Goal: Task Accomplishment & Management: Complete application form

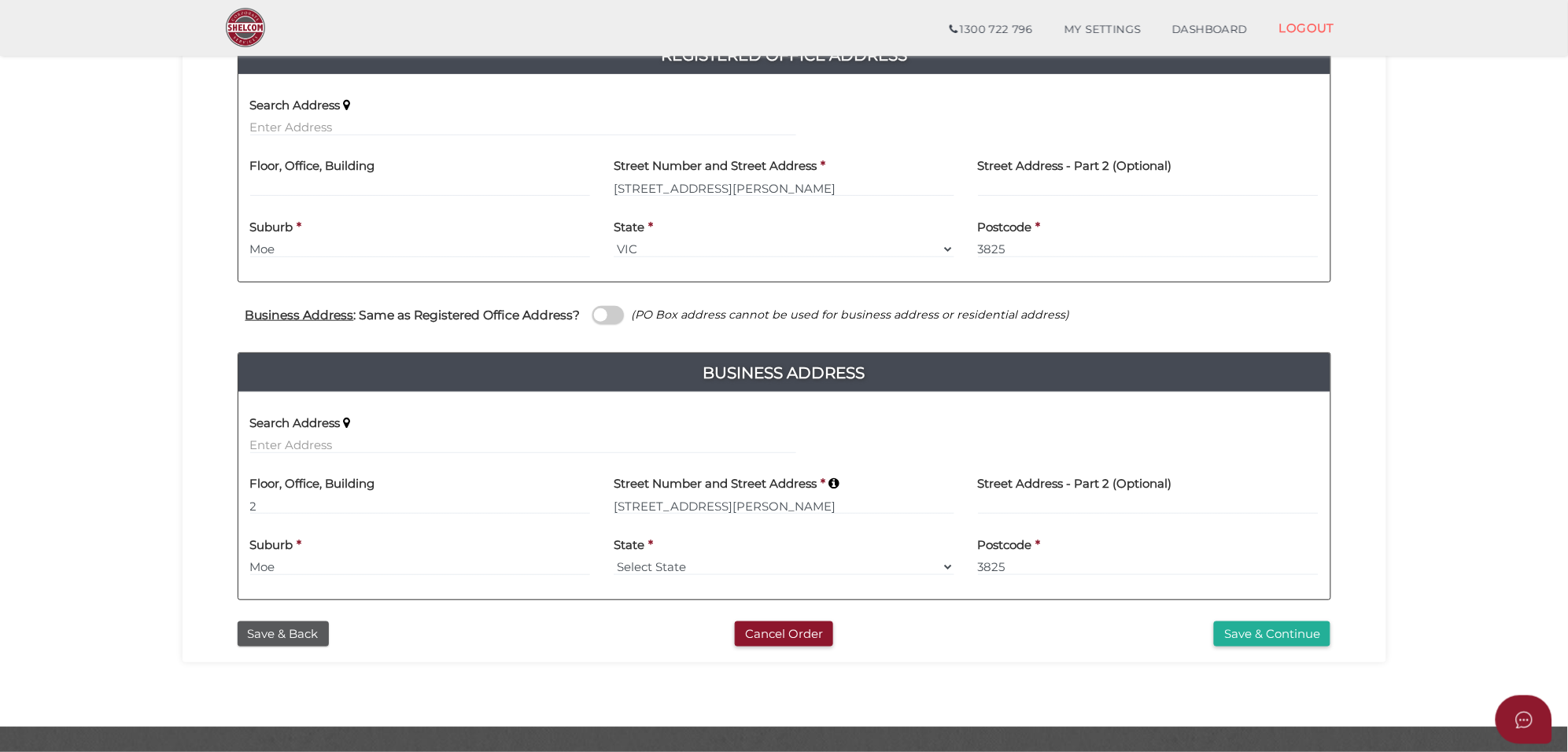
scroll to position [393, 0]
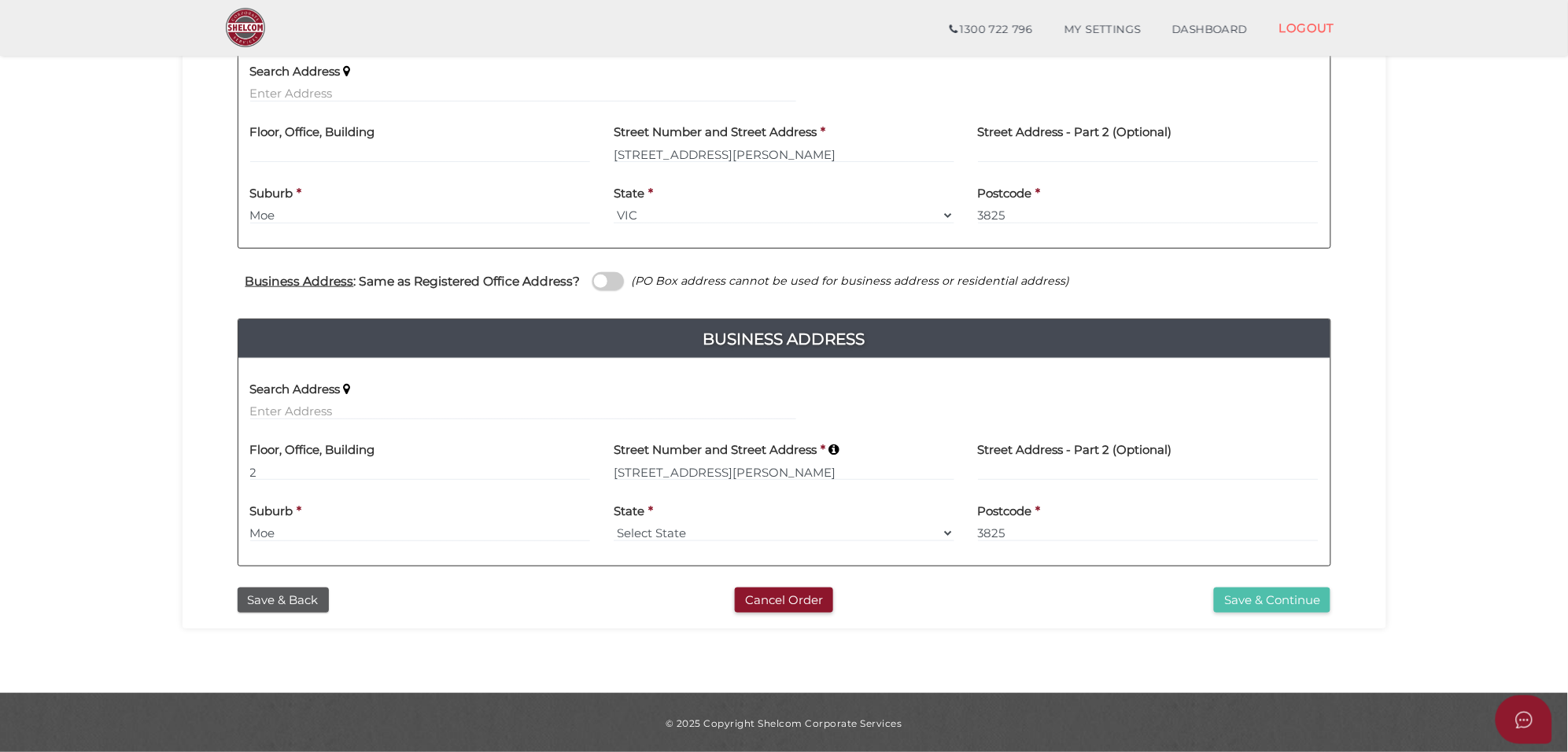
click at [1257, 600] on button "Save & Continue" at bounding box center [1272, 600] width 116 height 26
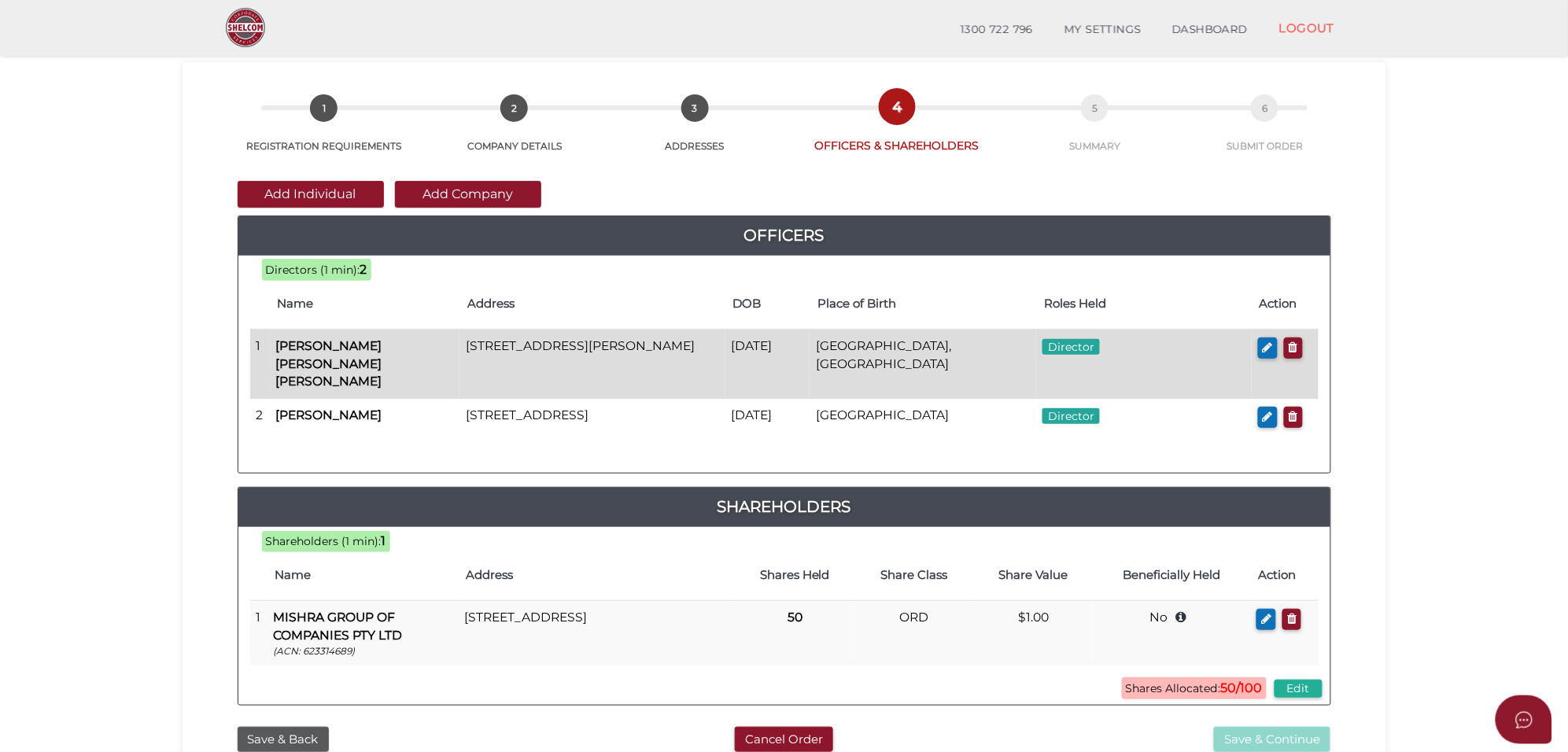
scroll to position [98, 0]
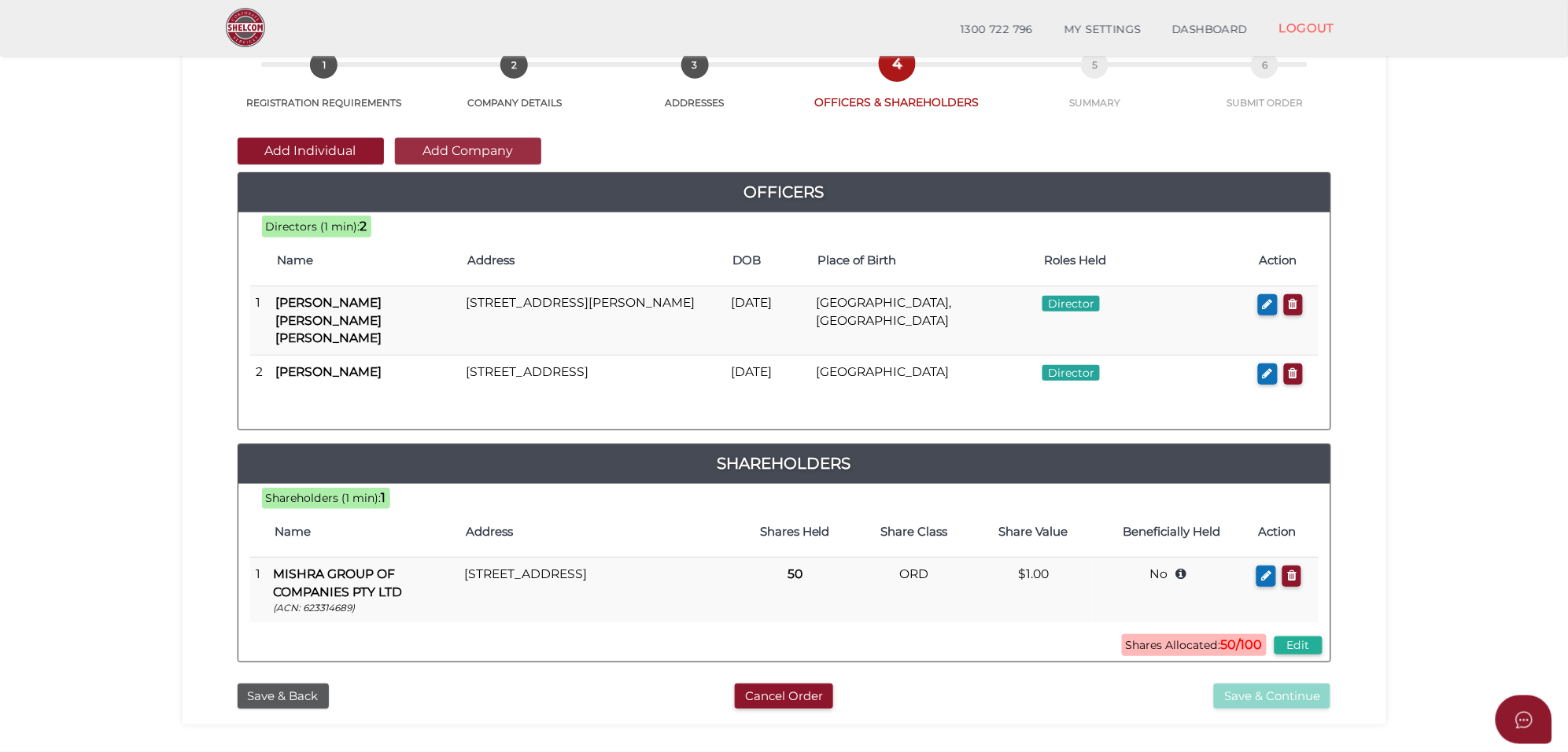
click at [443, 155] on button "Add Company" at bounding box center [468, 151] width 147 height 27
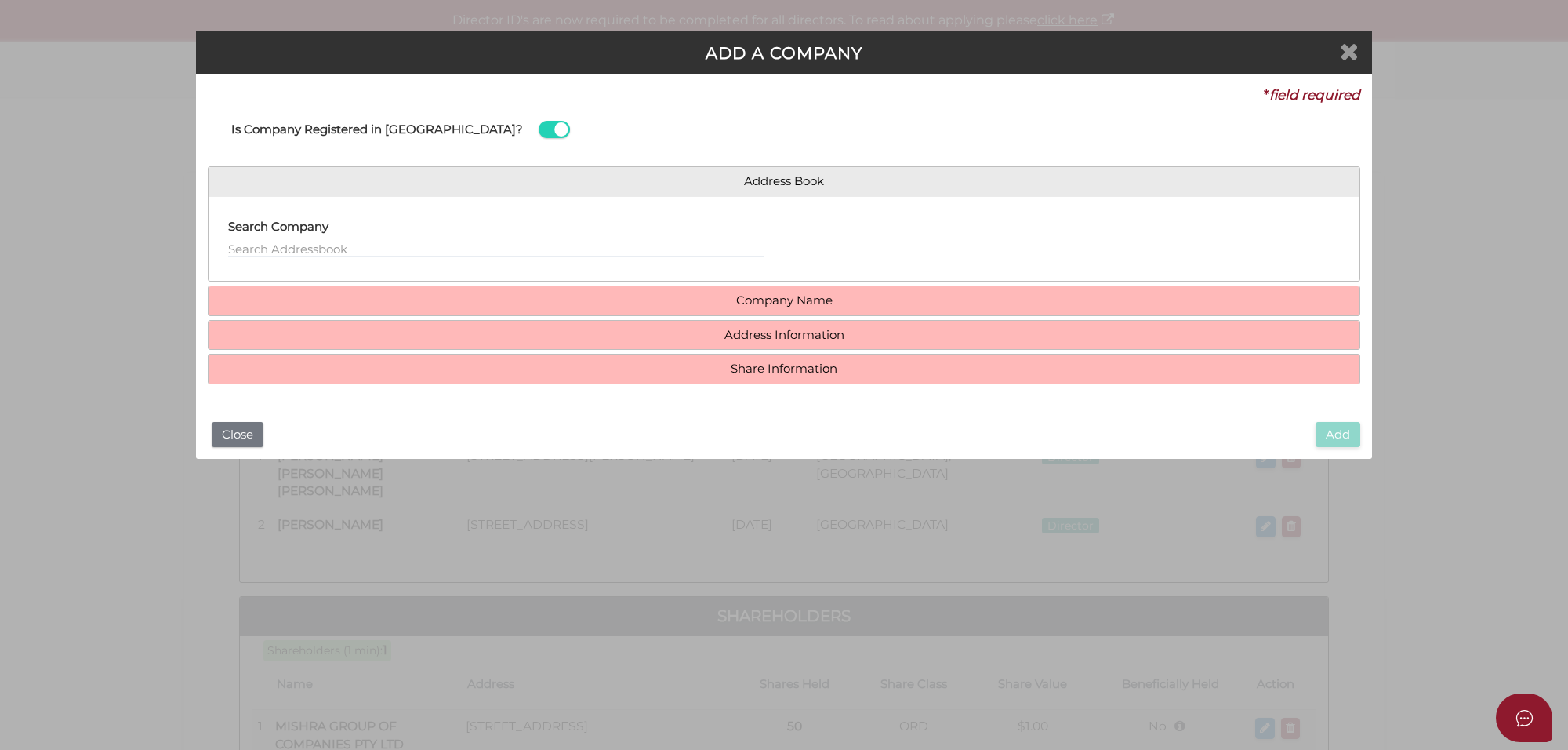
click at [1349, 49] on icon "Close" at bounding box center [1349, 51] width 19 height 24
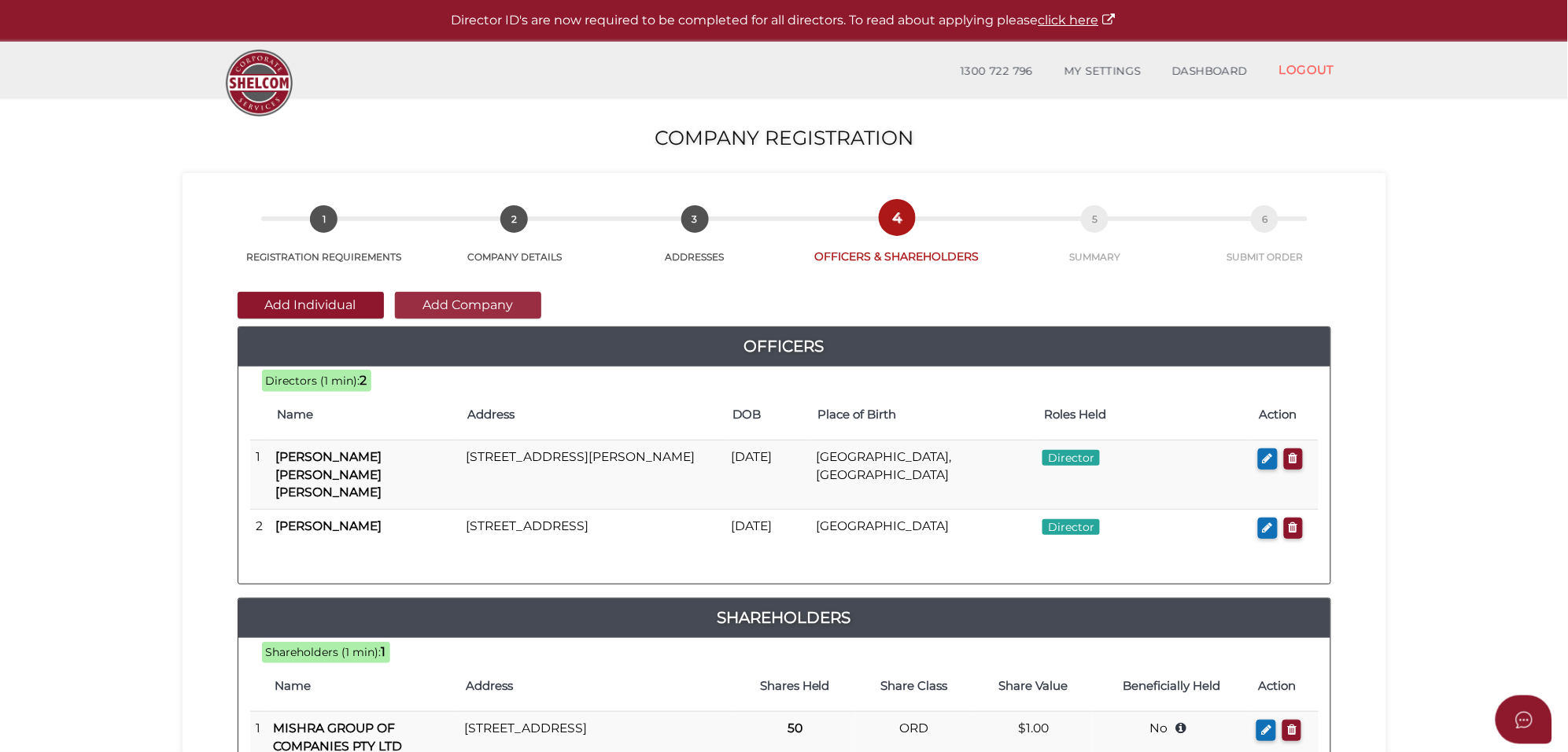
click at [450, 308] on button "Add Company" at bounding box center [468, 305] width 147 height 27
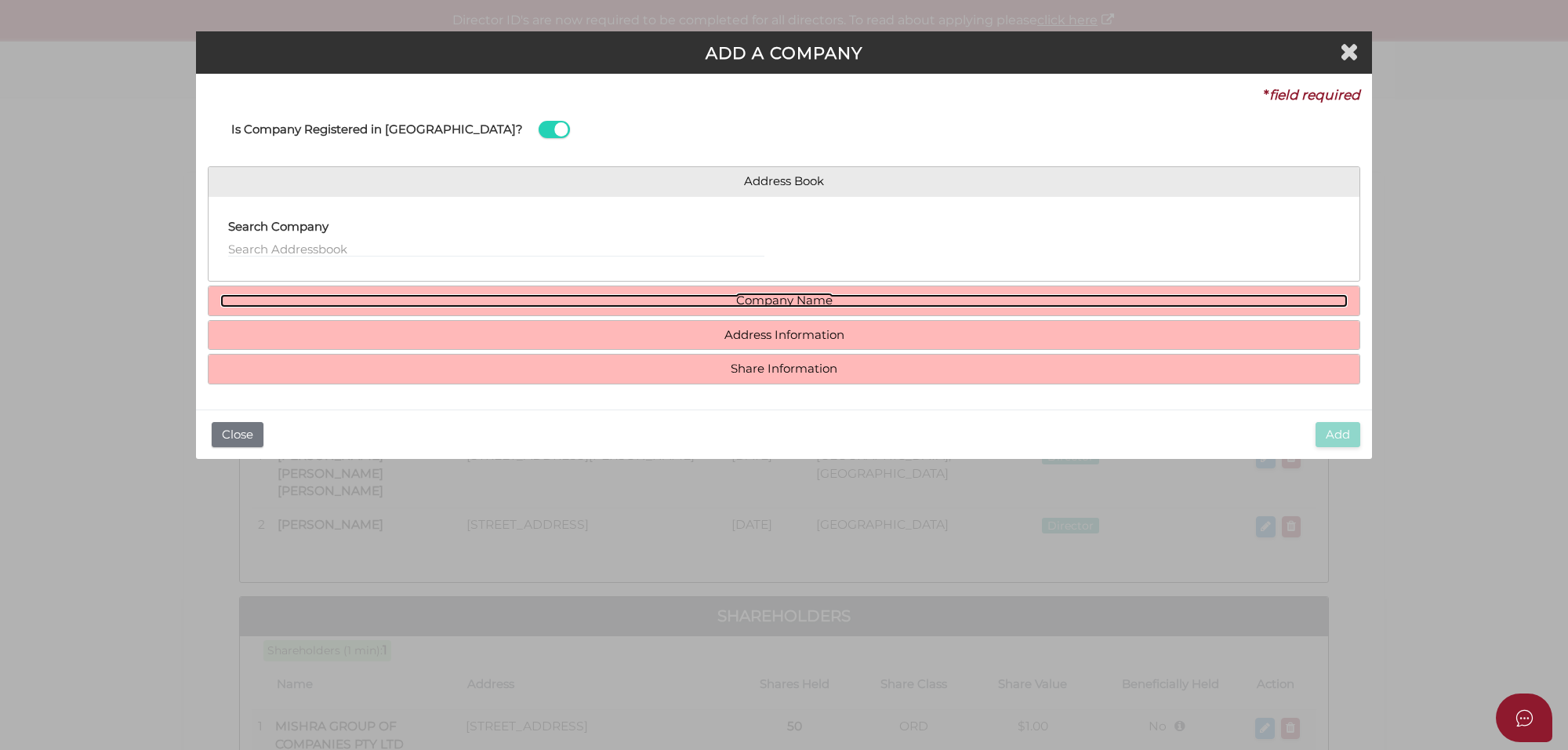
click at [789, 302] on link "Company Name" at bounding box center [784, 301] width 1127 height 13
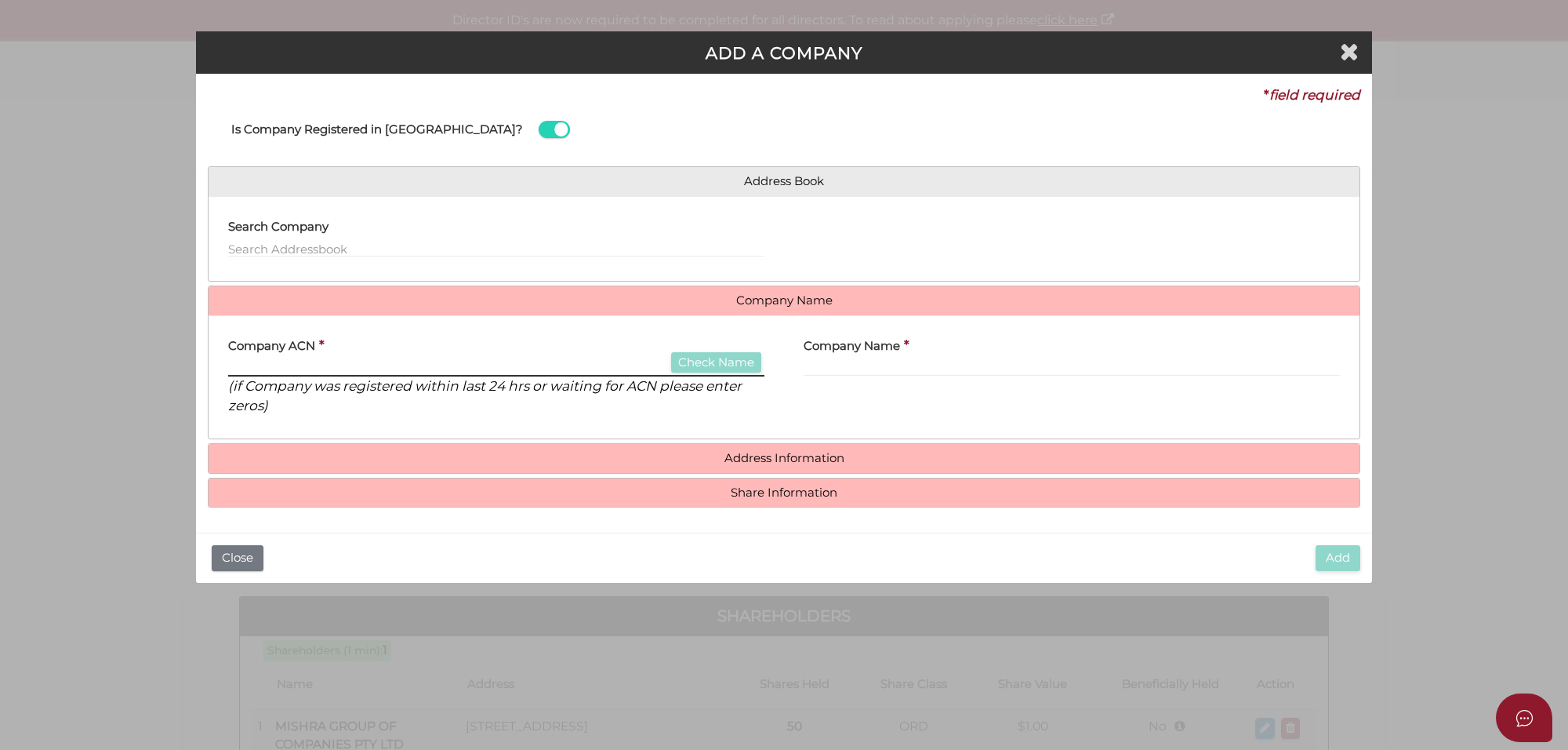
click at [286, 368] on input "text" at bounding box center [496, 368] width 537 height 17
type input "652545714"
click at [715, 366] on button "Check Name" at bounding box center [716, 363] width 90 height 21
type input "SHL SANDEEP PTY LTD"
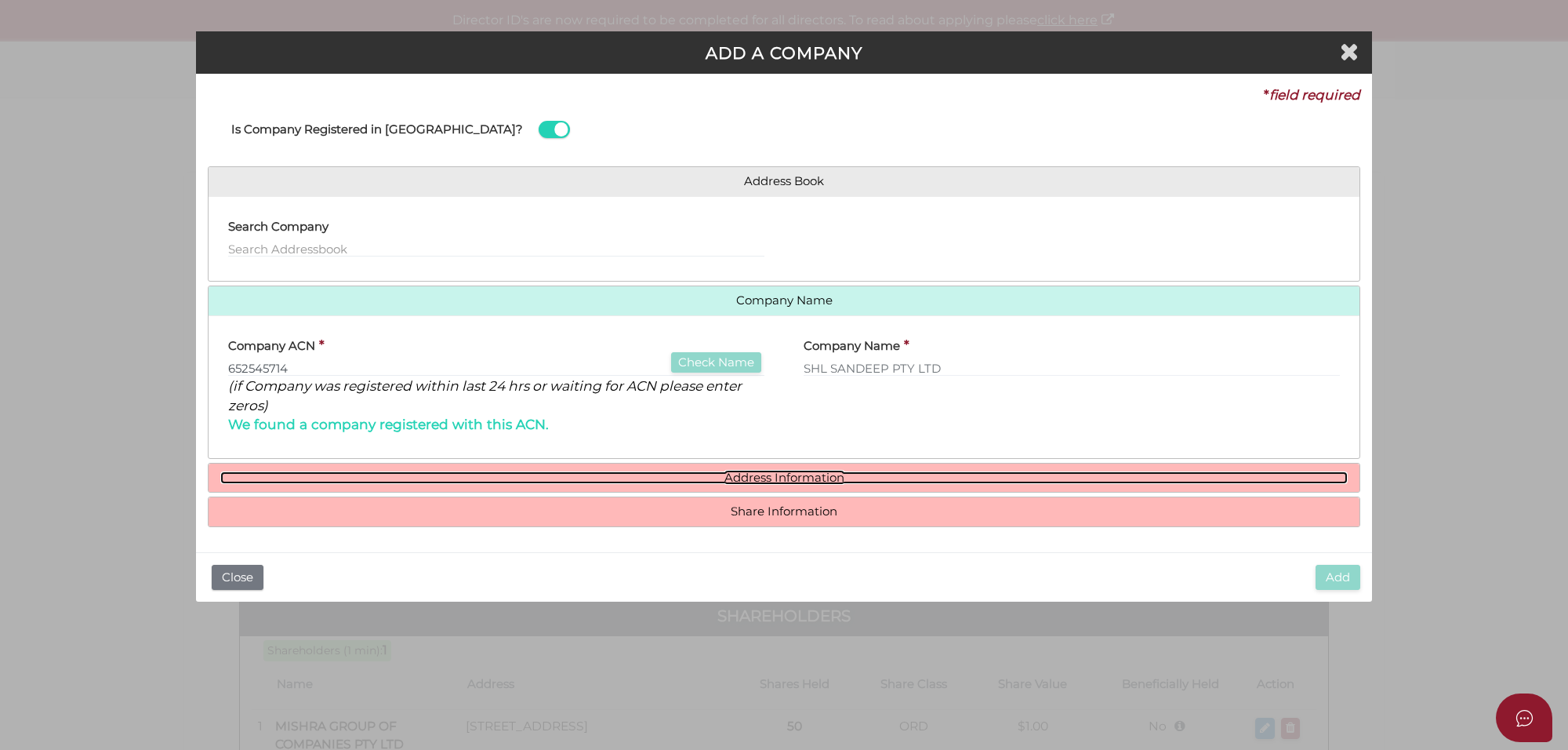
click at [770, 475] on link "Address Information" at bounding box center [784, 478] width 1127 height 13
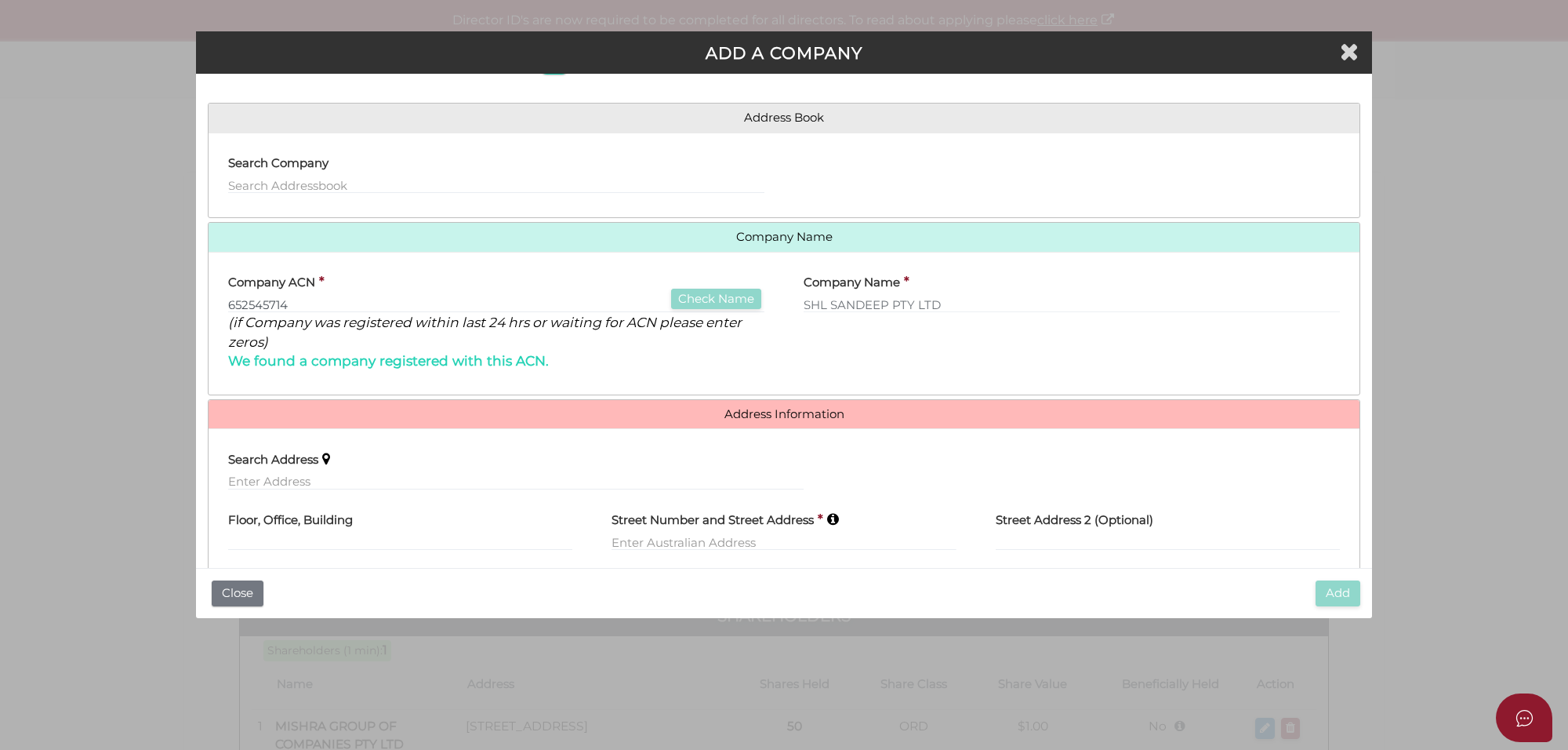
scroll to position [98, 0]
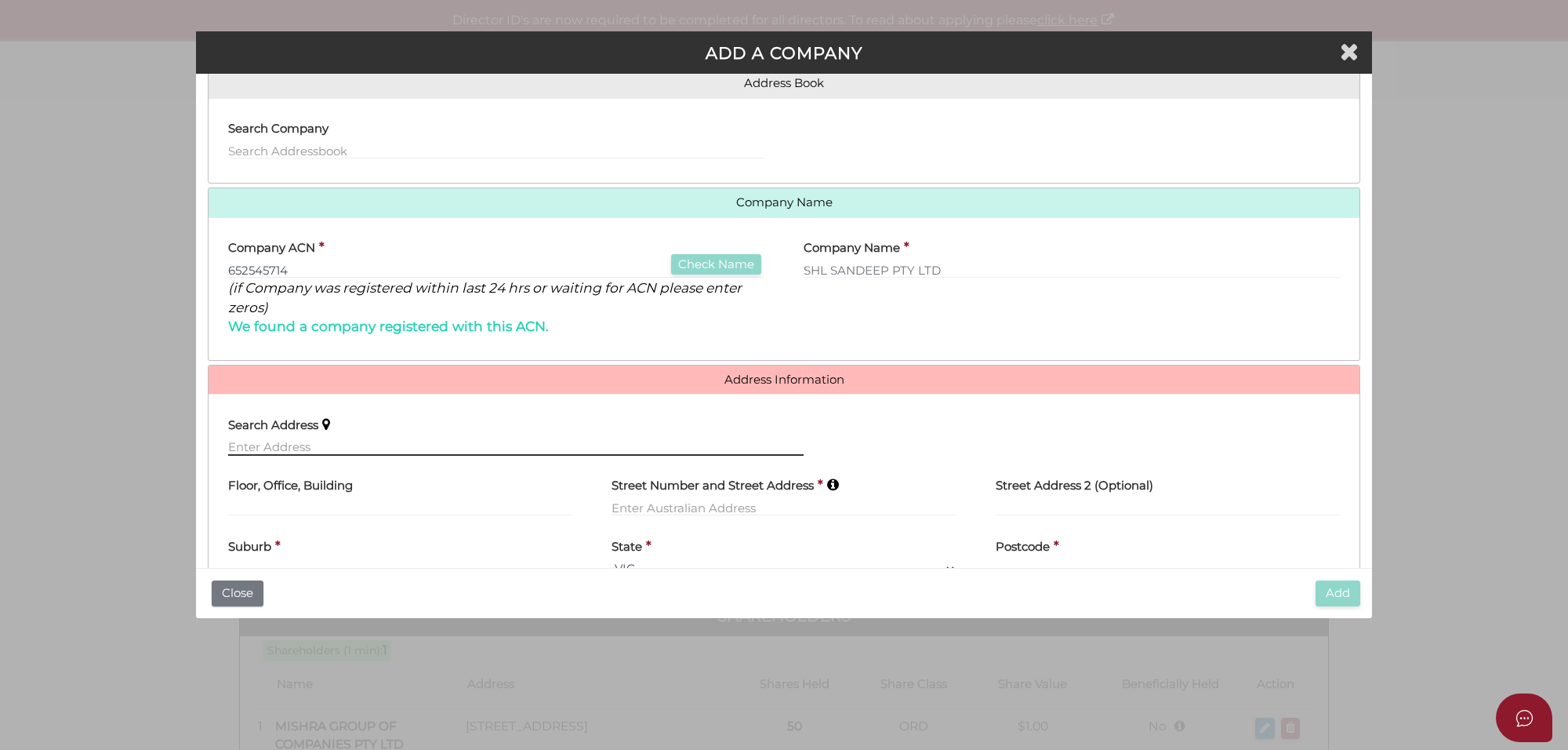
click at [283, 445] on input "text" at bounding box center [515, 447] width 576 height 17
paste input "6 Dunmore Court, CRANBOURNE"
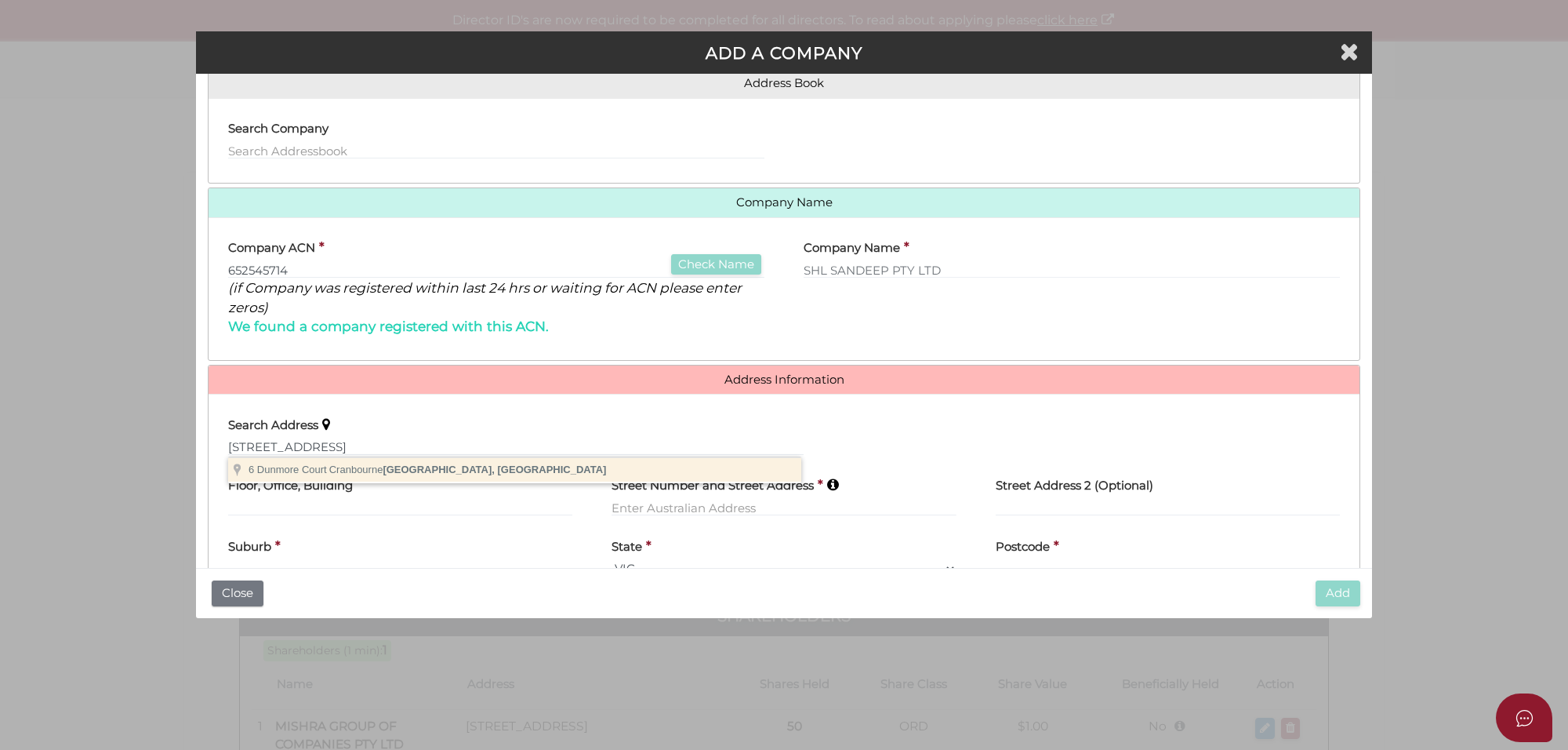
type input "6 Dunmore Court, Cranbourne VIC, Australia"
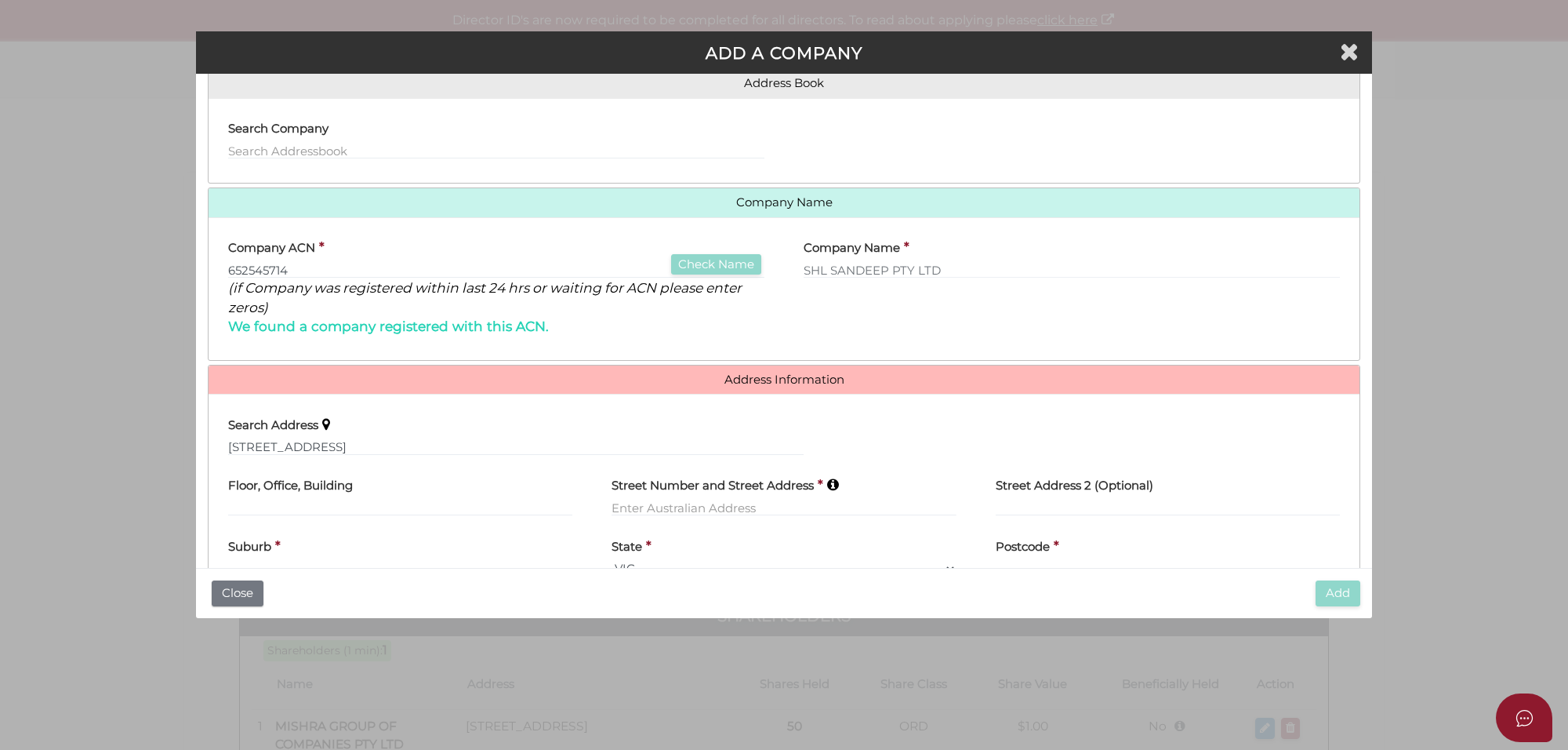
type input "6 Dunmore Court"
type input "Cranbourne"
select select "VIC"
type input "3977"
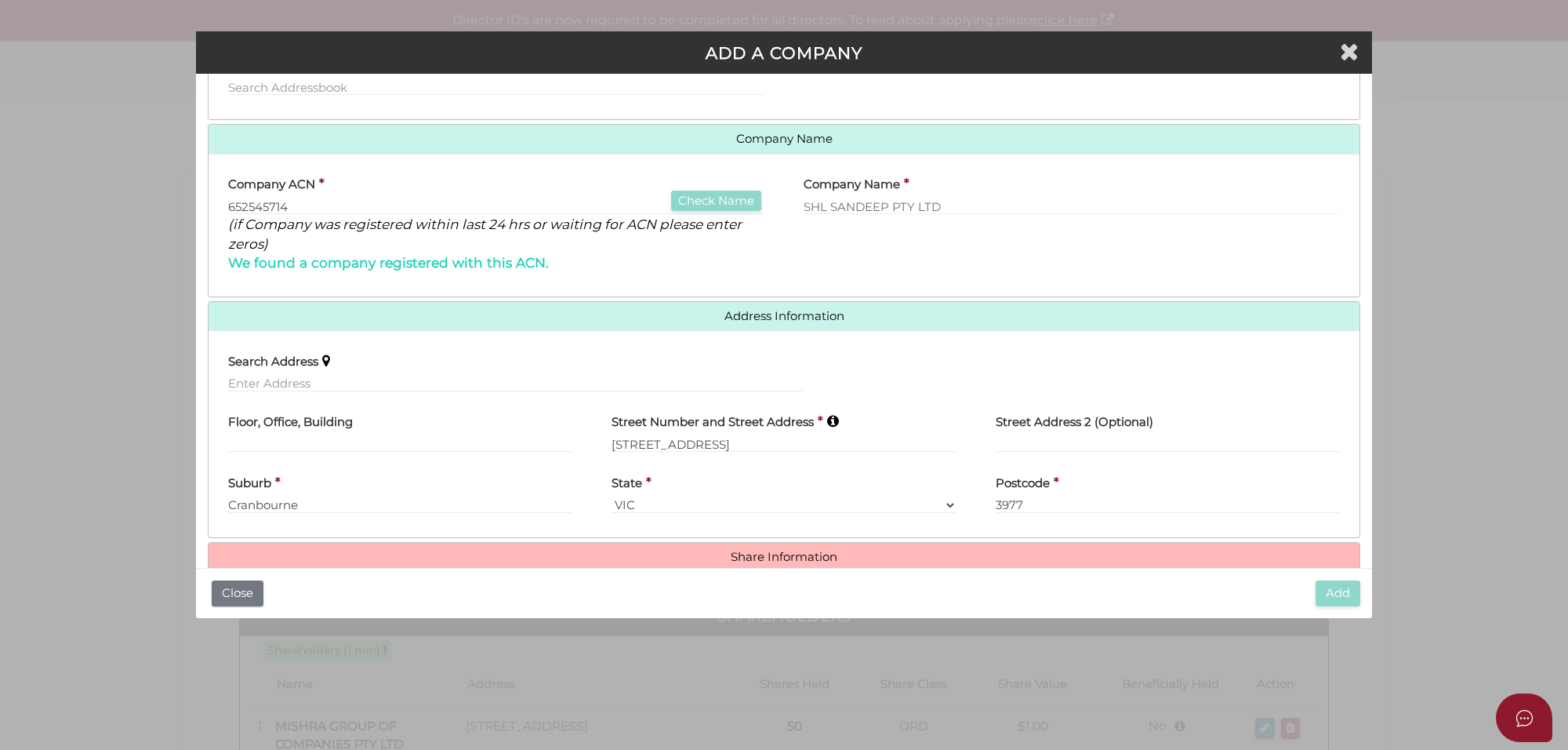
scroll to position [192, 0]
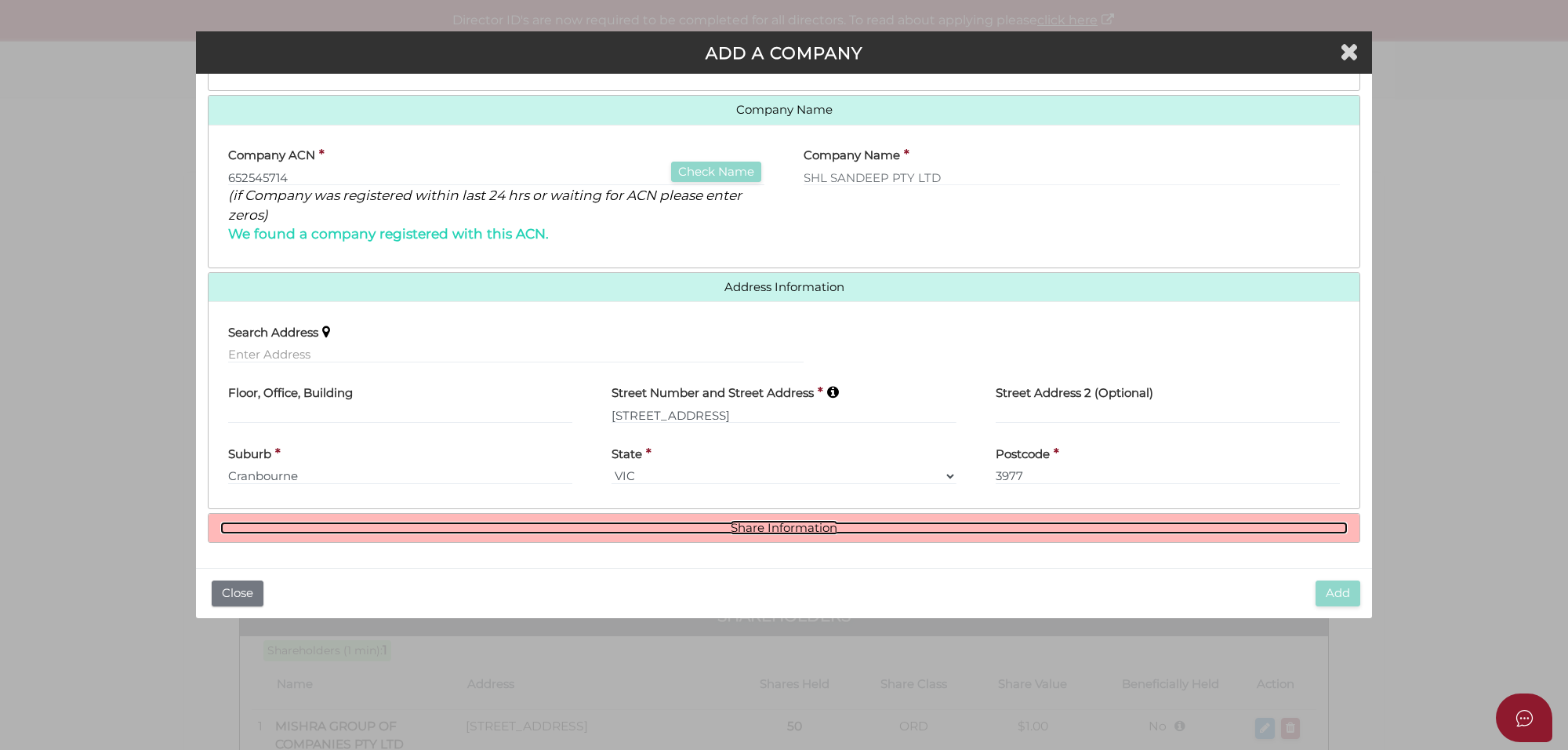
click at [773, 528] on link "Share Information" at bounding box center [784, 528] width 1127 height 13
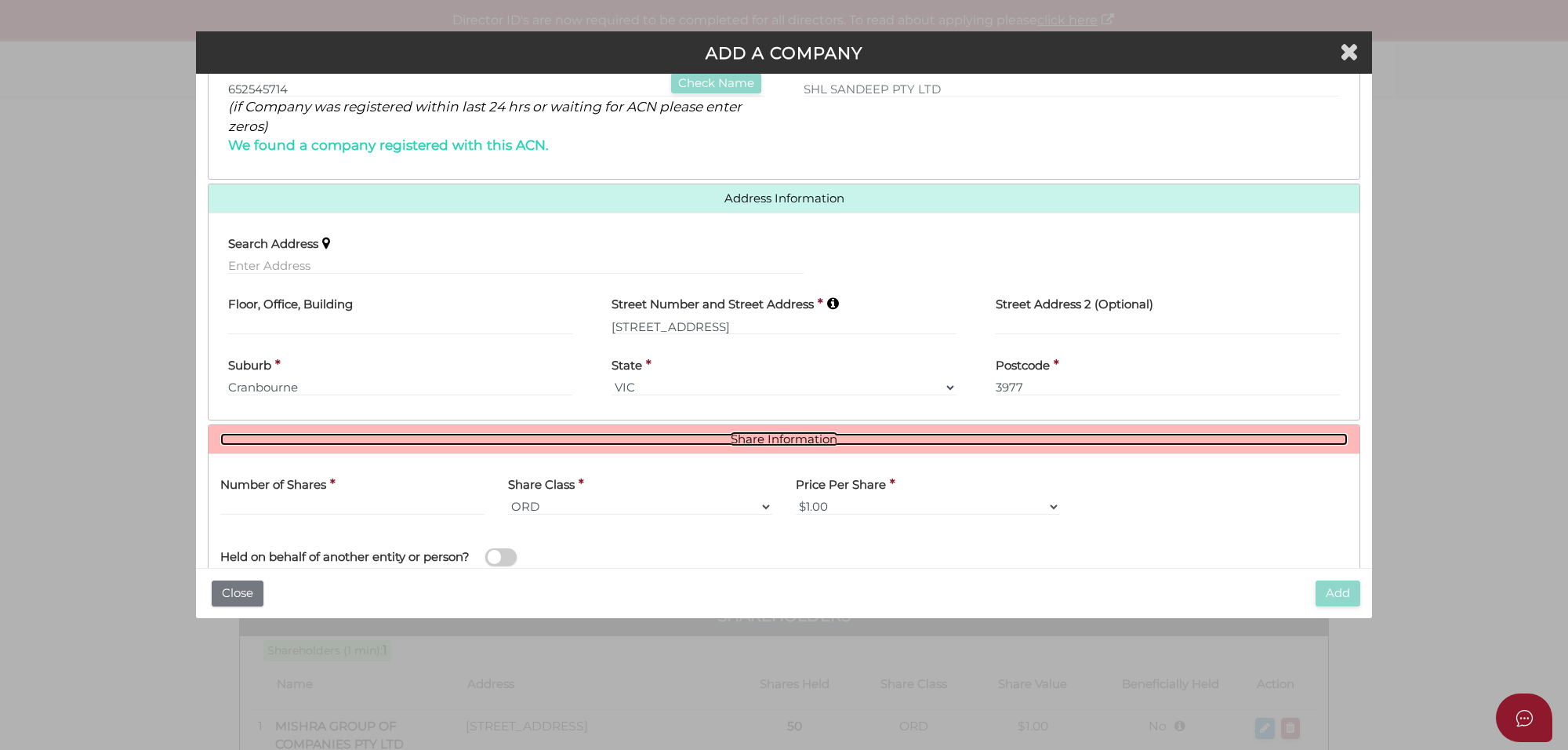
scroll to position [384, 0]
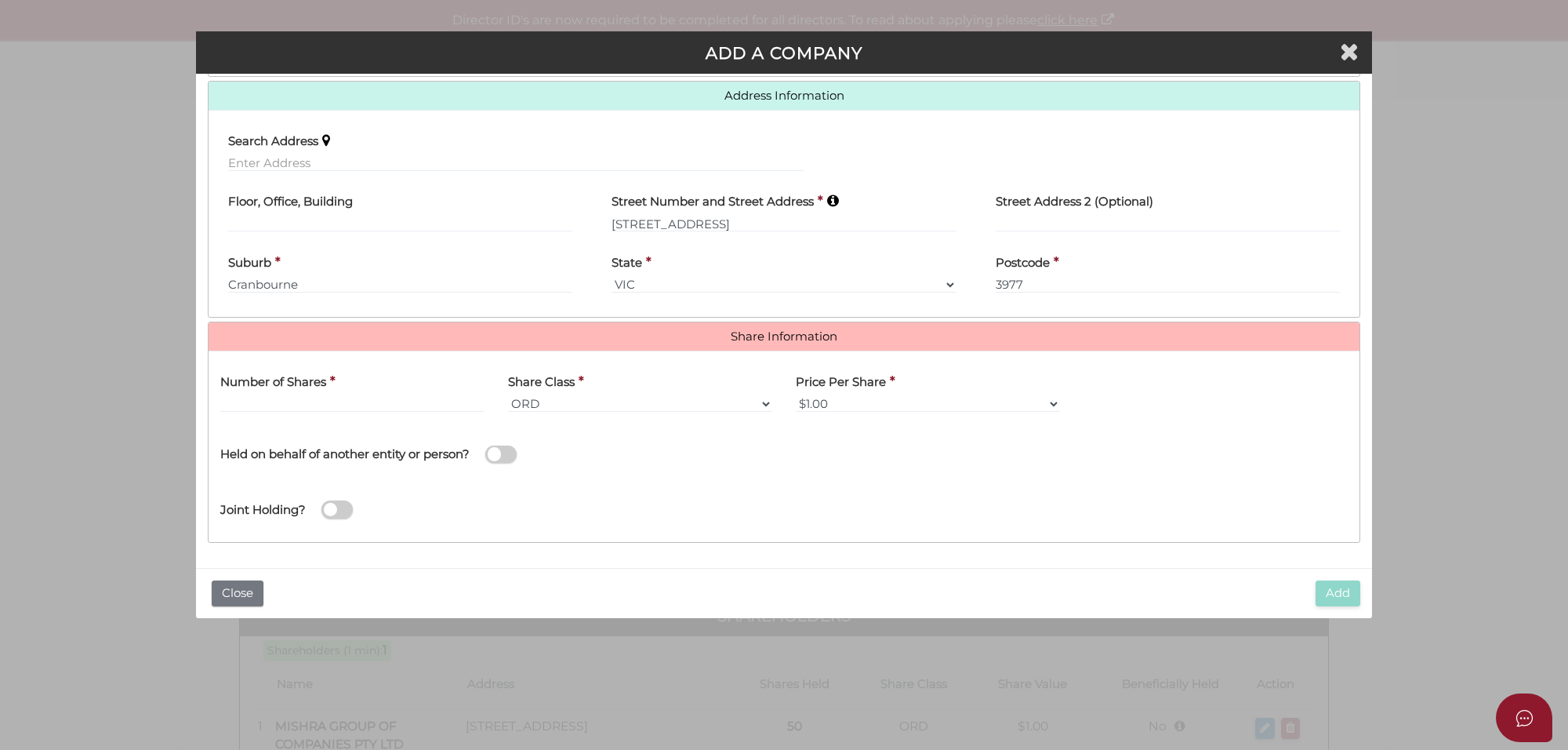
click at [268, 413] on div "Number of Shares *" at bounding box center [352, 393] width 287 height 61
click at [266, 401] on input "text" at bounding box center [353, 404] width 265 height 17
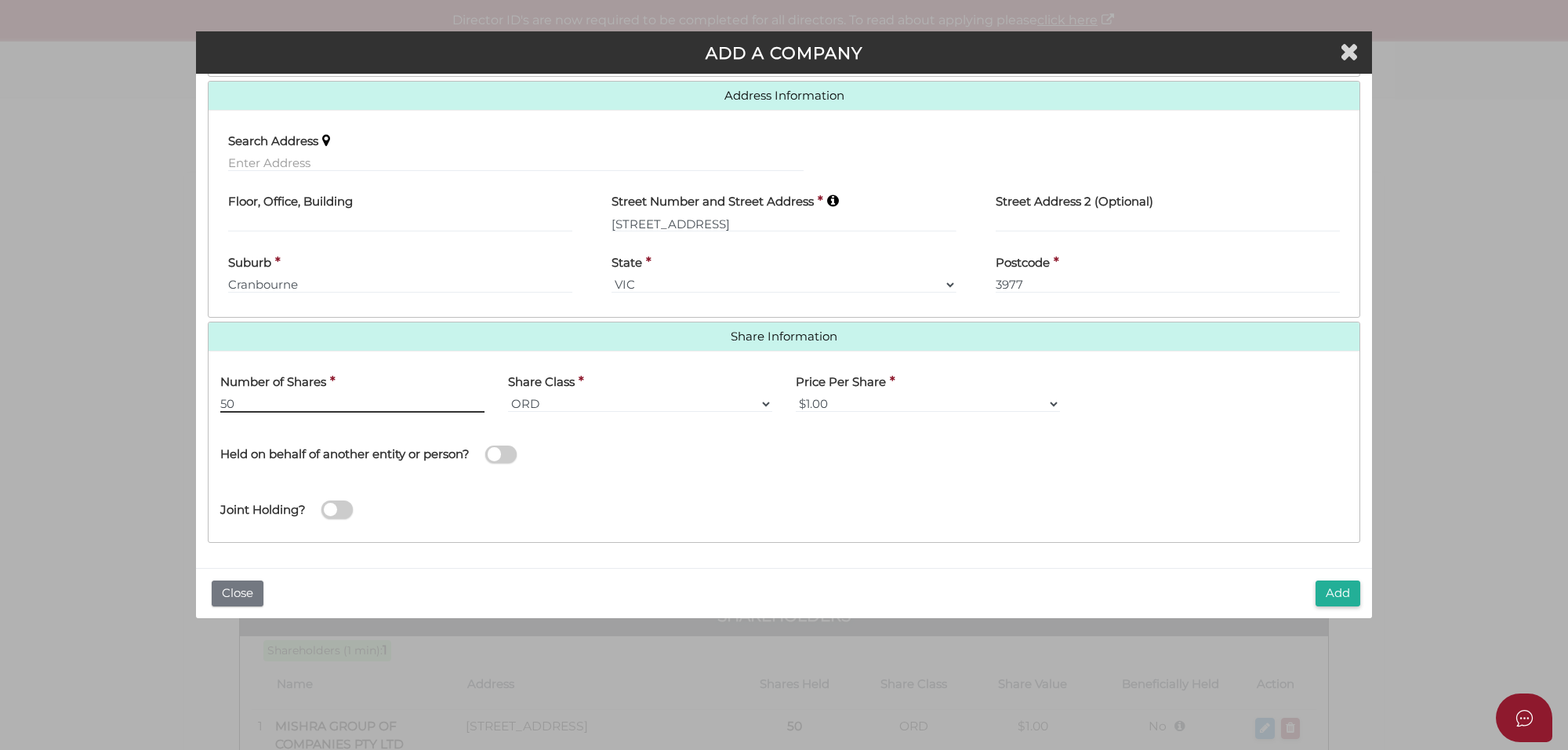
type input "50"
click at [504, 458] on span at bounding box center [501, 454] width 31 height 18
click at [0, 0] on input "checkbox" at bounding box center [0, 0] width 0 height 0
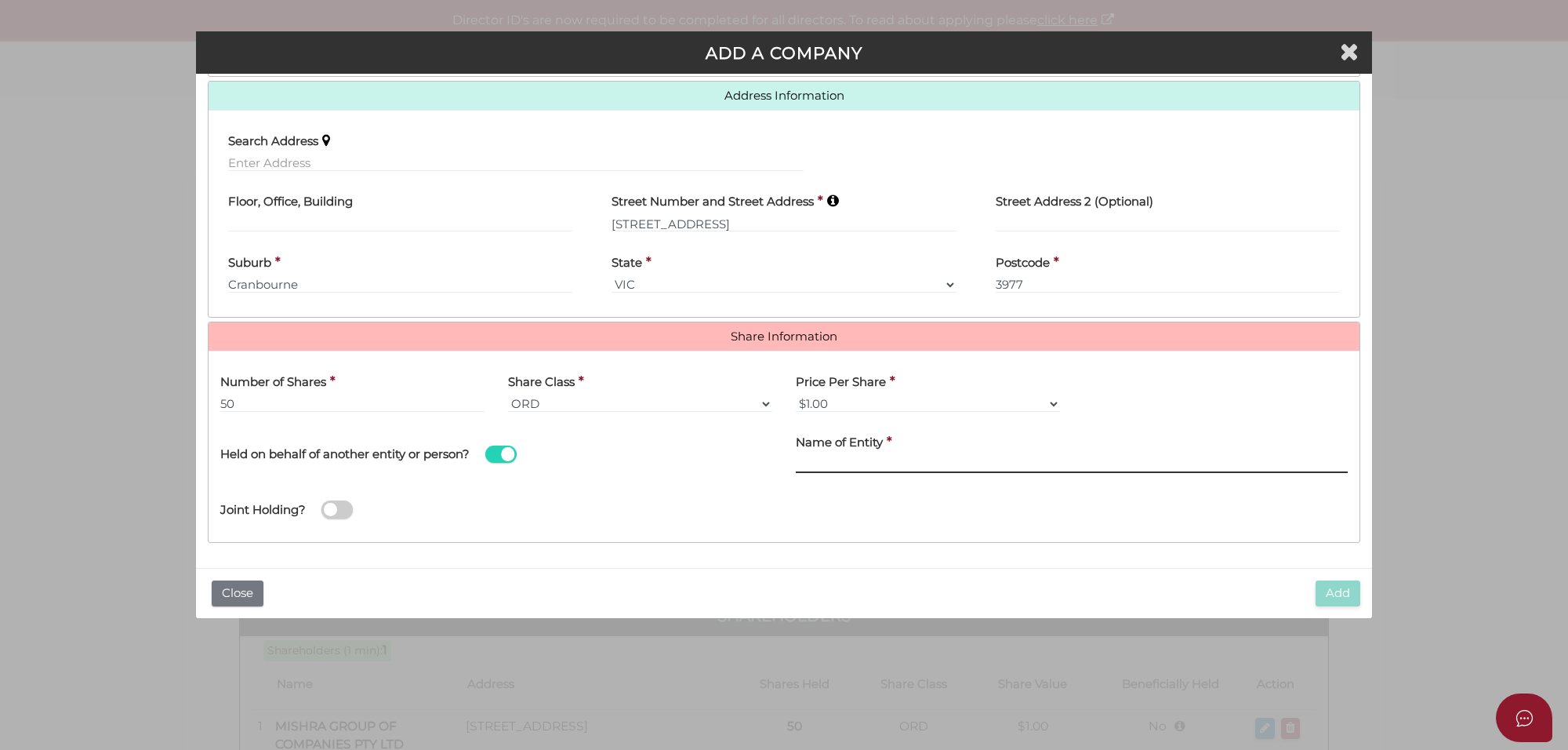
click at [867, 460] on input "text" at bounding box center [1071, 464] width 552 height 17
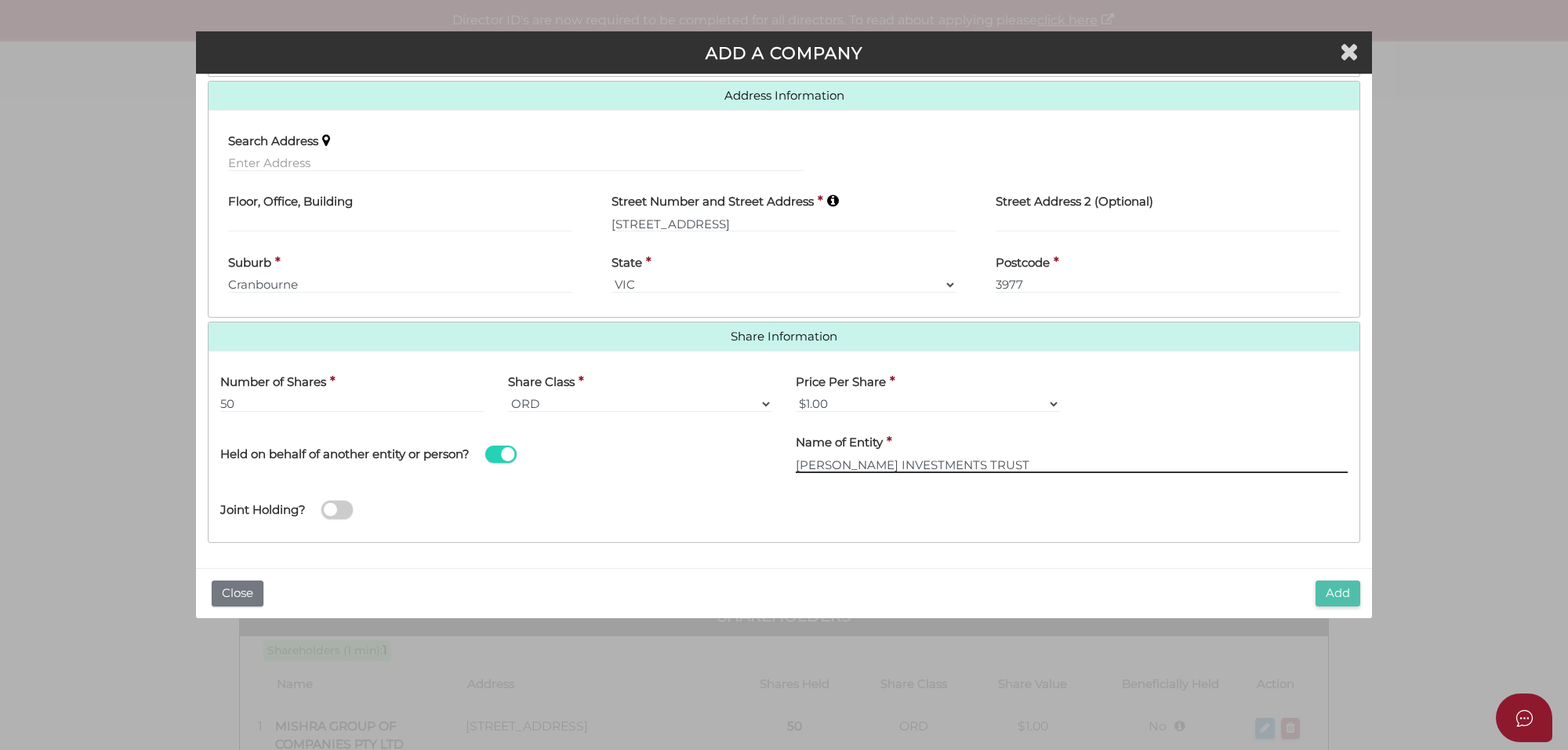
type input "KANTETI GUPTA INVESTMENTS TRUST"
click at [1338, 591] on button "Add" at bounding box center [1338, 593] width 45 height 26
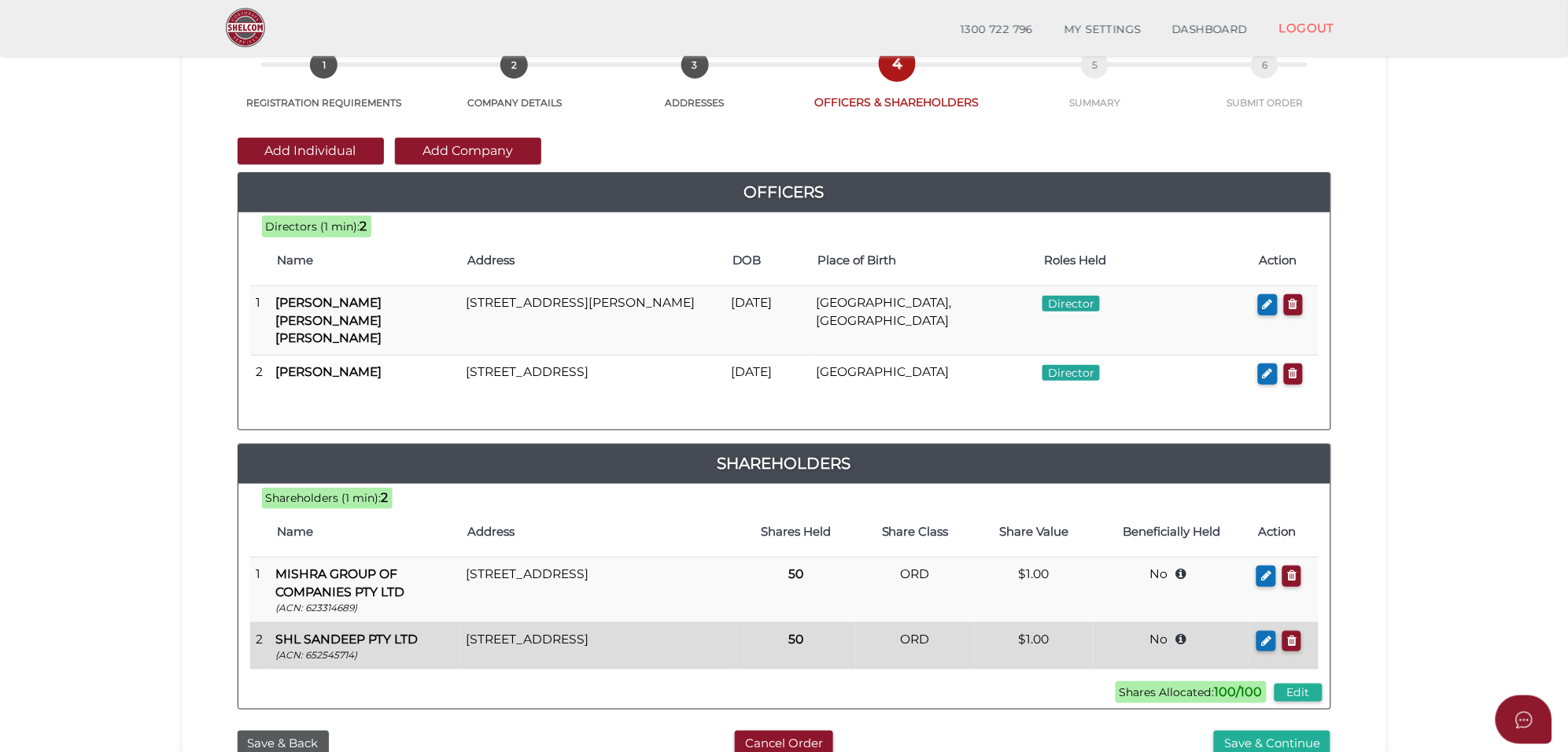
scroll to position [197, 0]
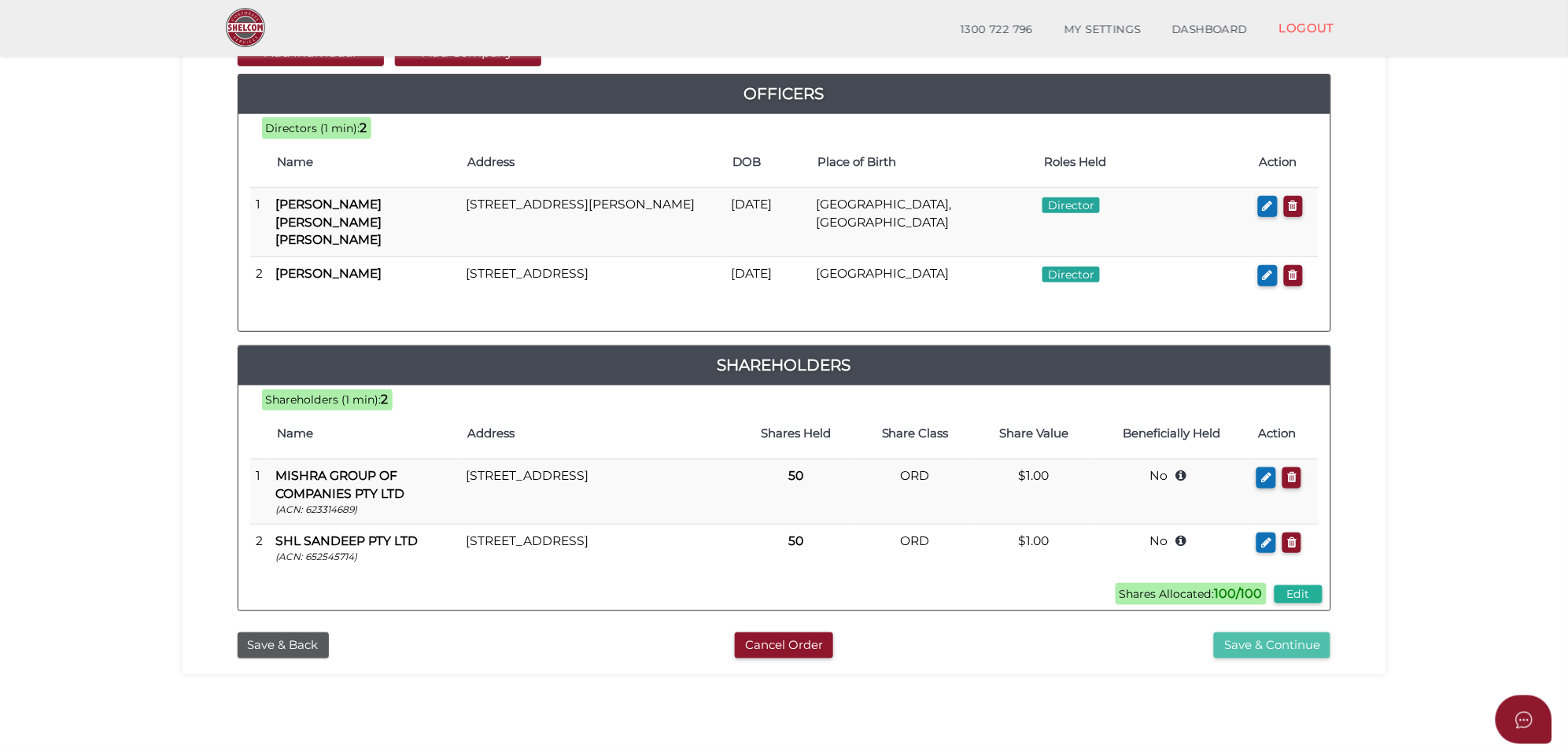
click at [1267, 637] on button "Save & Continue" at bounding box center [1272, 646] width 116 height 26
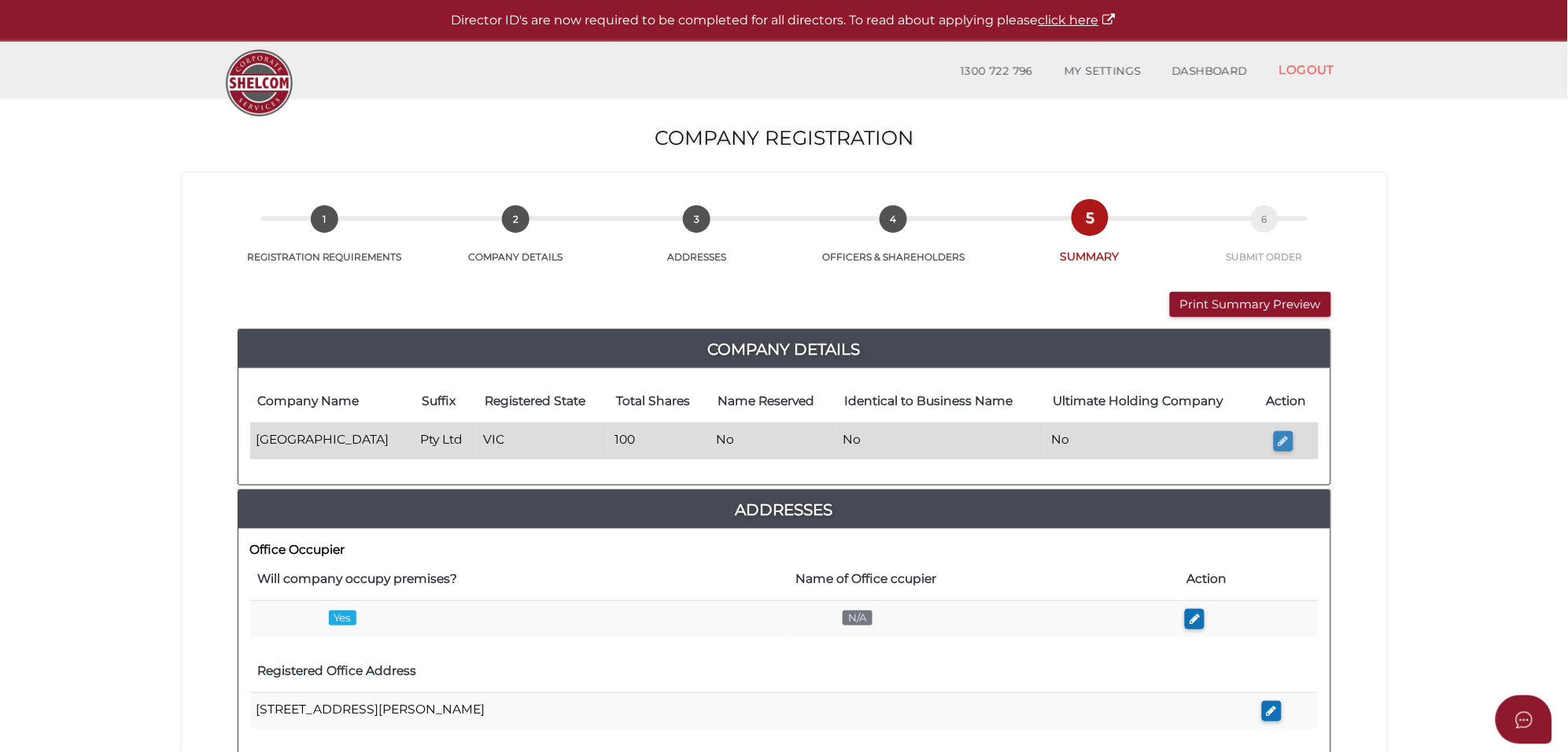
click at [1279, 442] on icon "button" at bounding box center [1284, 441] width 10 height 11
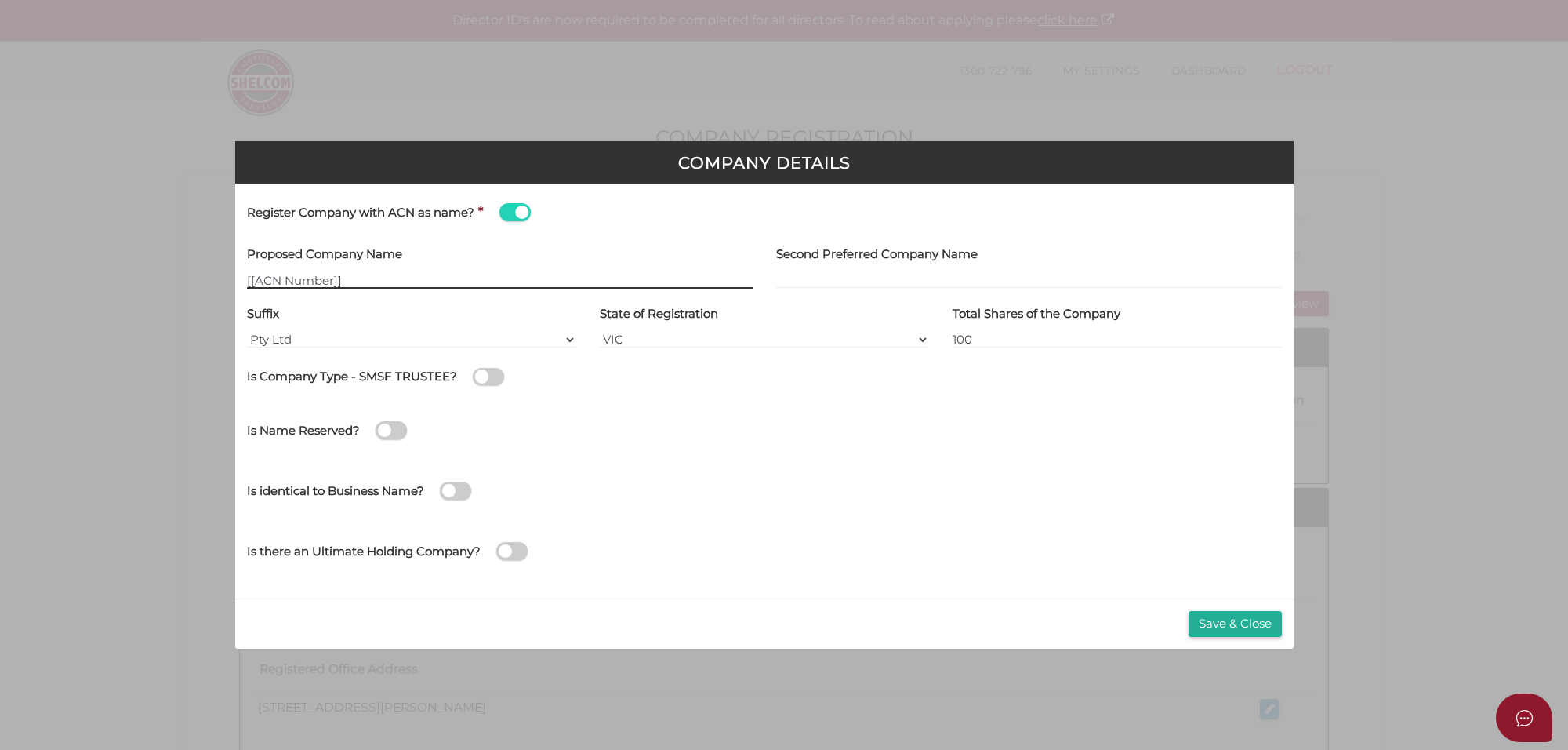
drag, startPoint x: 357, startPoint y: 279, endPoint x: 216, endPoint y: 264, distance: 141.8
click at [216, 264] on div "Company Details Register Company with ACN as name? * Proposed Company Name [[AC…" at bounding box center [784, 375] width 1568 height 750
type input "[[ACN Number]]"
click at [502, 212] on span at bounding box center [515, 212] width 31 height 18
click at [0, 0] on input "checkbox" at bounding box center [0, 0] width 0 height 0
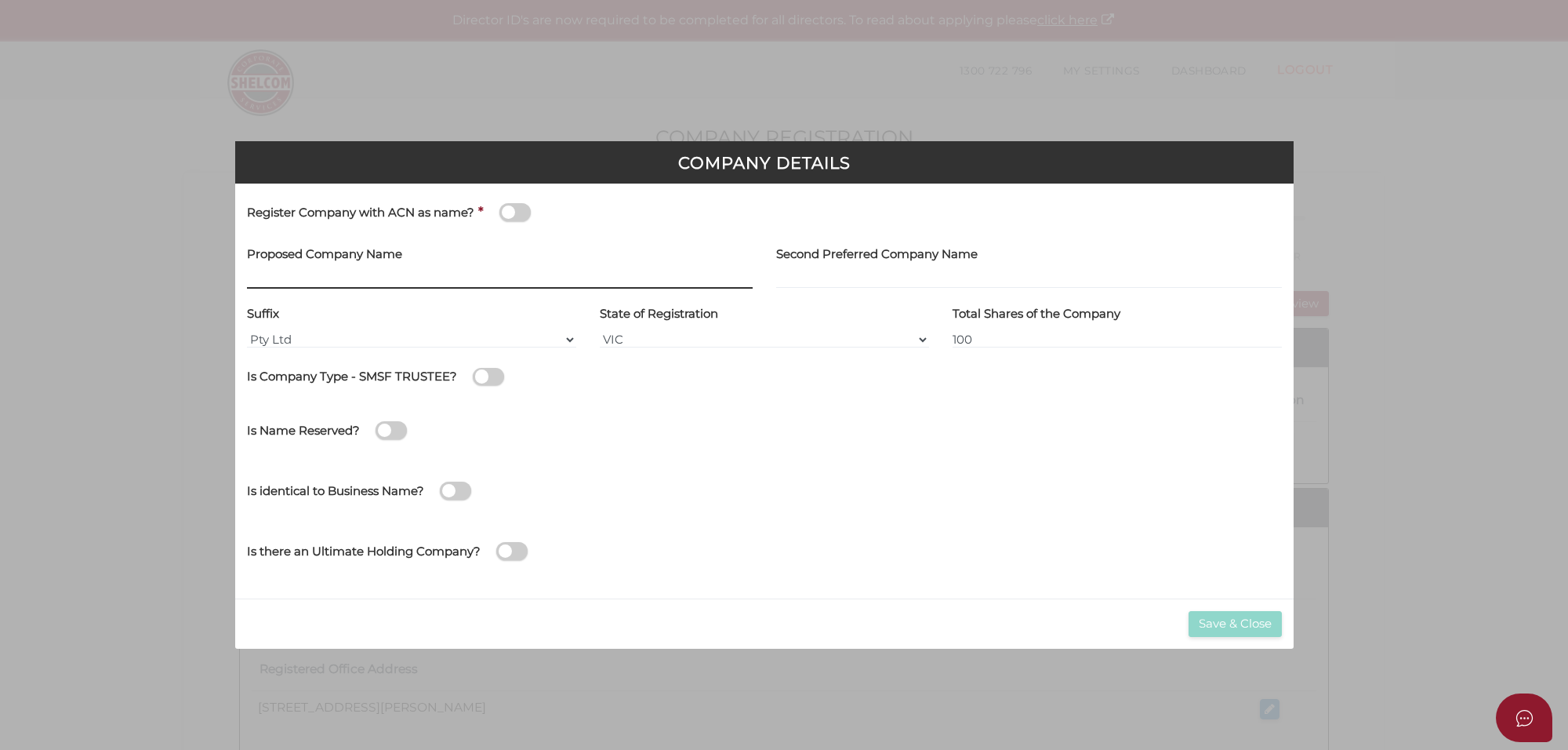
click at [296, 279] on input "text" at bounding box center [499, 279] width 506 height 17
type input "MOE PROPERTY"
click at [1235, 614] on button "Save & Close" at bounding box center [1235, 624] width 93 height 26
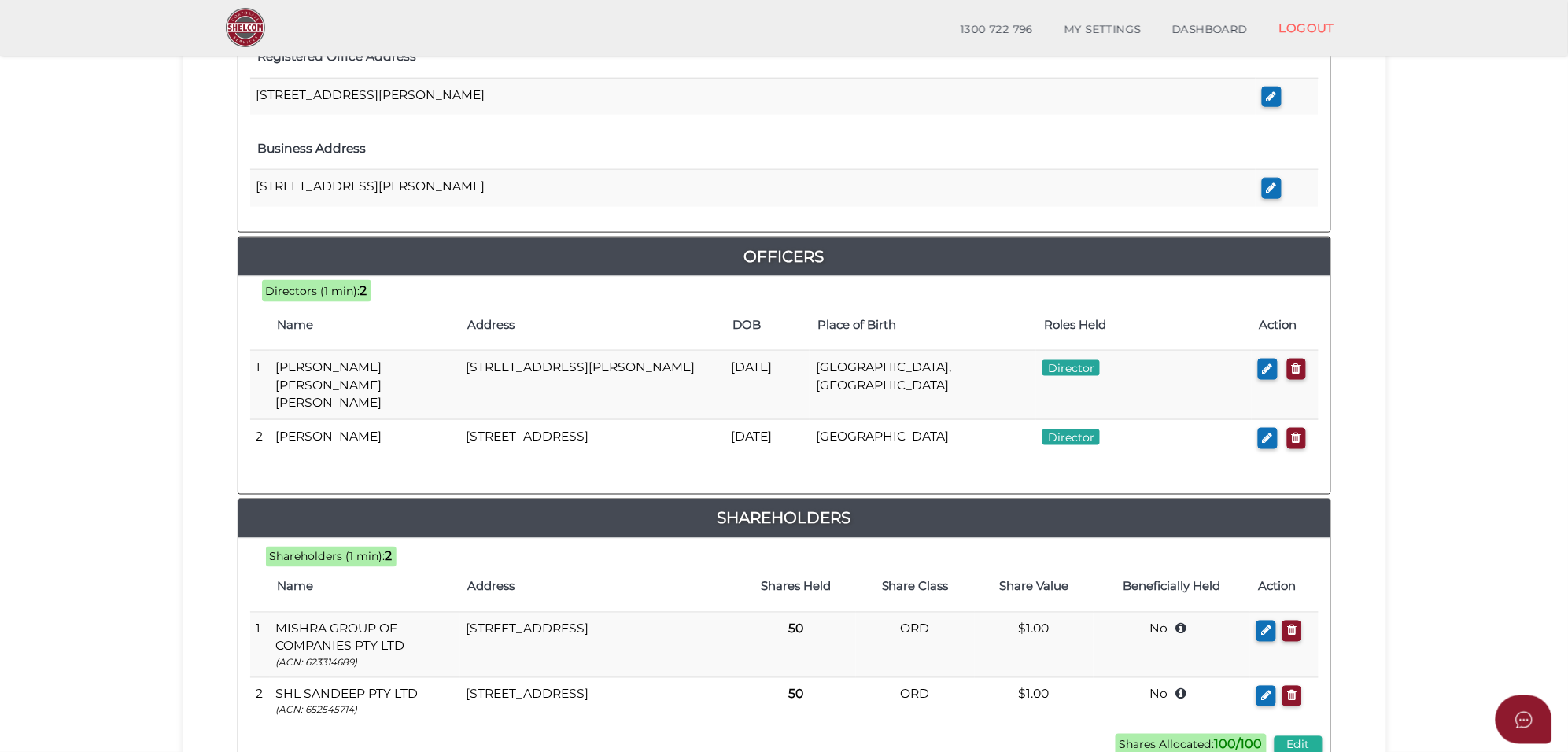
scroll to position [590, 0]
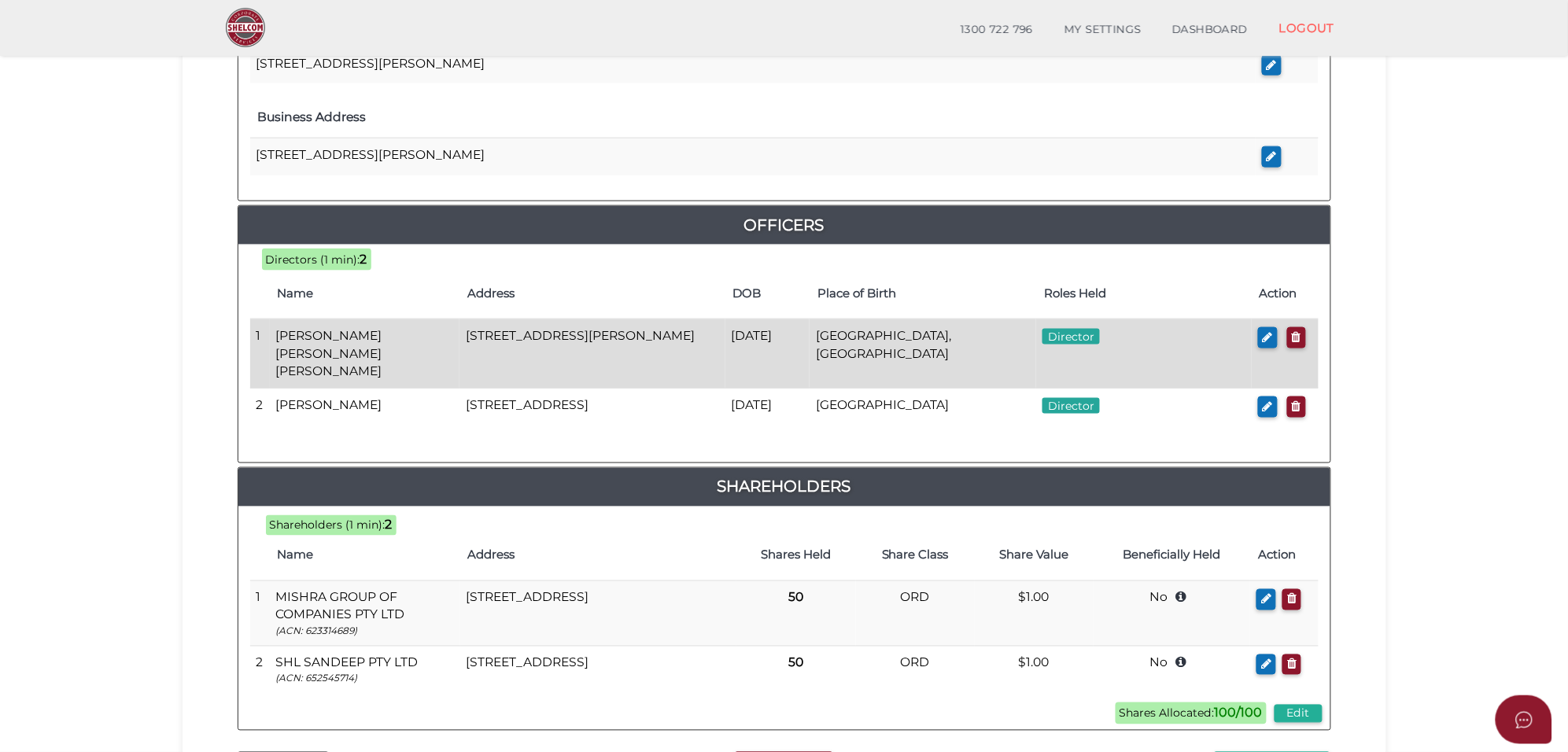
drag, startPoint x: 457, startPoint y: 341, endPoint x: 641, endPoint y: 347, distance: 184.1
click at [641, 347] on td "[STREET_ADDRESS][PERSON_NAME]" at bounding box center [593, 354] width 266 height 69
copy td "38 Ellaroo Circuit, Clyde North"
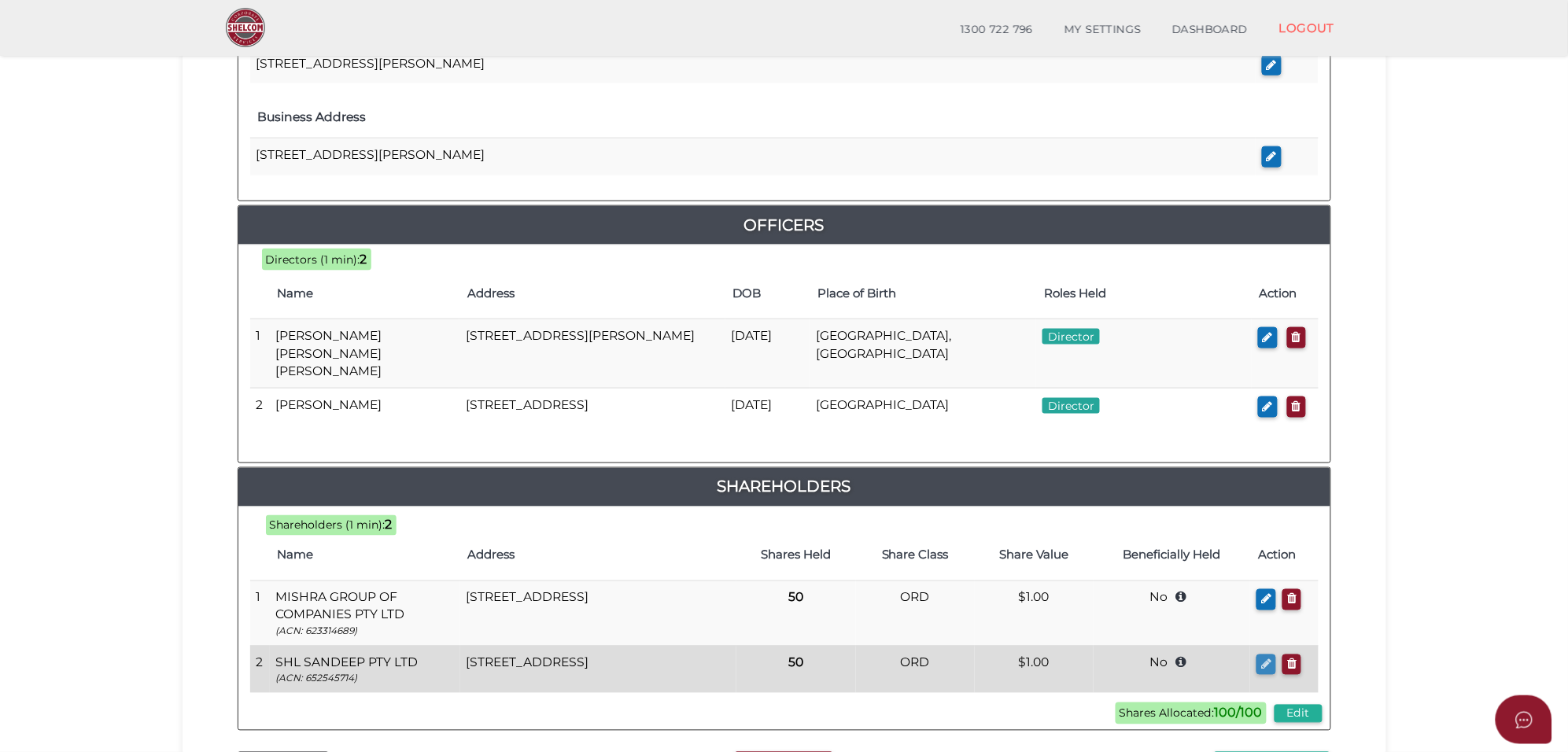
click at [1264, 669] on icon "button" at bounding box center [1266, 664] width 10 height 11
type input "6 Dunmore Court"
type input "Cranbourne"
type input "3977"
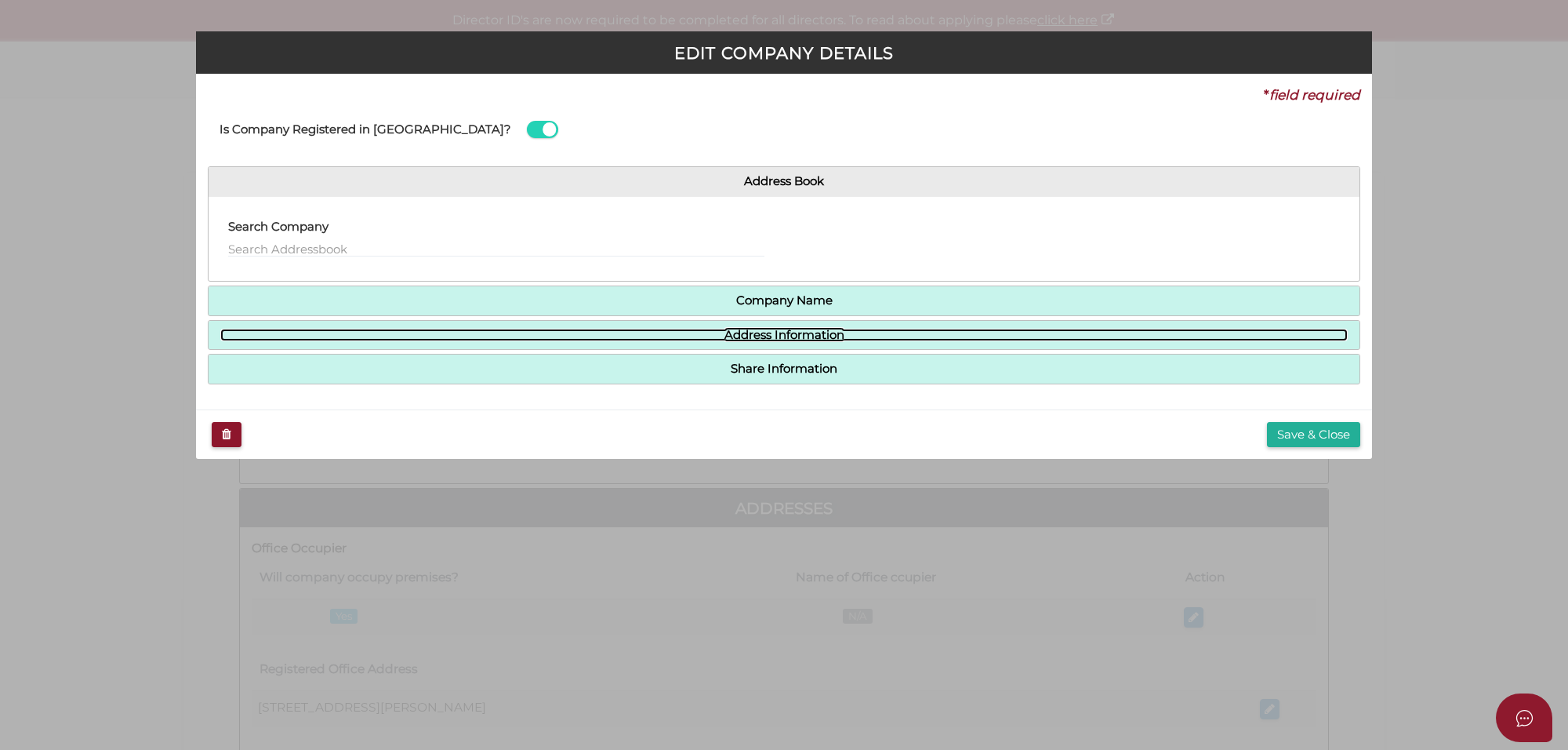
click at [774, 337] on link "Address Information" at bounding box center [784, 335] width 1127 height 13
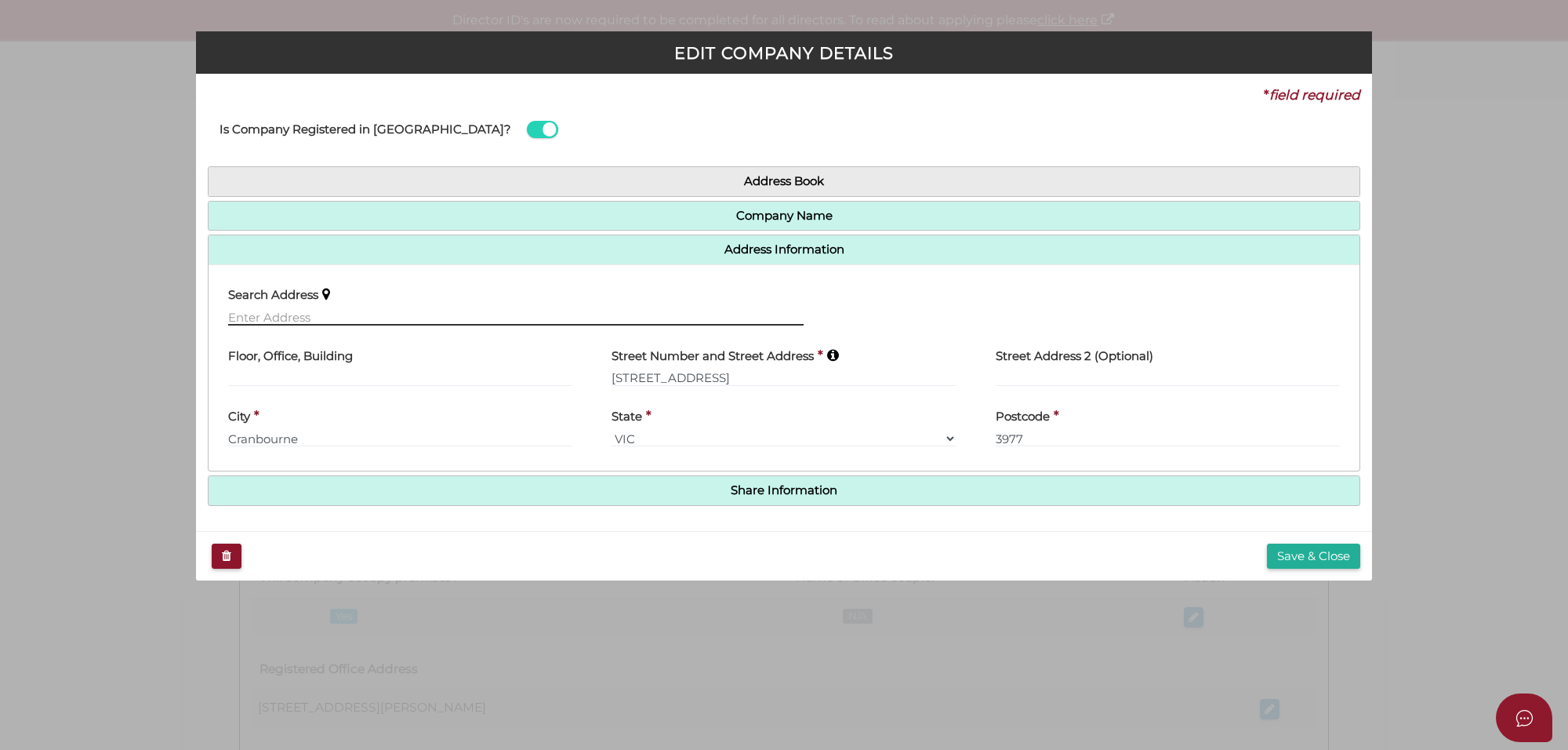
click at [252, 310] on input "text" at bounding box center [515, 316] width 576 height 17
paste input "38 Ellaroo Circuit, Clyde North"
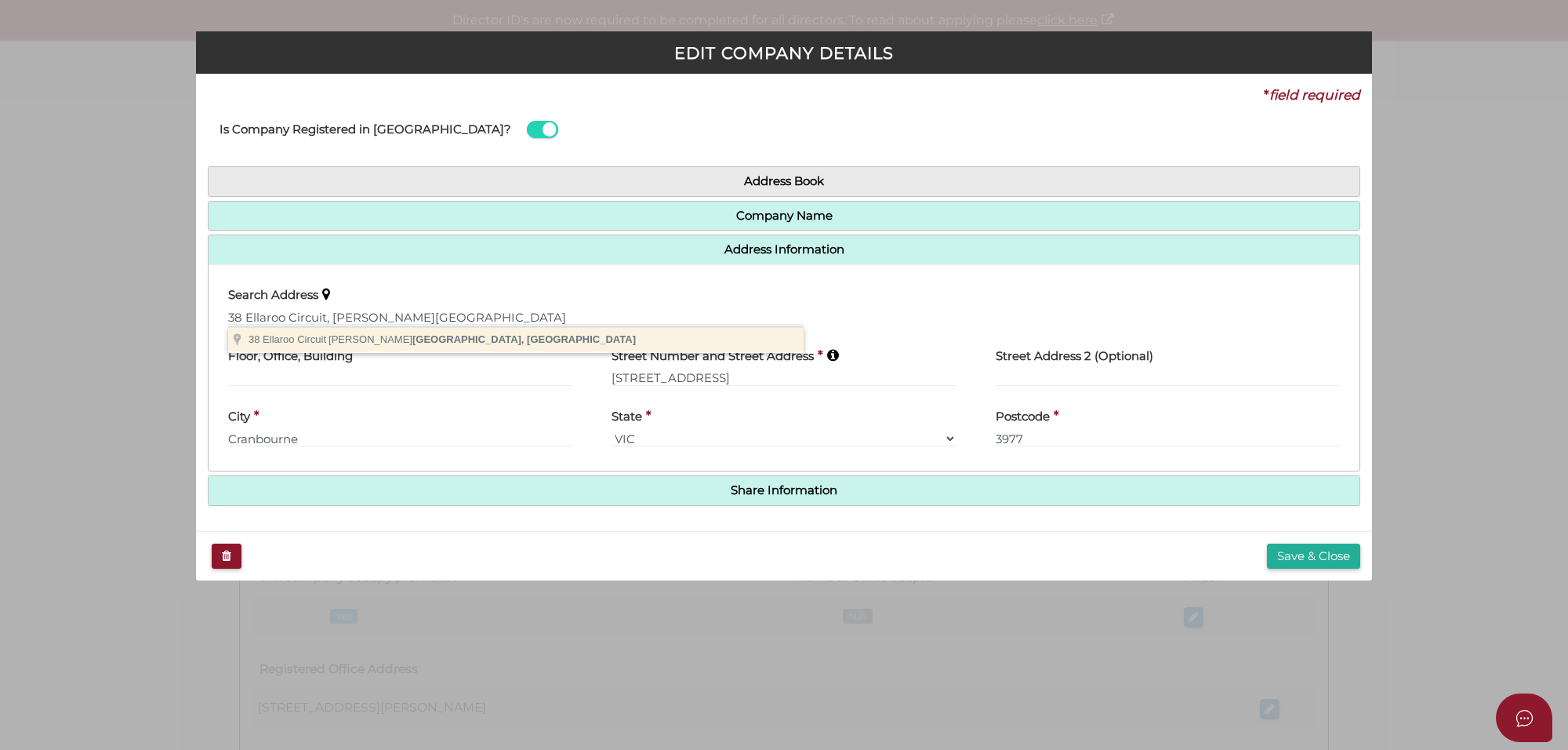
type input "38 Ellaroo Circuit, Clyde North VIC, Australia"
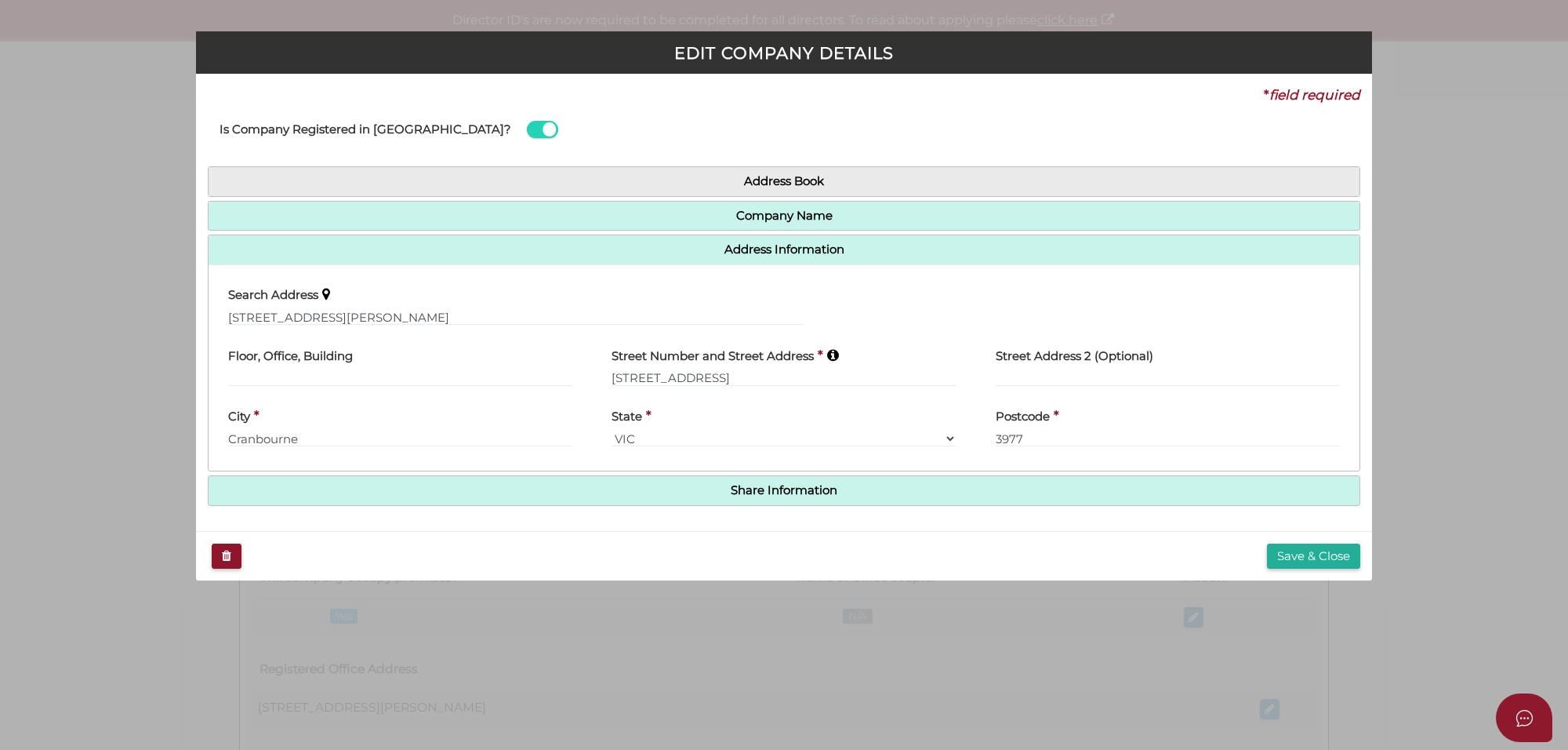
type input "38 Ellaroo Circuit"
type input "Clyde North"
select select "VIC"
type input "3978"
click at [1315, 558] on button "Save & Close" at bounding box center [1313, 556] width 93 height 26
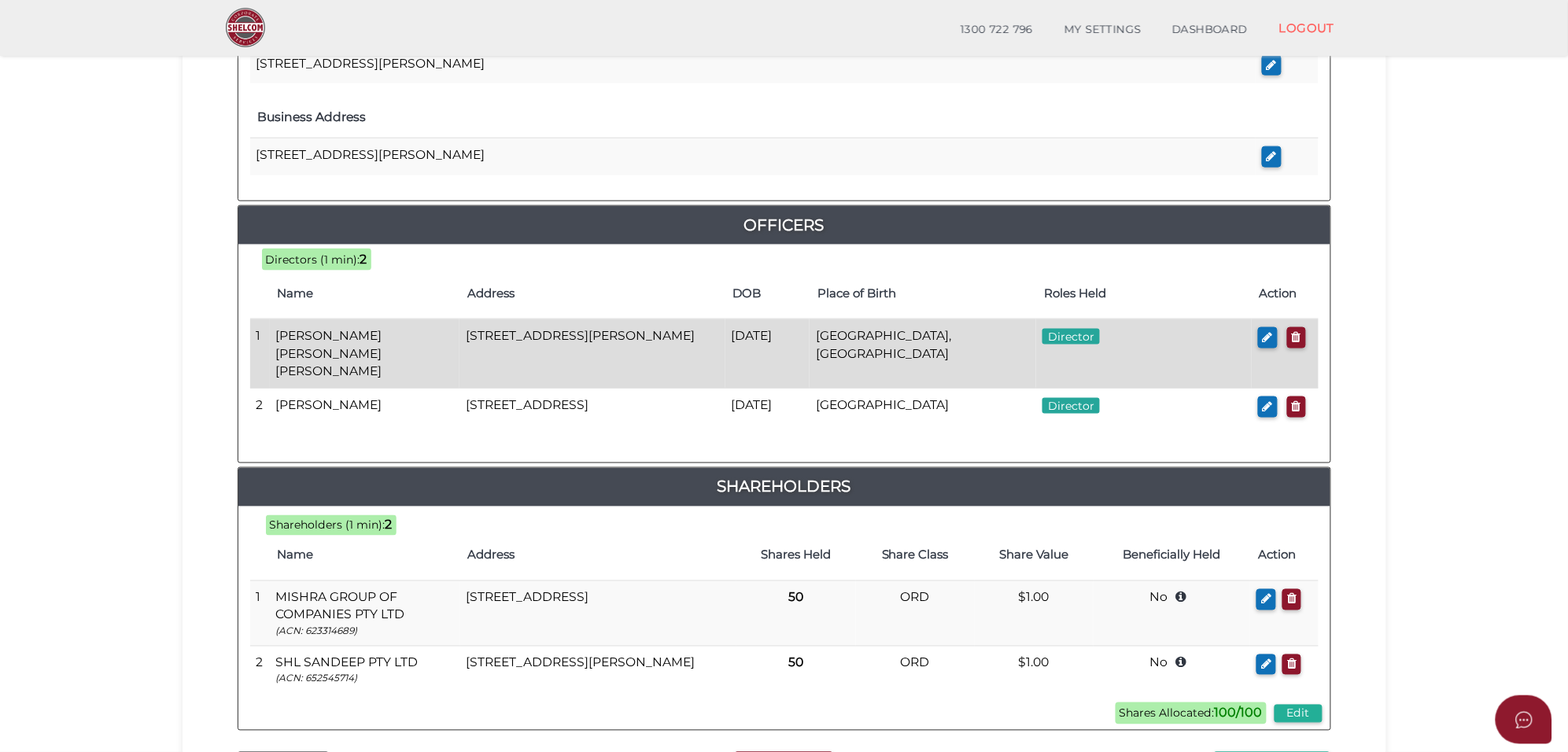
scroll to position [688, 0]
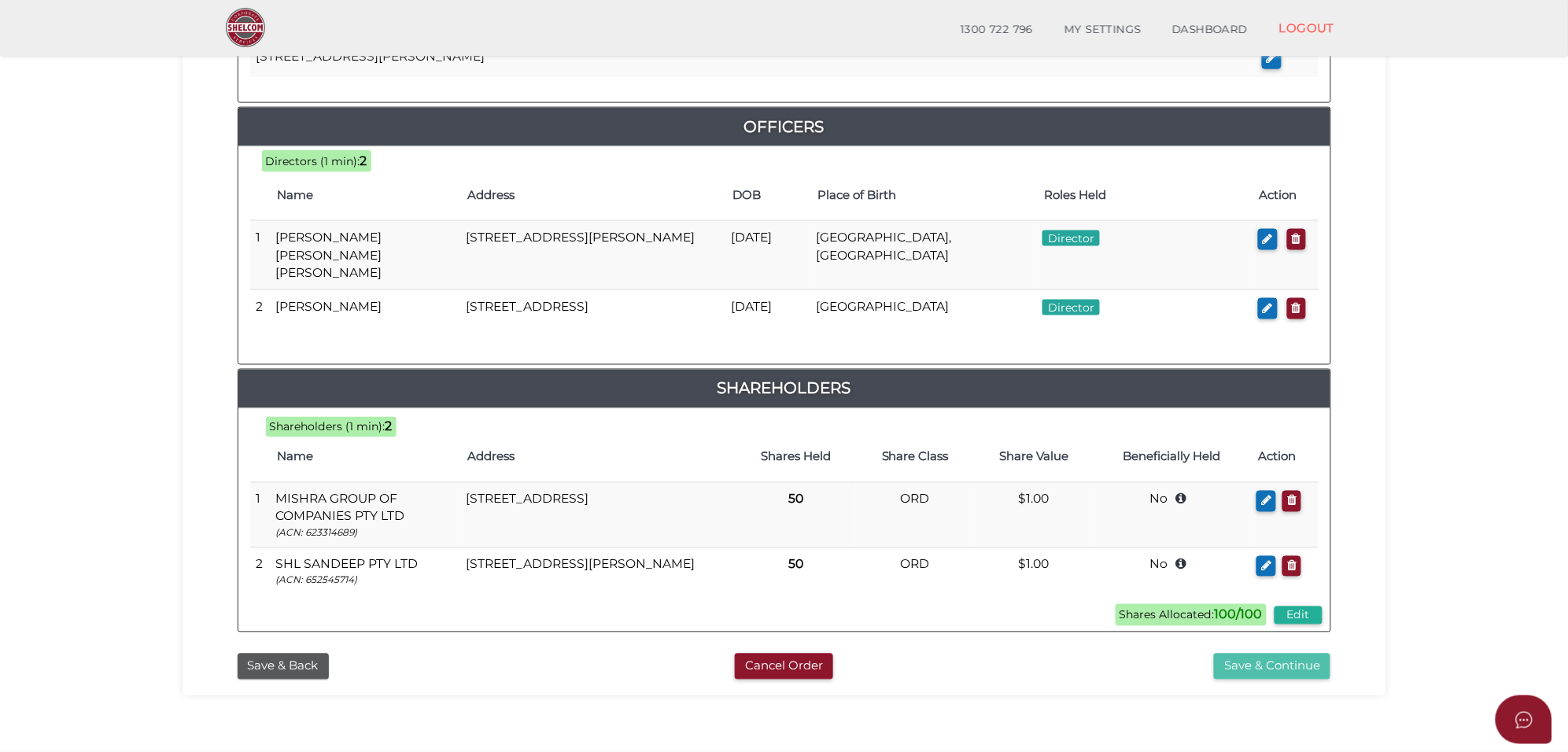
click at [1260, 669] on button "Save & Continue" at bounding box center [1272, 667] width 116 height 26
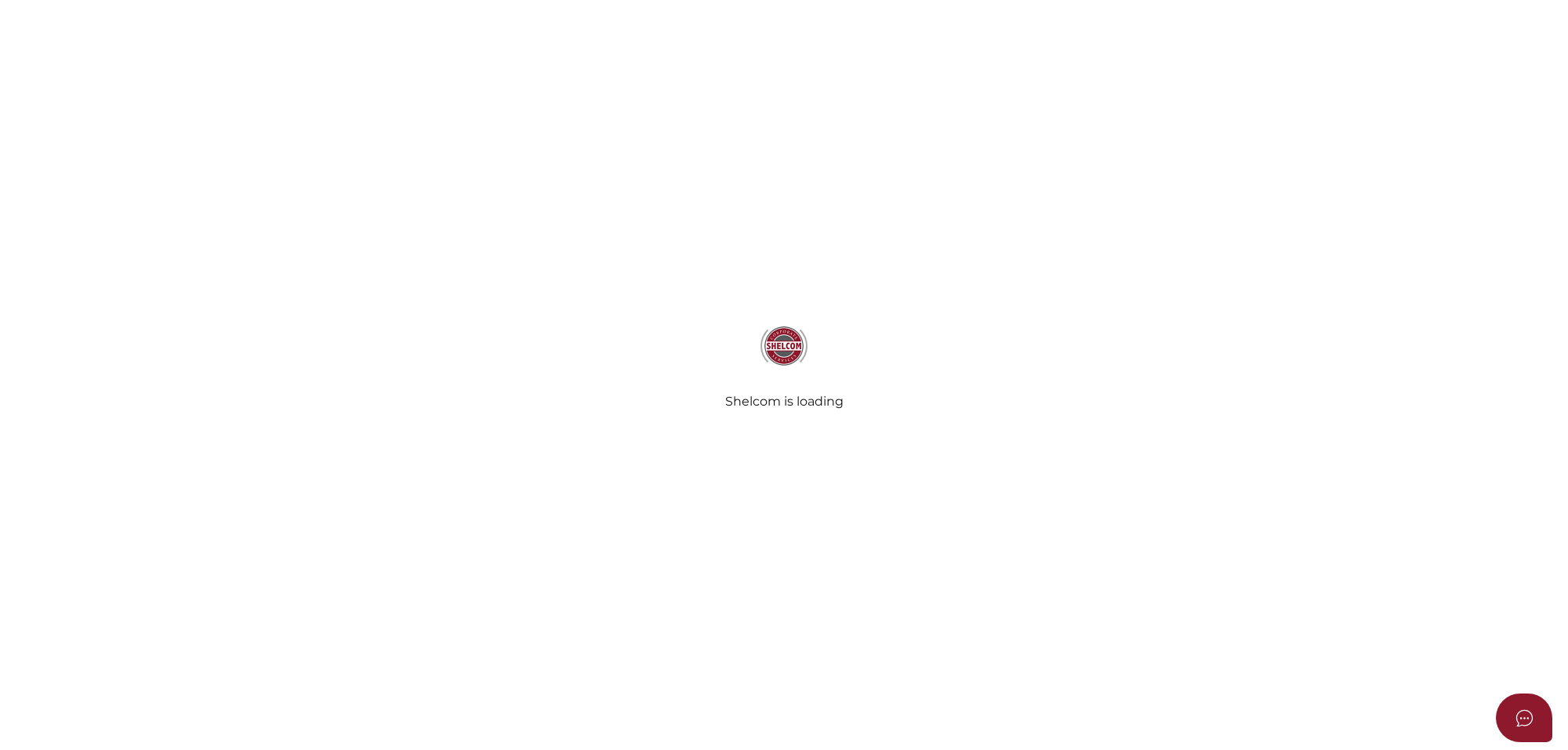
select select "Comb Binding"
select select "No"
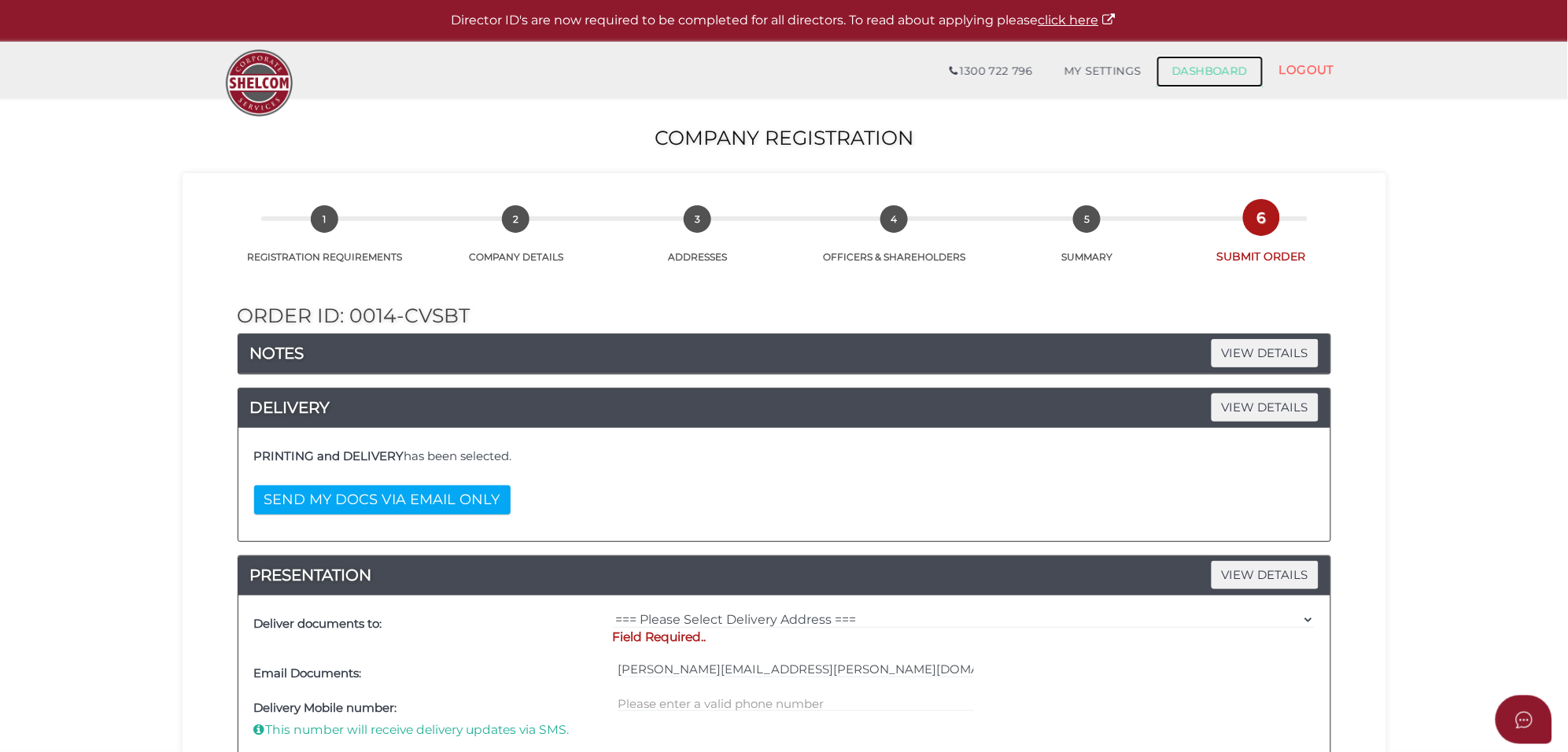
click at [1192, 73] on link "DASHBOARD" at bounding box center [1210, 71] width 107 height 31
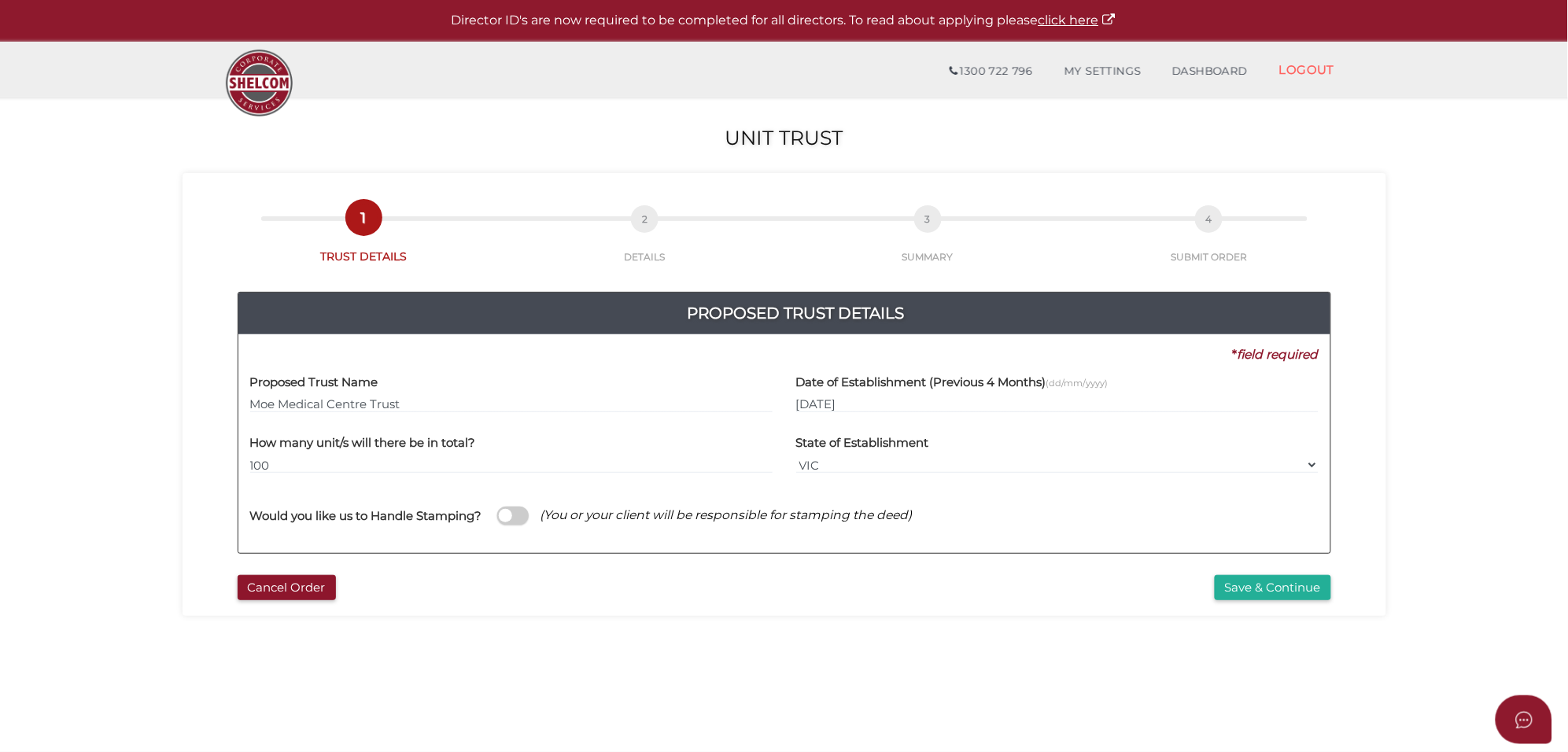
drag, startPoint x: 409, startPoint y: 405, endPoint x: 167, endPoint y: 405, distance: 242.0
click at [167, 405] on section "Unit Trust 9c459d5e641c53758f4728cb4858230d 1 TRUST DETAILS 2 DETAILS 3 SUMMARY…" at bounding box center [784, 586] width 1568 height 977
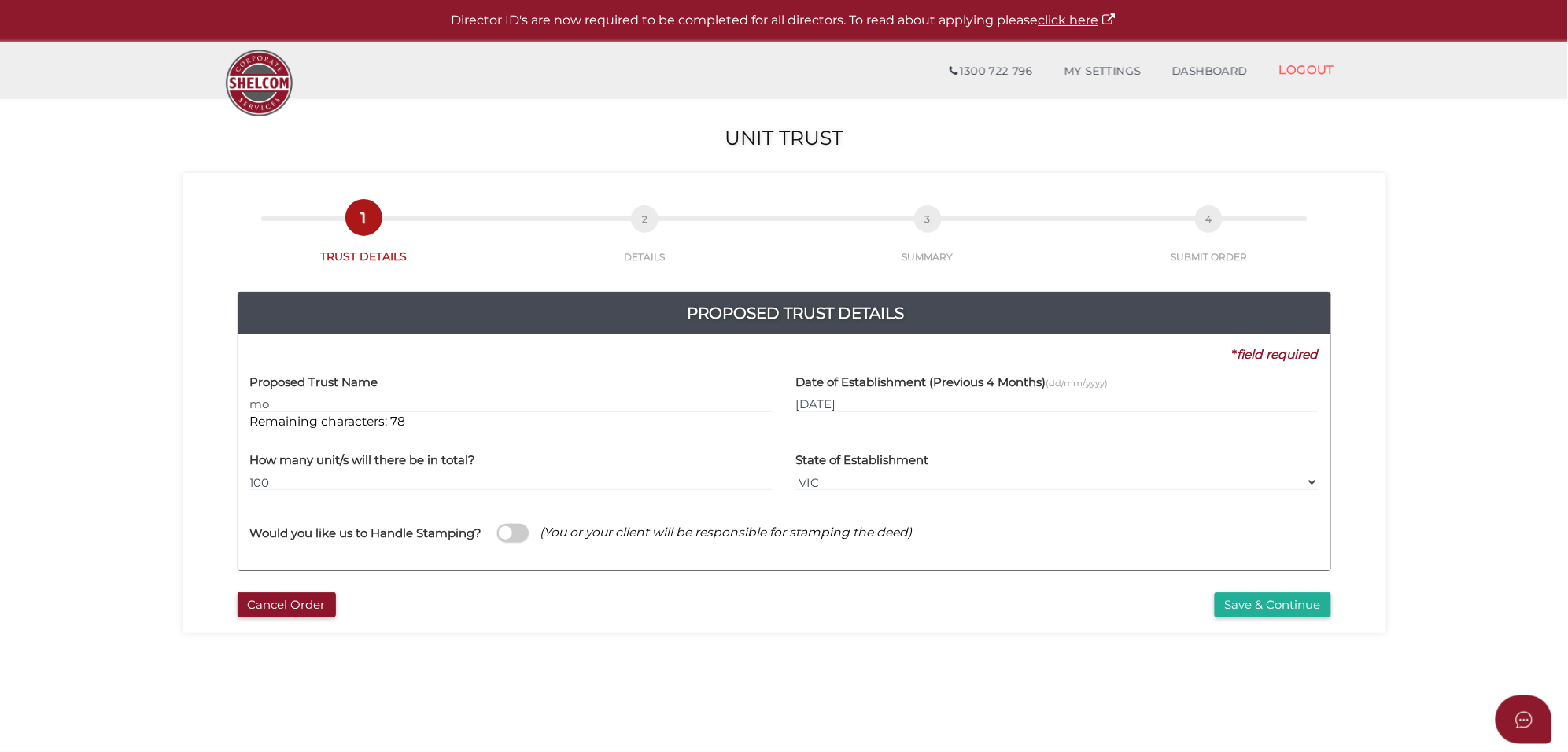
type input "m"
type input "MOE PROPERTY TRUST"
click at [831, 405] on input "[DATE]" at bounding box center [1057, 404] width 522 height 17
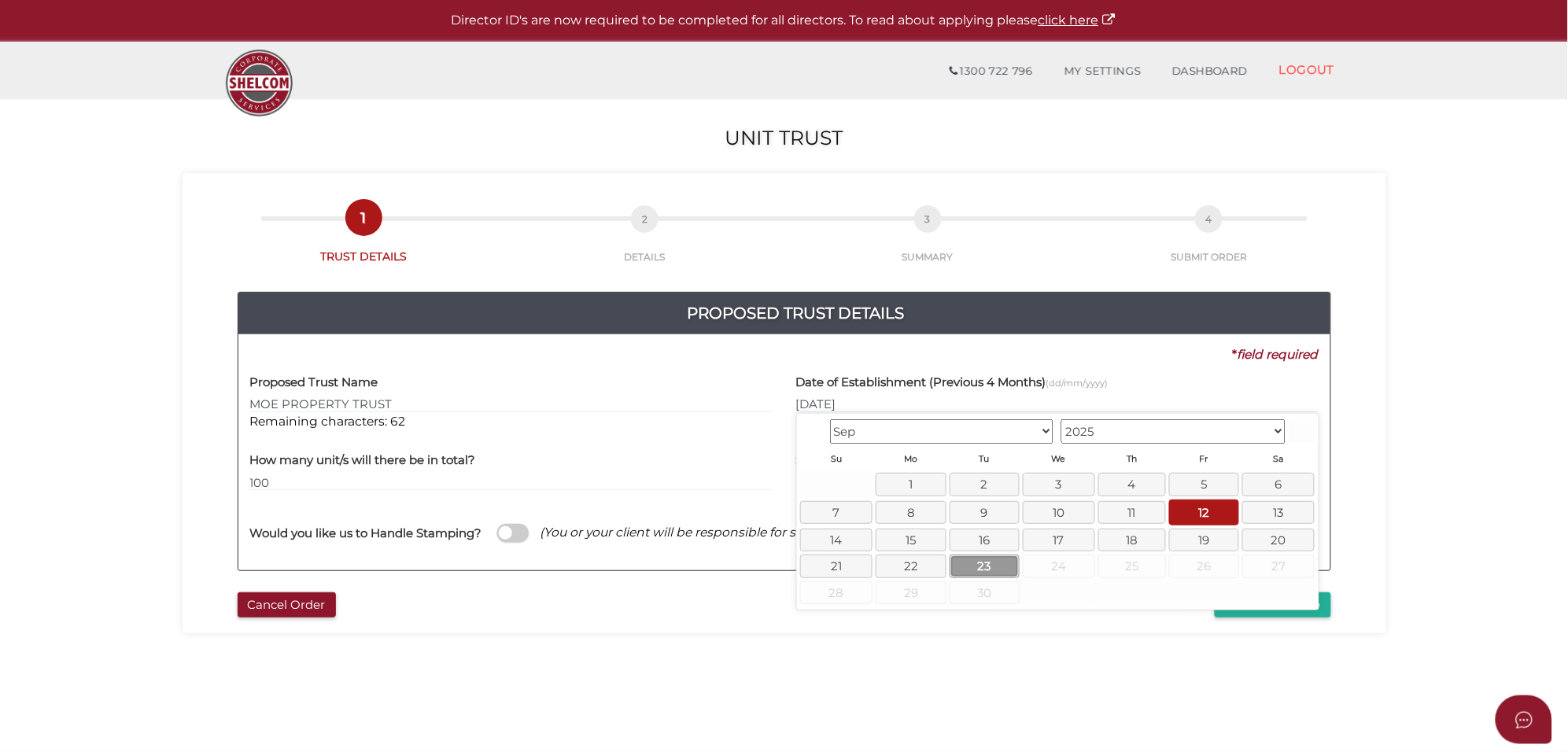
click at [1002, 560] on link "23" at bounding box center [984, 566] width 70 height 23
type input "[DATE]"
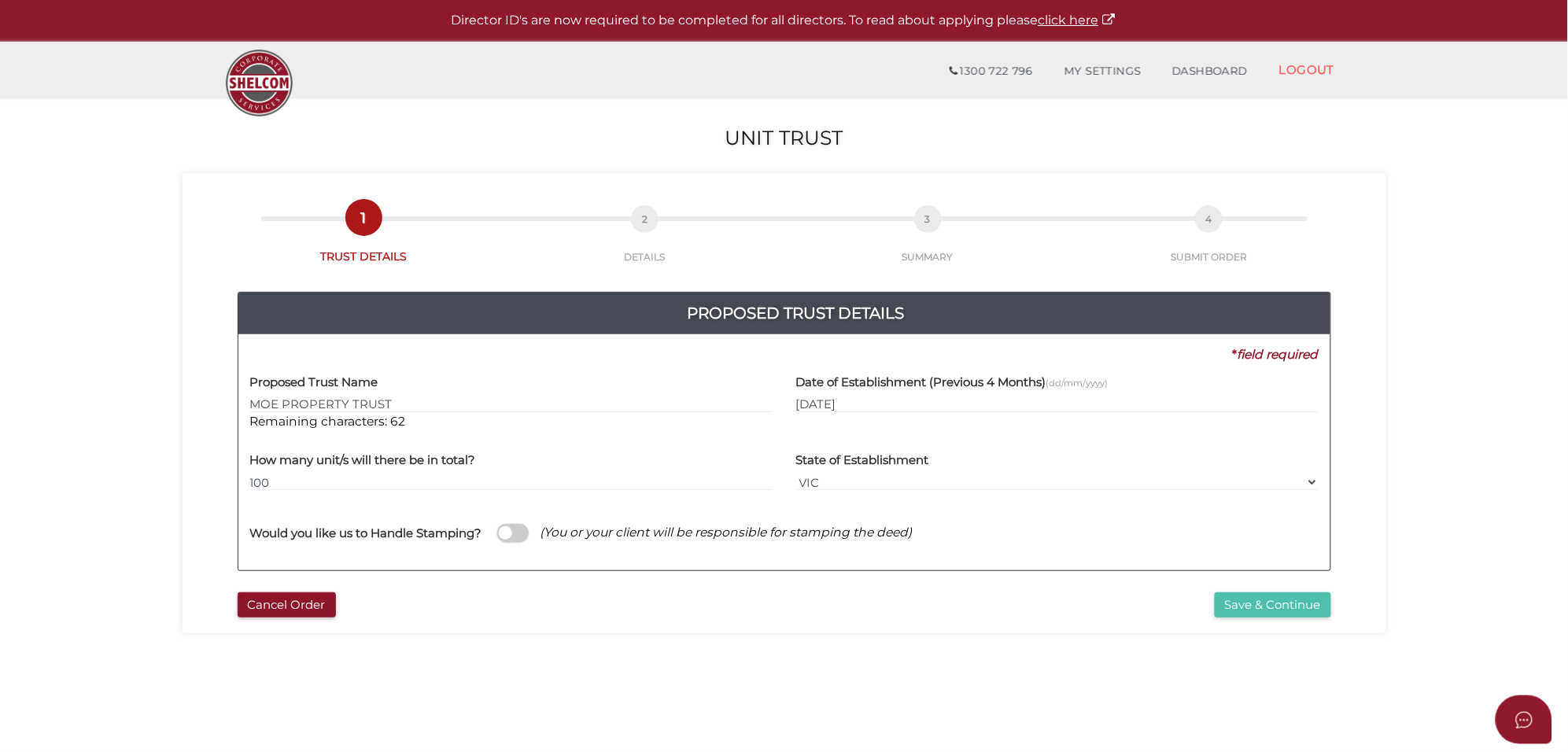
click at [1266, 600] on button "Save & Continue" at bounding box center [1273, 605] width 116 height 26
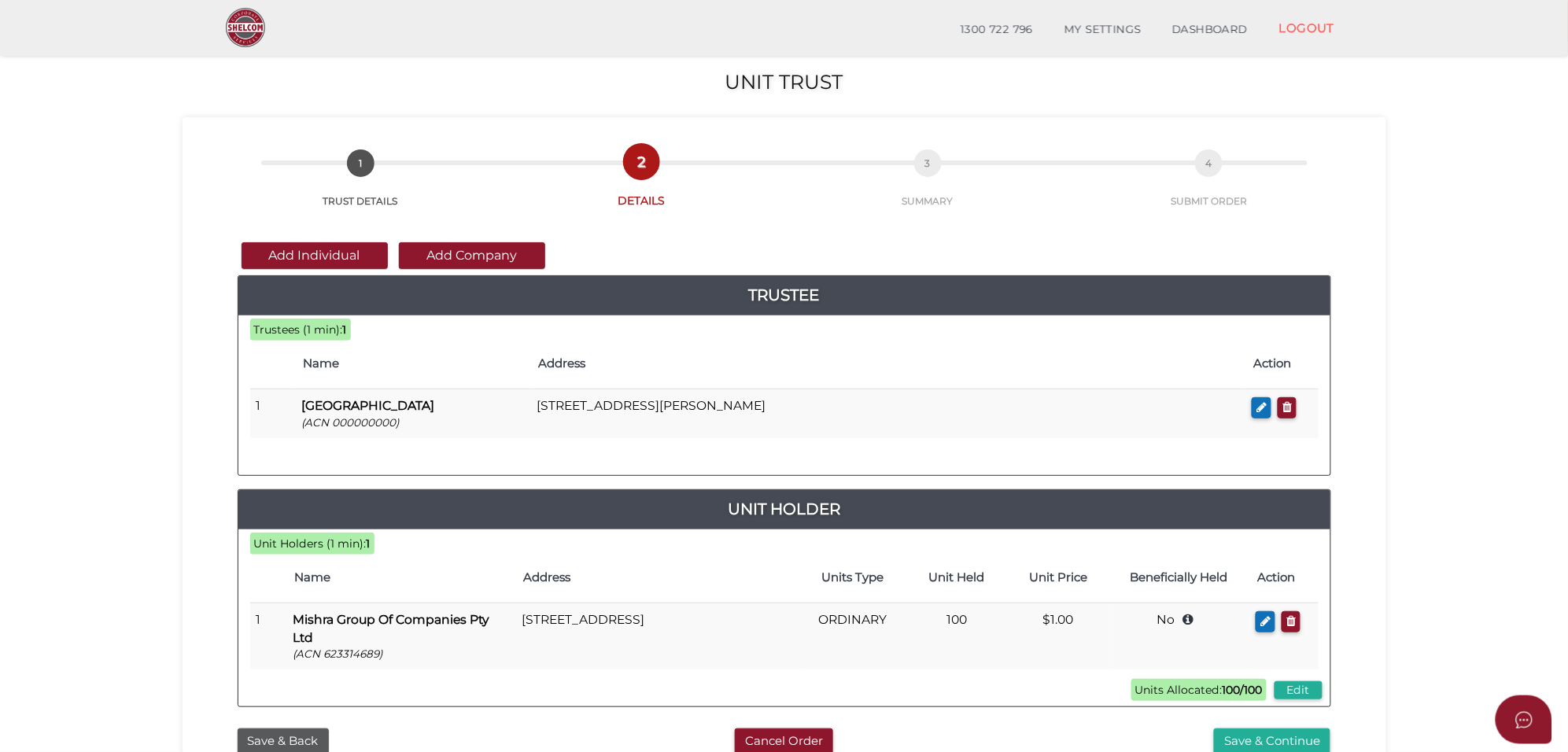
scroll to position [98, 0]
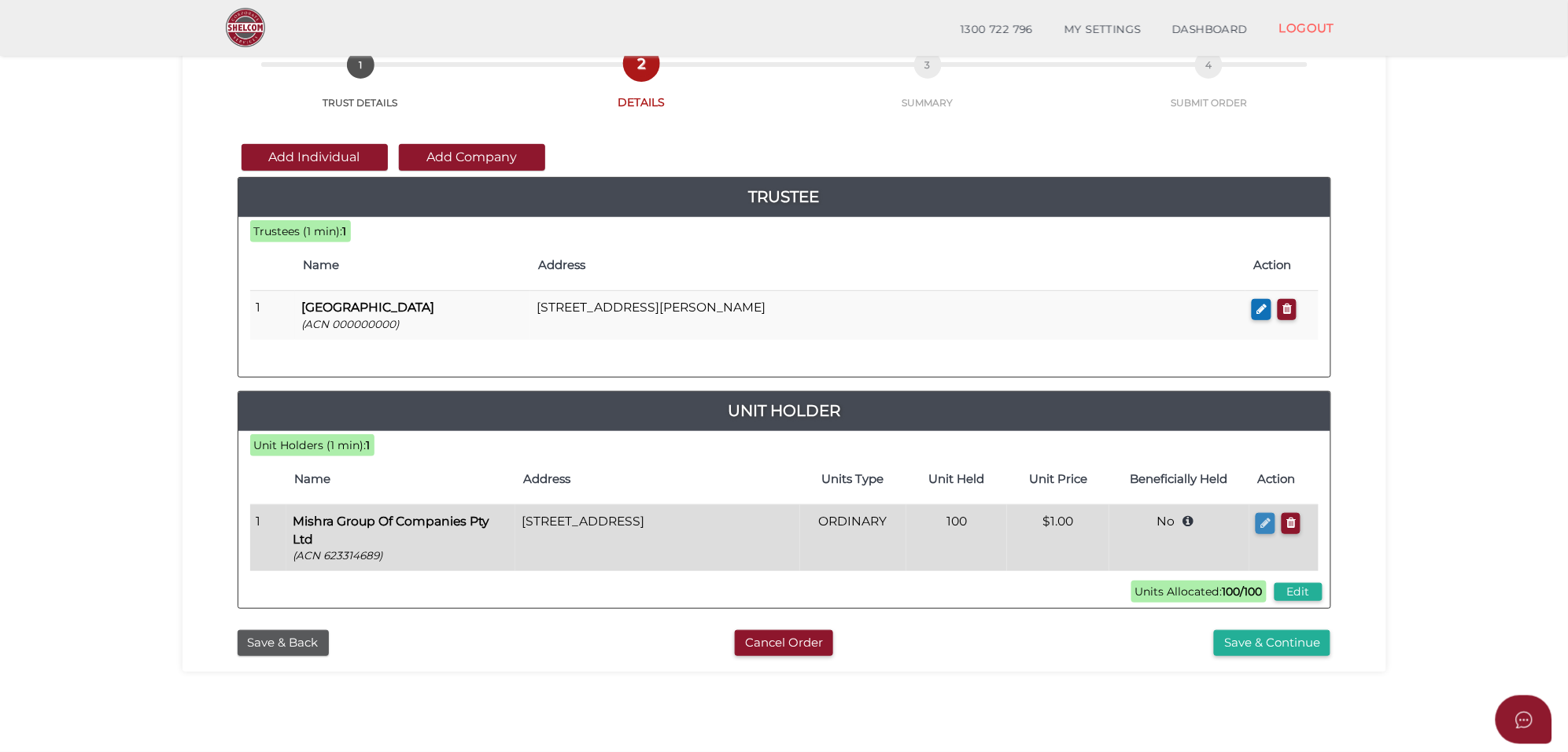
click at [1264, 520] on icon "button" at bounding box center [1266, 523] width 10 height 11
checkbox input "true"
type input "623314689"
type input "Mishra Group Of Companies Pty Ltd"
type input "100"
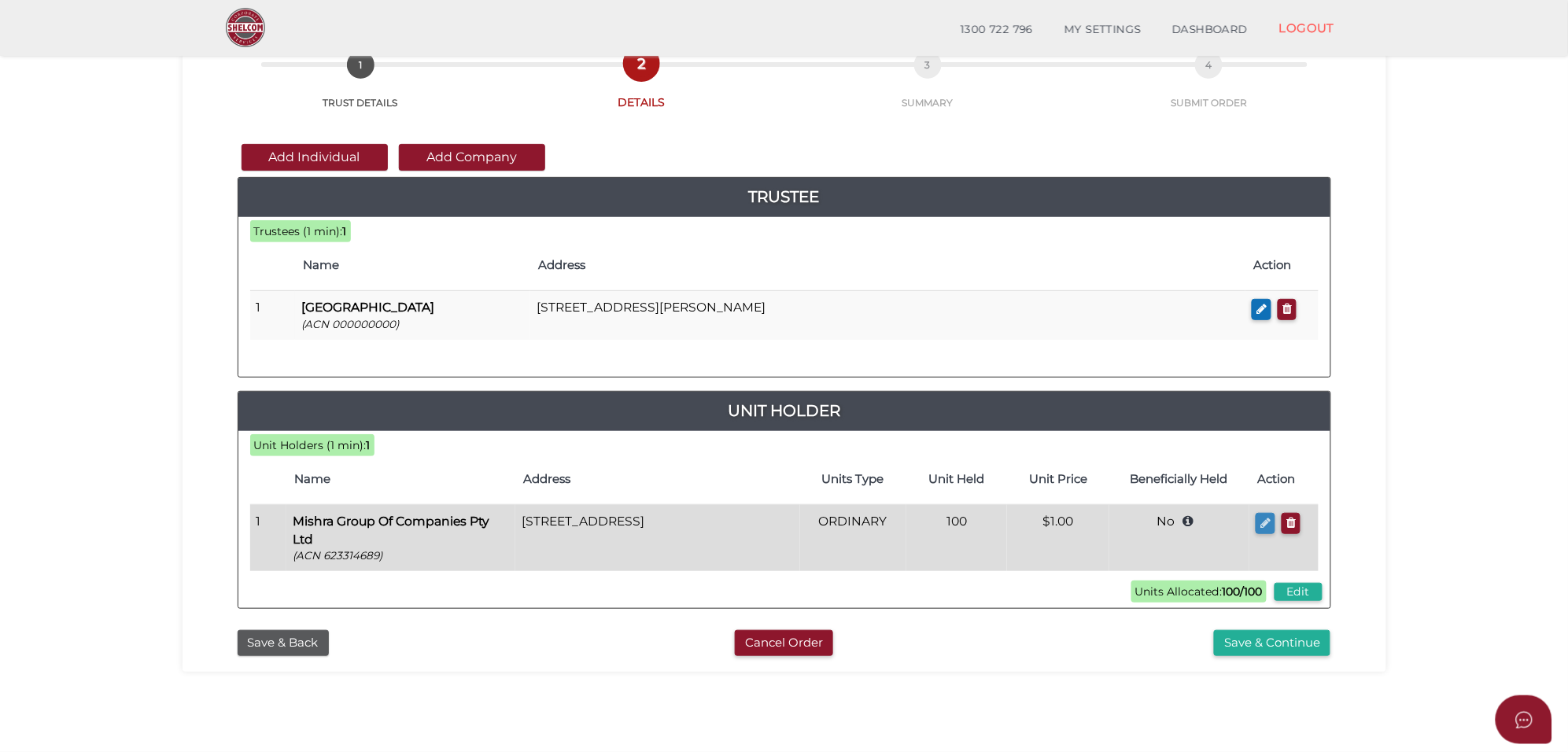
select select "$1.00"
type input "Mishra Family Trust"
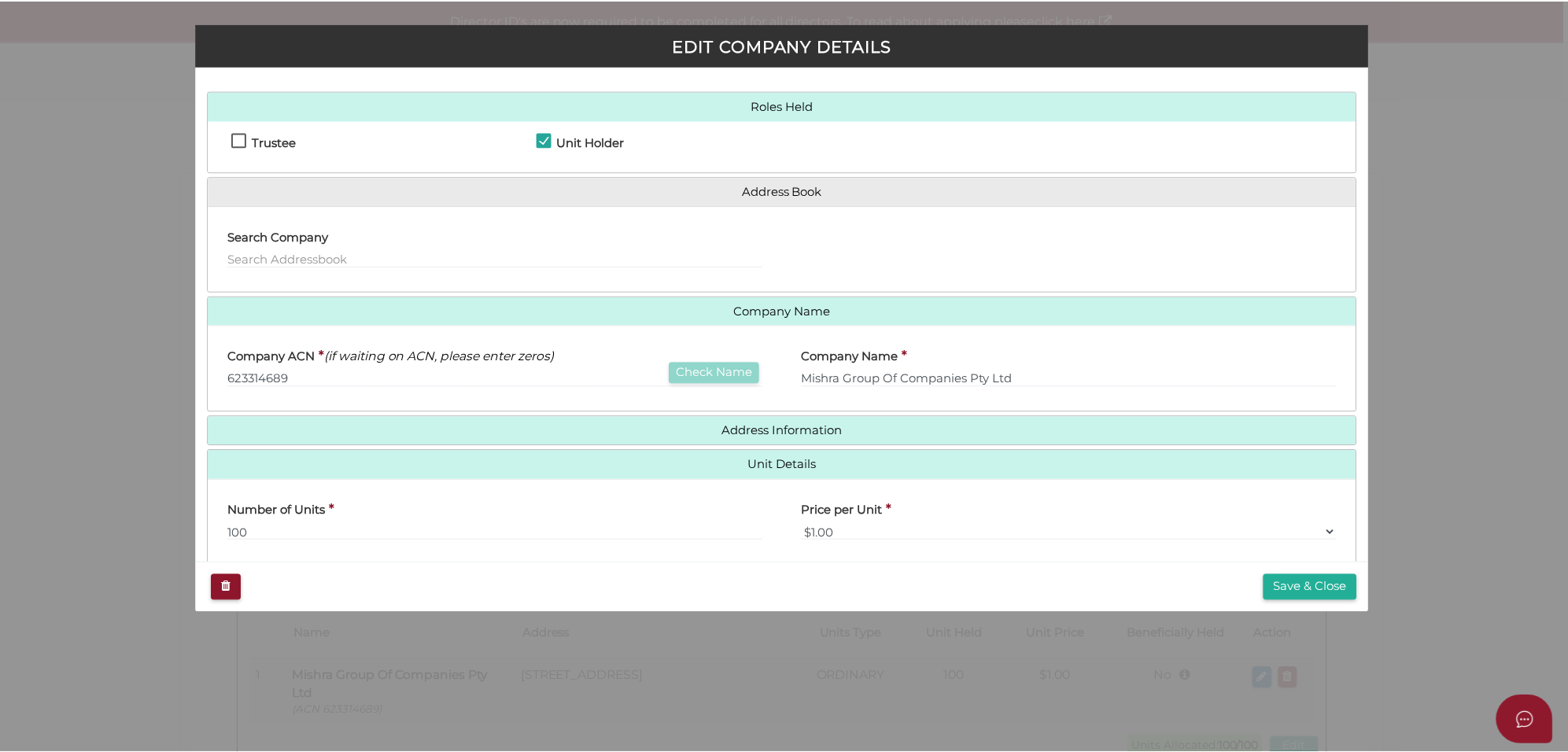
scroll to position [156, 0]
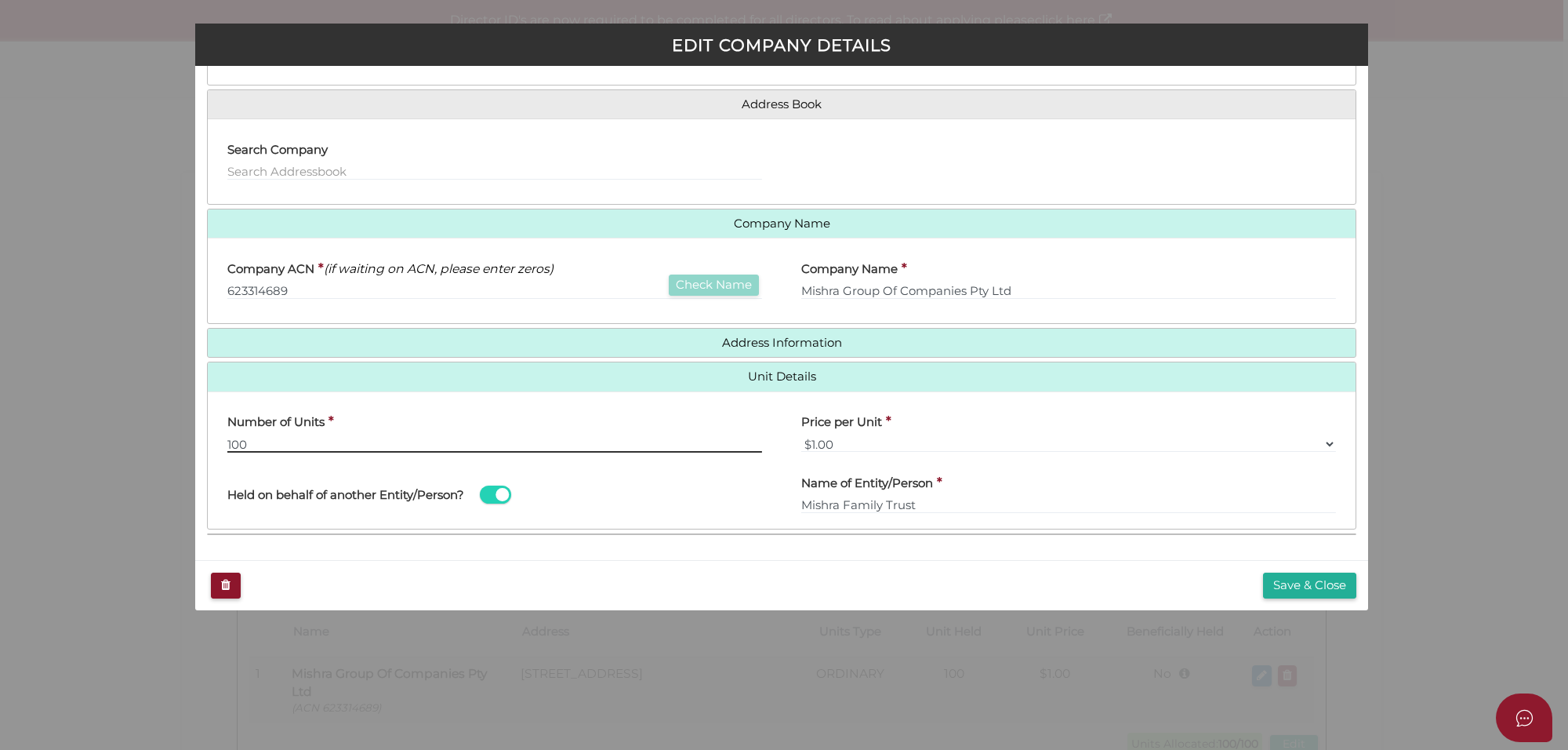
drag, startPoint x: 308, startPoint y: 447, endPoint x: 169, endPoint y: 432, distance: 139.8
click at [169, 432] on div "EDIT COMPANY DETAILS * field required Is Company Registered in Australia? Roles…" at bounding box center [784, 375] width 1568 height 750
type input "50"
click at [1305, 578] on button "Save & Close" at bounding box center [1310, 586] width 93 height 26
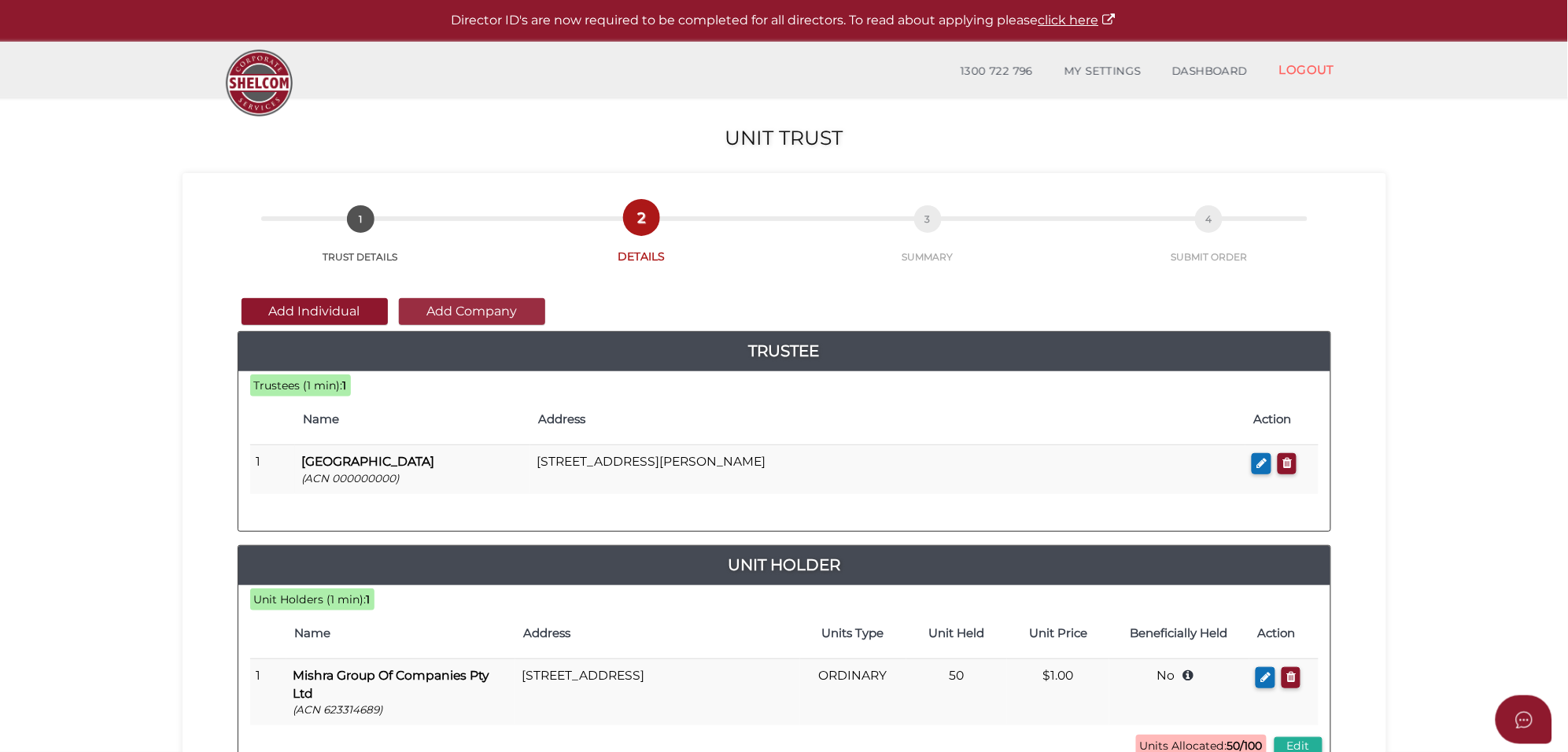
click at [478, 316] on button "Add Company" at bounding box center [472, 311] width 147 height 27
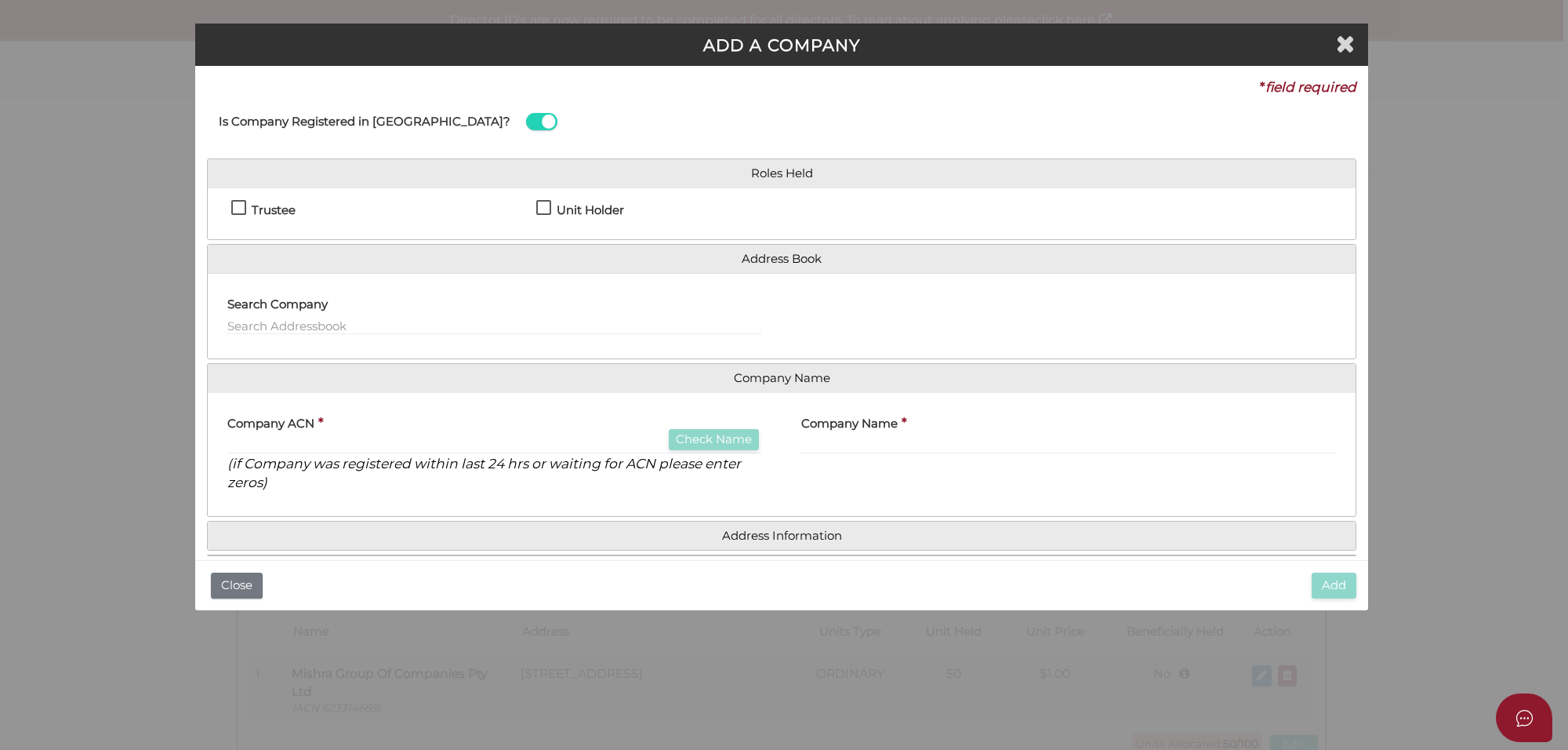
click at [539, 206] on label "Unit Holder" at bounding box center [581, 214] width 88 height 20
checkbox input "true"
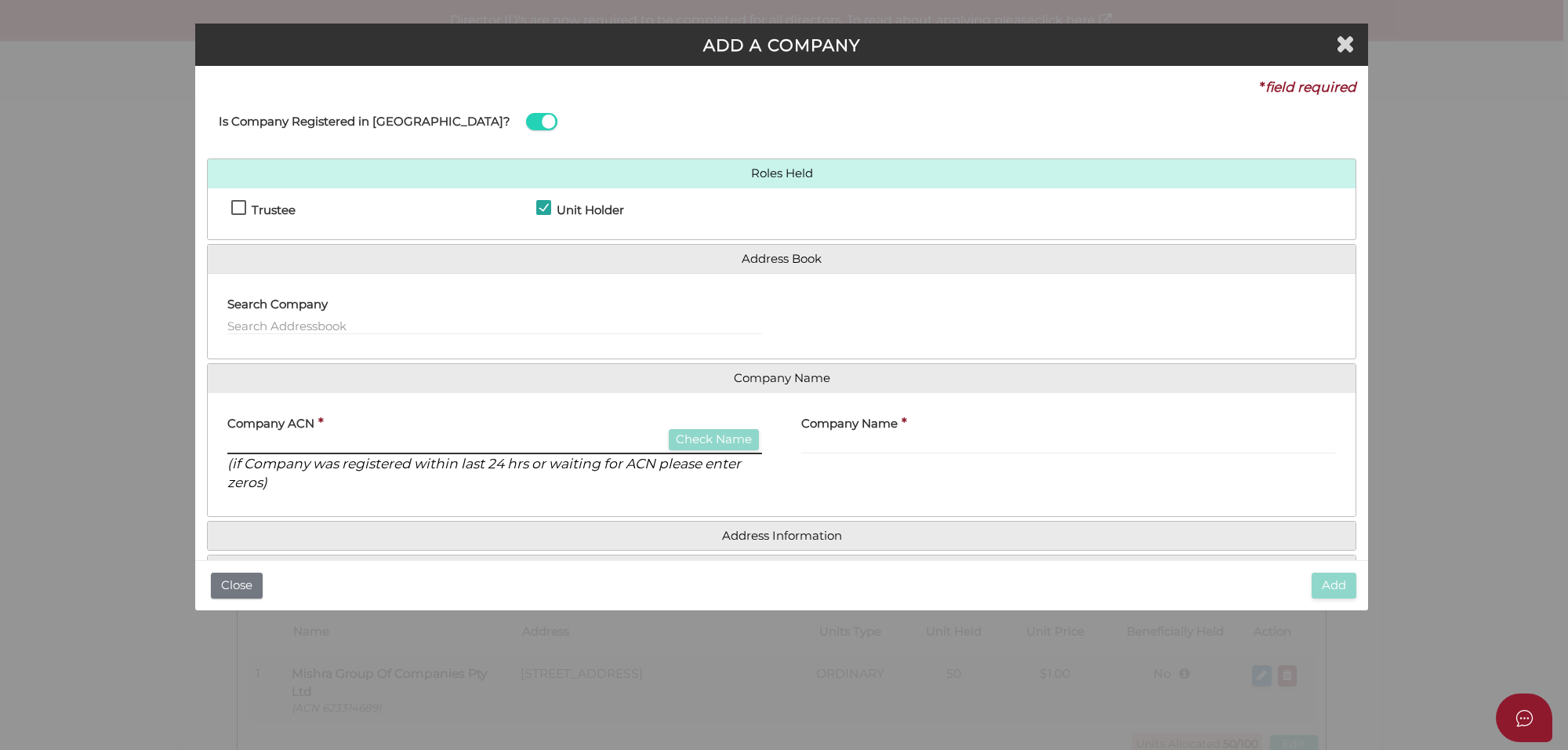
click at [276, 448] on input "text" at bounding box center [494, 445] width 535 height 17
paste input "652545714"
type input "652545714"
click at [700, 444] on button "Check Name" at bounding box center [714, 440] width 90 height 21
type input "SHL SANDEEP PTY LTD"
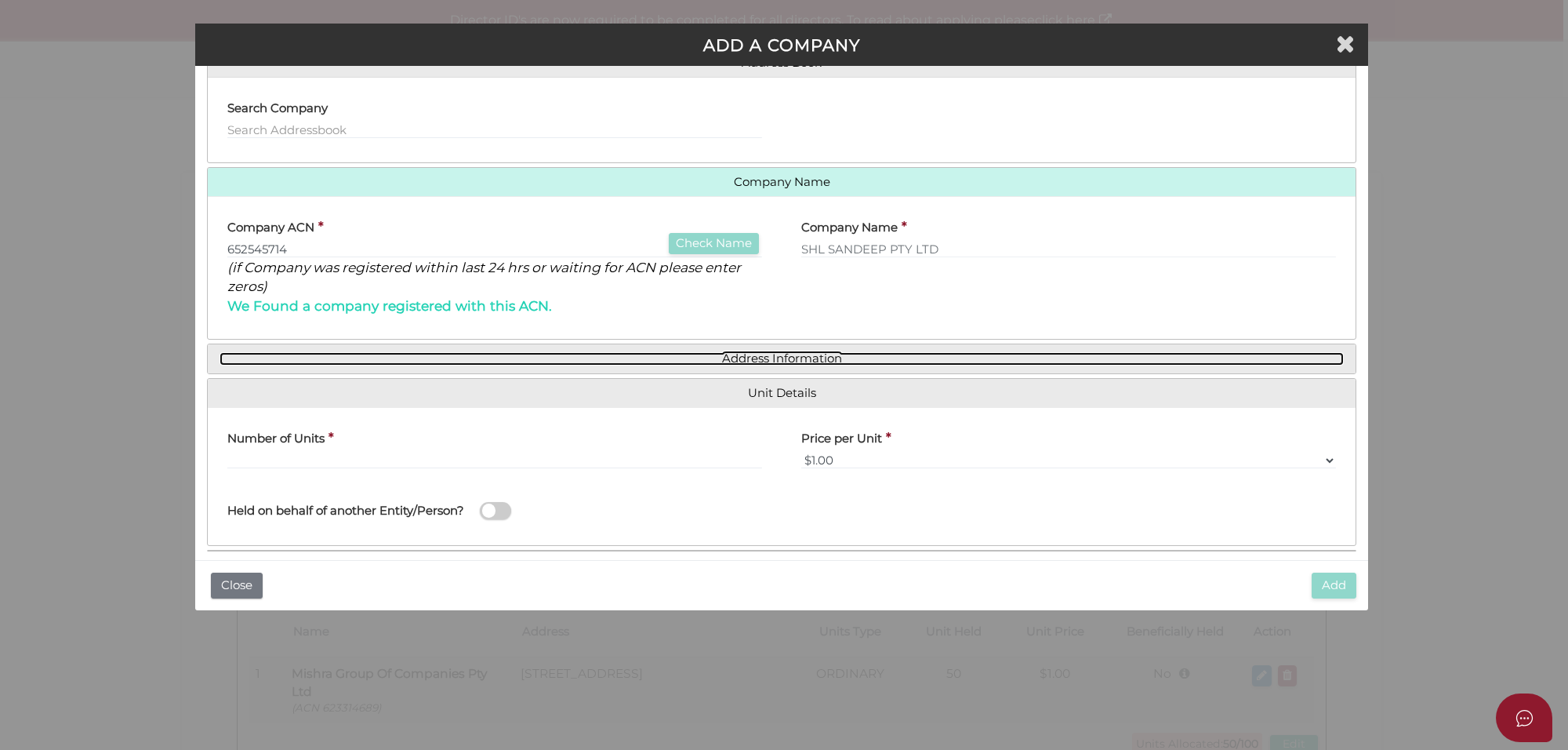
click at [761, 357] on link "Address Information" at bounding box center [782, 359] width 1125 height 13
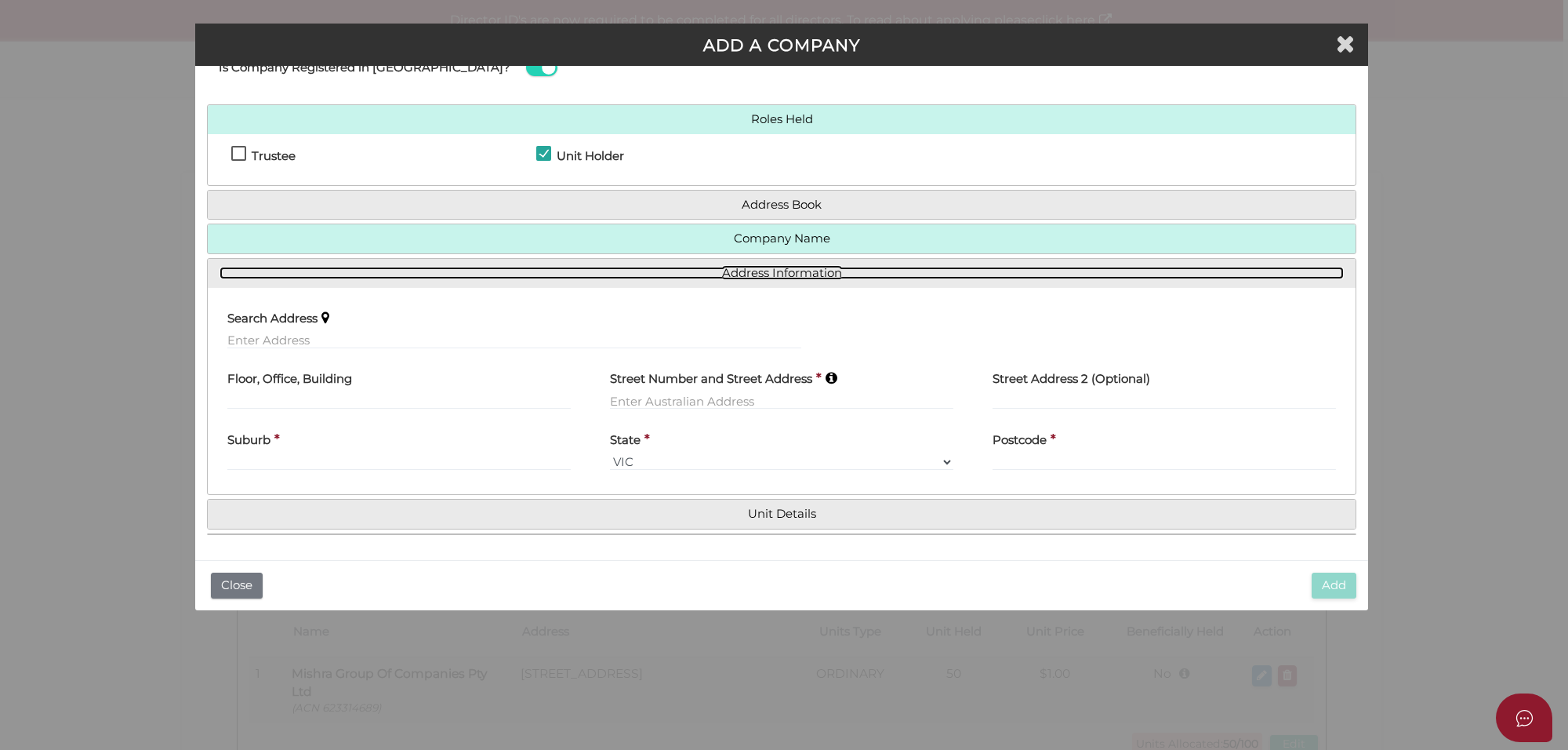
scroll to position [55, 0]
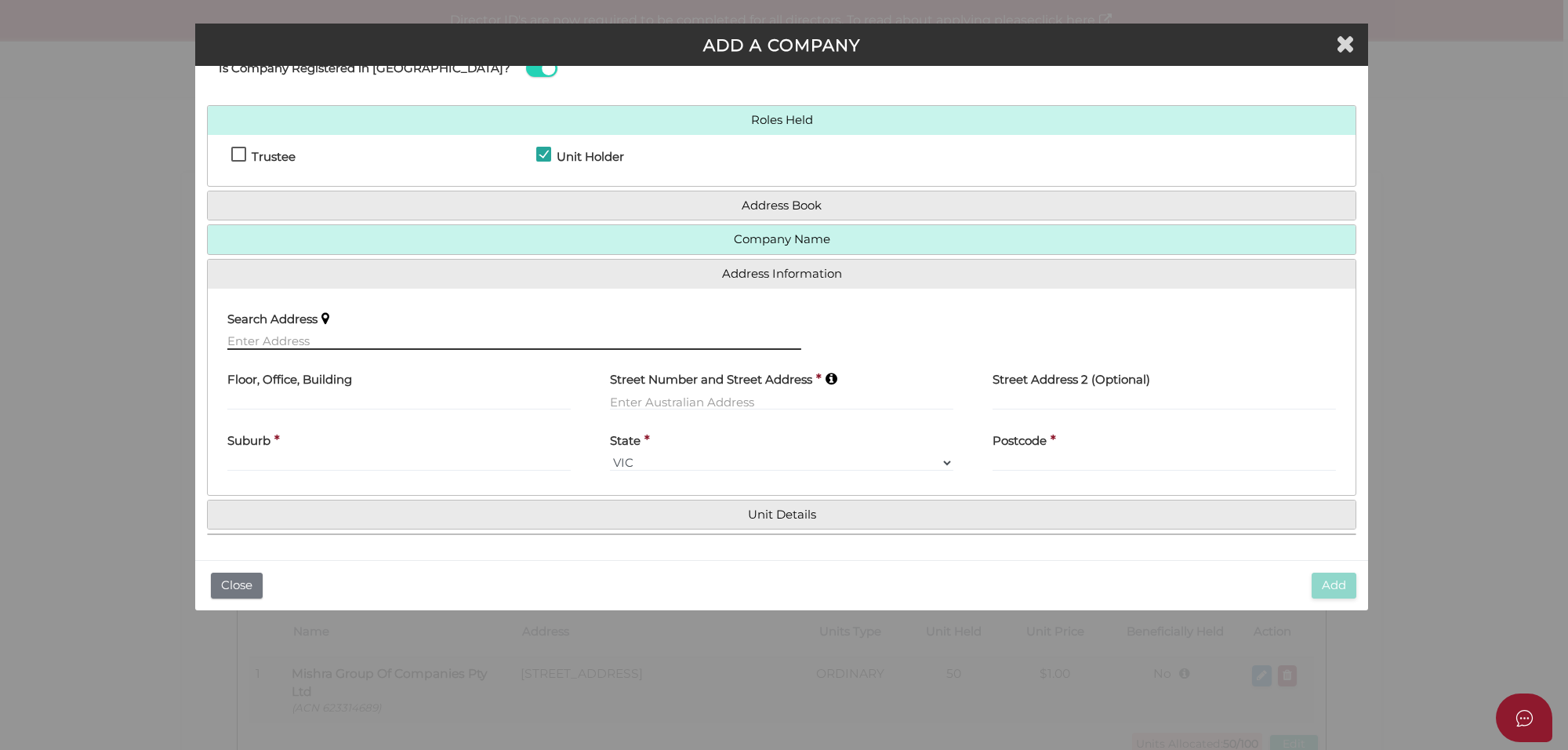
click at [275, 343] on input "text" at bounding box center [514, 341] width 574 height 17
paste input "38 ellaroo cct , Clyde north"
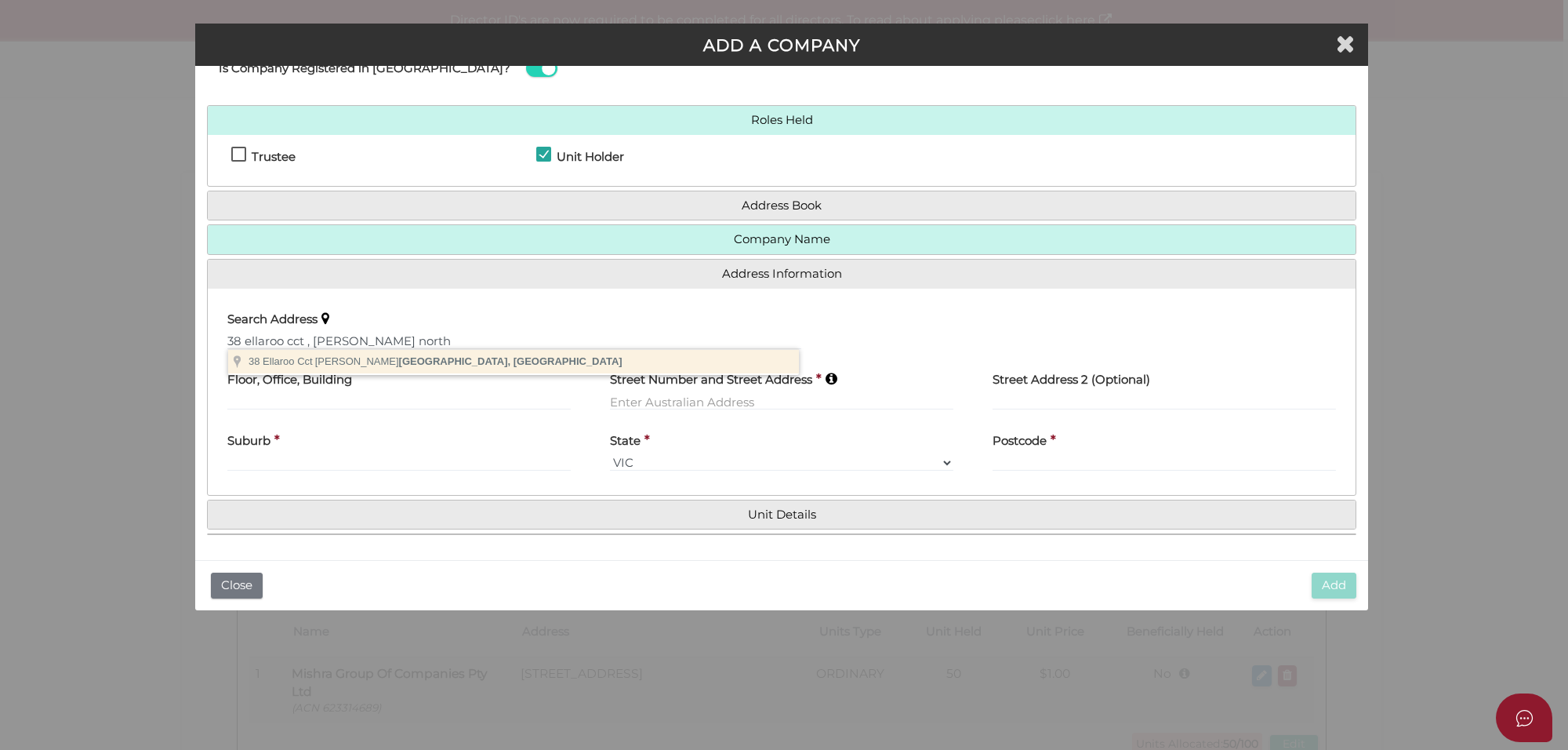
type input "38 Ellaroo Cct, Clyde North VIC, Australia"
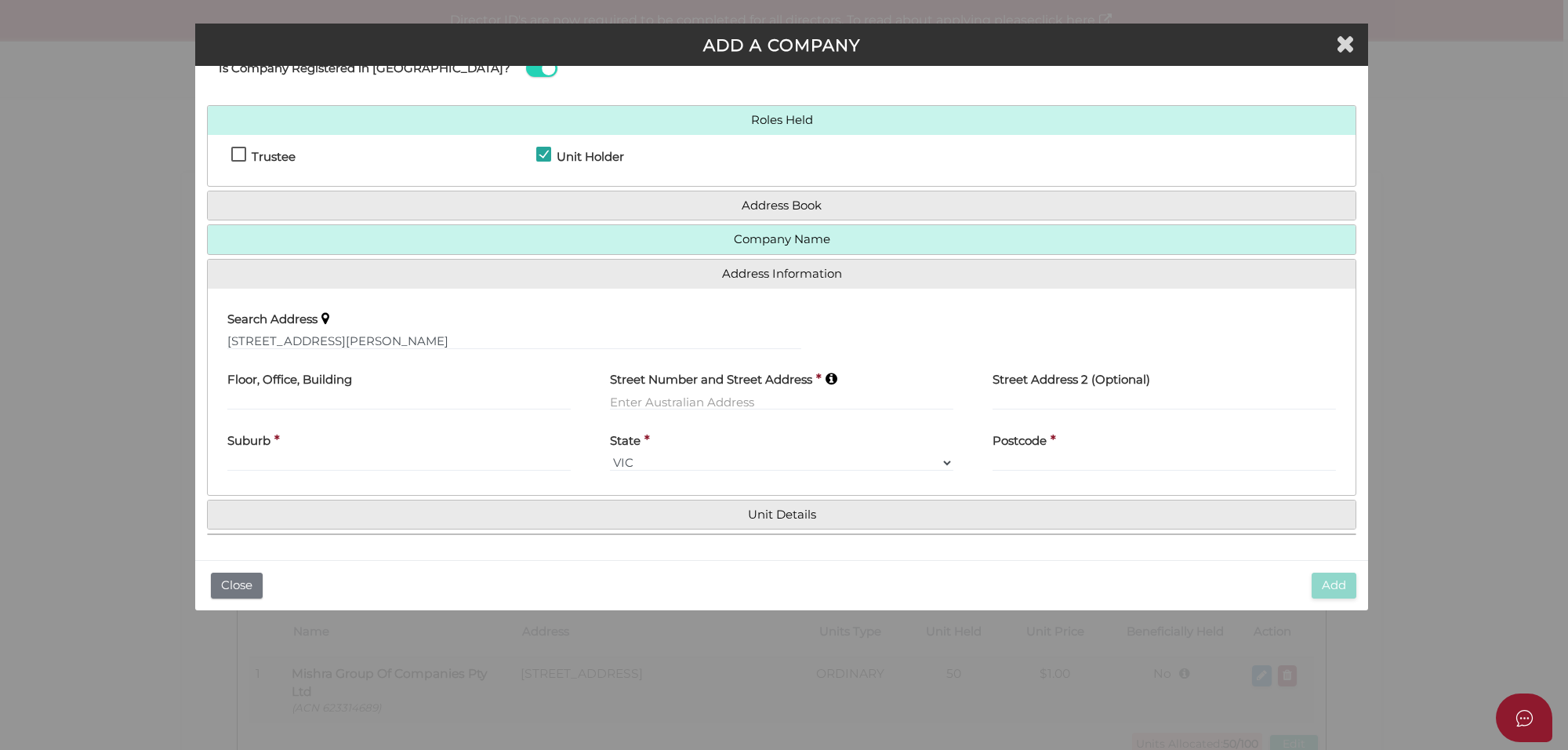
type input "38 Ellaroo Circuit"
type input "Clyde North"
select select "VIC"
type input "3978"
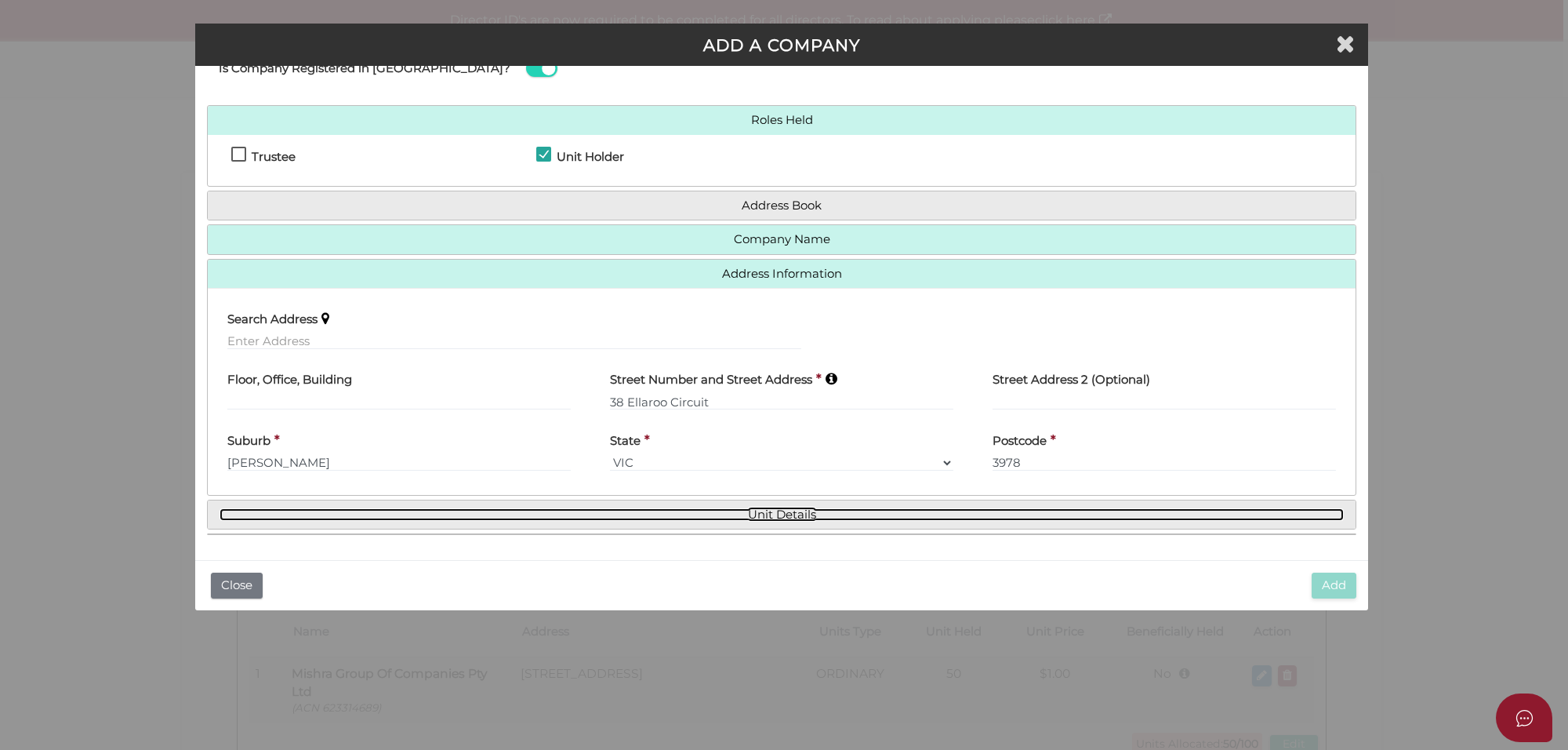
click at [768, 512] on link "Unit Details" at bounding box center [782, 515] width 1125 height 13
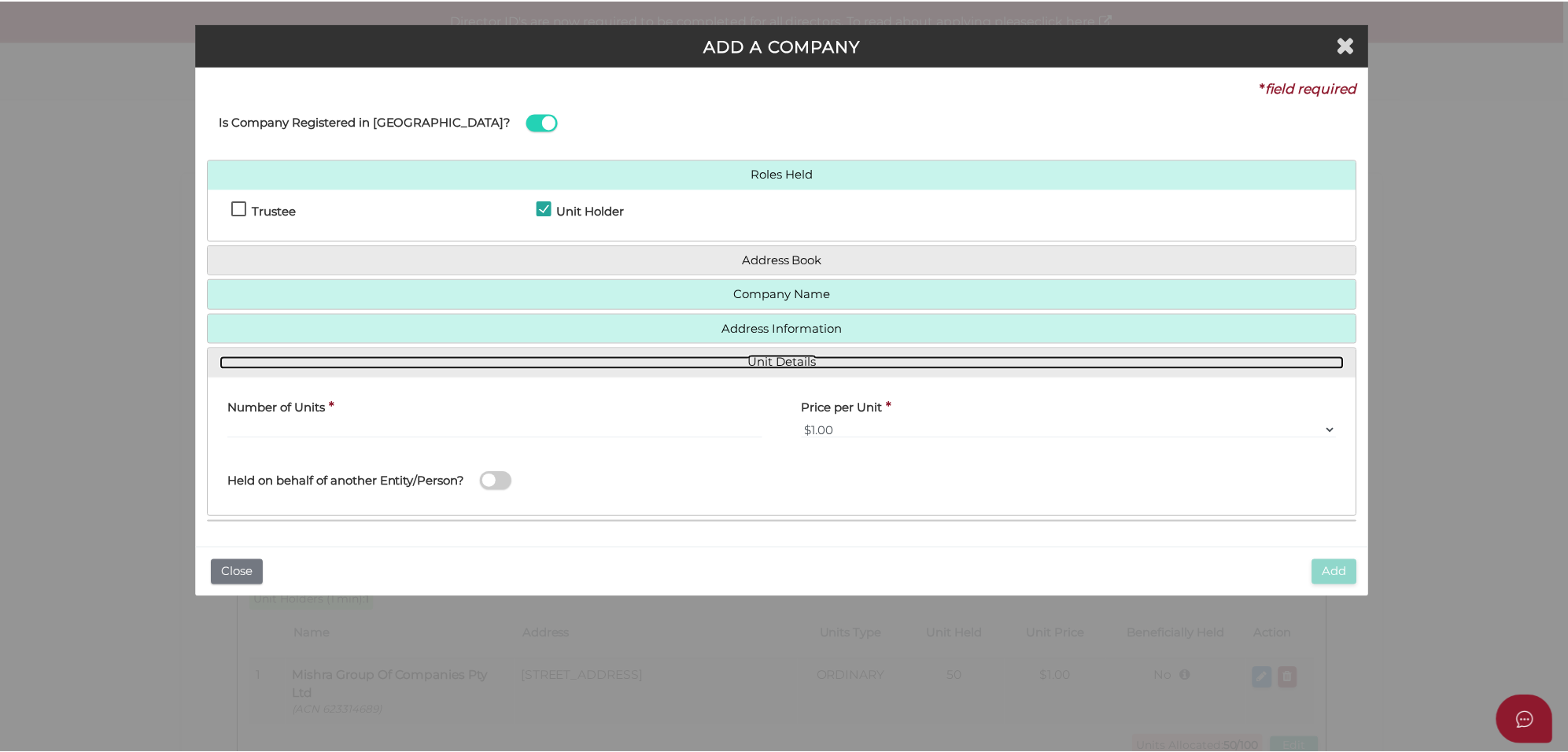
scroll to position [0, 0]
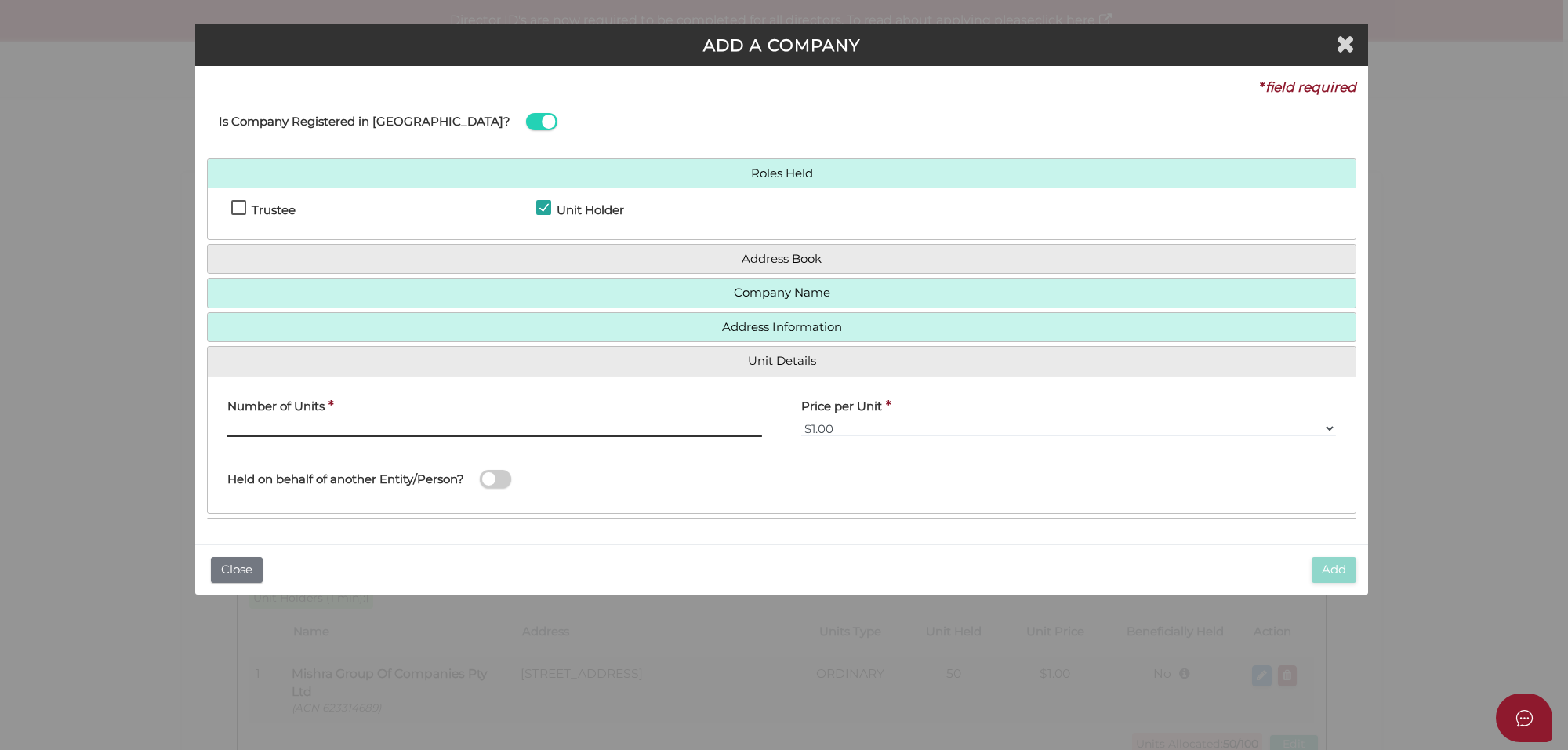
click at [342, 426] on input "text" at bounding box center [494, 428] width 535 height 17
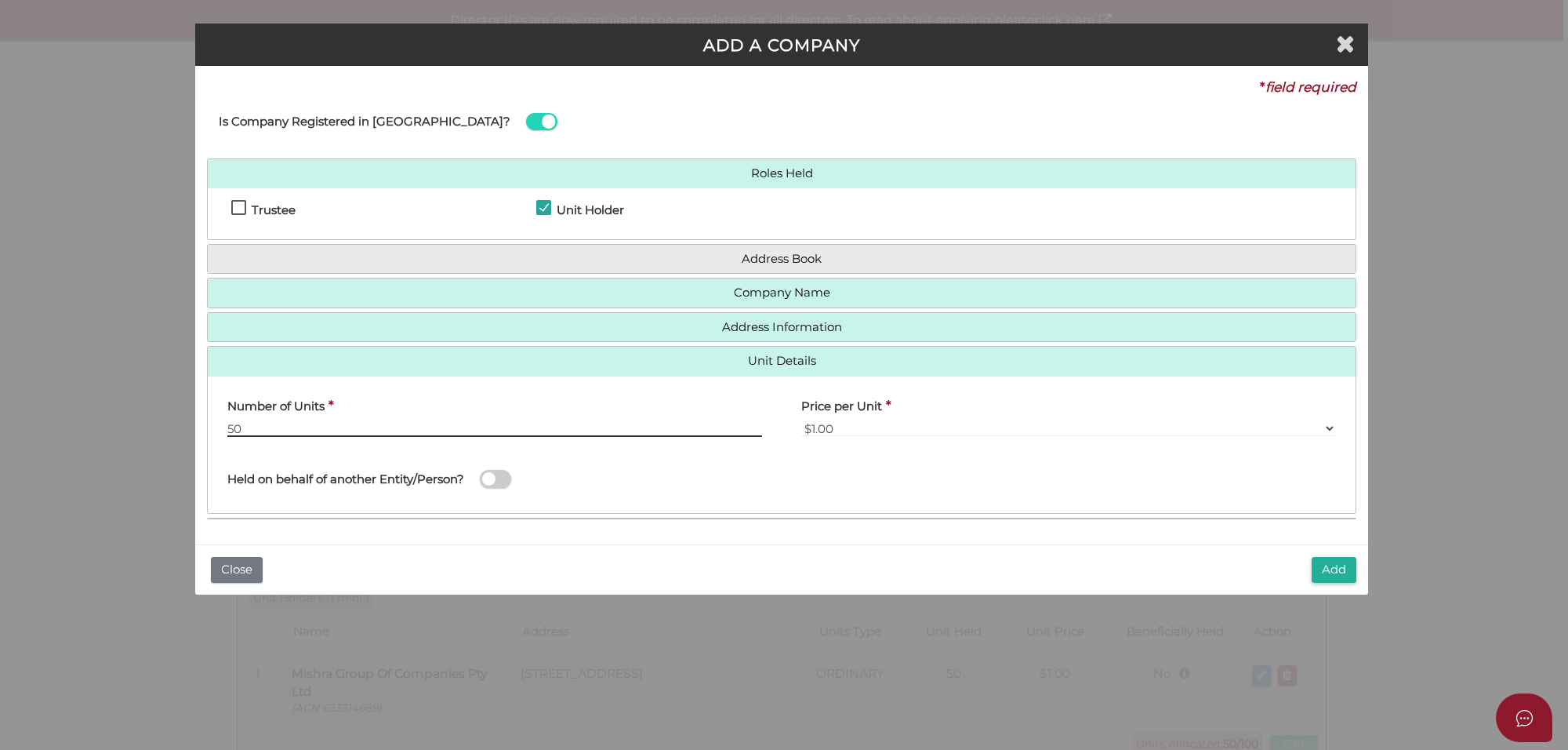
type input "50"
click at [506, 488] on span at bounding box center [496, 479] width 31 height 18
click at [0, 0] on input "checkbox" at bounding box center [0, 0] width 0 height 0
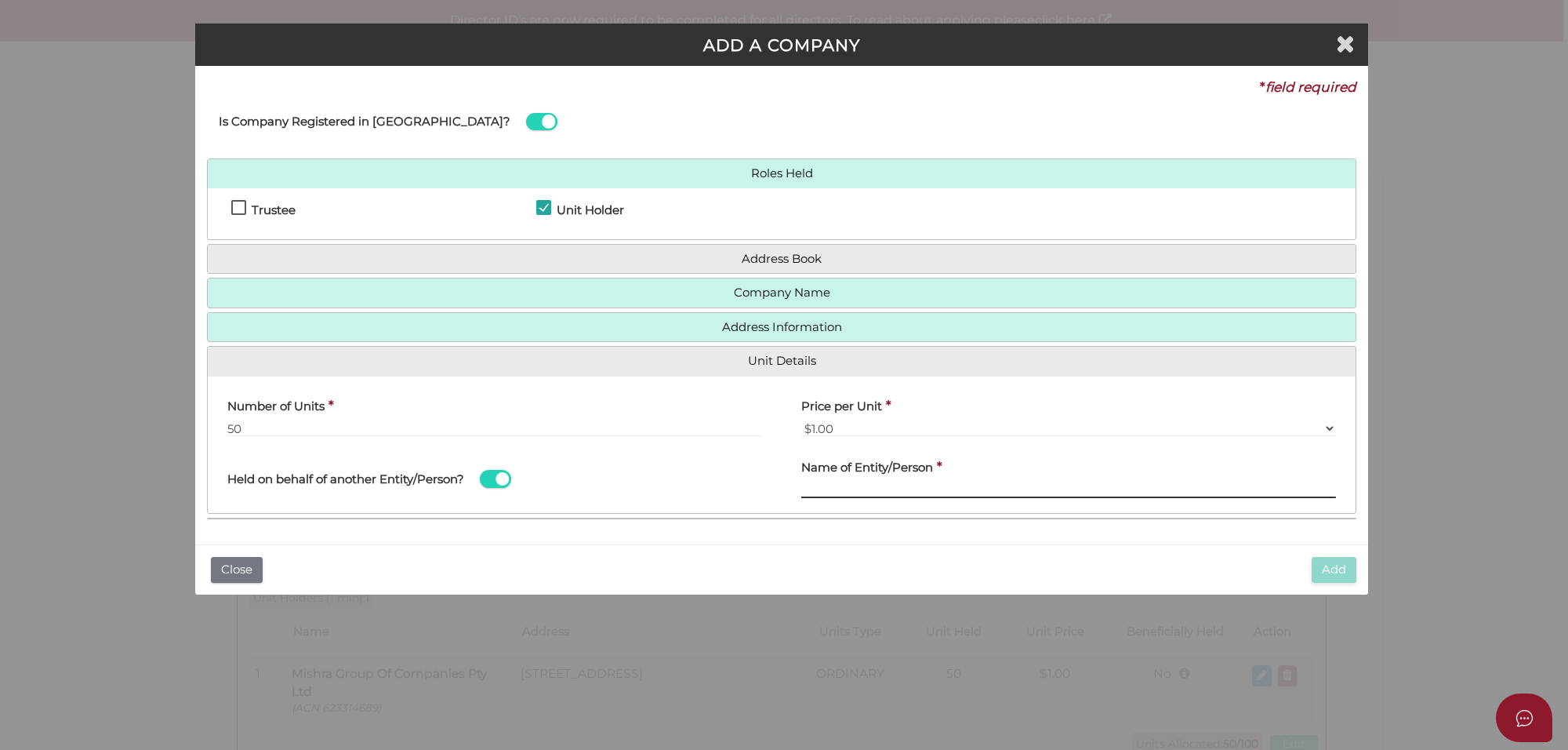
click at [852, 484] on input "text" at bounding box center [1068, 489] width 535 height 17
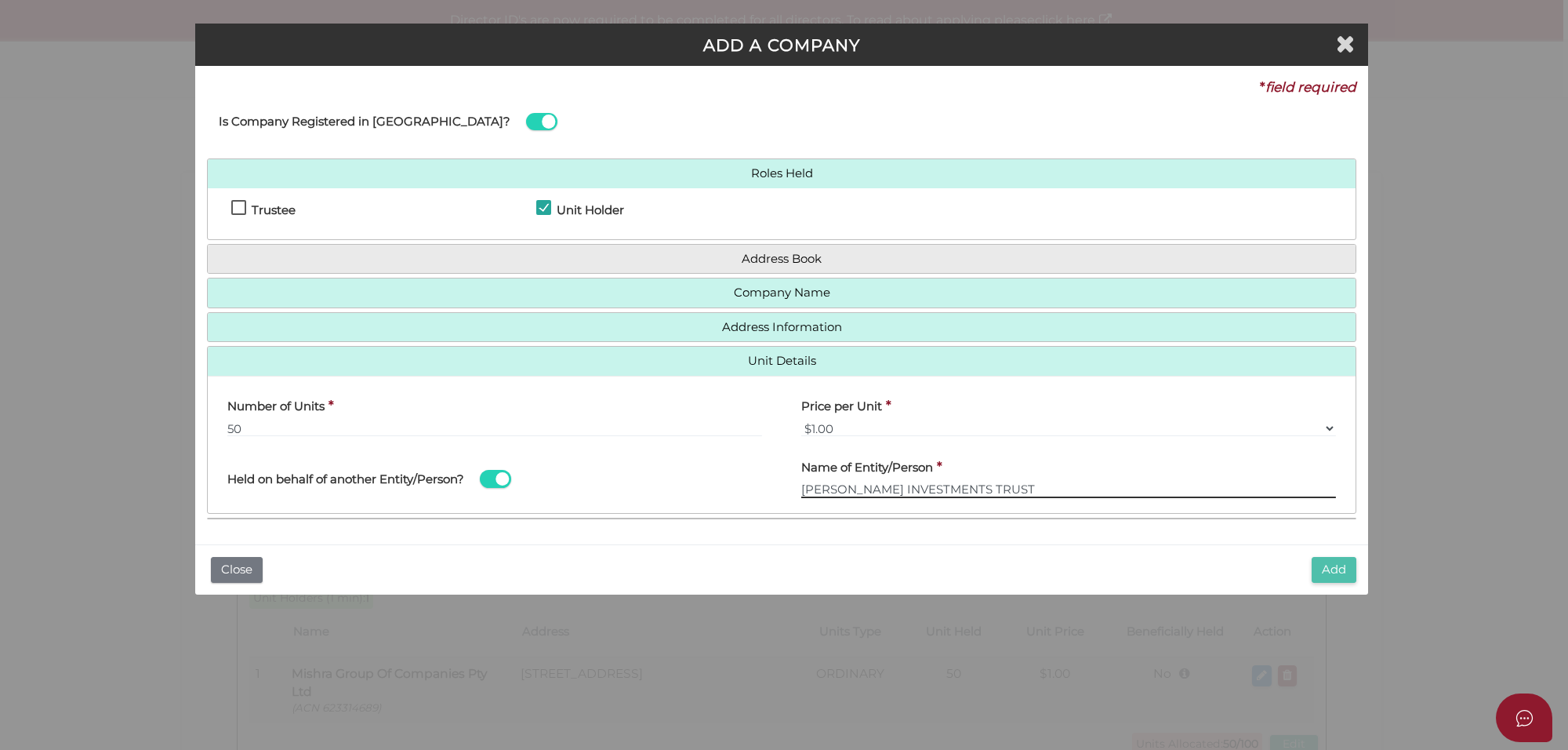
type input "KANTETI GUPTA INVESTMENTS TRUST"
click at [1317, 559] on button "Add" at bounding box center [1334, 570] width 45 height 26
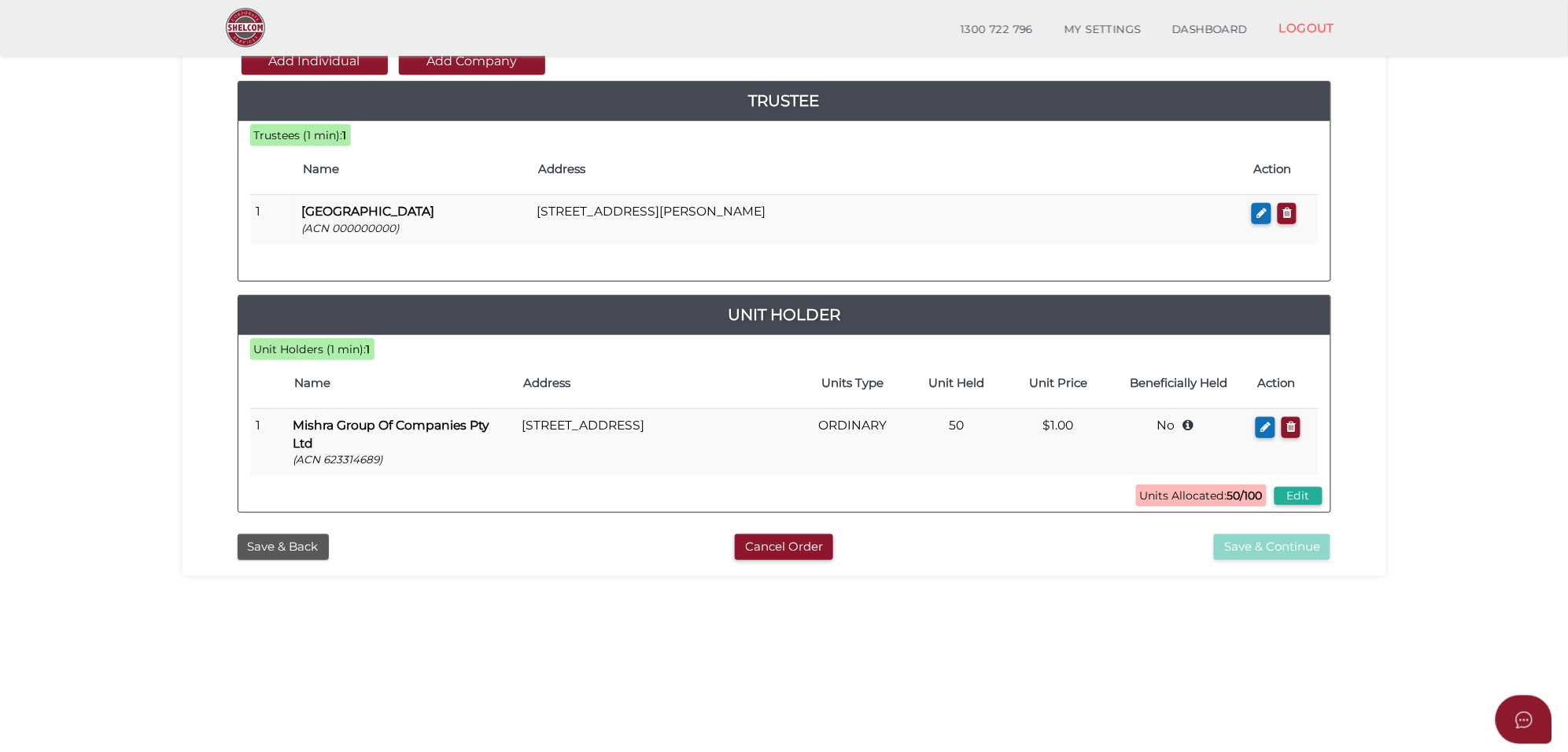
scroll to position [197, 0]
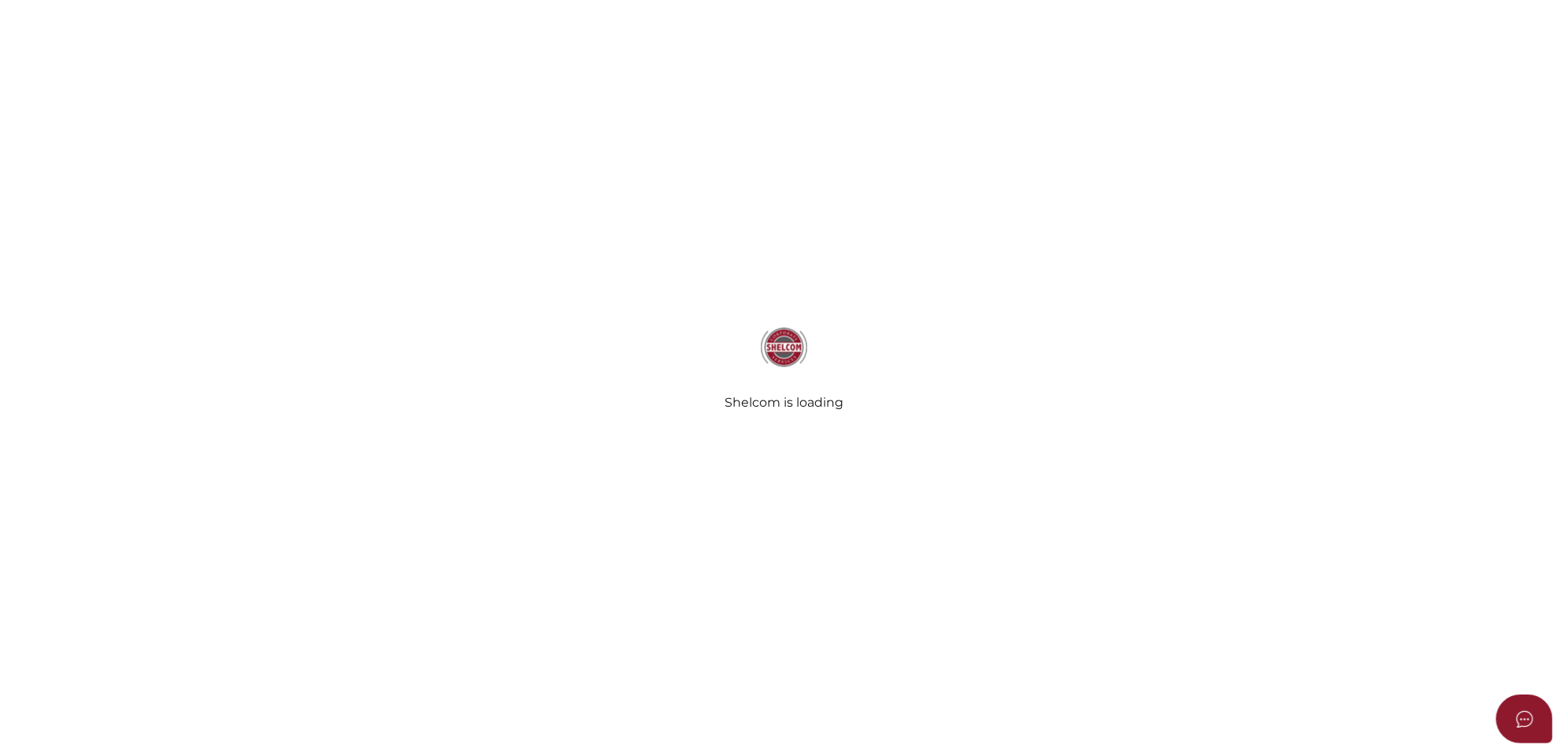
scroll to position [197, 0]
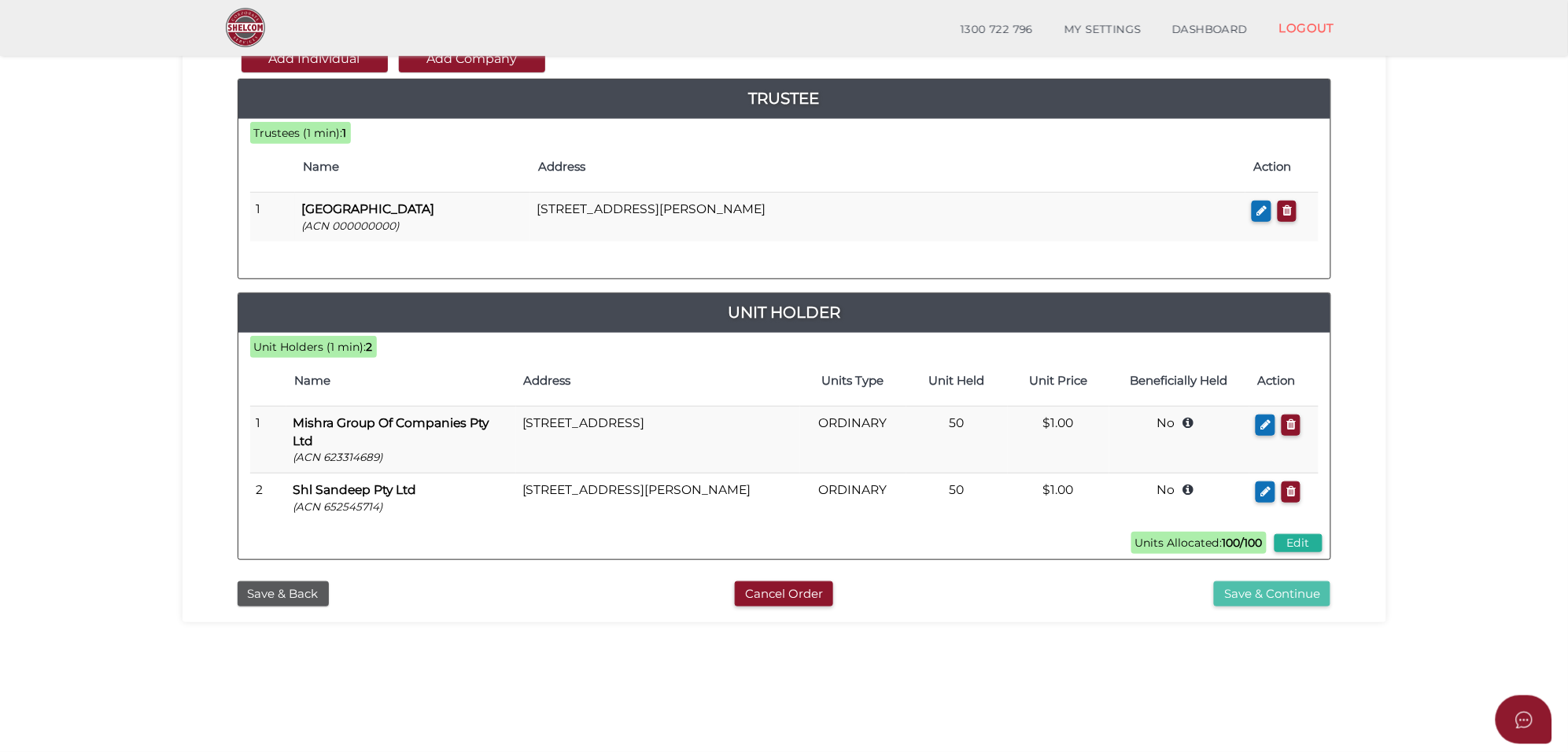
click at [1281, 587] on button "Save & Continue" at bounding box center [1272, 594] width 116 height 26
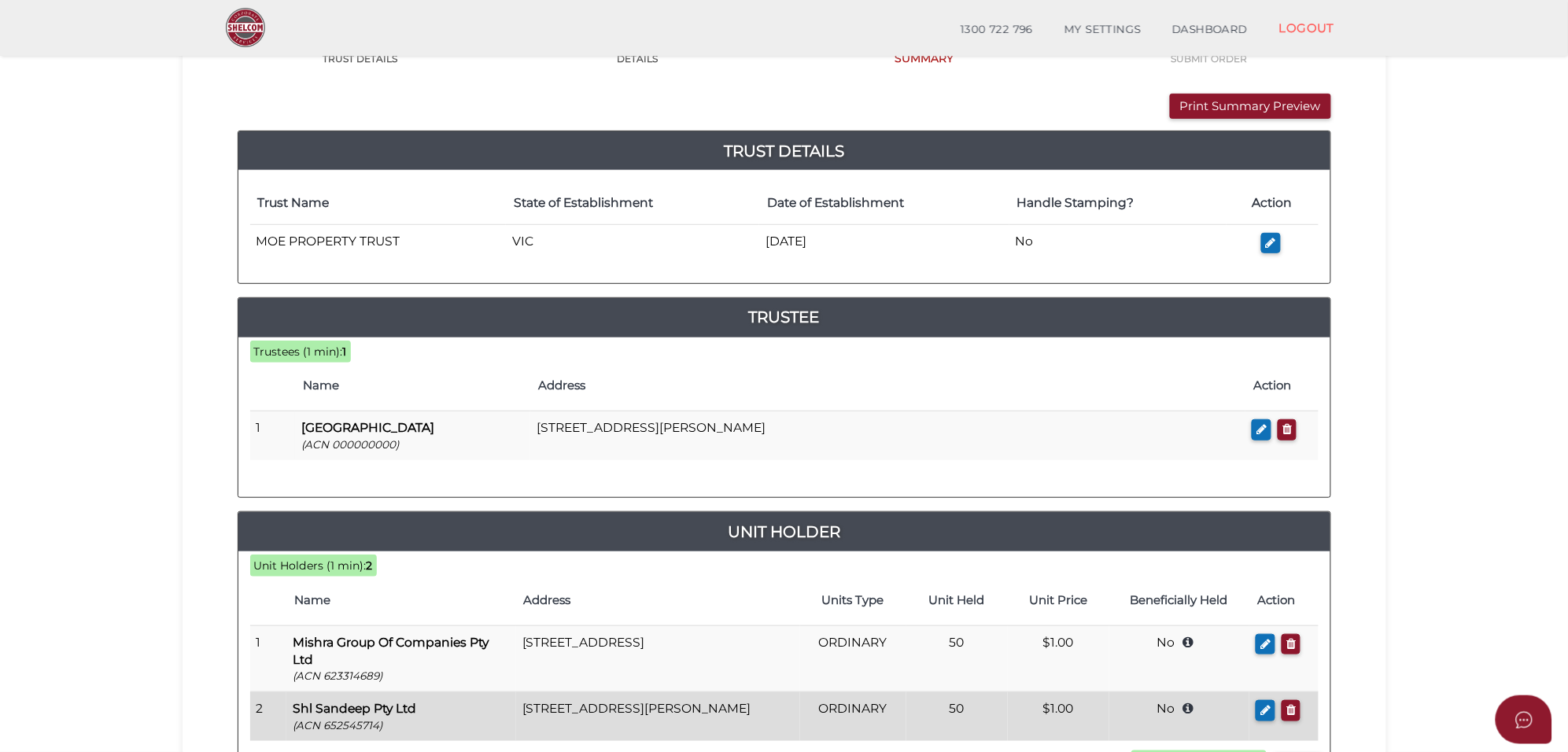
scroll to position [295, 0]
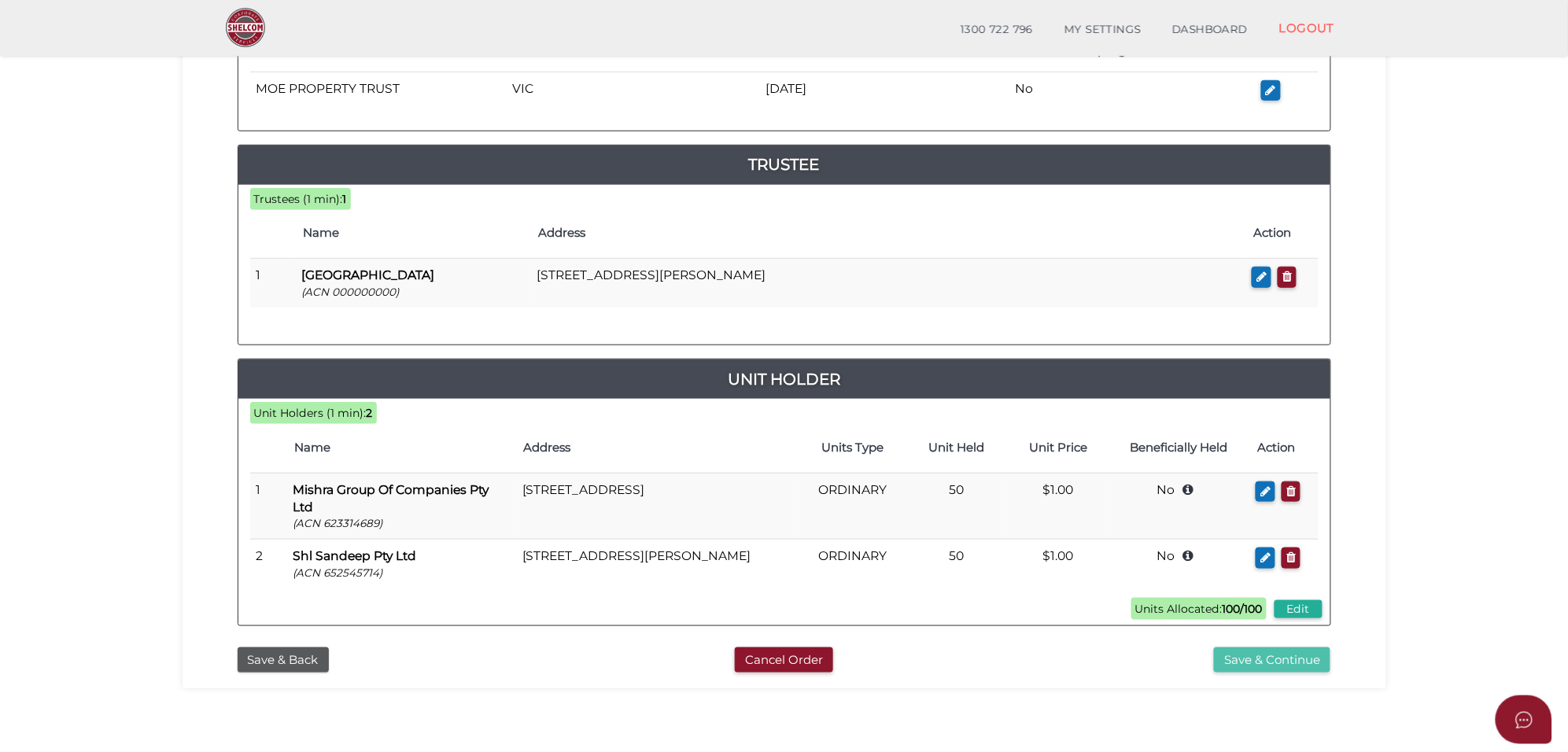
click at [1280, 667] on button "Save & Continue" at bounding box center [1272, 660] width 116 height 26
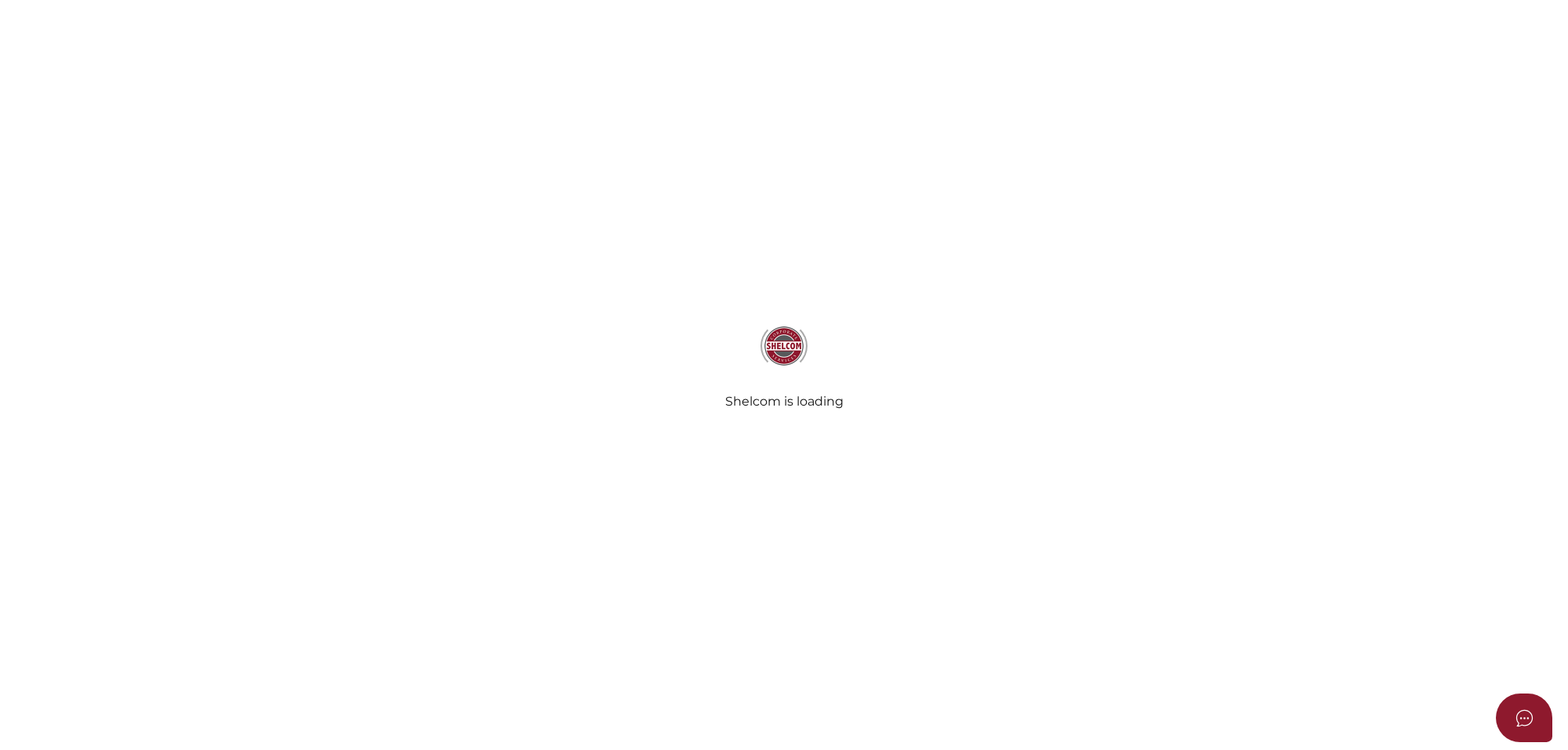
select select "Comb Binding"
select select "No"
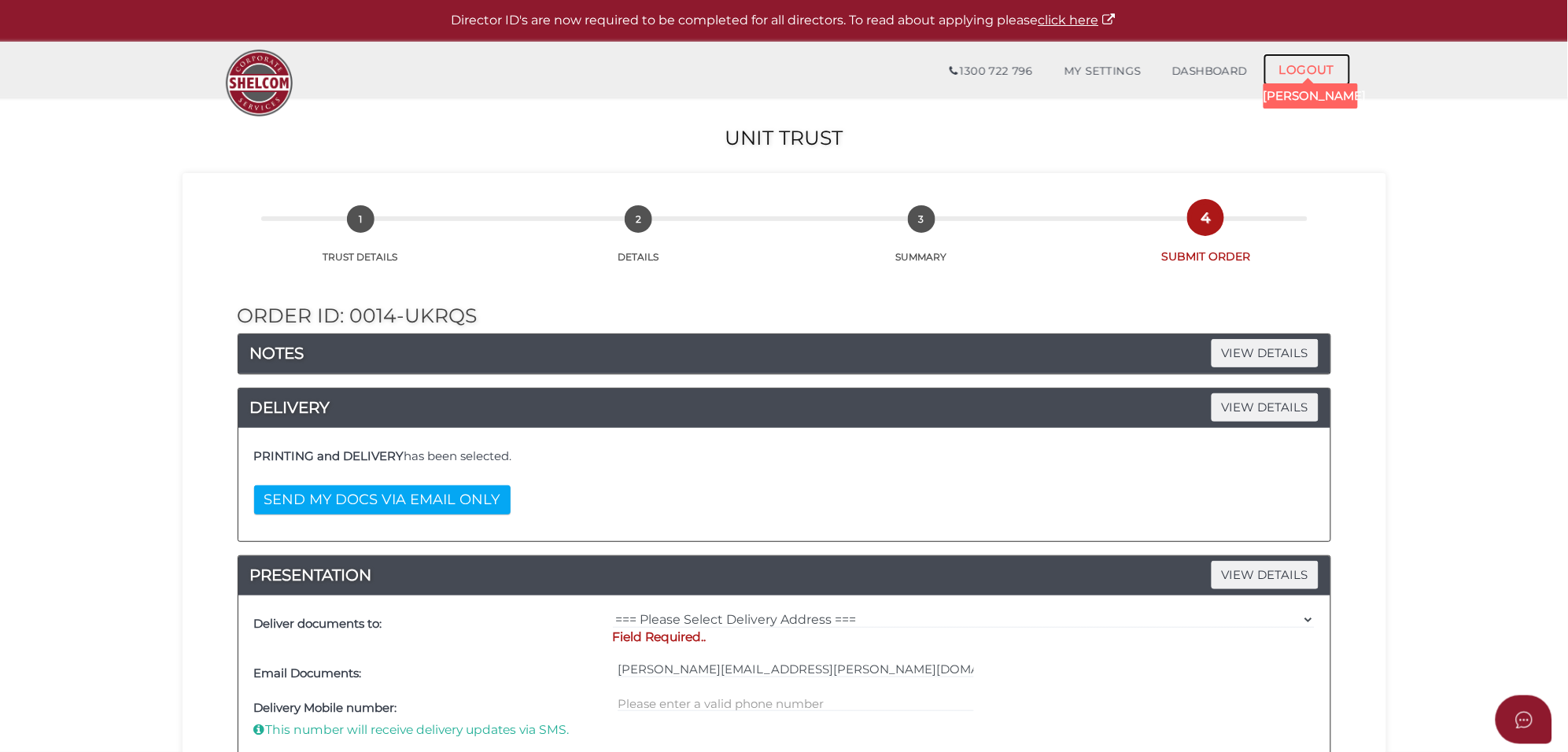
click at [1294, 69] on link "LOGOUT" at bounding box center [1307, 69] width 88 height 32
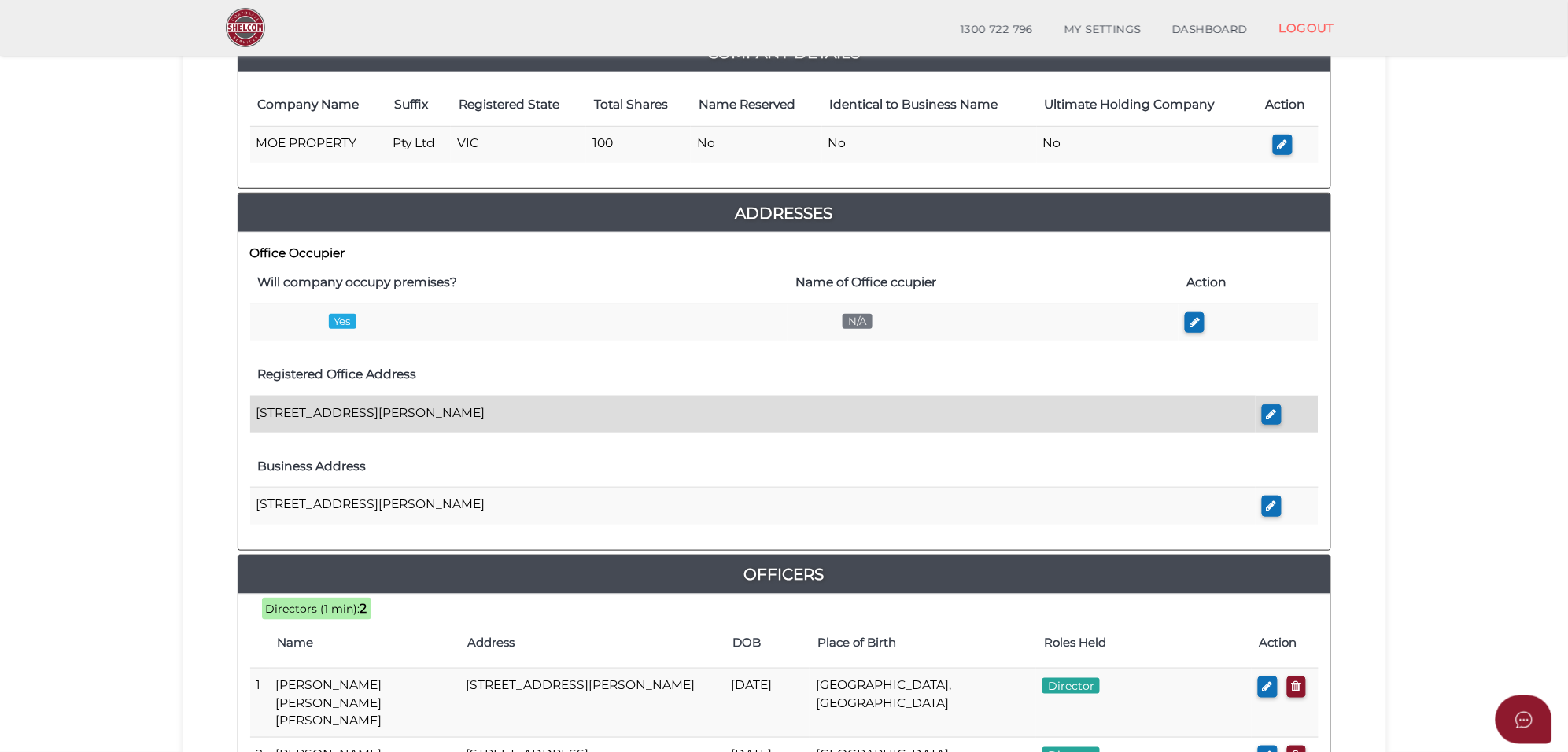
scroll to position [295, 0]
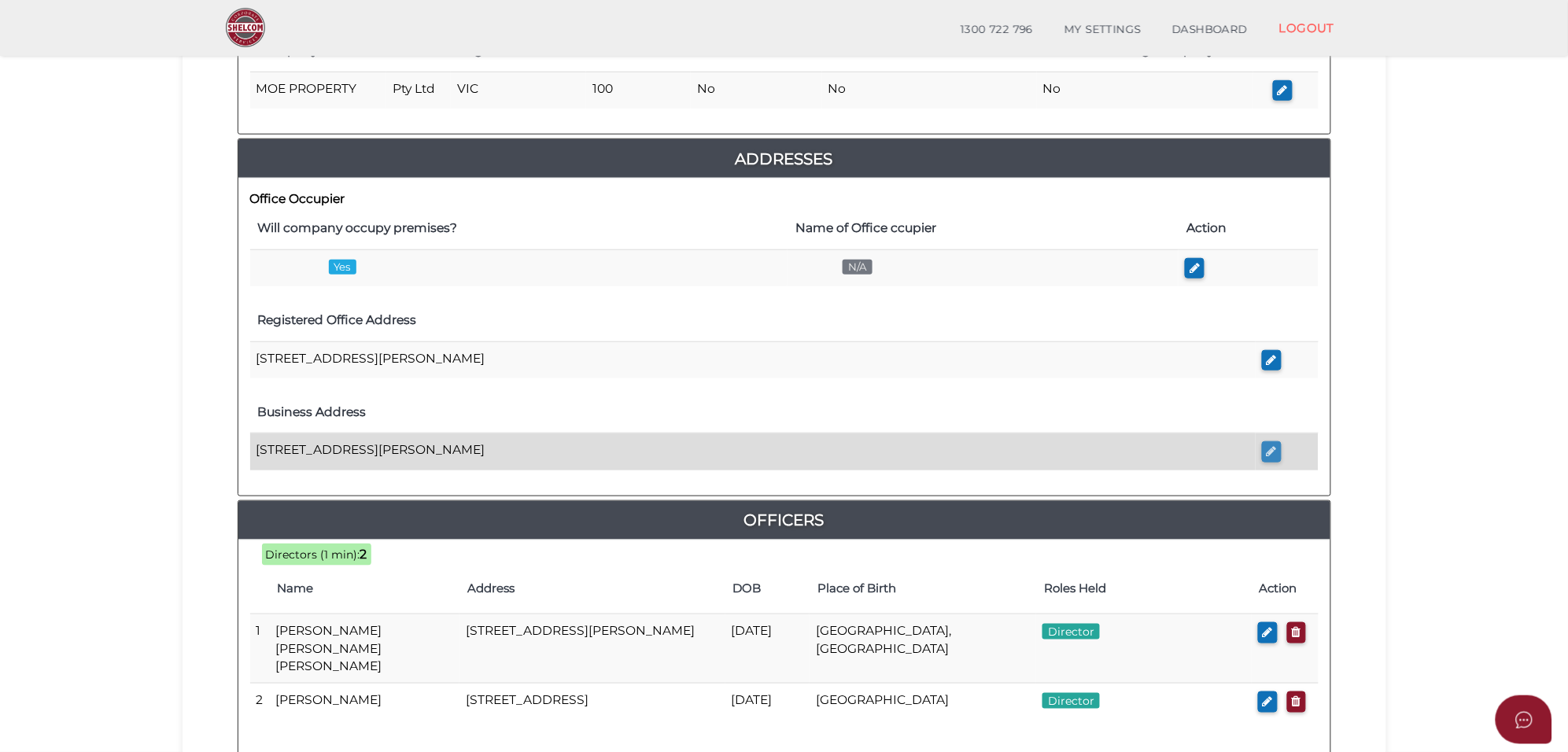
click at [1267, 457] on icon "button" at bounding box center [1272, 451] width 10 height 11
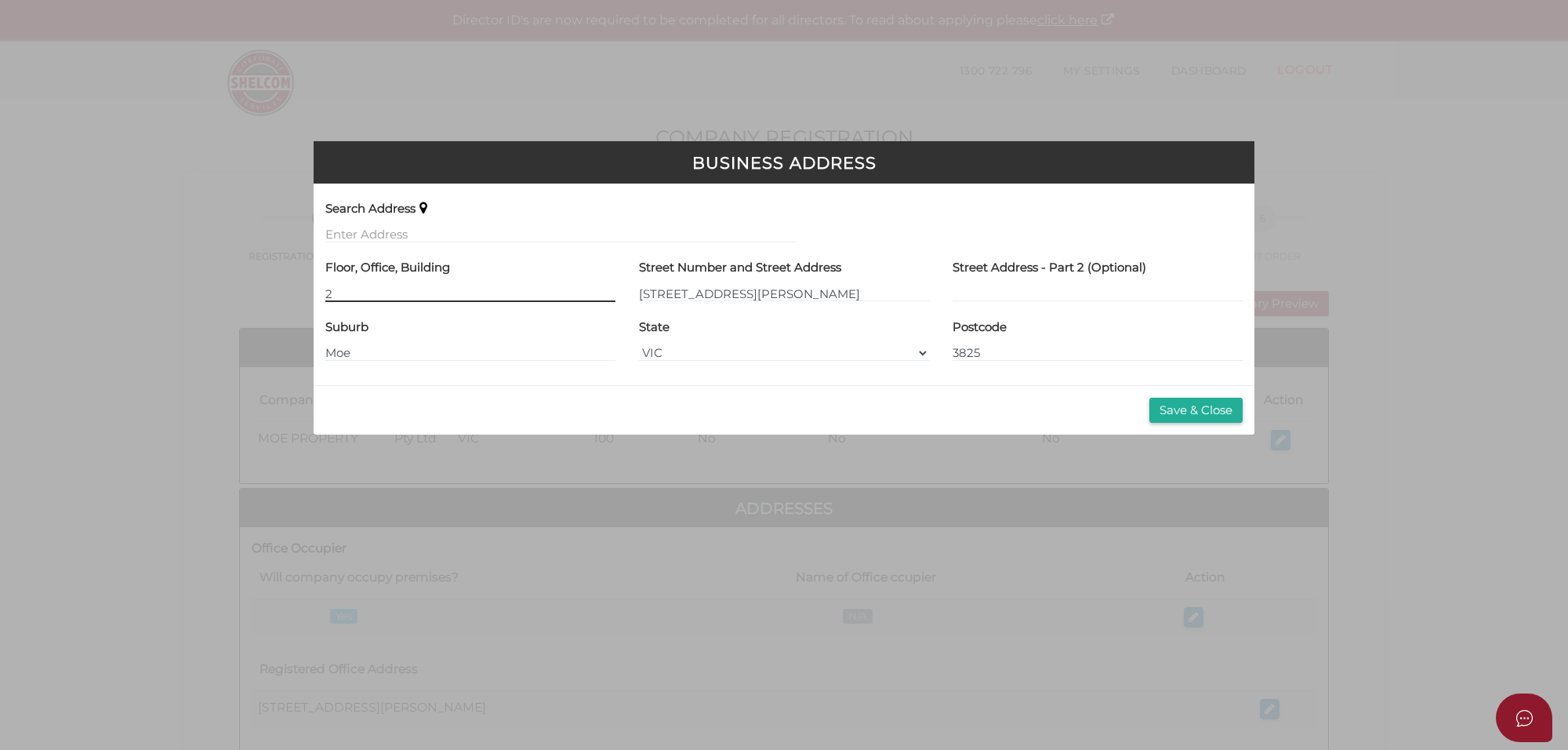
click at [342, 294] on input "2" at bounding box center [470, 292] width 290 height 17
click at [1200, 404] on button "Save & Close" at bounding box center [1196, 411] width 93 height 26
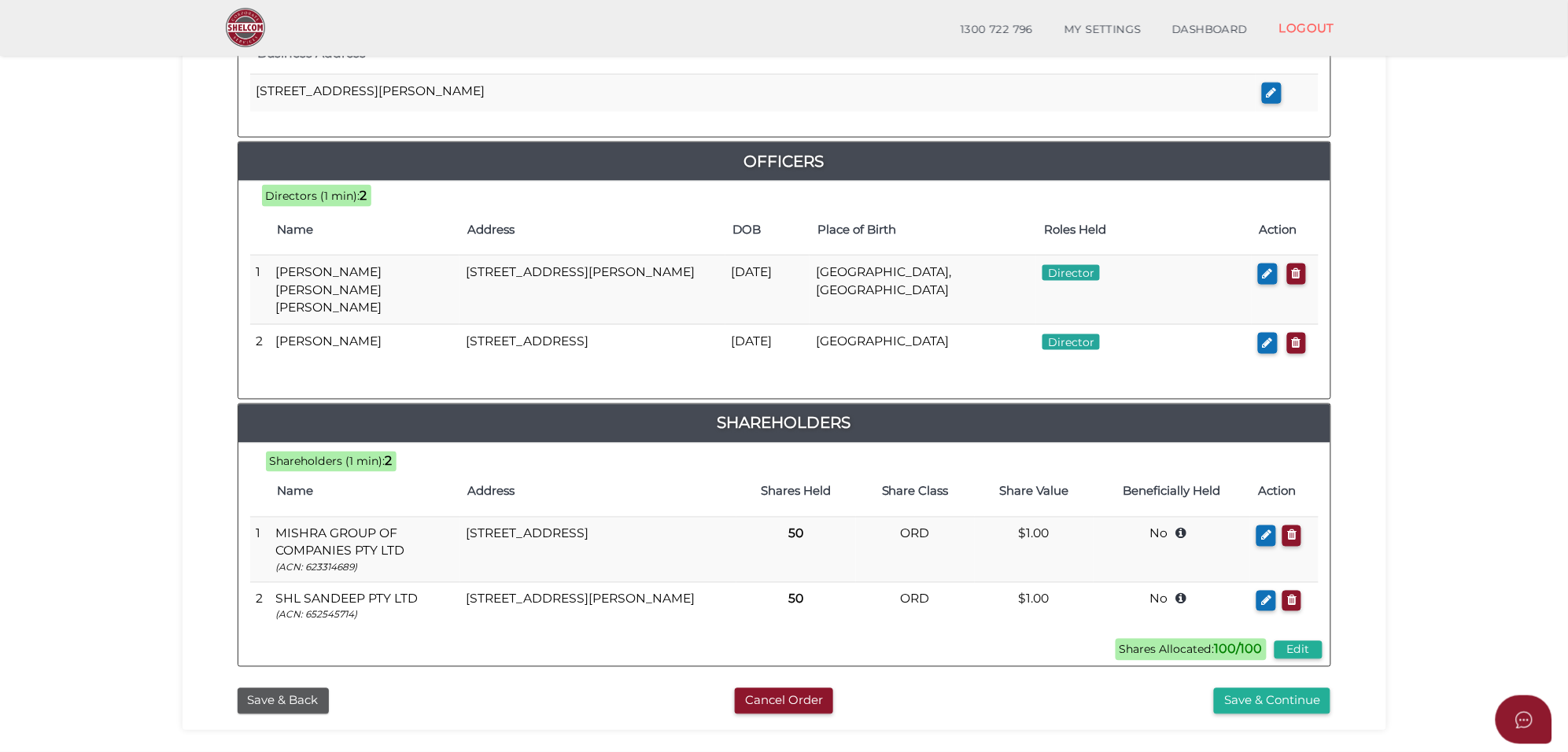
scroll to position [688, 0]
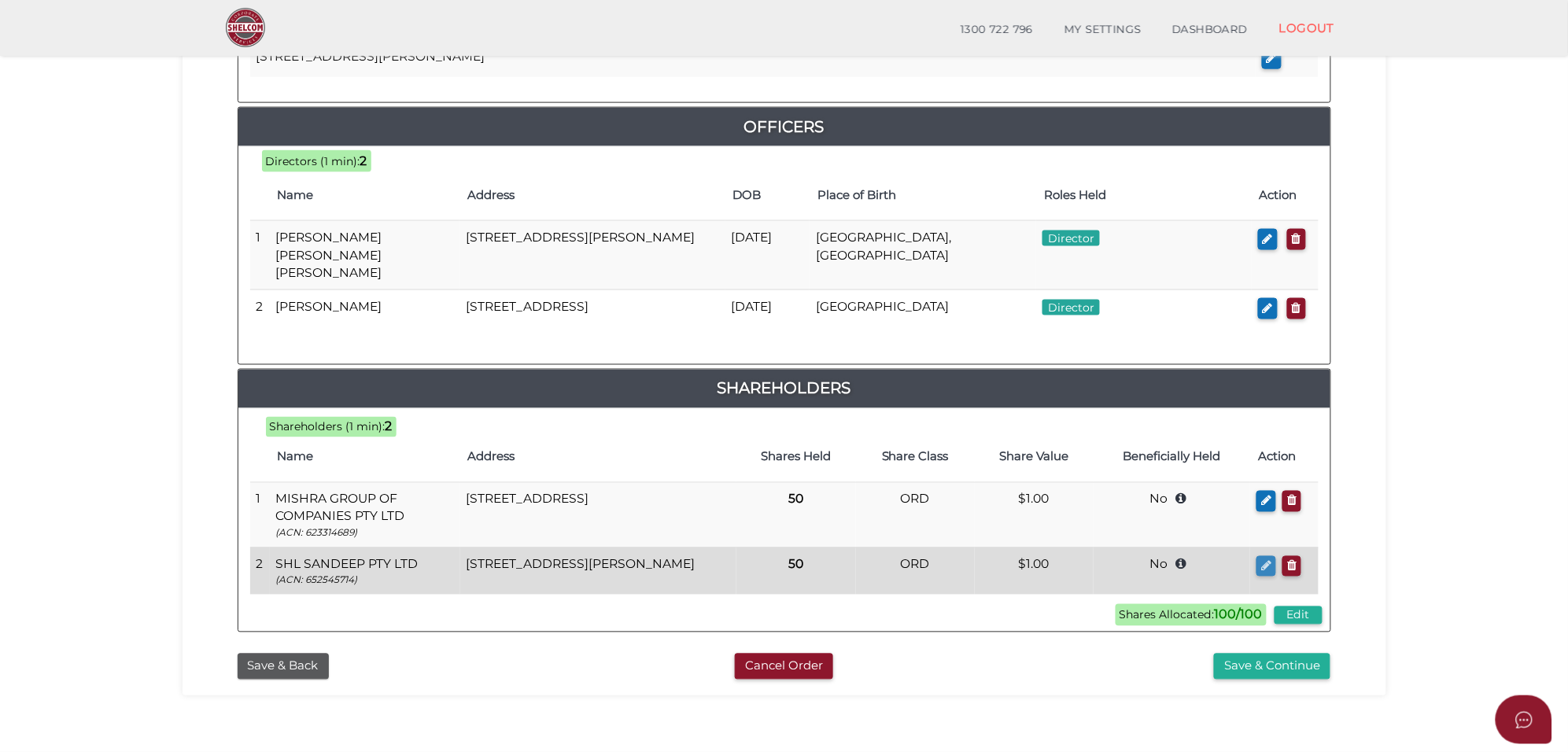
click at [1264, 563] on icon "button" at bounding box center [1266, 566] width 10 height 11
type input "SHL SANDEEP PTY LTD"
type input "38 Ellaroo Circuit"
type input "Clyde North"
type input "3978"
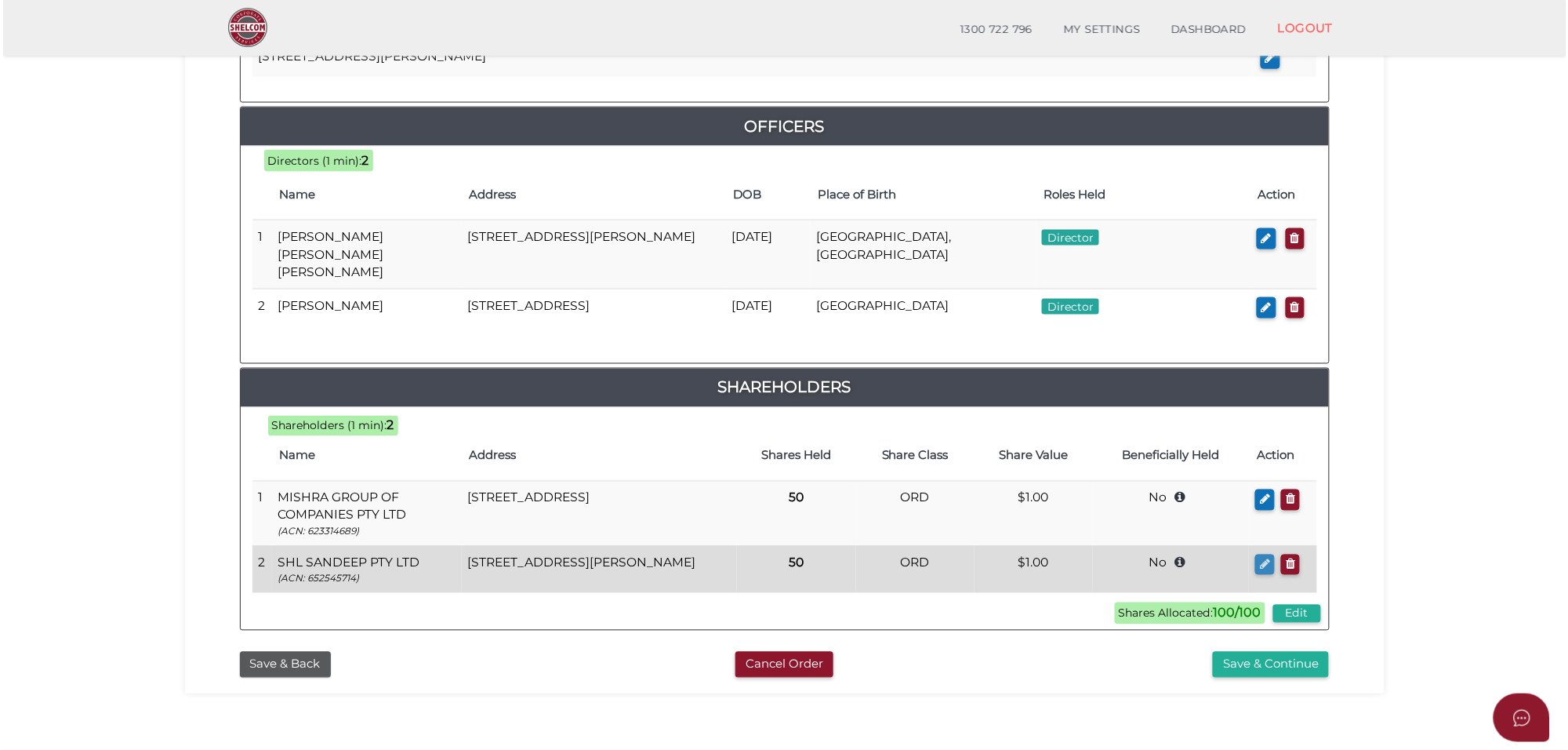
scroll to position [0, 0]
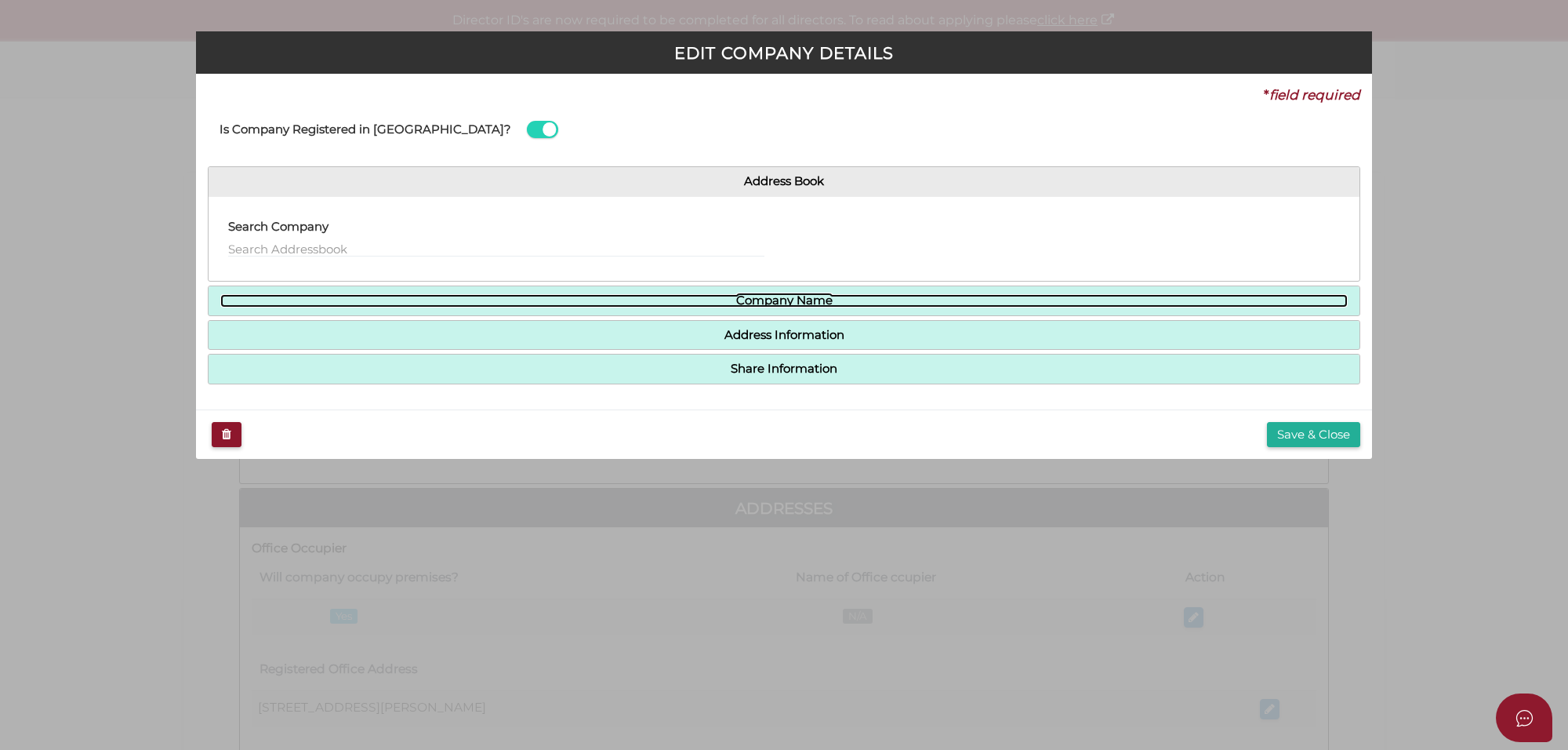
click at [774, 302] on link "Company Name" at bounding box center [784, 301] width 1127 height 13
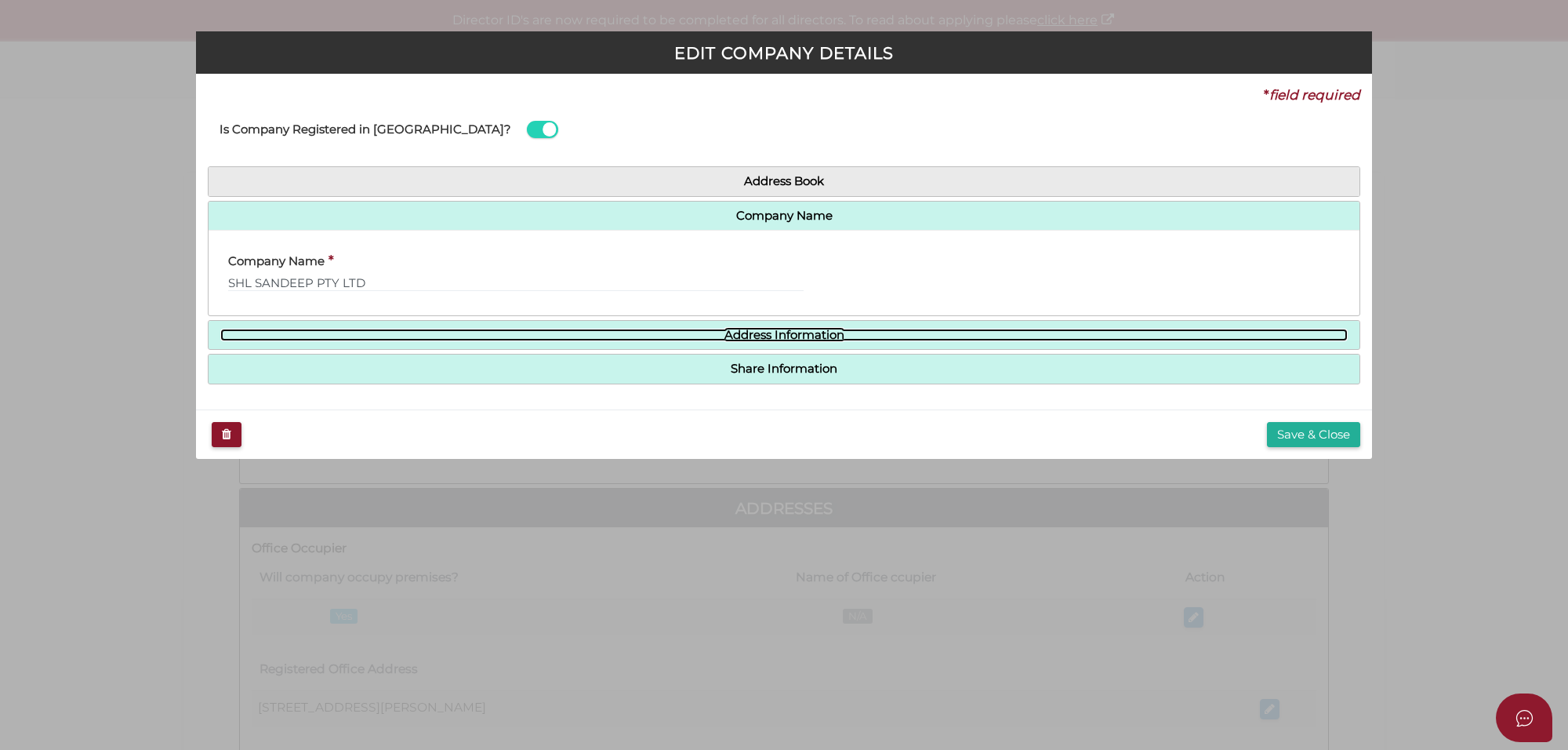
click at [804, 342] on link "Address Information" at bounding box center [784, 335] width 1127 height 13
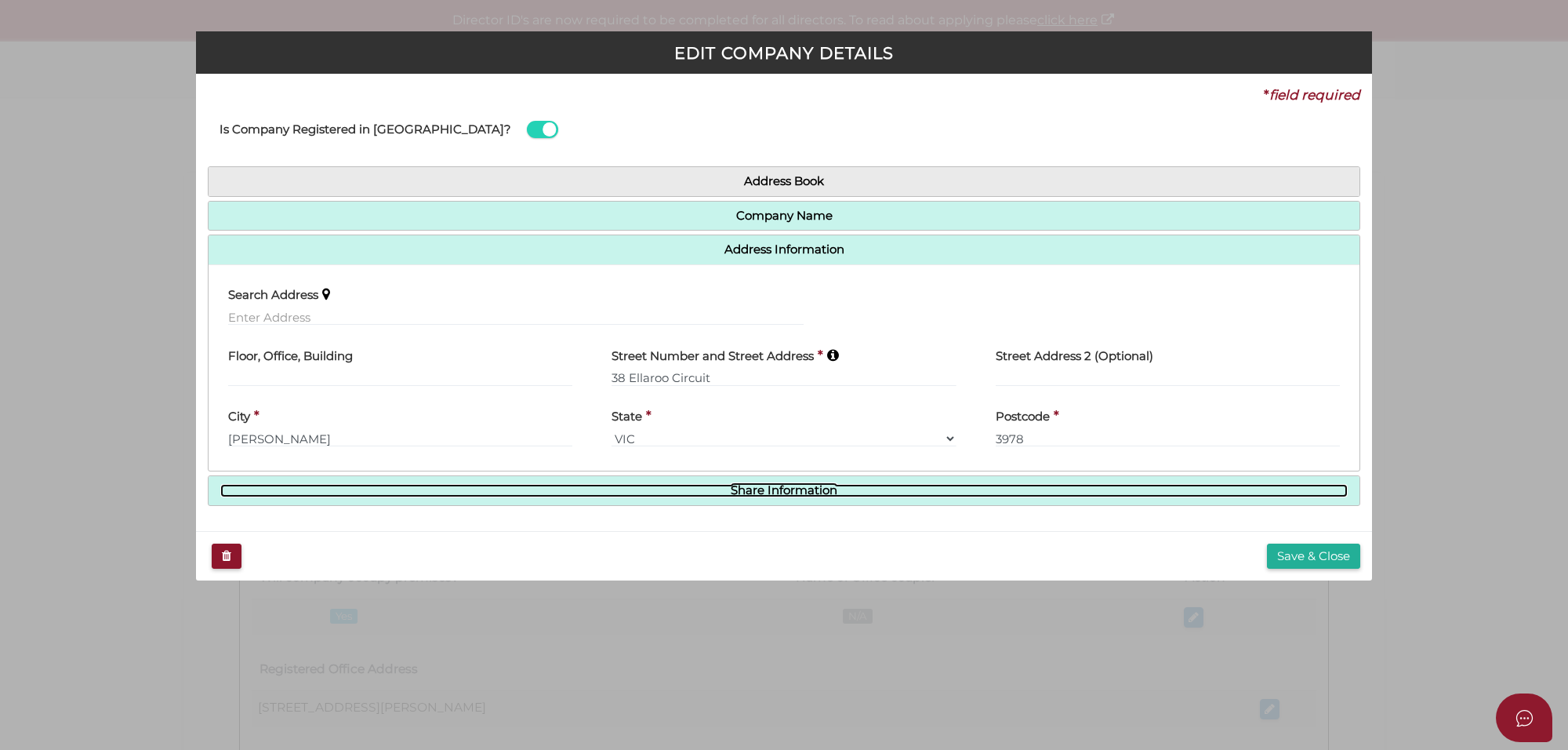
click at [782, 492] on link "Share Information" at bounding box center [784, 490] width 1127 height 13
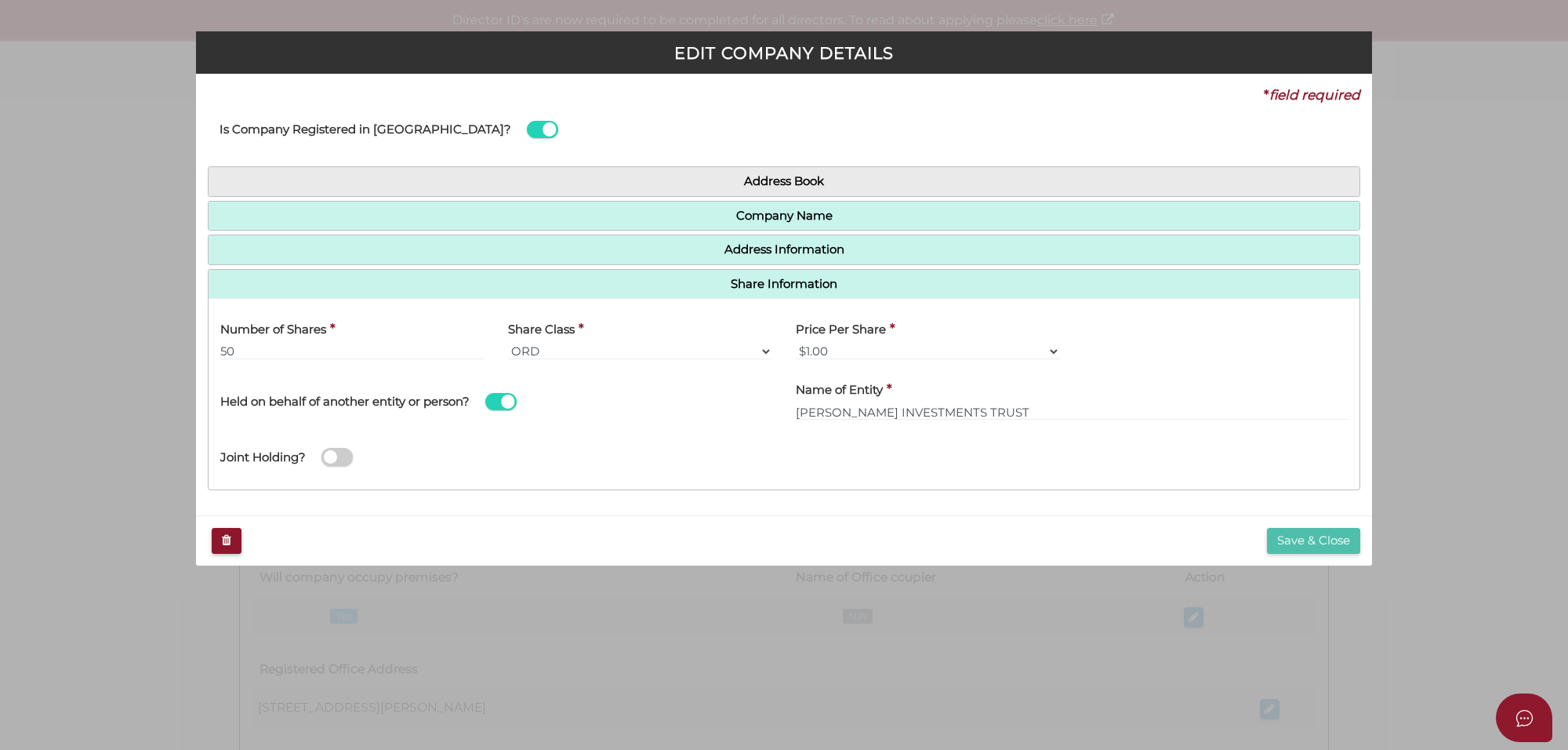
click at [1281, 534] on button "Save & Close" at bounding box center [1313, 541] width 93 height 26
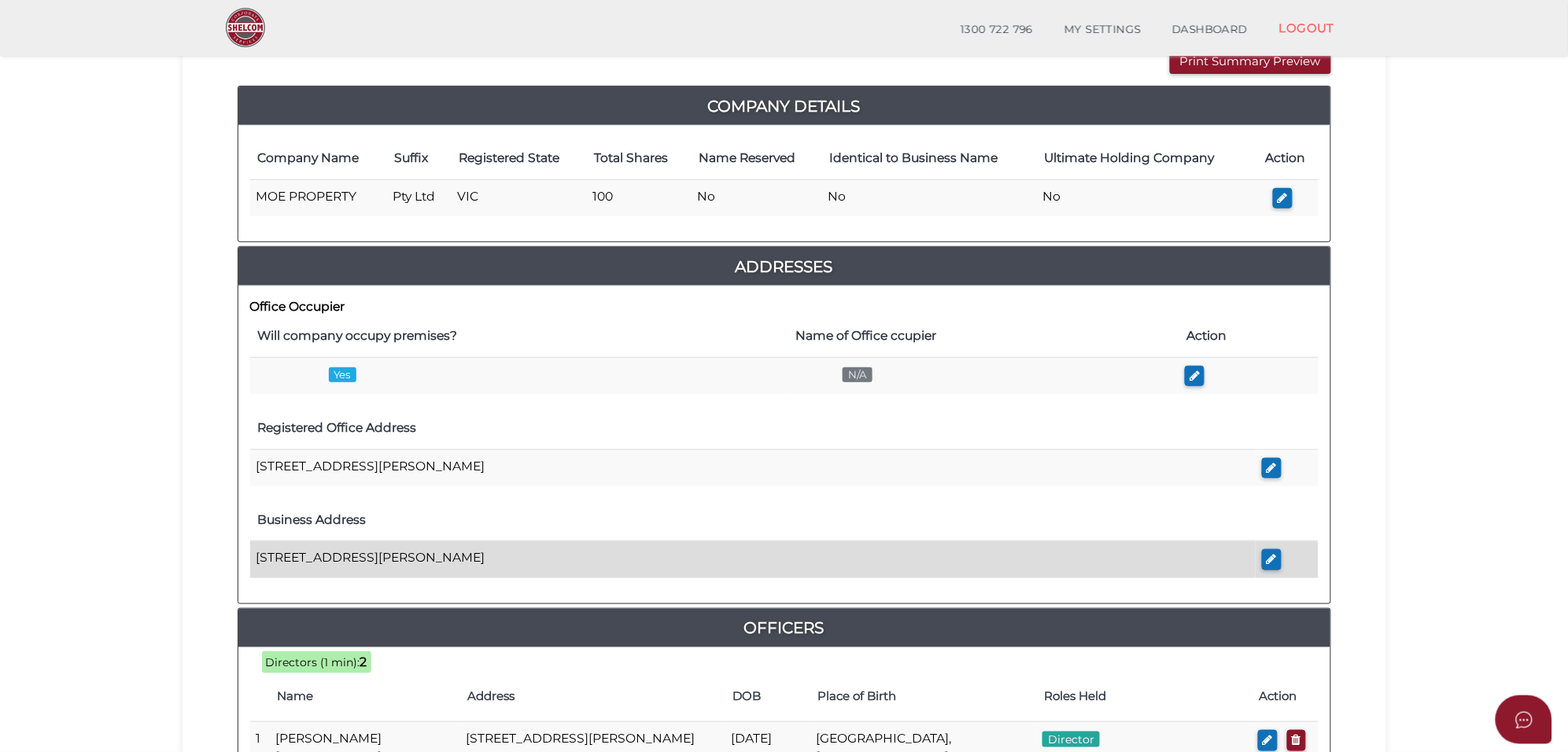
scroll to position [173, 0]
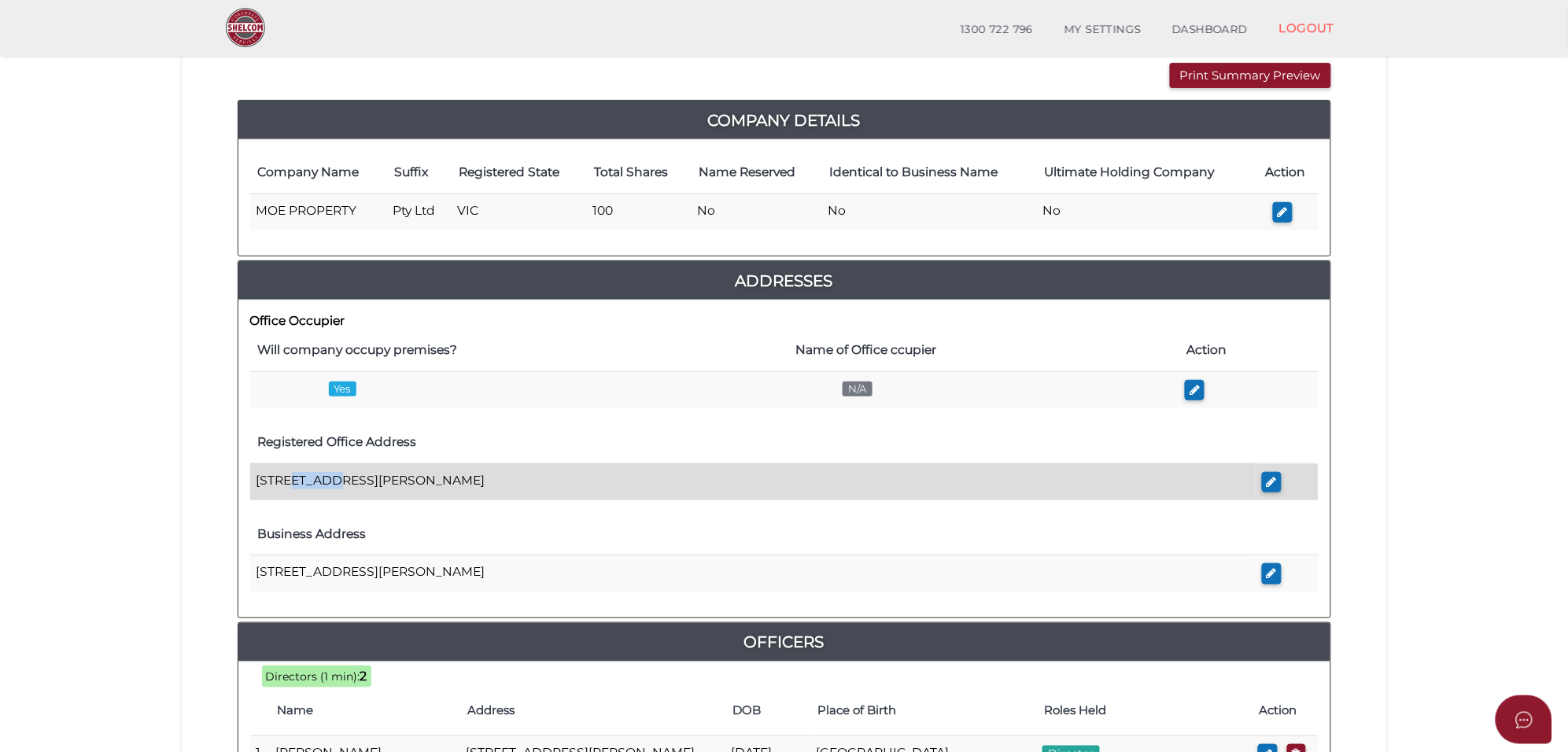
drag, startPoint x: 320, startPoint y: 490, endPoint x: 288, endPoint y: 486, distance: 32.2
click at [288, 486] on td "[STREET_ADDRESS][PERSON_NAME]" at bounding box center [752, 481] width 1006 height 37
copy td "[PERSON_NAME]"
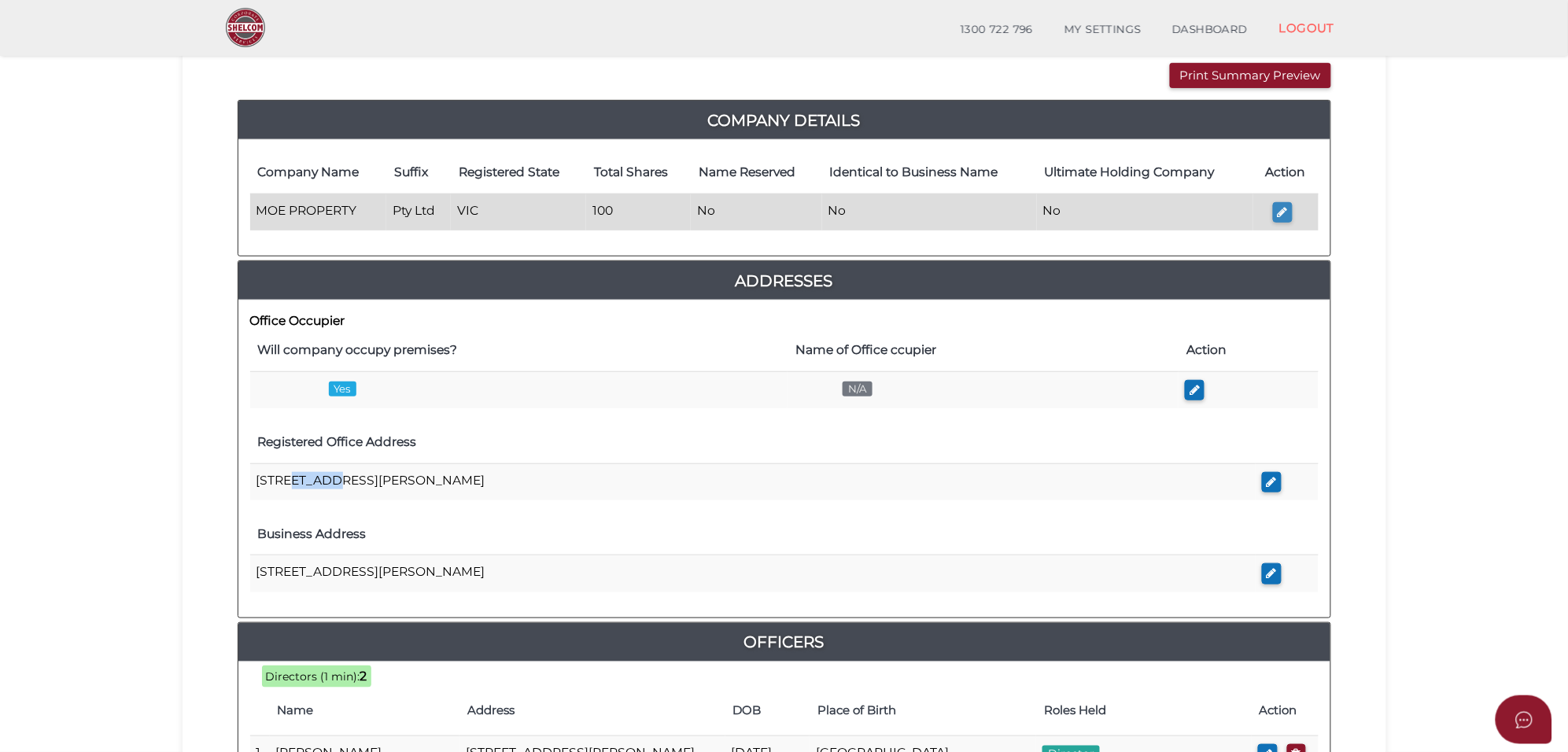
click at [1284, 205] on button "button" at bounding box center [1283, 213] width 20 height 21
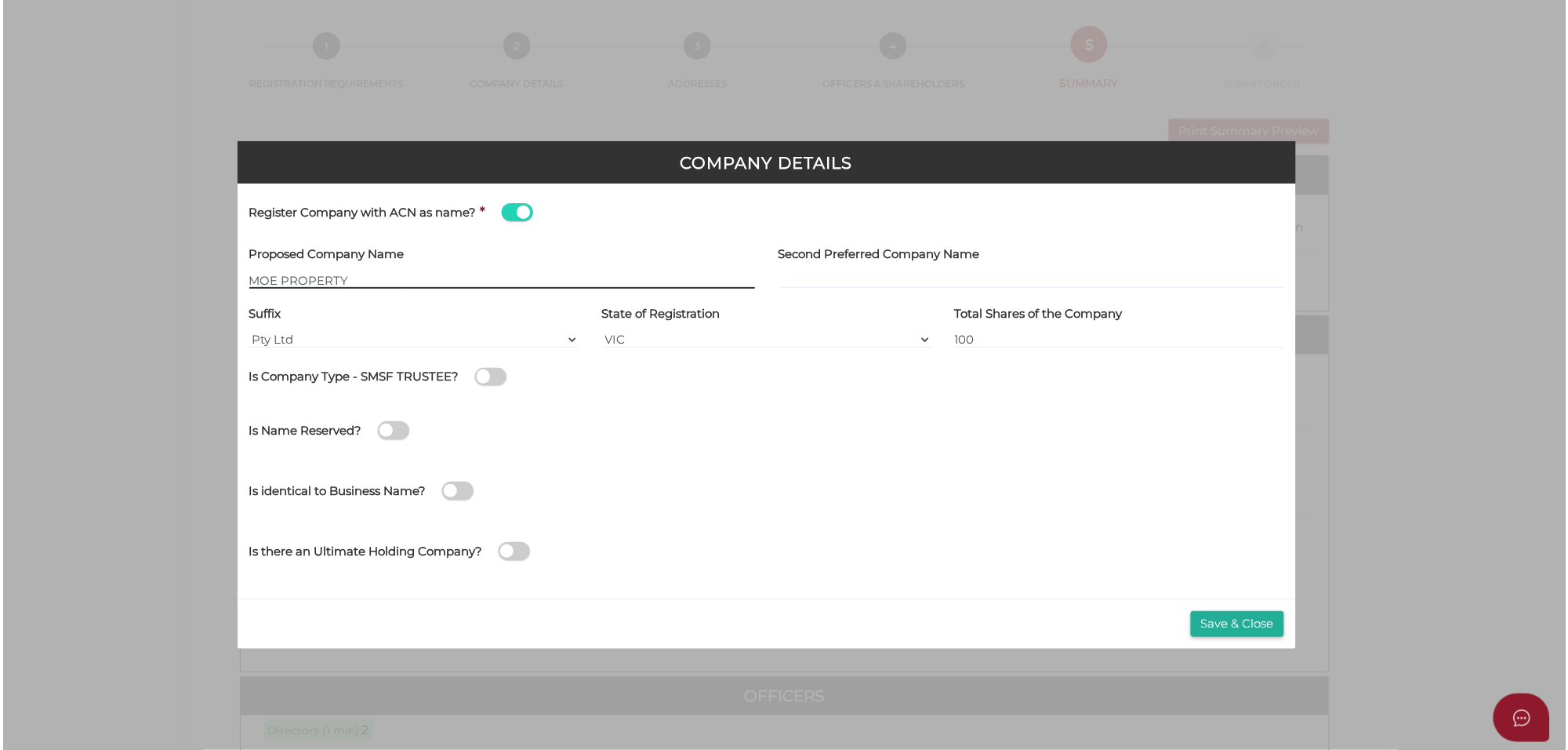
scroll to position [0, 0]
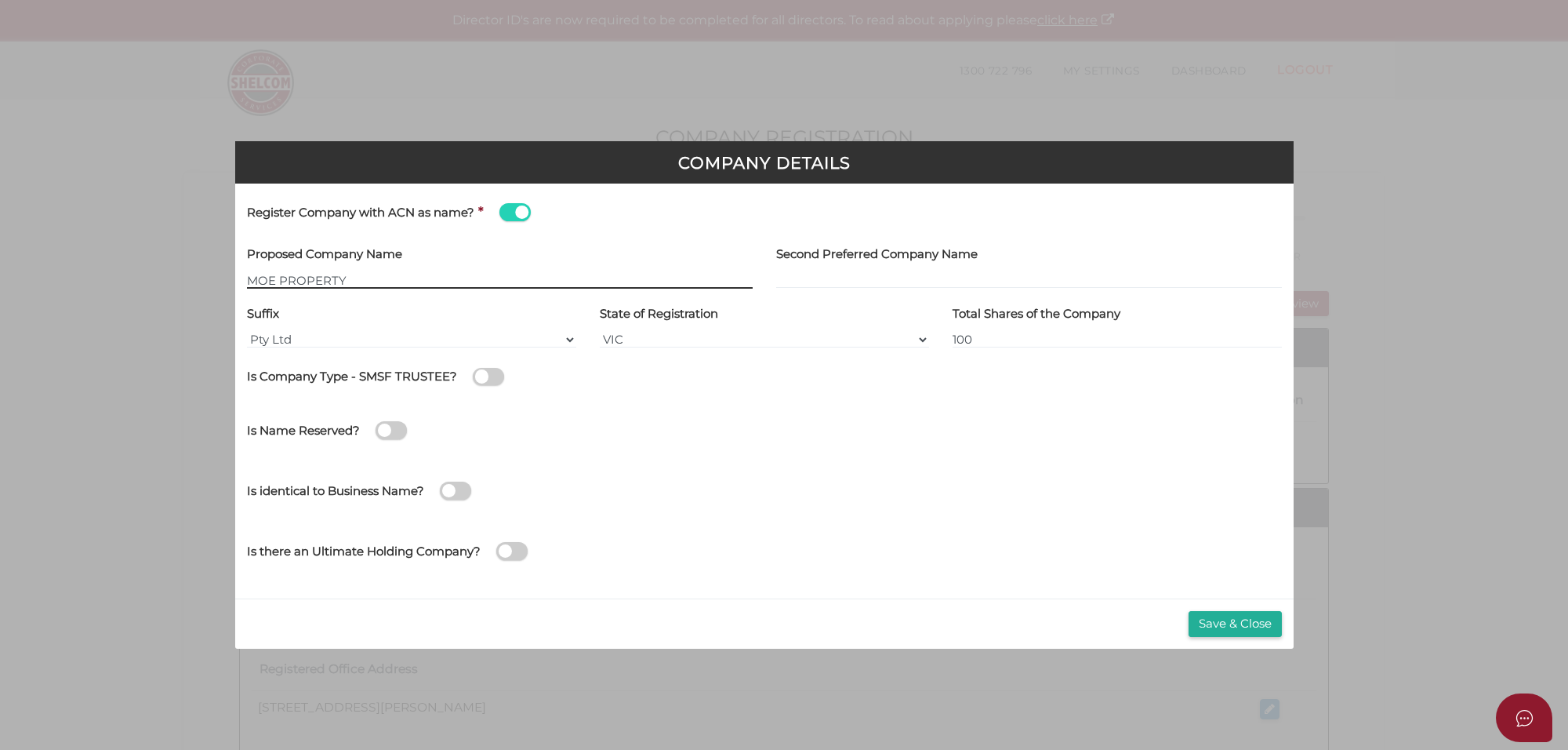
type input "[[ACN Number]]"
drag, startPoint x: 510, startPoint y: 209, endPoint x: 500, endPoint y: 224, distance: 18.0
click at [510, 209] on span at bounding box center [515, 212] width 31 height 18
click at [0, 0] on input "checkbox" at bounding box center [0, 0] width 0 height 0
click at [298, 277] on input "text" at bounding box center [499, 279] width 506 height 17
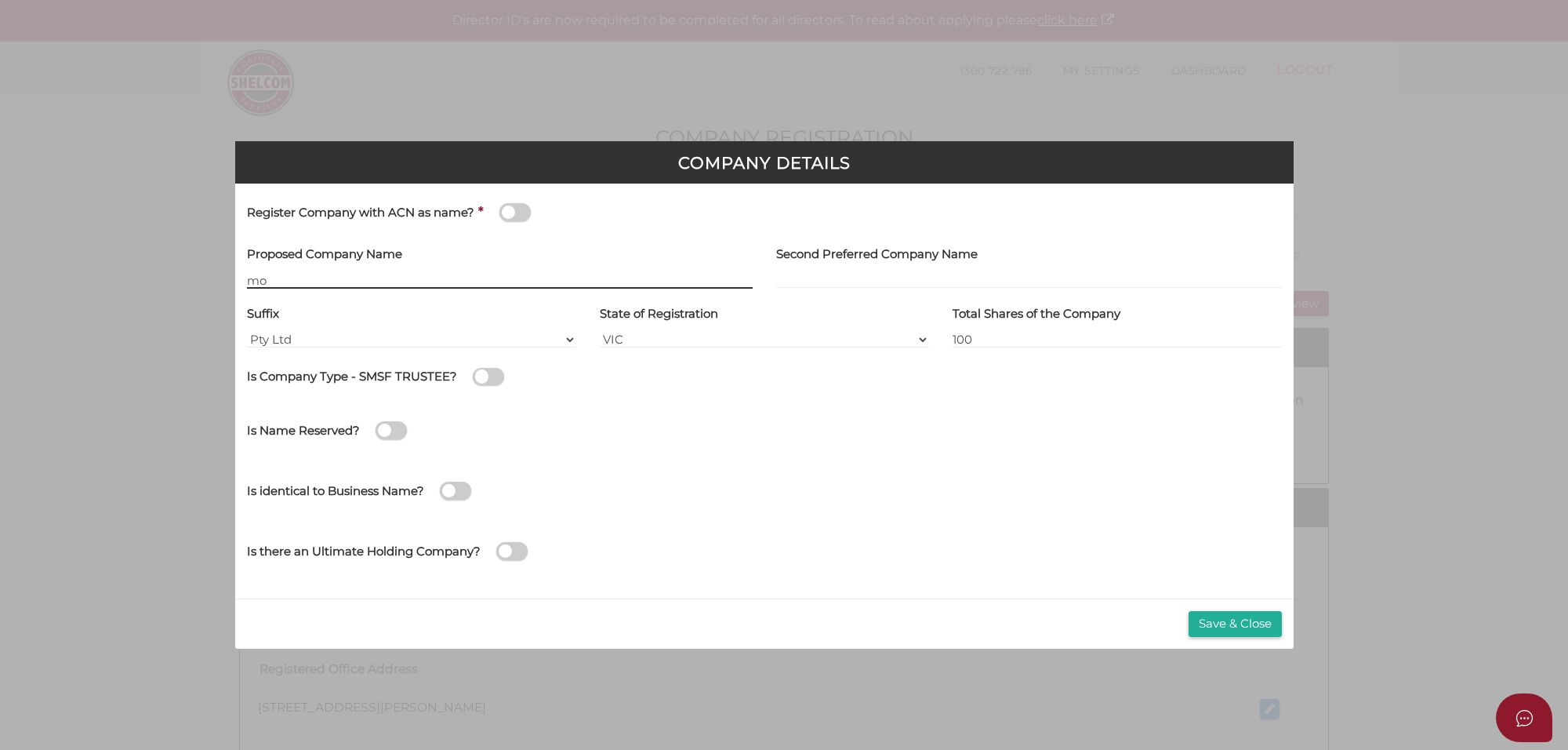
type input "m"
paste input "Lloyd"
type input "[PERSON_NAME] PROPERTY"
click at [1233, 618] on button "Save & Close" at bounding box center [1235, 624] width 93 height 26
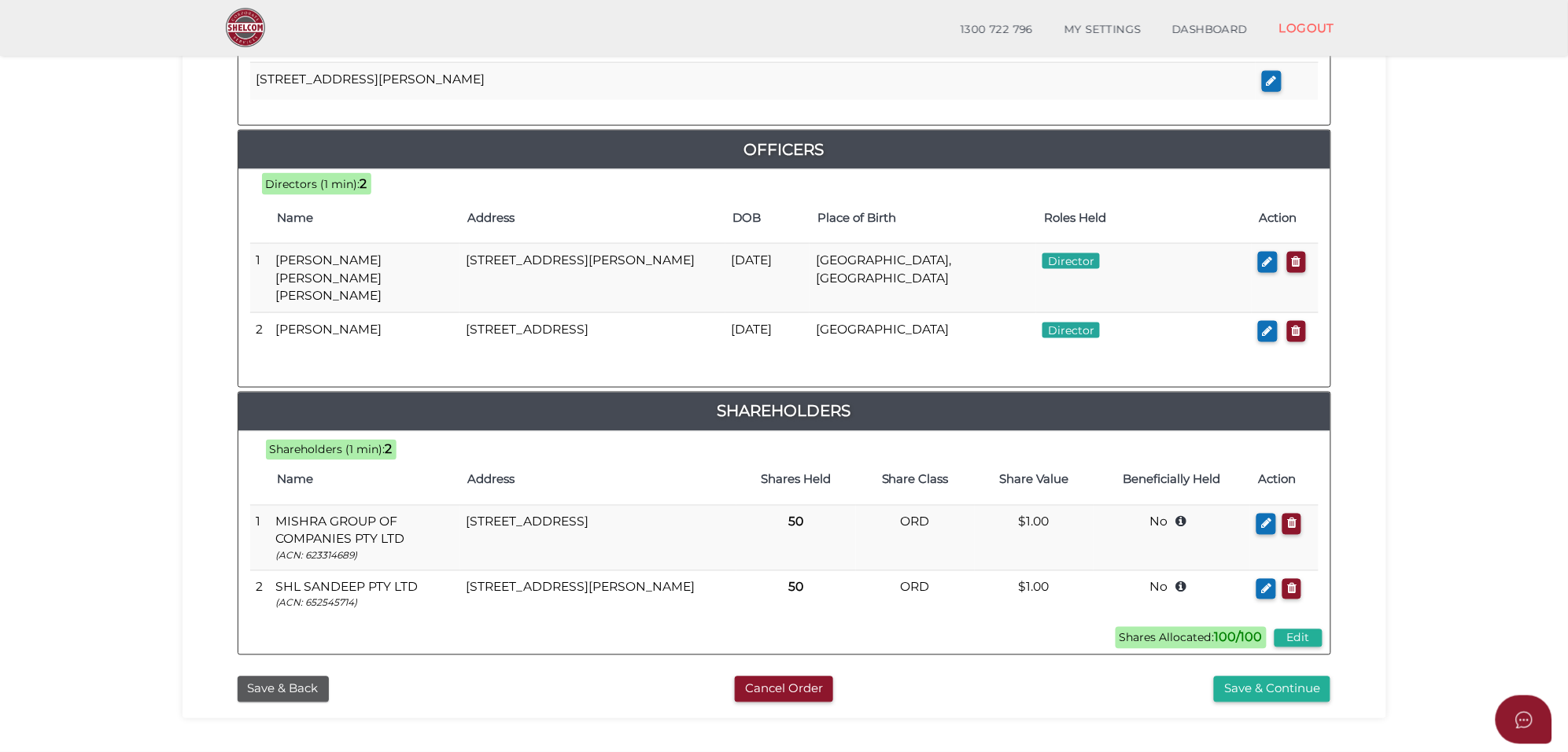
scroll to position [763, 0]
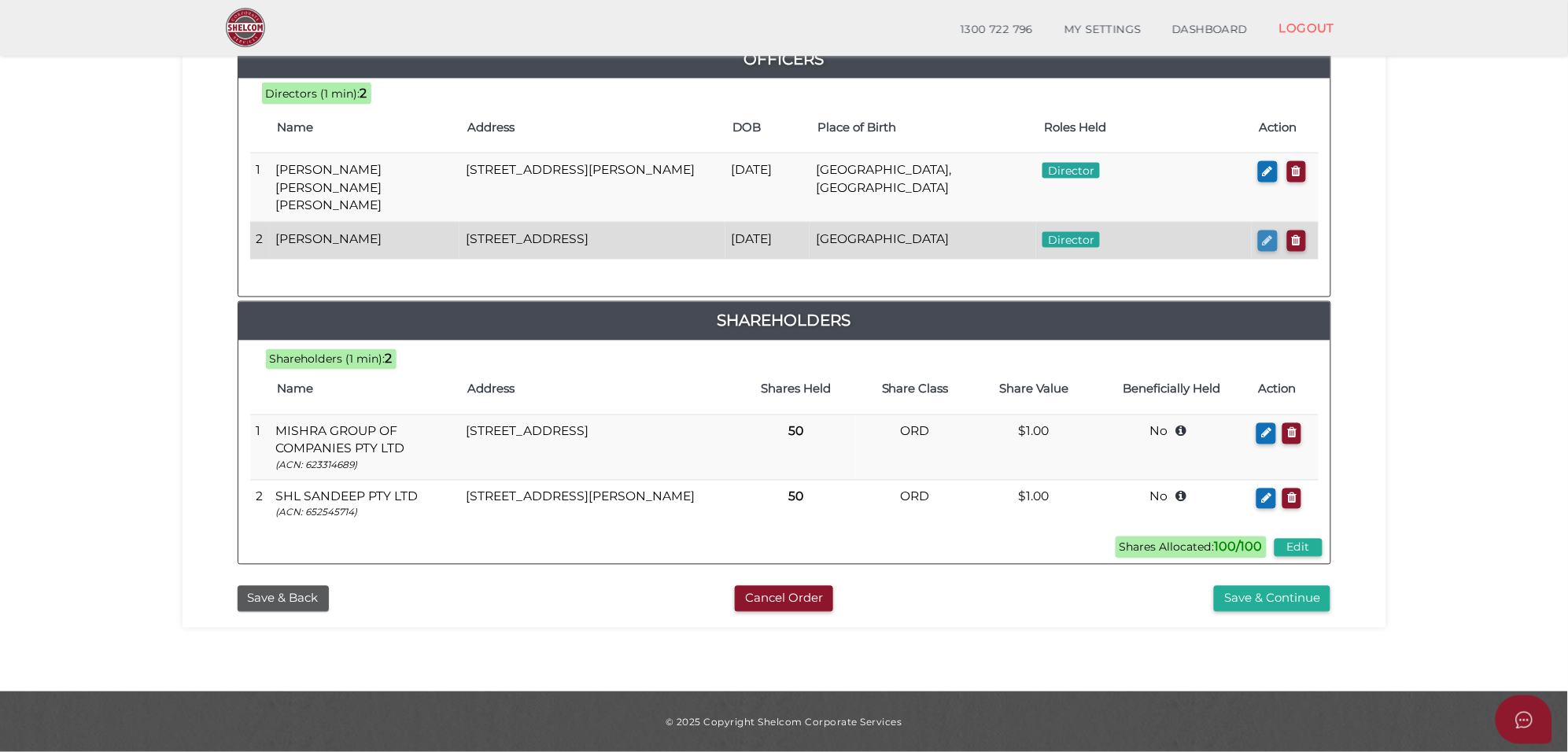
click at [1267, 234] on icon "button" at bounding box center [1268, 240] width 10 height 11
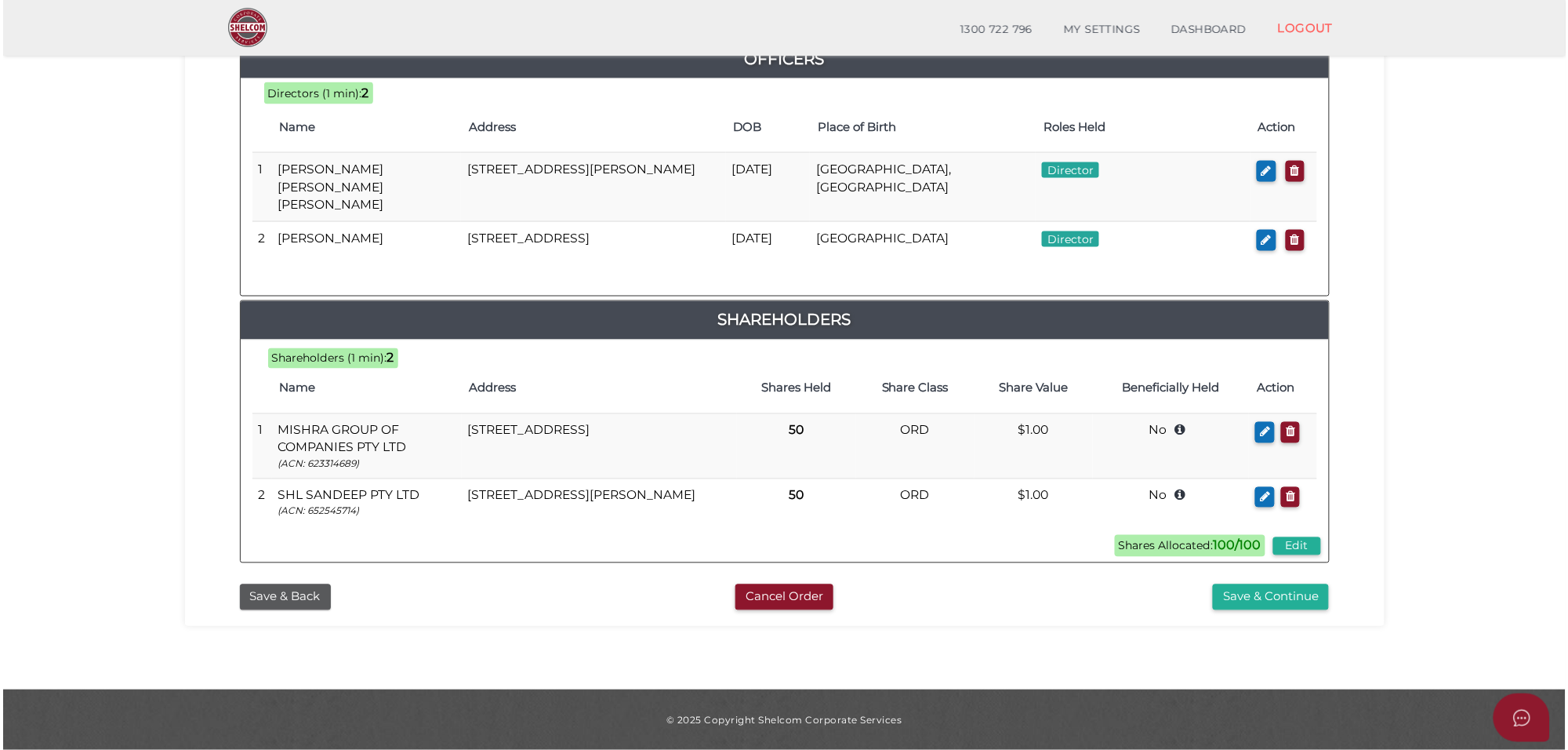
scroll to position [0, 0]
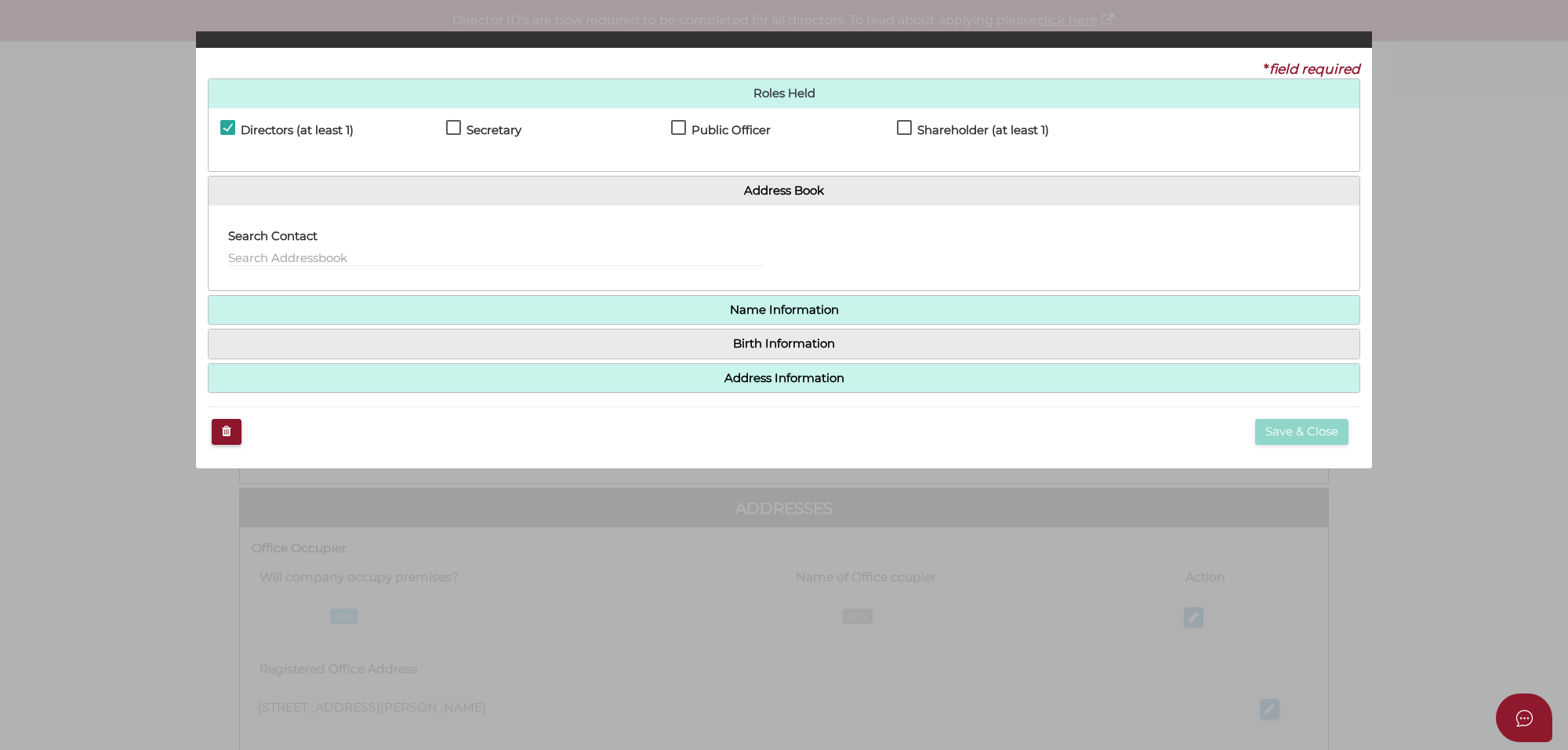
checkbox input "true"
type input "0"
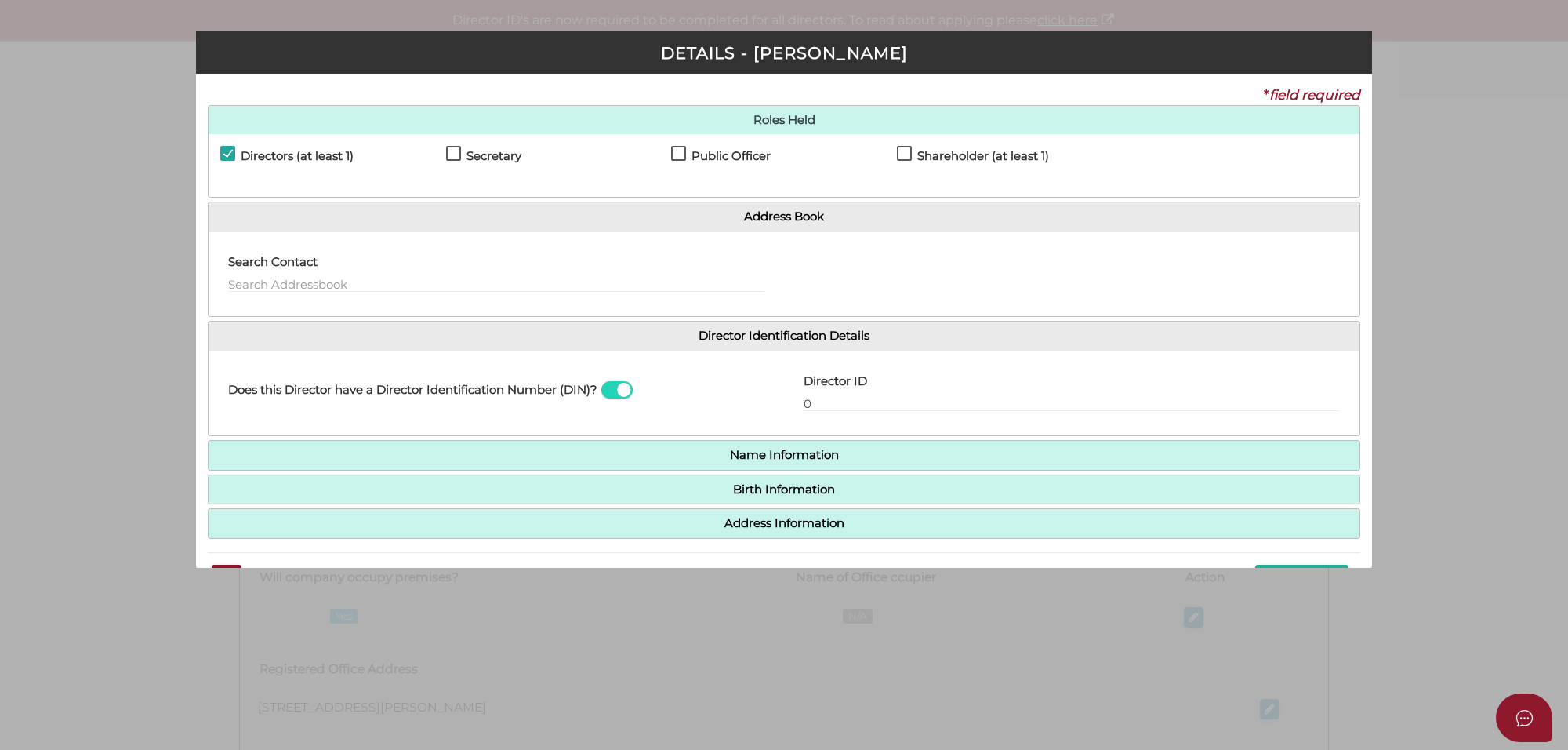
drag, startPoint x: 455, startPoint y: 153, endPoint x: 468, endPoint y: 153, distance: 13.0
click at [455, 153] on label "Secretary" at bounding box center [483, 159] width 75 height 20
checkbox input "true"
click at [675, 154] on label "Public Officer" at bounding box center [721, 159] width 100 height 20
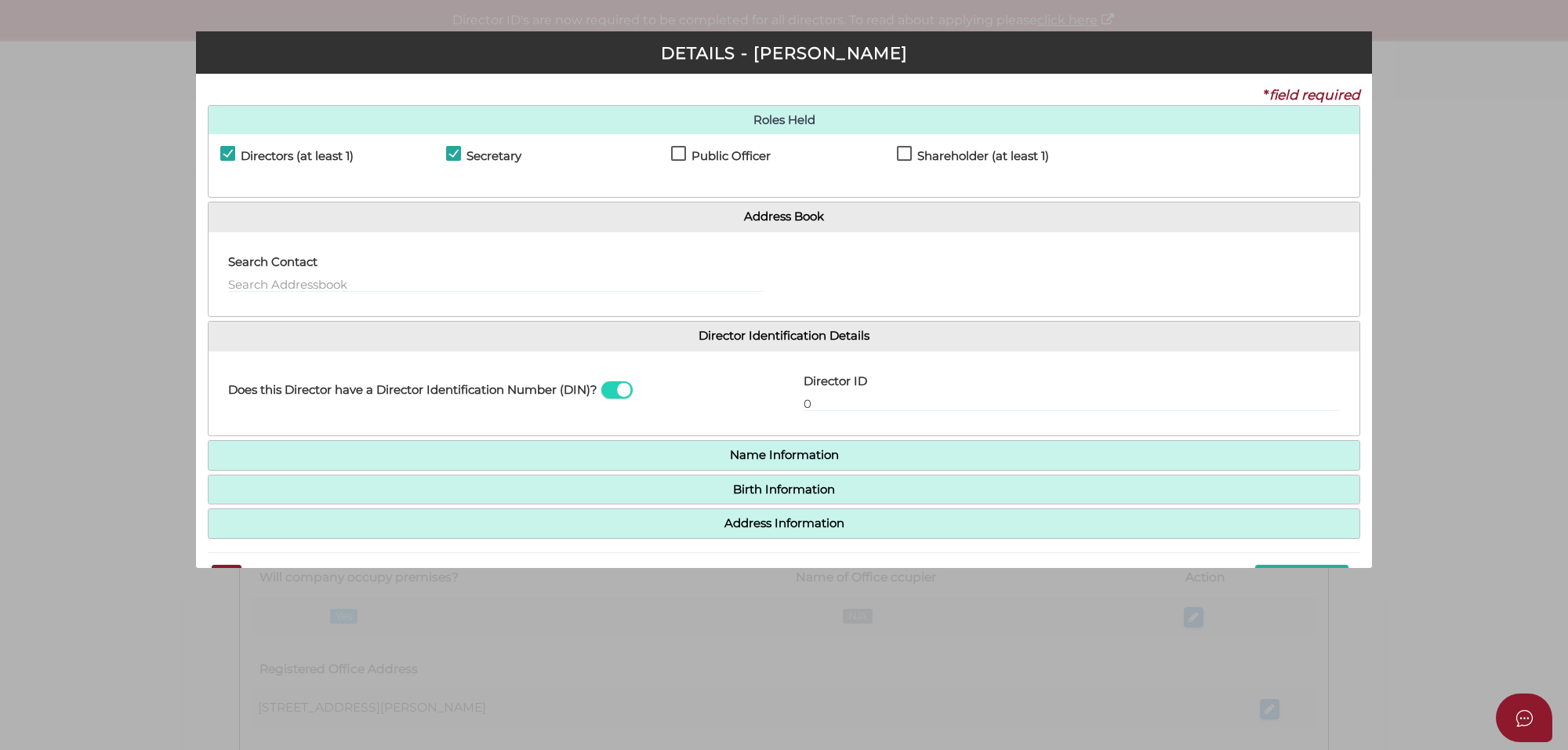
checkbox input "true"
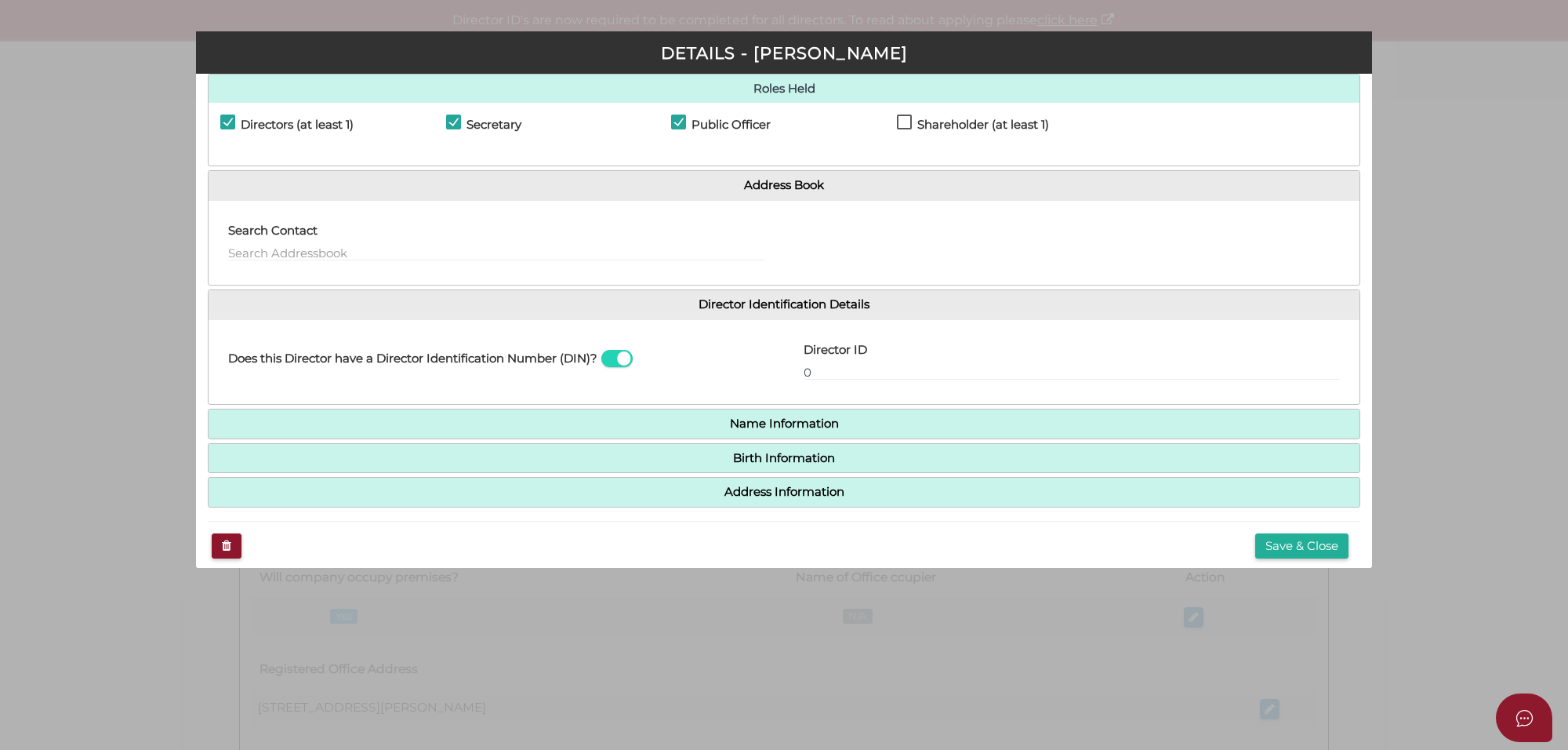
scroll to position [48, 0]
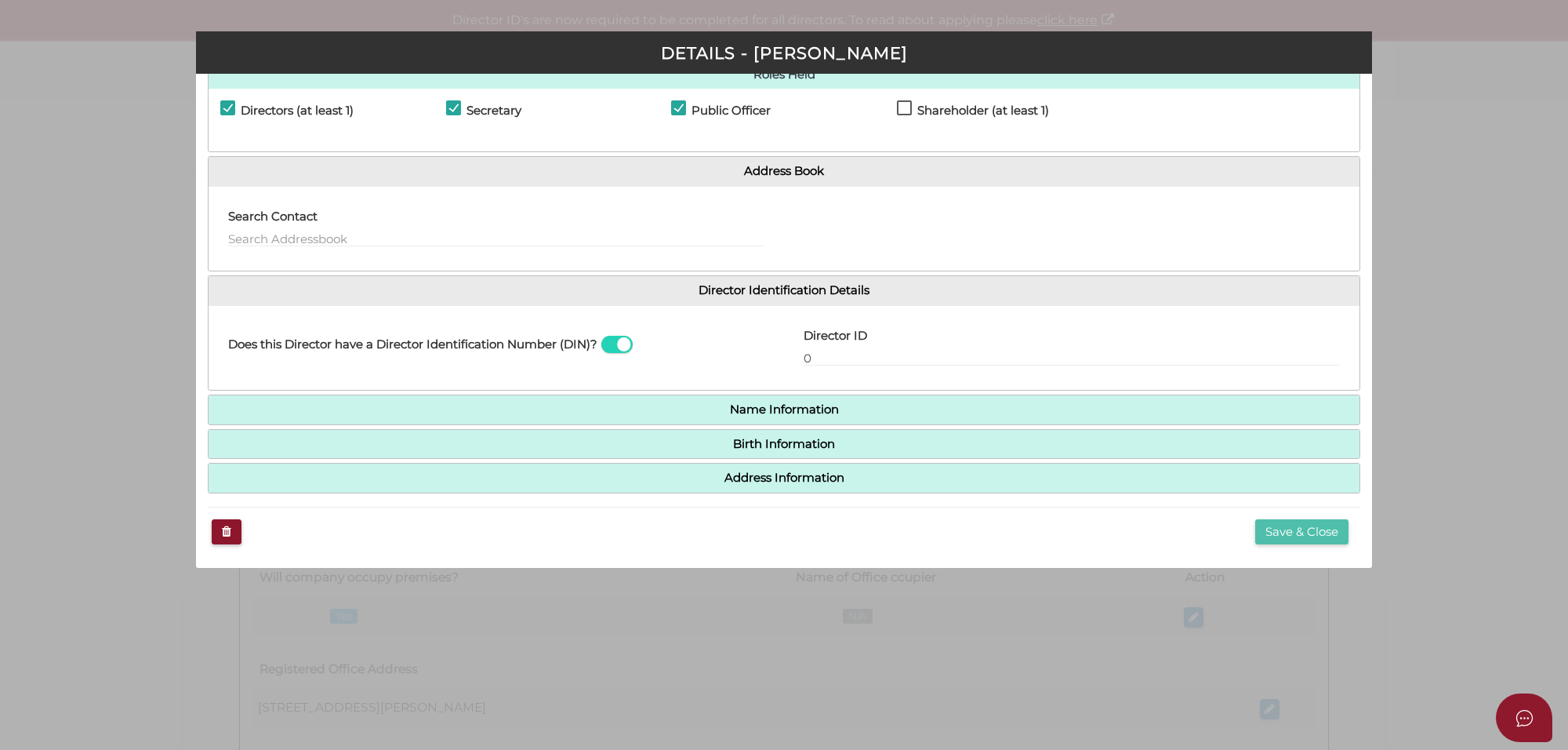
click at [1285, 539] on button "Save & Close" at bounding box center [1302, 533] width 93 height 26
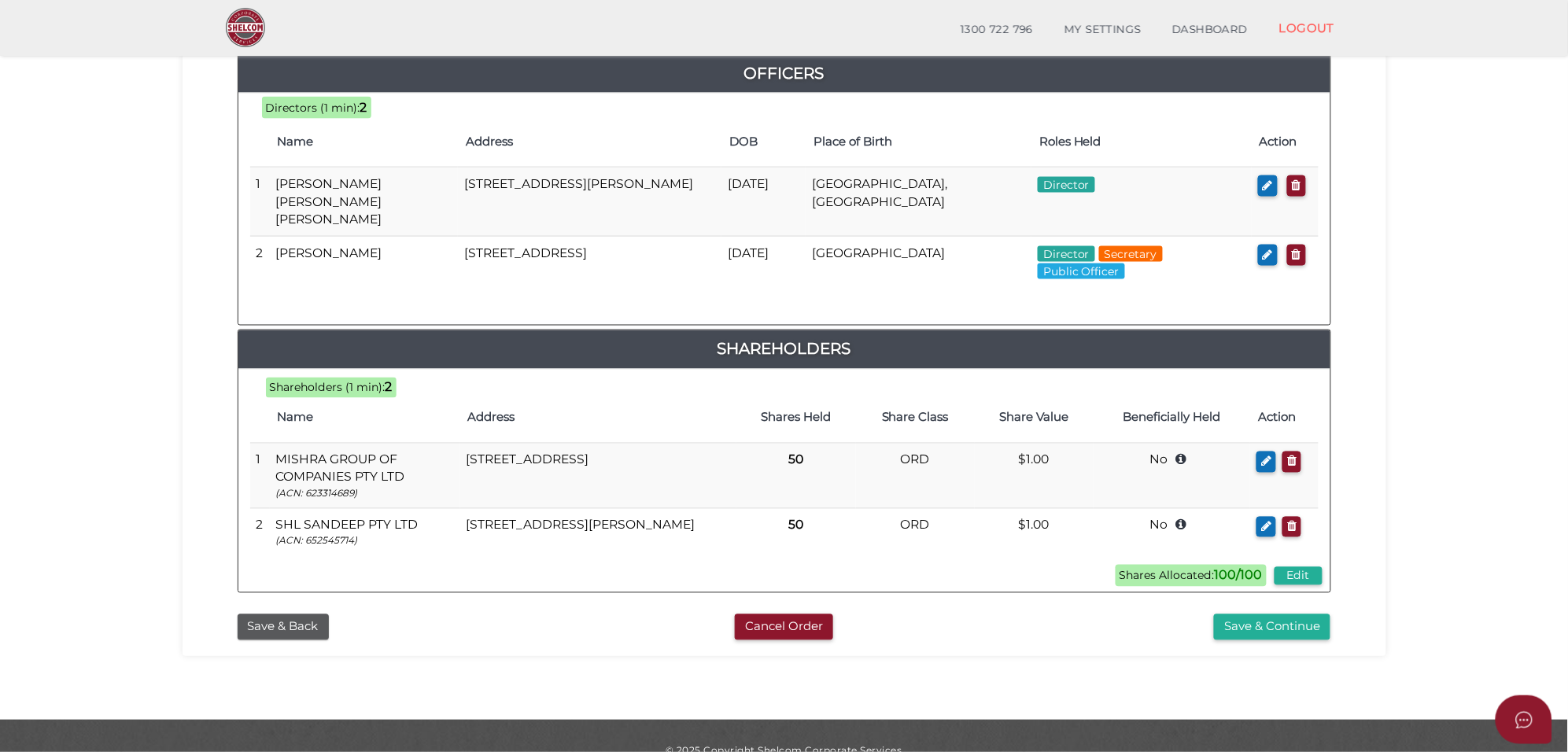
scroll to position [763, 0]
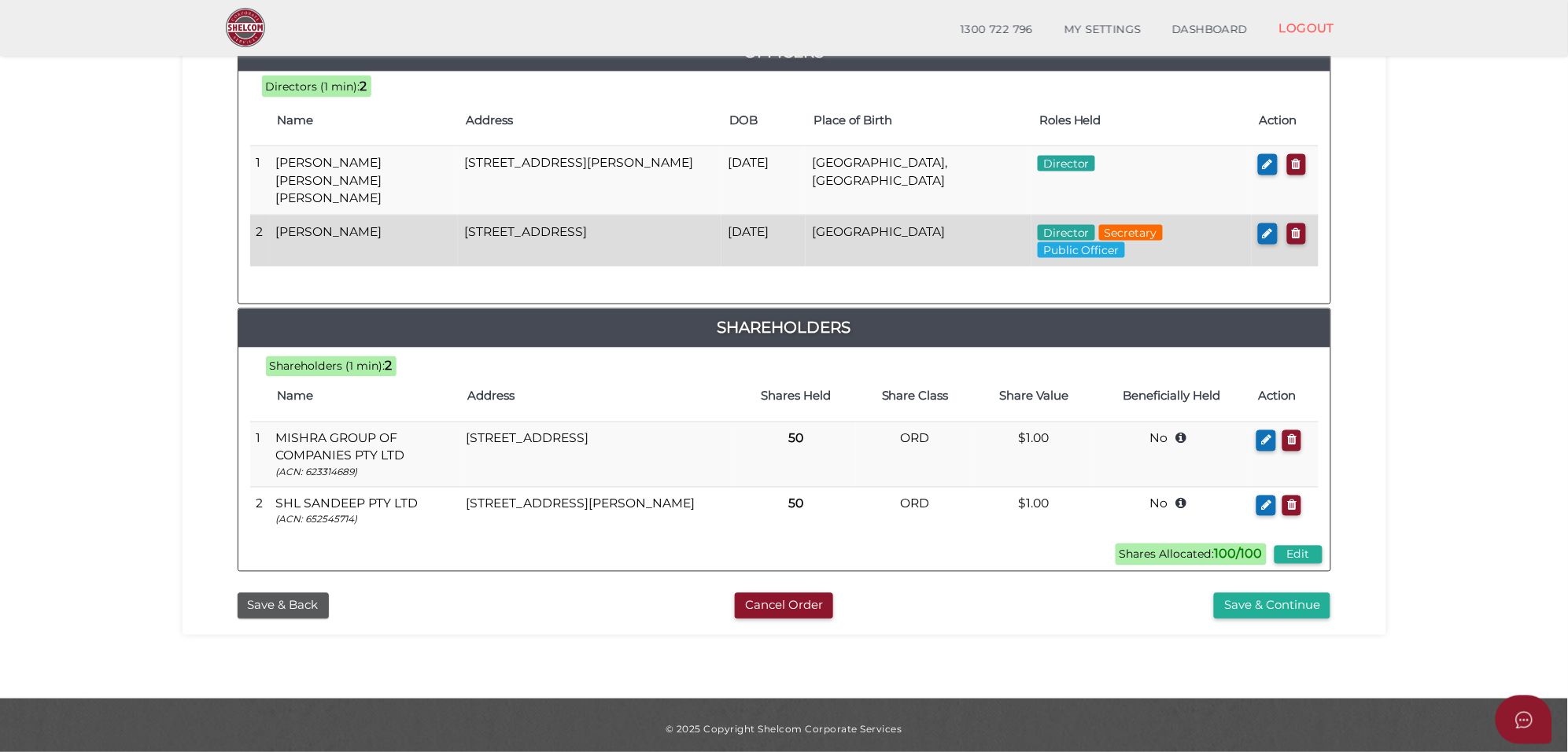
drag, startPoint x: 458, startPoint y: 219, endPoint x: 656, endPoint y: 220, distance: 198.0
click at [656, 220] on td "[STREET_ADDRESS]" at bounding box center [590, 241] width 264 height 51
copy td "[STREET_ADDRESS]"
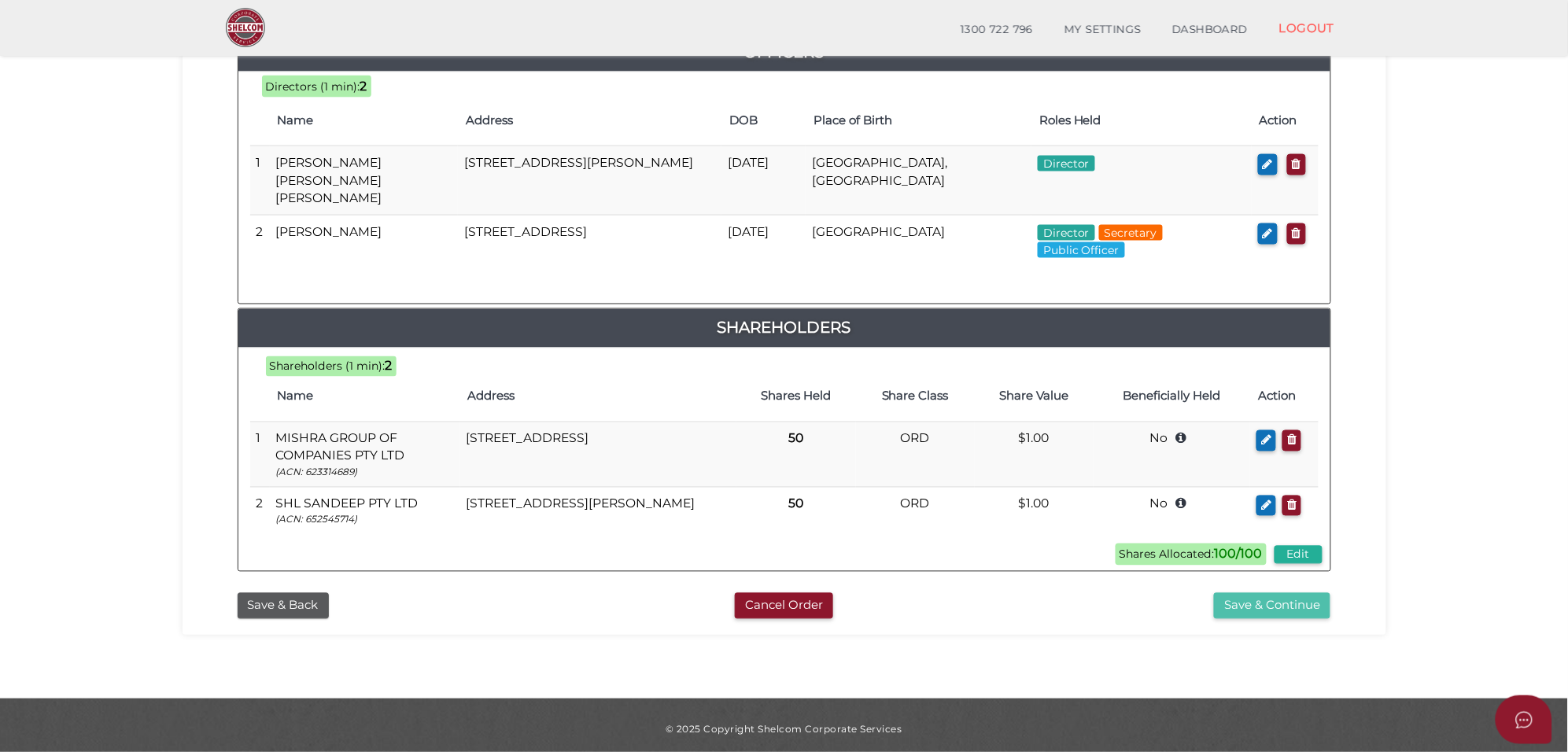
click at [1284, 594] on button "Save & Continue" at bounding box center [1272, 606] width 116 height 26
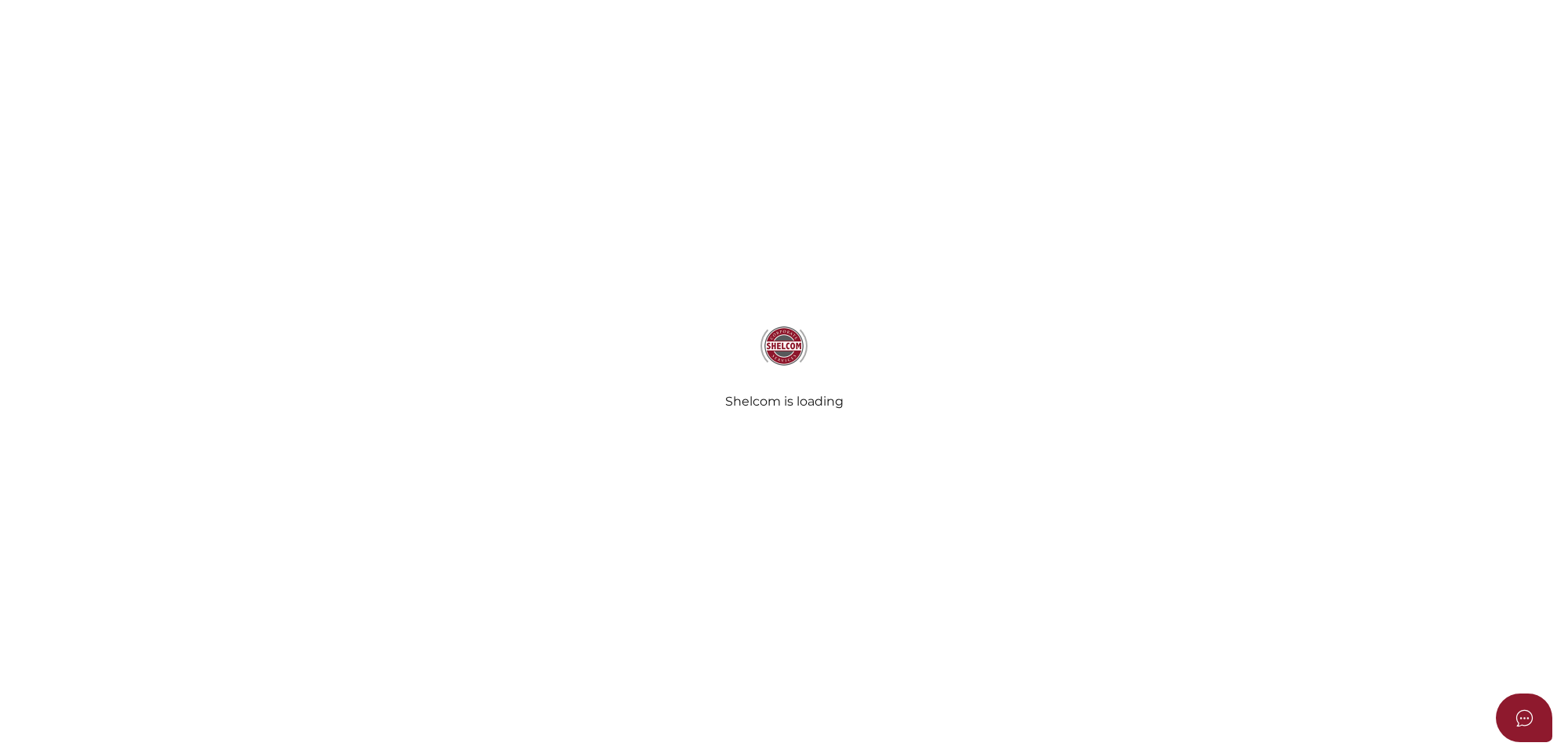
select select "Comb Binding"
select select "No"
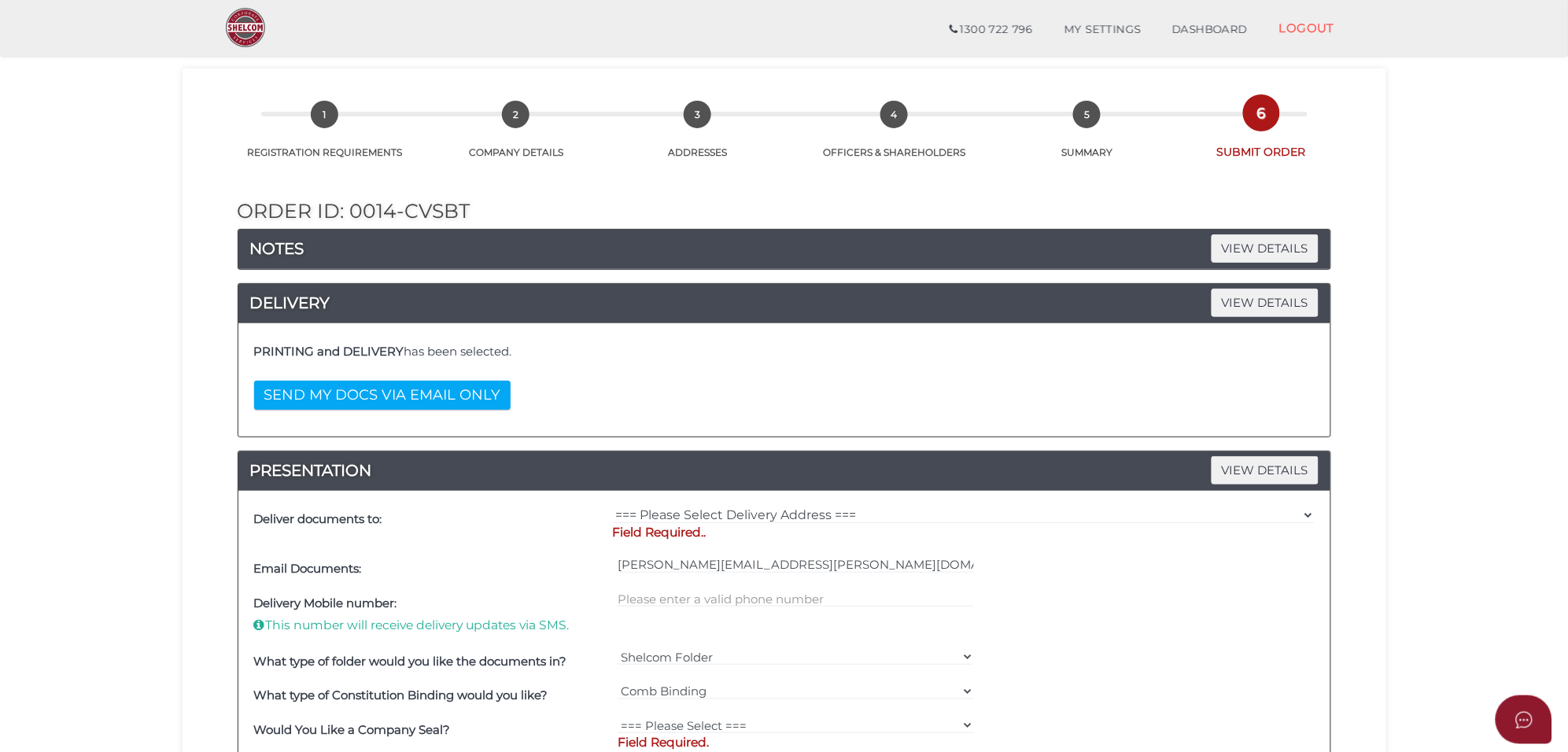
scroll to position [98, 0]
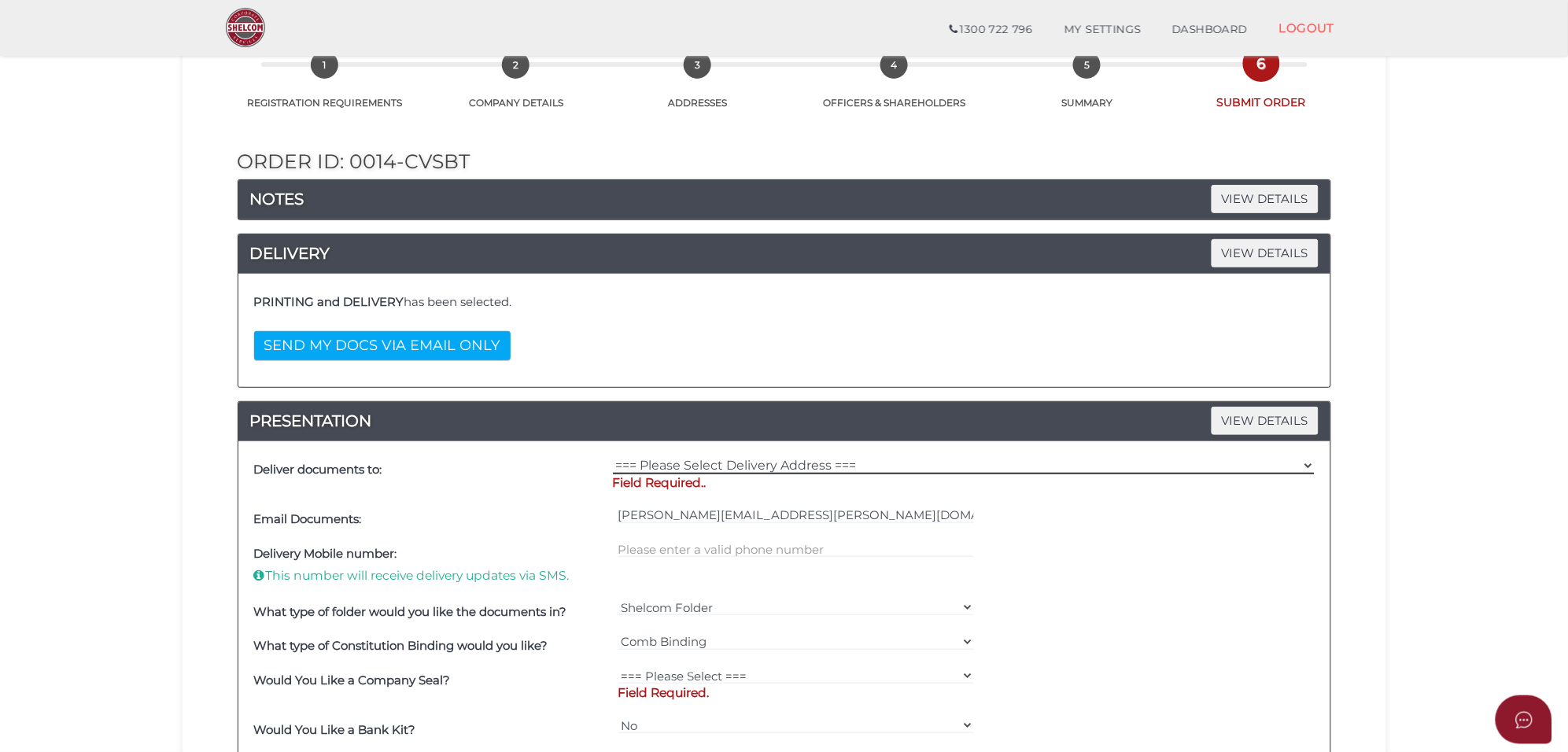
click at [706, 462] on select "=== Please Select Delivery Address === (User Address - Jessie Sidhu) Suite 1 61…" at bounding box center [964, 465] width 702 height 17
select select "Other"
click at [613, 459] on select "=== Please Select Delivery Address === (User Address - Jessie Sidhu) Suite 1 61…" at bounding box center [964, 465] width 702 height 17
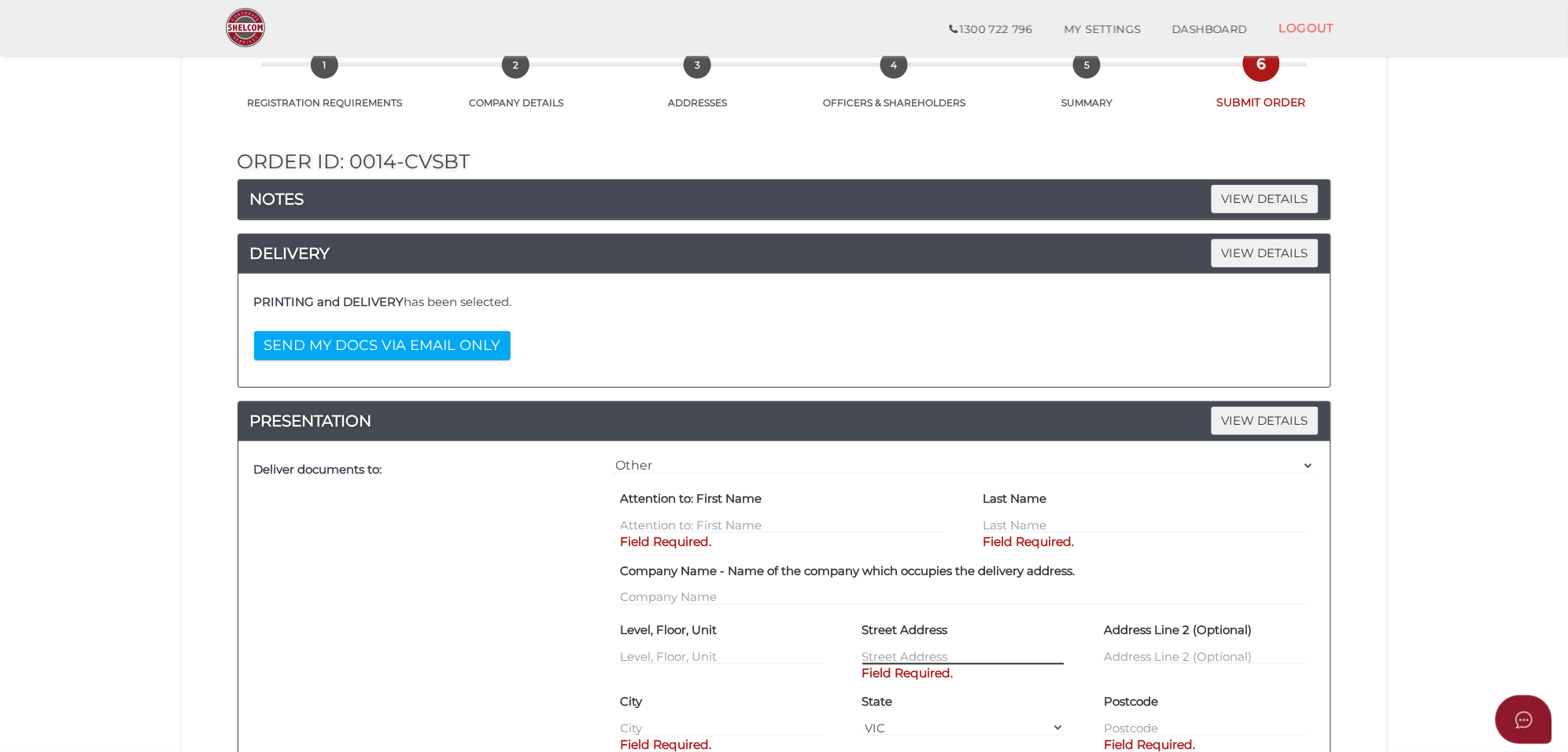
click at [889, 655] on input "text" at bounding box center [963, 655] width 202 height 17
paste input "2 Fortuna Avenue, Balwyn North"
drag, startPoint x: 1057, startPoint y: 655, endPoint x: 975, endPoint y: 654, distance: 82.0
click at [975, 654] on input "2 Fortuna Avenue, Balwyn North" at bounding box center [963, 655] width 202 height 17
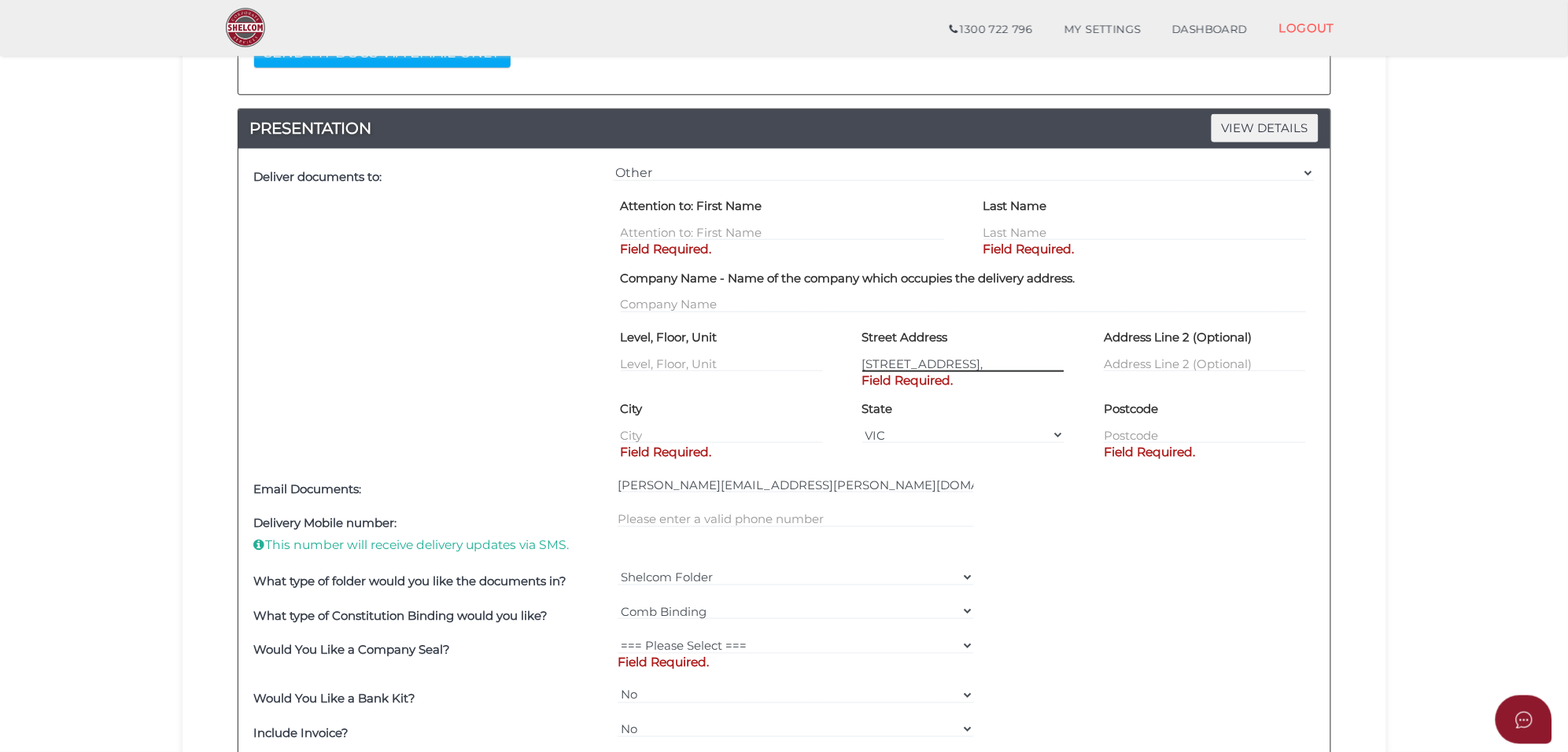
scroll to position [393, 0]
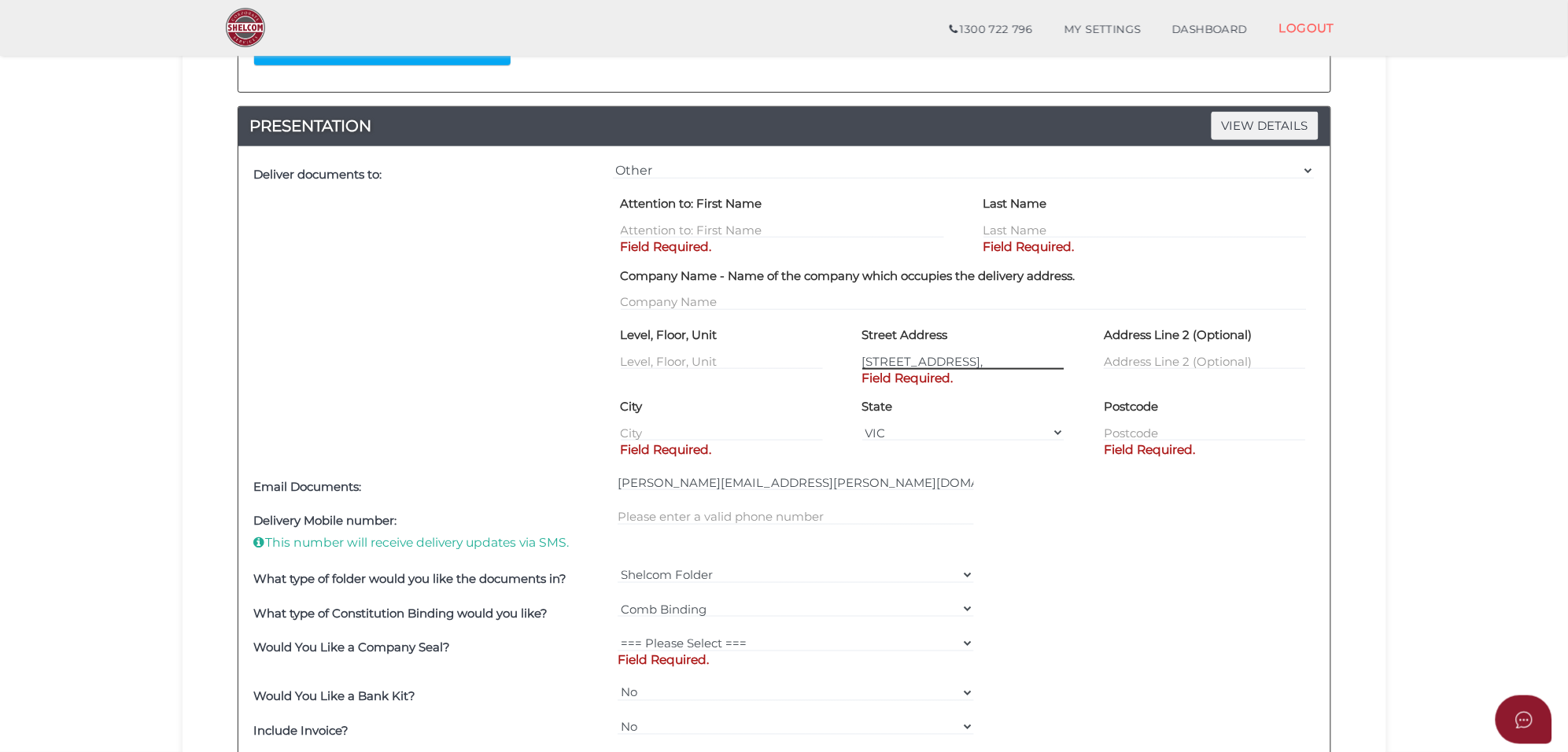
type input "2 Fortuna Avenue,"
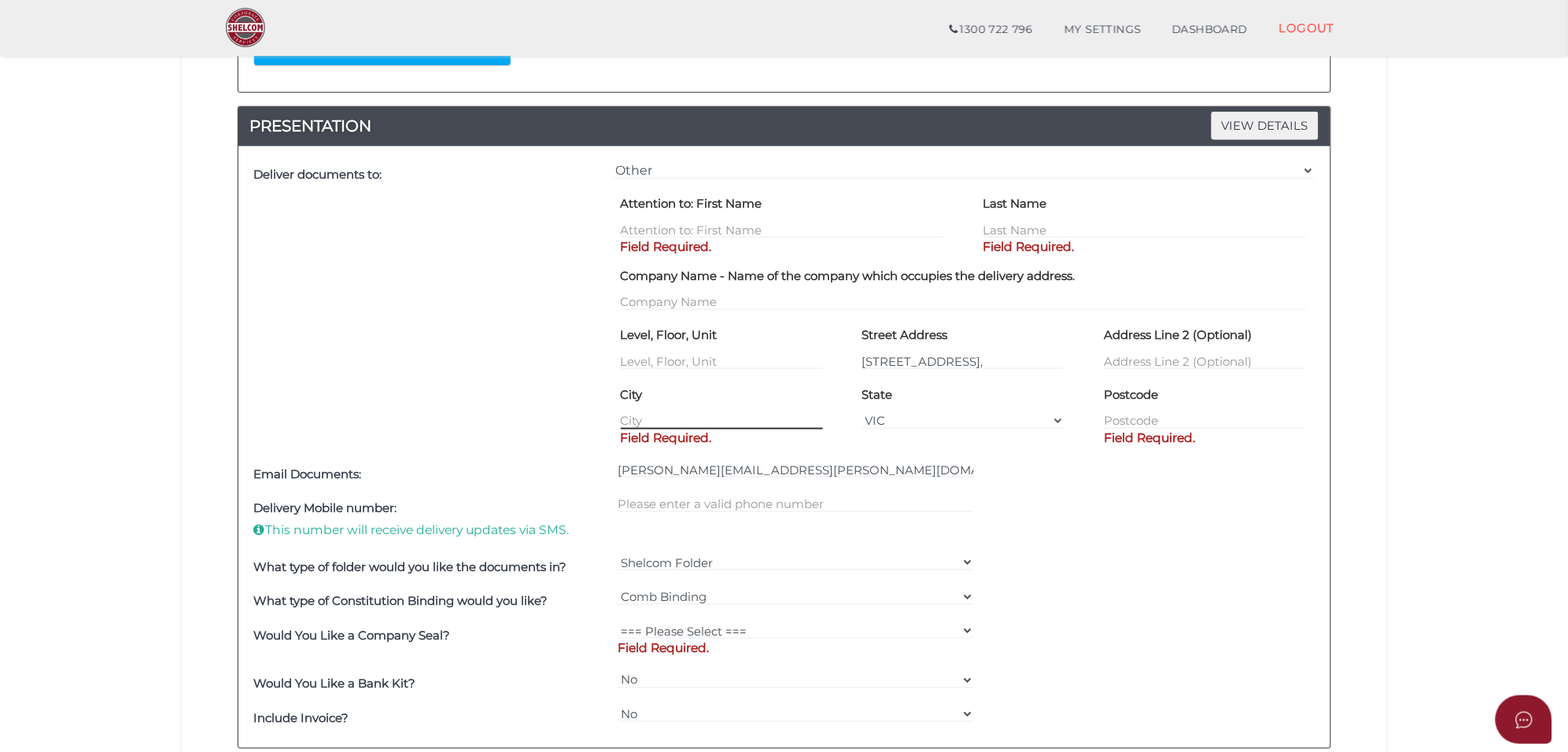
click at [657, 429] on div "City Field Required." at bounding box center [721, 405] width 202 height 48
paste input "2 Fortuna Avenue, Balwyn North"
drag, startPoint x: 730, startPoint y: 423, endPoint x: 520, endPoint y: 397, distance: 211.6
click at [520, 397] on div "Deliver documents to: === Please Select Delivery Address === (User Address - Je…" at bounding box center [784, 308] width 1069 height 300
type input "Balwyn North"
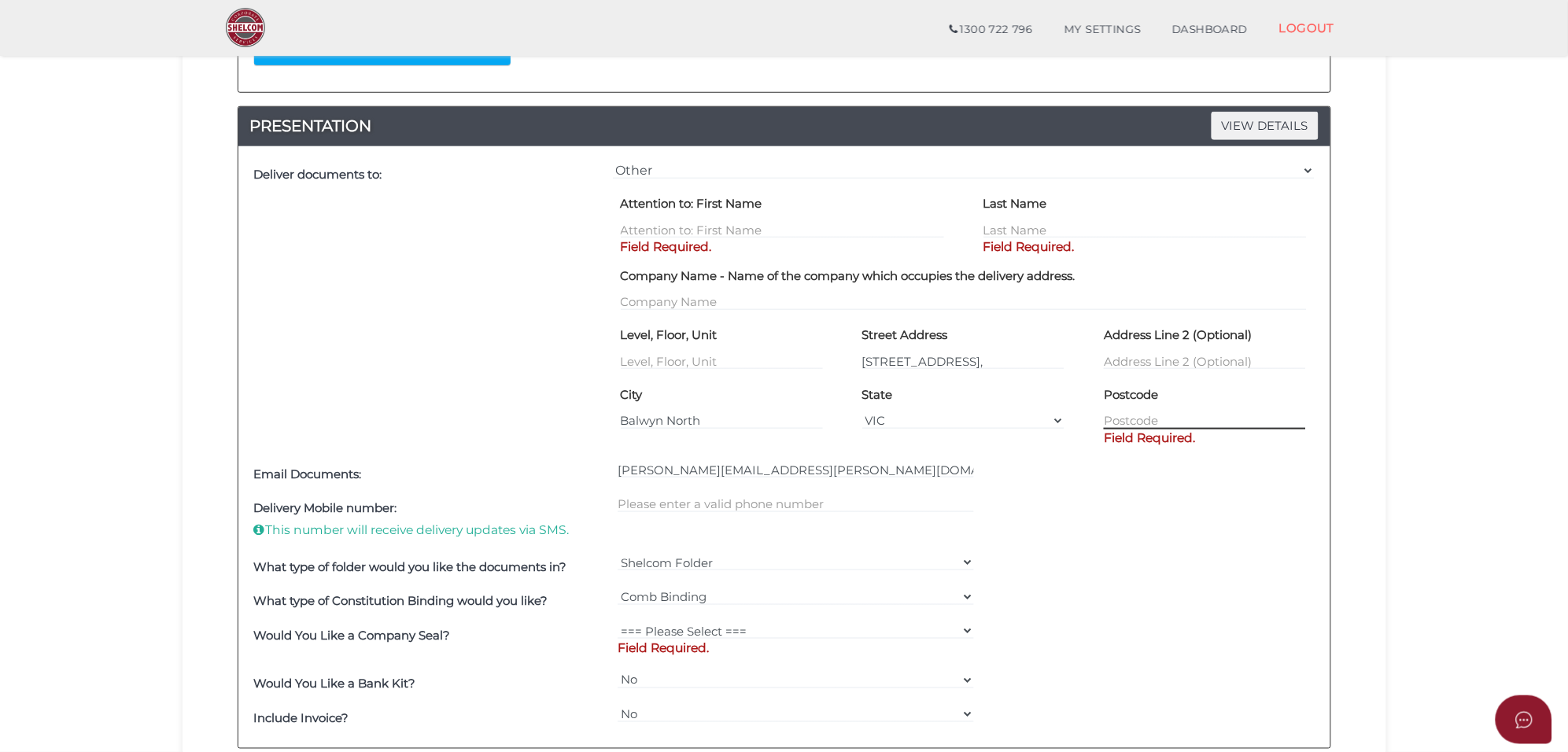
click at [1137, 414] on input "text" at bounding box center [1205, 420] width 202 height 17
type input "3104"
click at [679, 232] on input "text" at bounding box center [782, 229] width 324 height 17
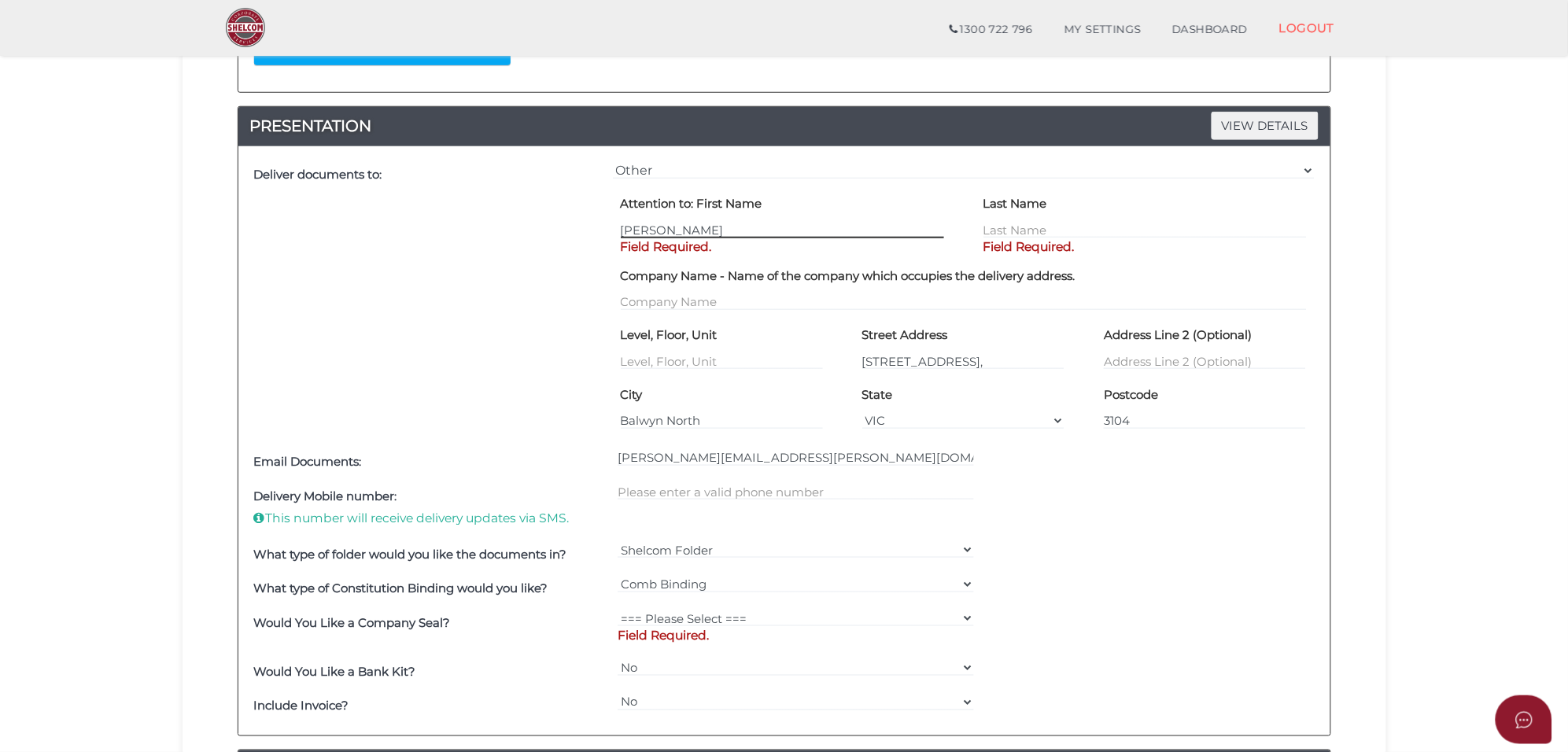
type input "aVANTIKA"
type input "MISHRA"
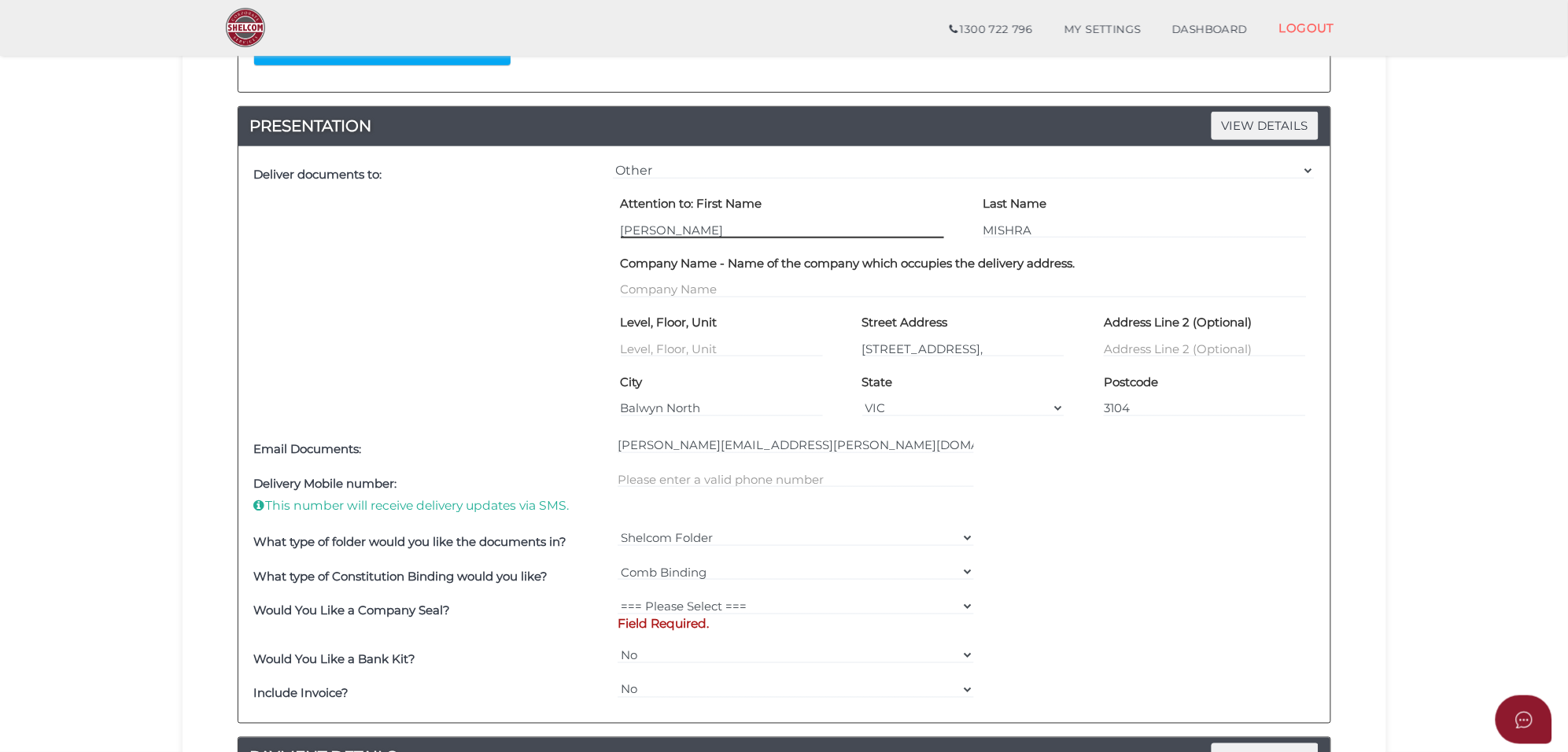
drag, startPoint x: 716, startPoint y: 226, endPoint x: 407, endPoint y: 206, distance: 309.6
click at [407, 206] on div "Deliver documents to: === Please Select Delivery Address === (User Address - Je…" at bounding box center [784, 295] width 1069 height 274
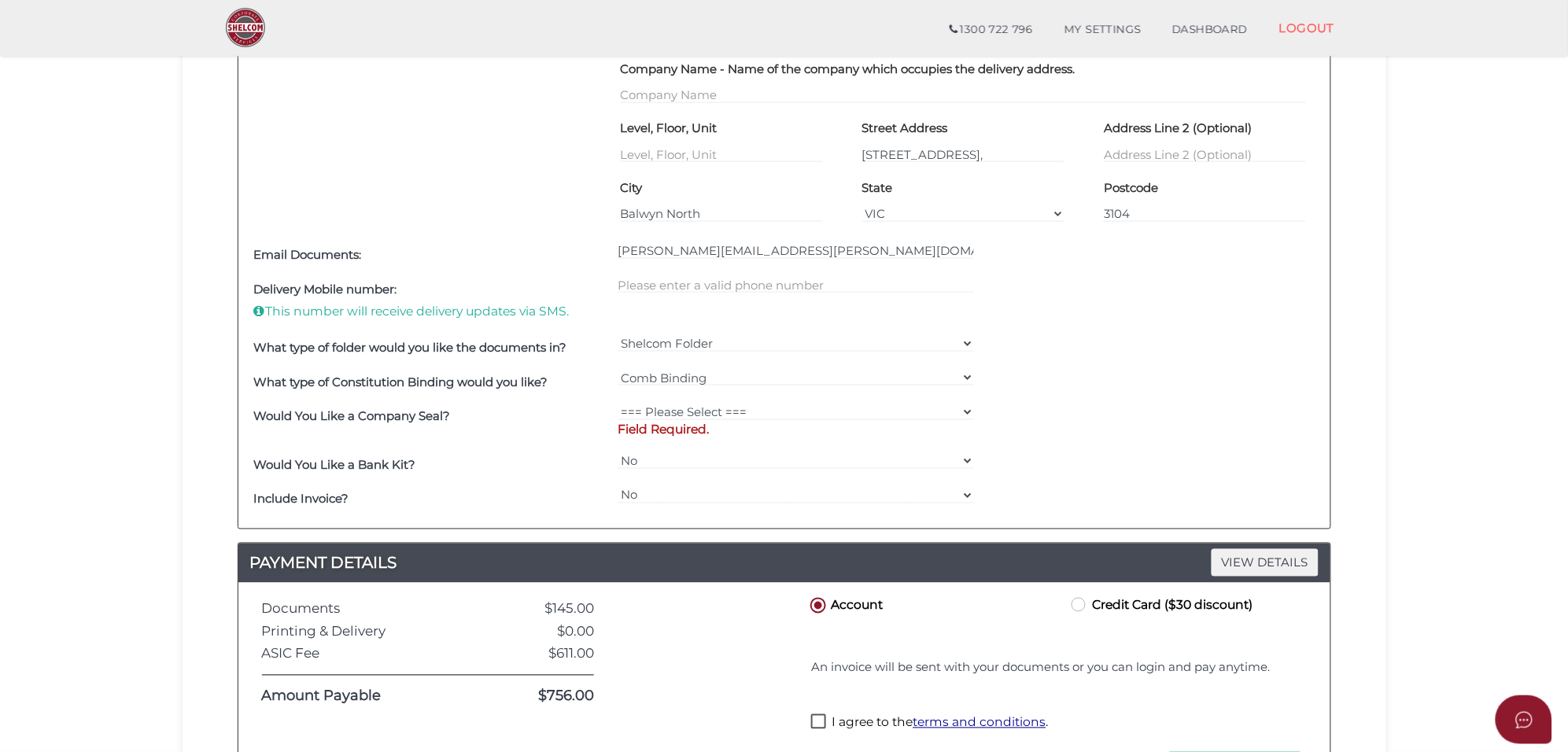
scroll to position [590, 0]
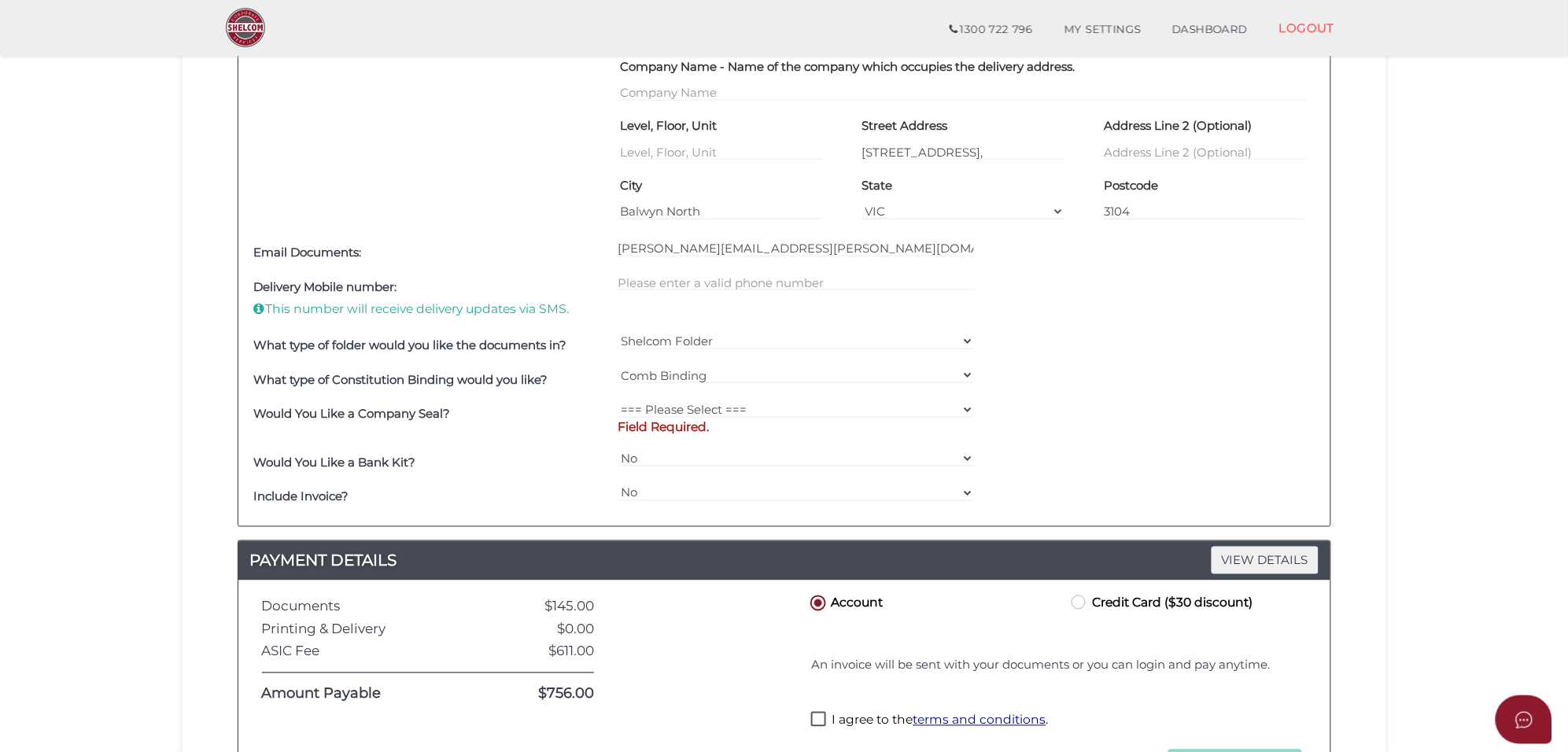
type input "AVANTIKA"
drag, startPoint x: 694, startPoint y: 403, endPoint x: 698, endPoint y: 415, distance: 12.6
click at [694, 403] on select "=== Please Select === Fold Seal $50 No Seal" at bounding box center [796, 410] width 357 height 17
select select "0"
click at [618, 402] on select "=== Please Select === Fold Seal $50 No Seal" at bounding box center [796, 410] width 357 height 17
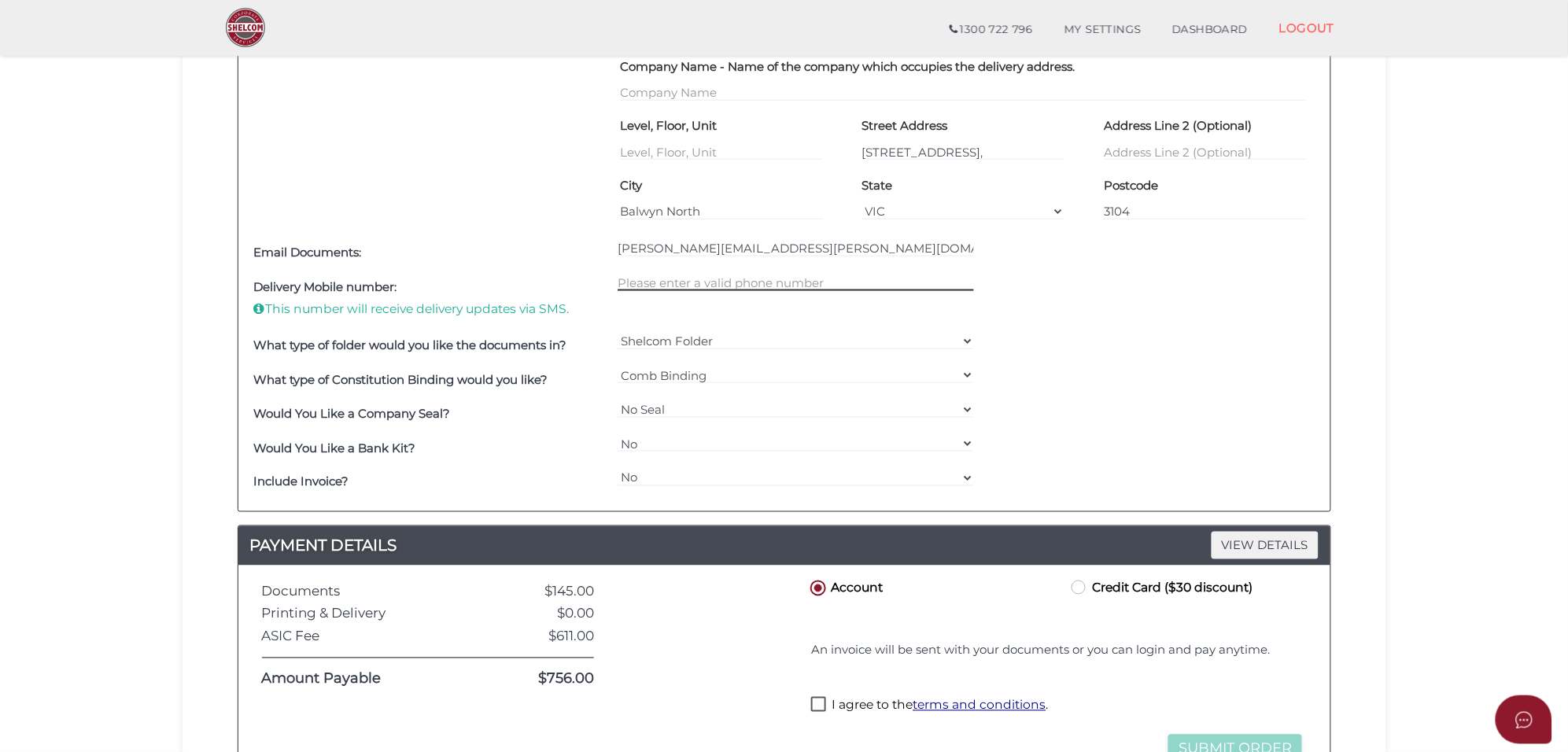
click at [646, 282] on input "text" at bounding box center [796, 282] width 357 height 17
type input "0421011383"
click at [1141, 313] on div "Delivery Mobile number: This number will receive delivery updates via SMS. 0421…" at bounding box center [784, 298] width 1069 height 58
click at [1089, 590] on label "Credit Card ($30 discount)" at bounding box center [1161, 587] width 184 height 20
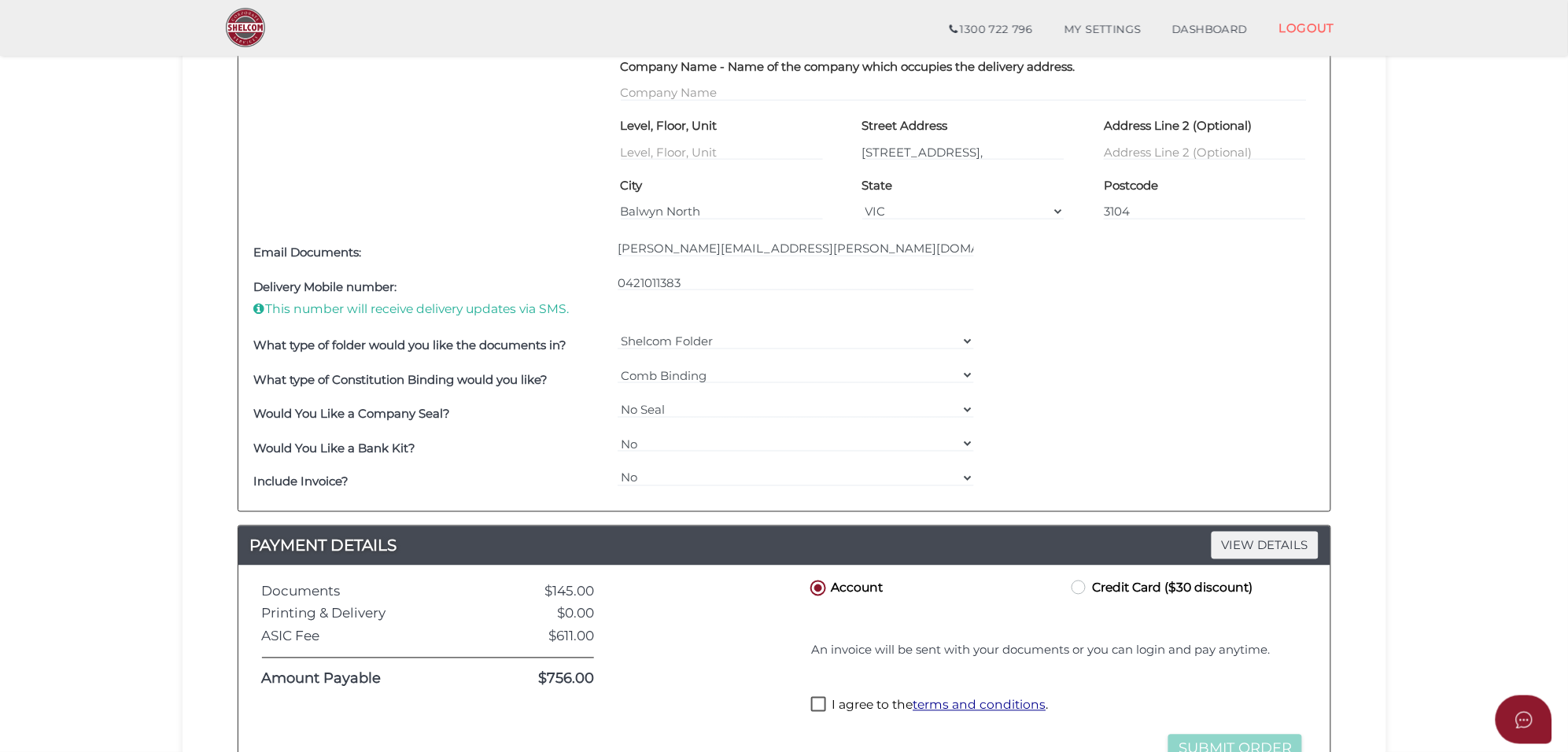
radio input "true"
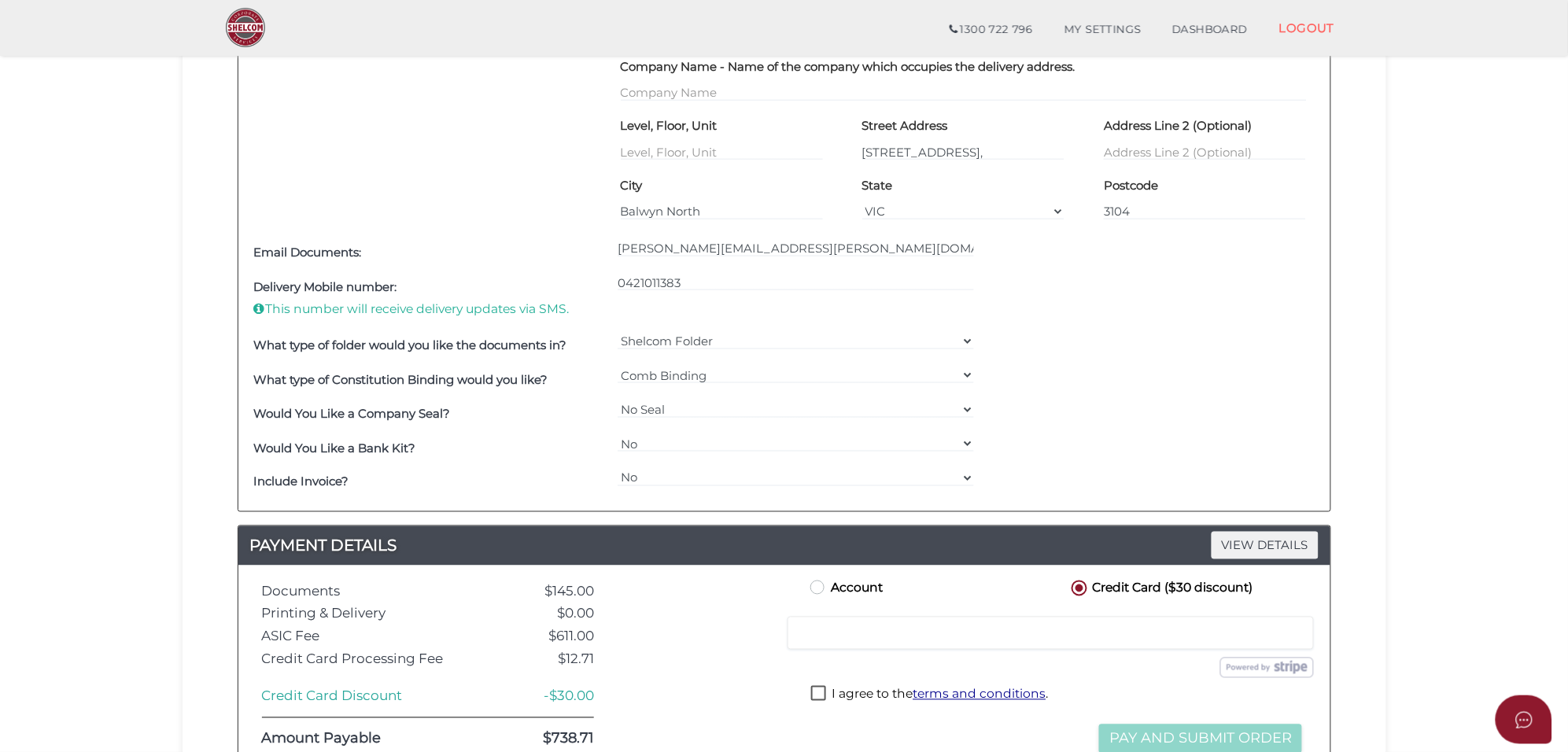
click at [813, 693] on label "I agree to the terms and conditions ." at bounding box center [929, 695] width 237 height 20
checkbox input "true"
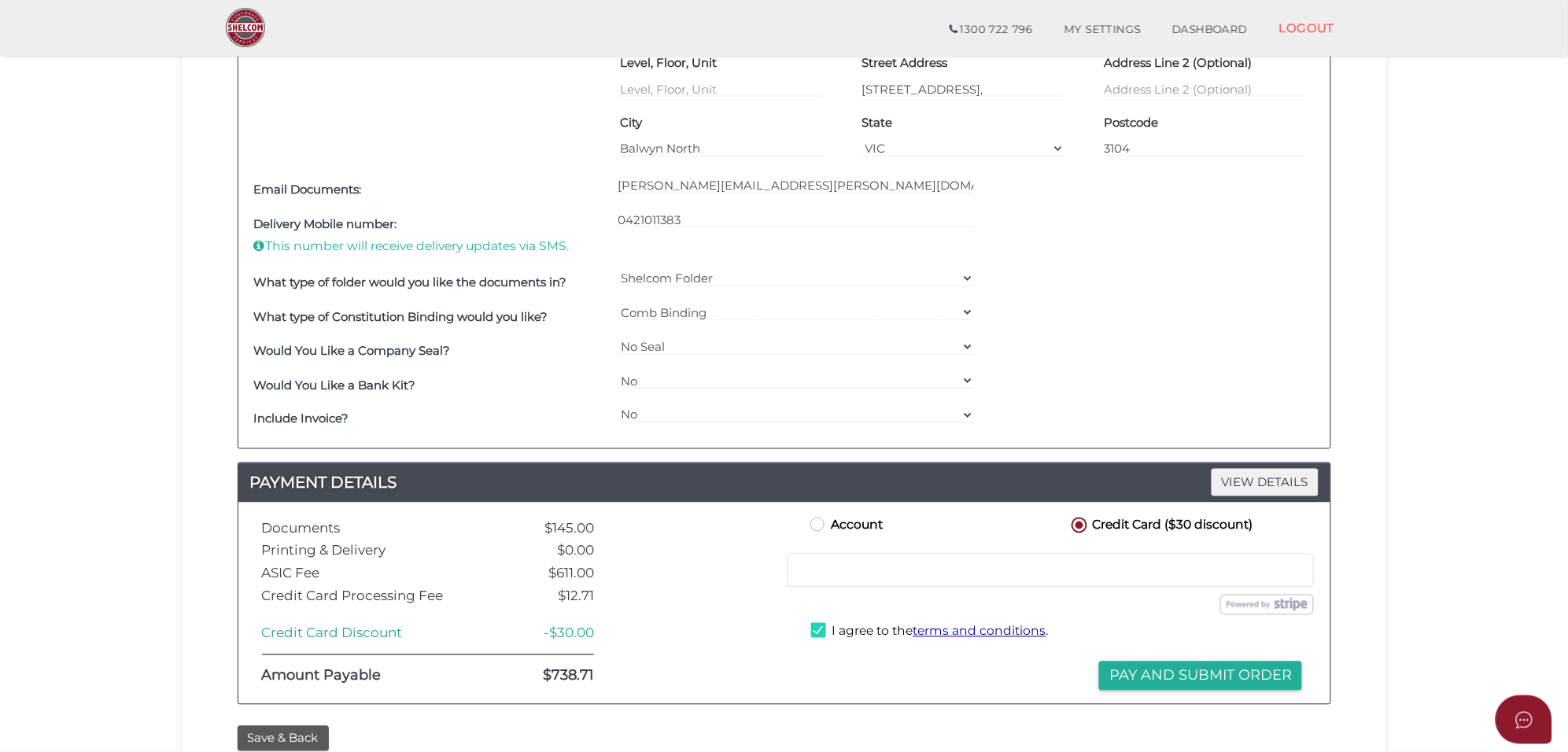
scroll to position [688, 0]
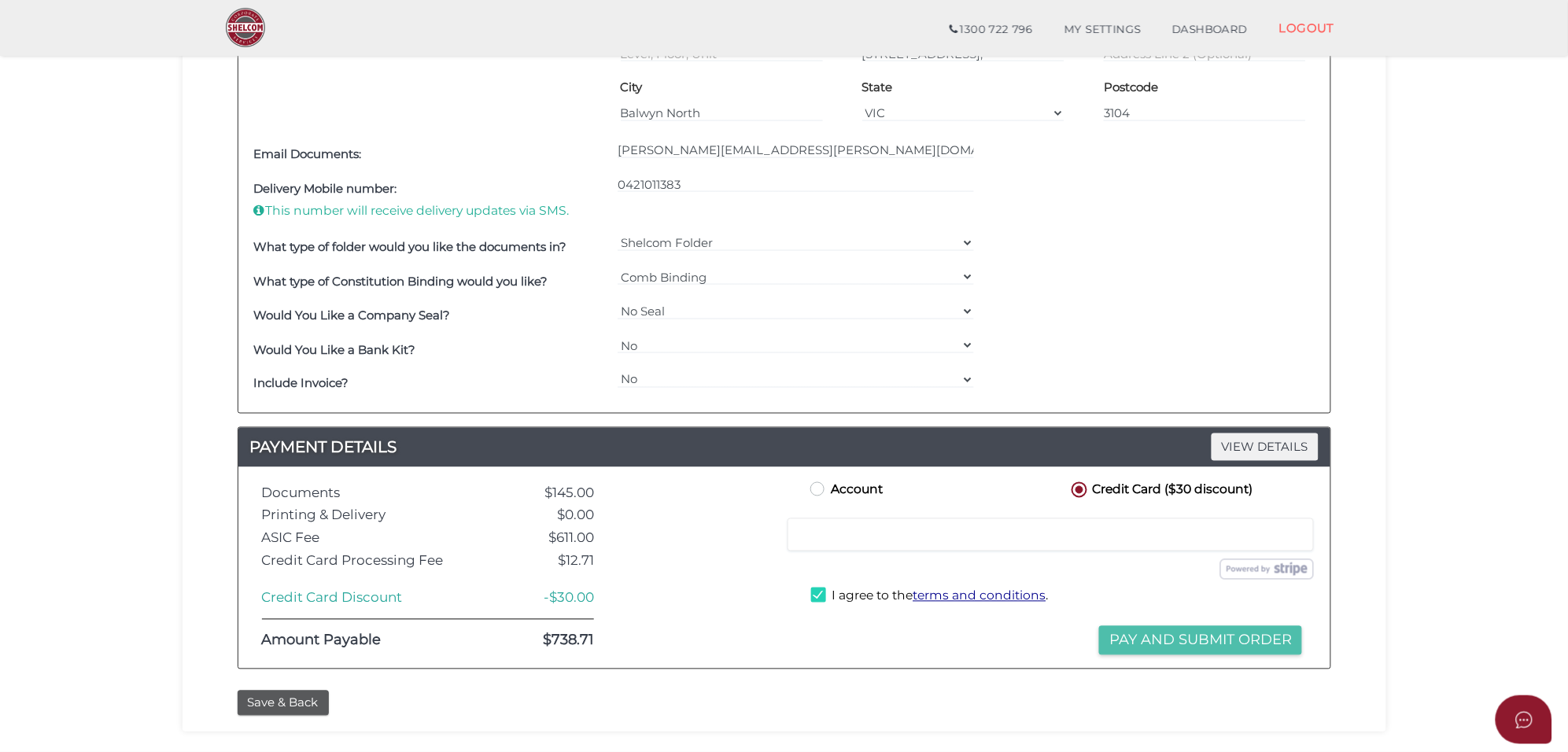
click at [1161, 654] on button "Pay and Submit Order" at bounding box center [1201, 641] width 203 height 29
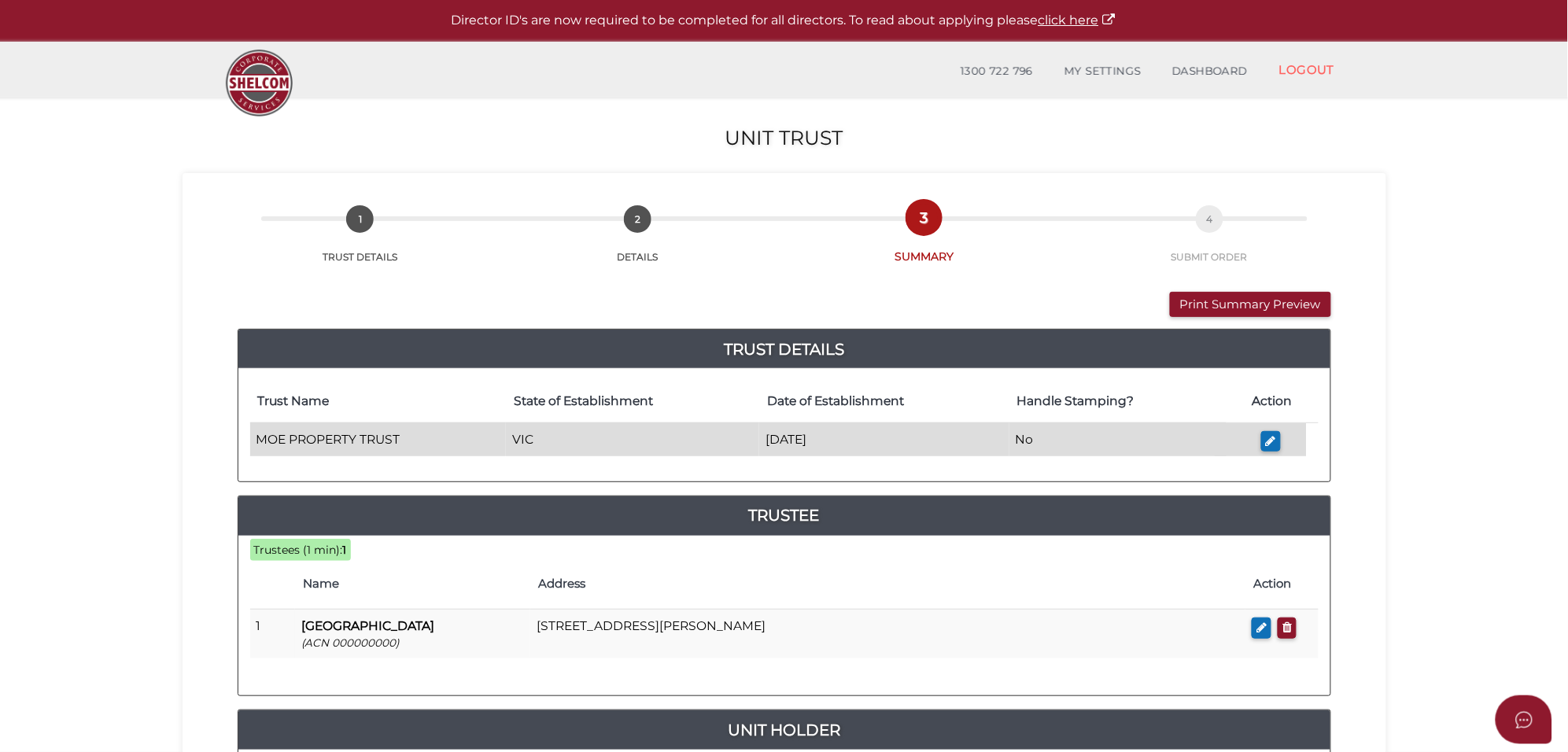
click at [407, 442] on td "MOE PROPERTY TRUST" at bounding box center [378, 439] width 257 height 34
click at [1273, 449] on button "button" at bounding box center [1271, 442] width 20 height 21
type input "MOE PROPERTY TRUST"
type input "[DATE]"
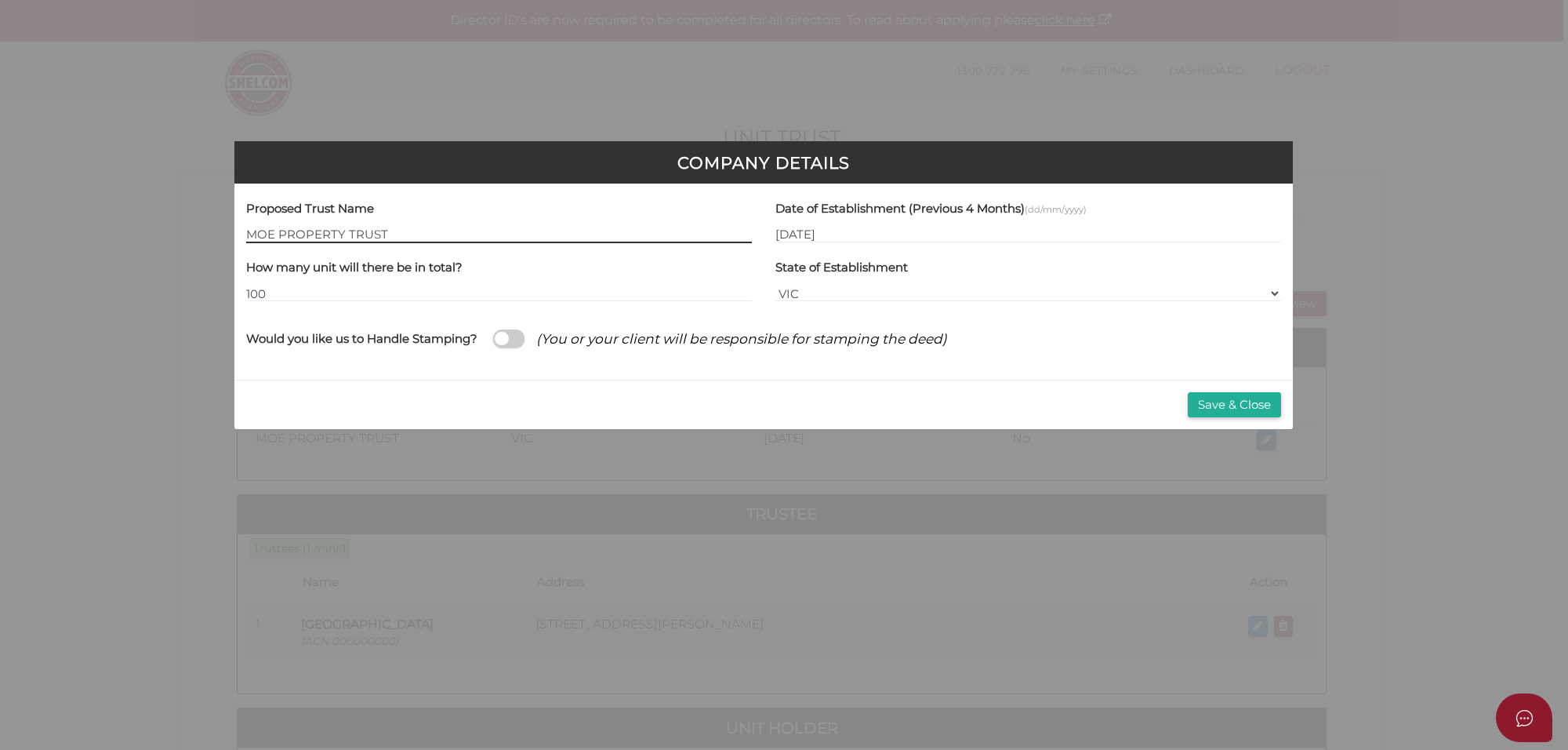
drag, startPoint x: 60, startPoint y: 214, endPoint x: -127, endPoint y: 212, distance: 187.0
click at [0, 212] on html "Shelcom is loading Processing Payment...Please Wait... Director ID's are now re…" at bounding box center [784, 375] width 1568 height 750
paste input "[PERSON_NAME]"
type input "[PERSON_NAME] PROPERTY TRUST"
click at [1217, 400] on button "Save & Close" at bounding box center [1234, 405] width 93 height 26
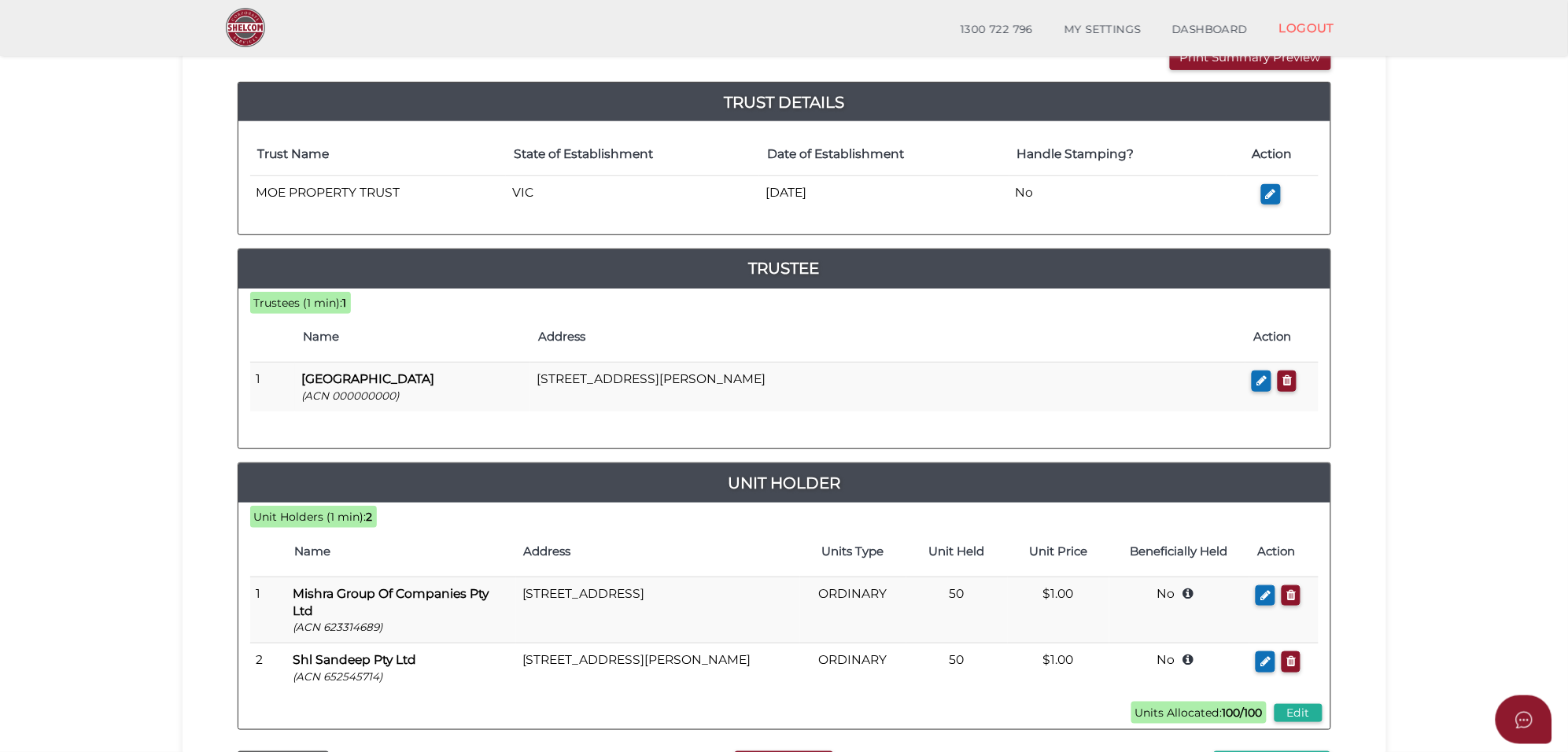
scroll to position [197, 0]
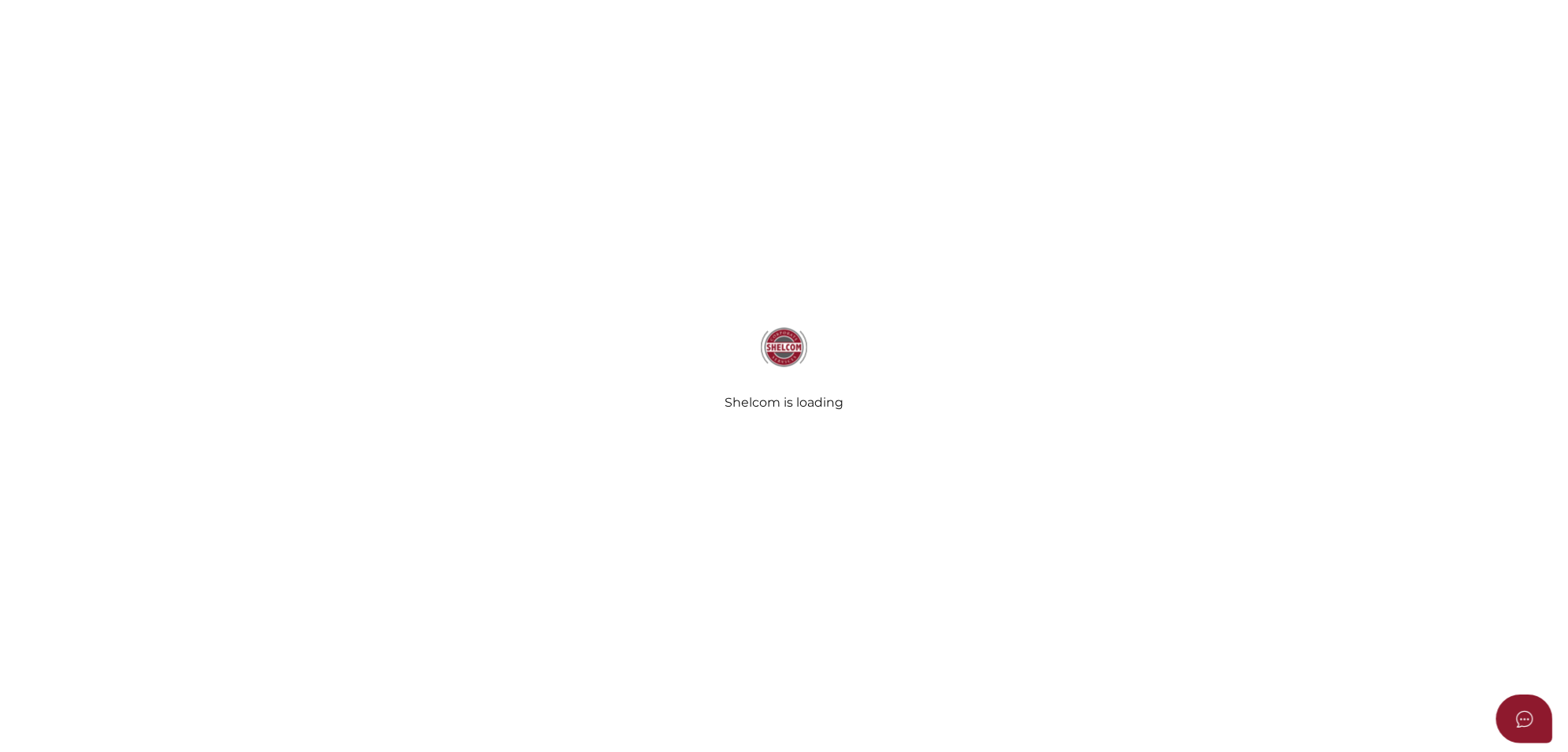
scroll to position [197, 0]
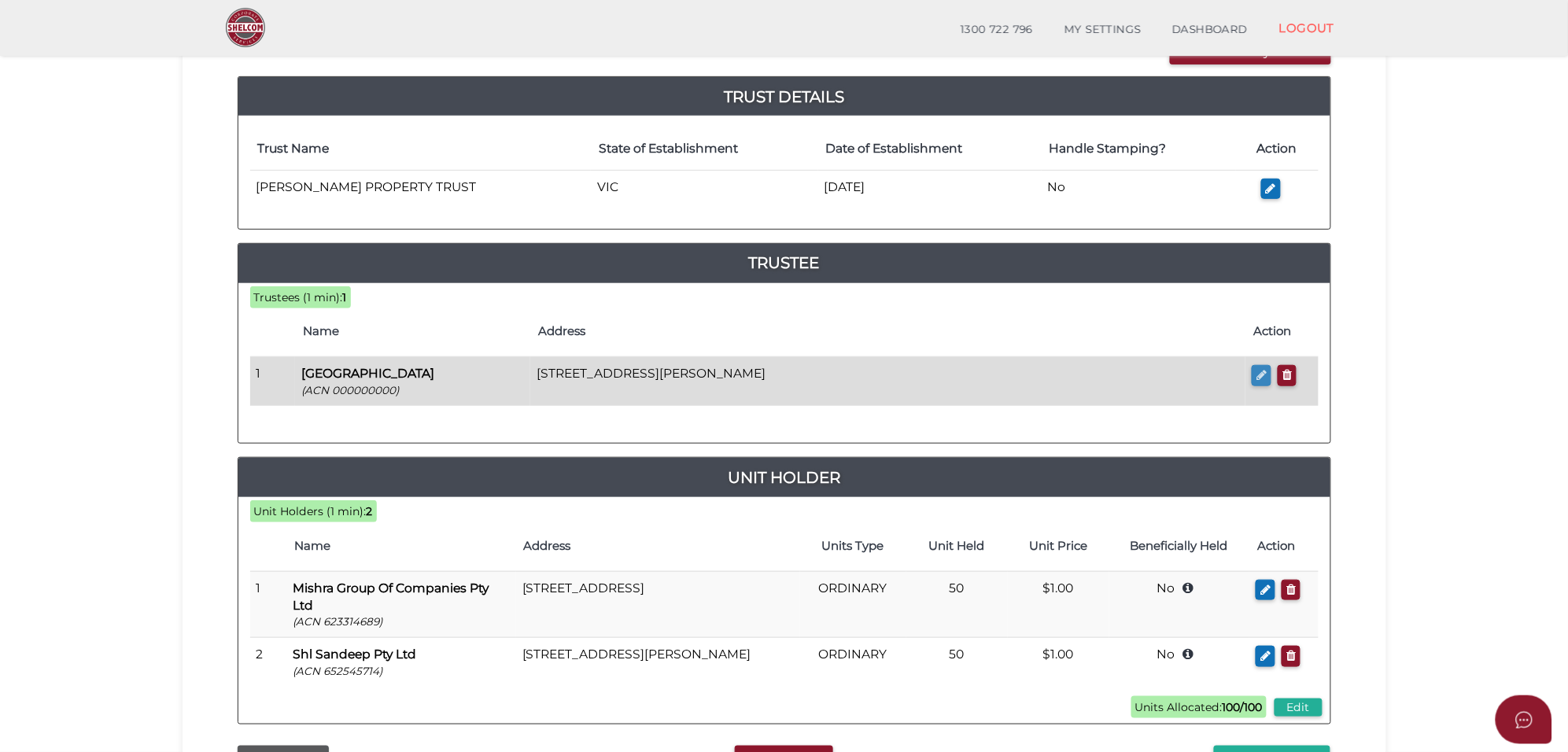
click at [1259, 378] on icon "button" at bounding box center [1261, 374] width 10 height 11
checkbox input "true"
type input "000000000"
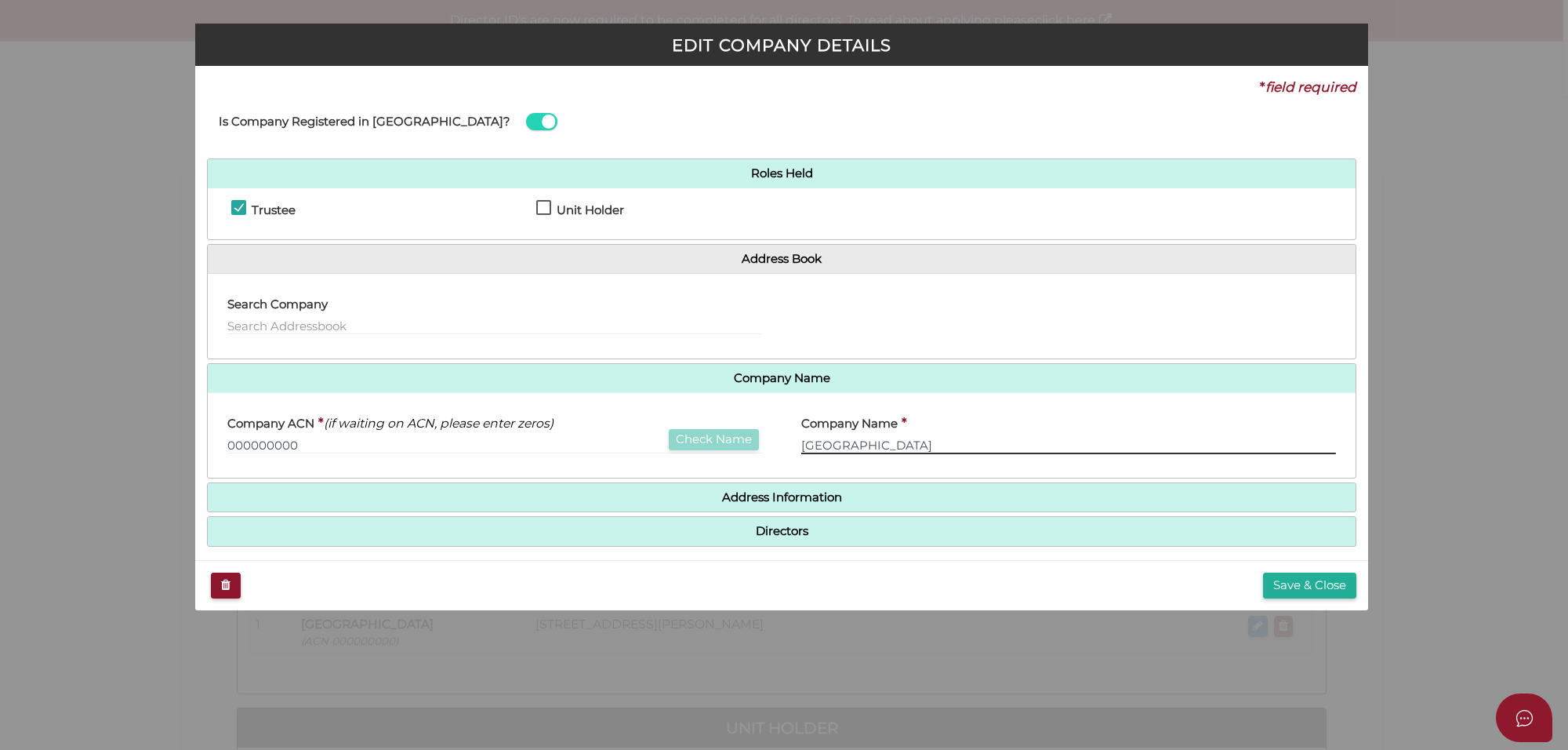
drag, startPoint x: 937, startPoint y: 443, endPoint x: 624, endPoint y: 441, distance: 313.0
click at [624, 441] on div "Company ACN * (if waiting on ACN, please enter zeros) 000000000 Check Name Comp…" at bounding box center [781, 435] width 1147 height 61
paste input "[PERSON_NAME]"
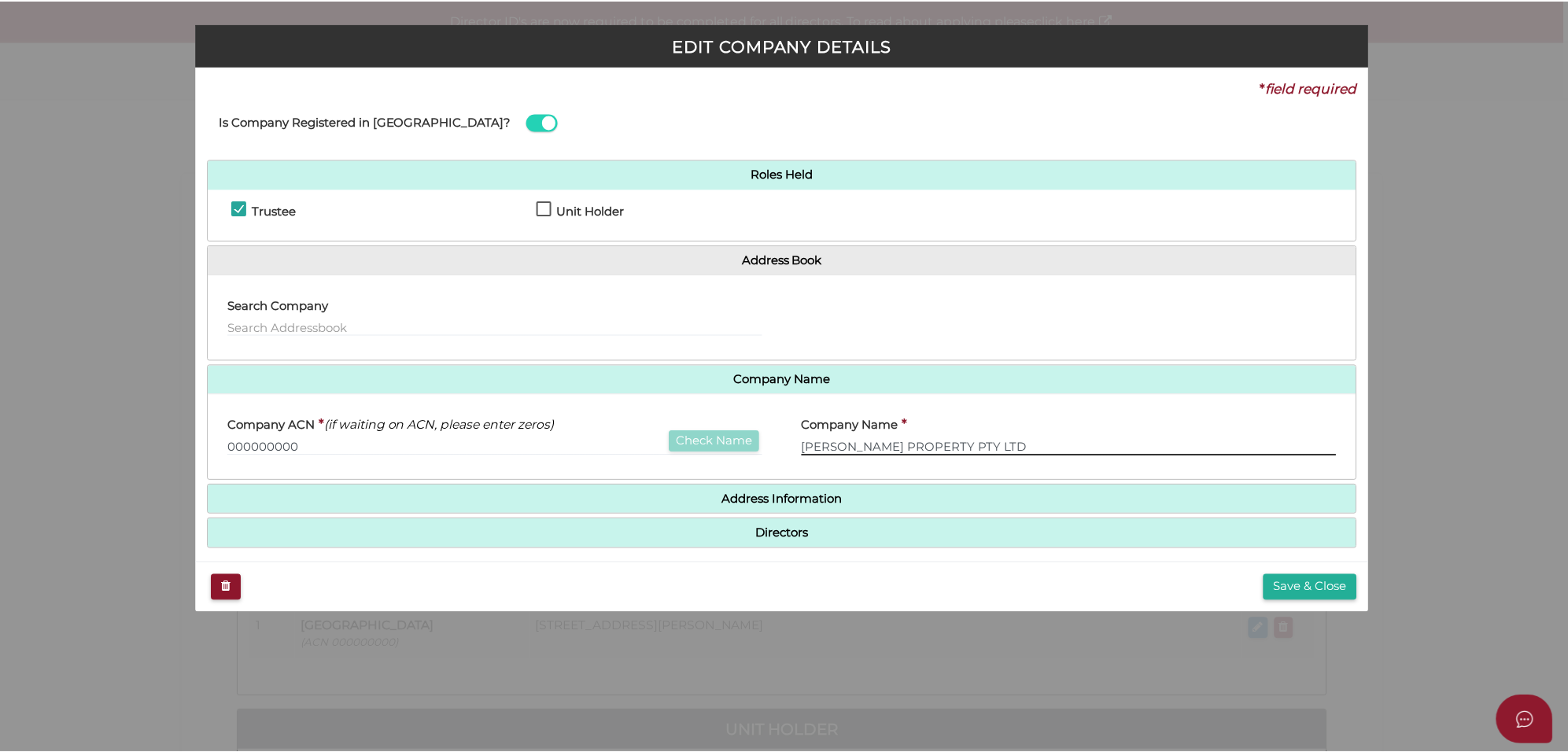
scroll to position [12, 0]
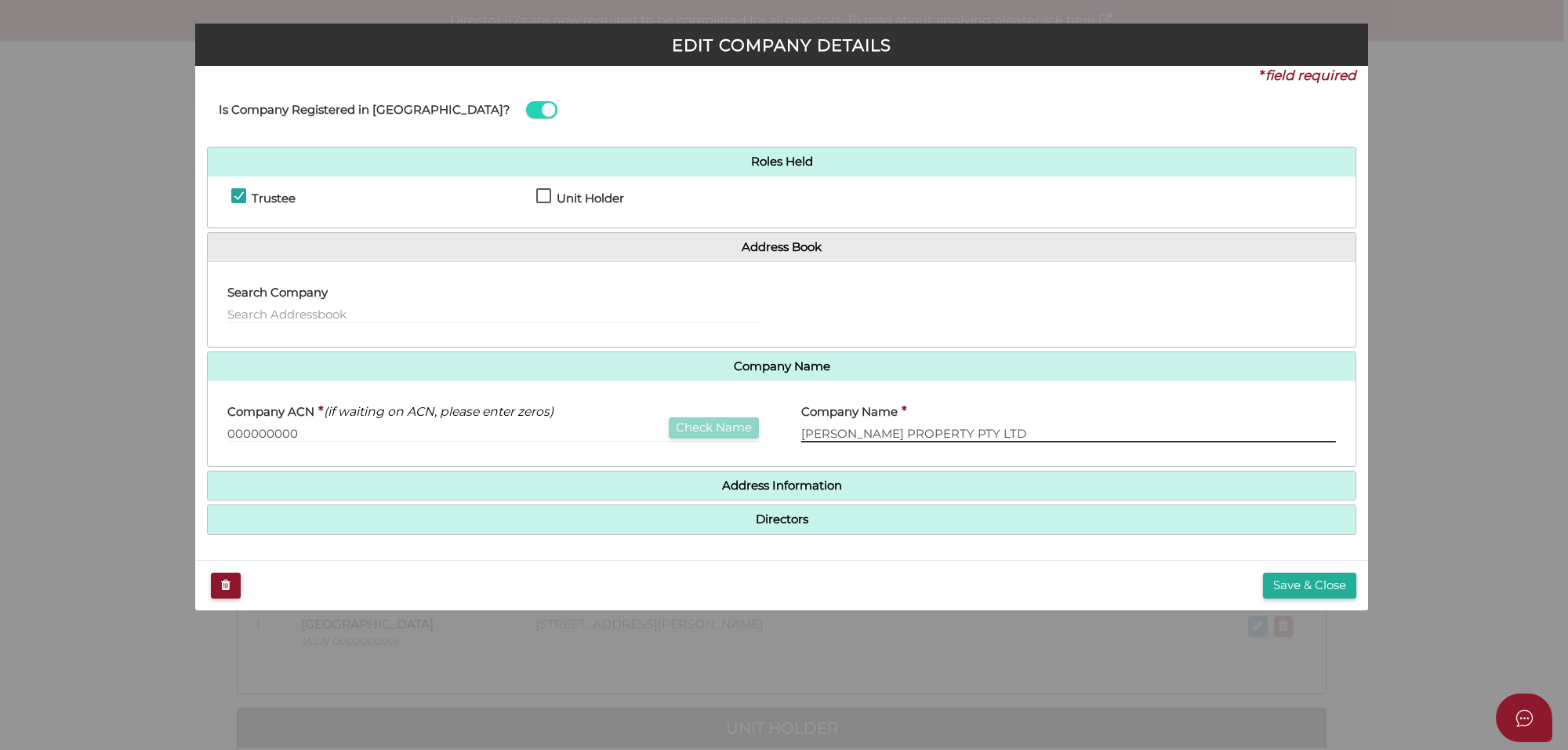
type input "[PERSON_NAME] PROPERTY PTY LTD"
click at [760, 493] on h4 "Address Information" at bounding box center [781, 486] width 1147 height 29
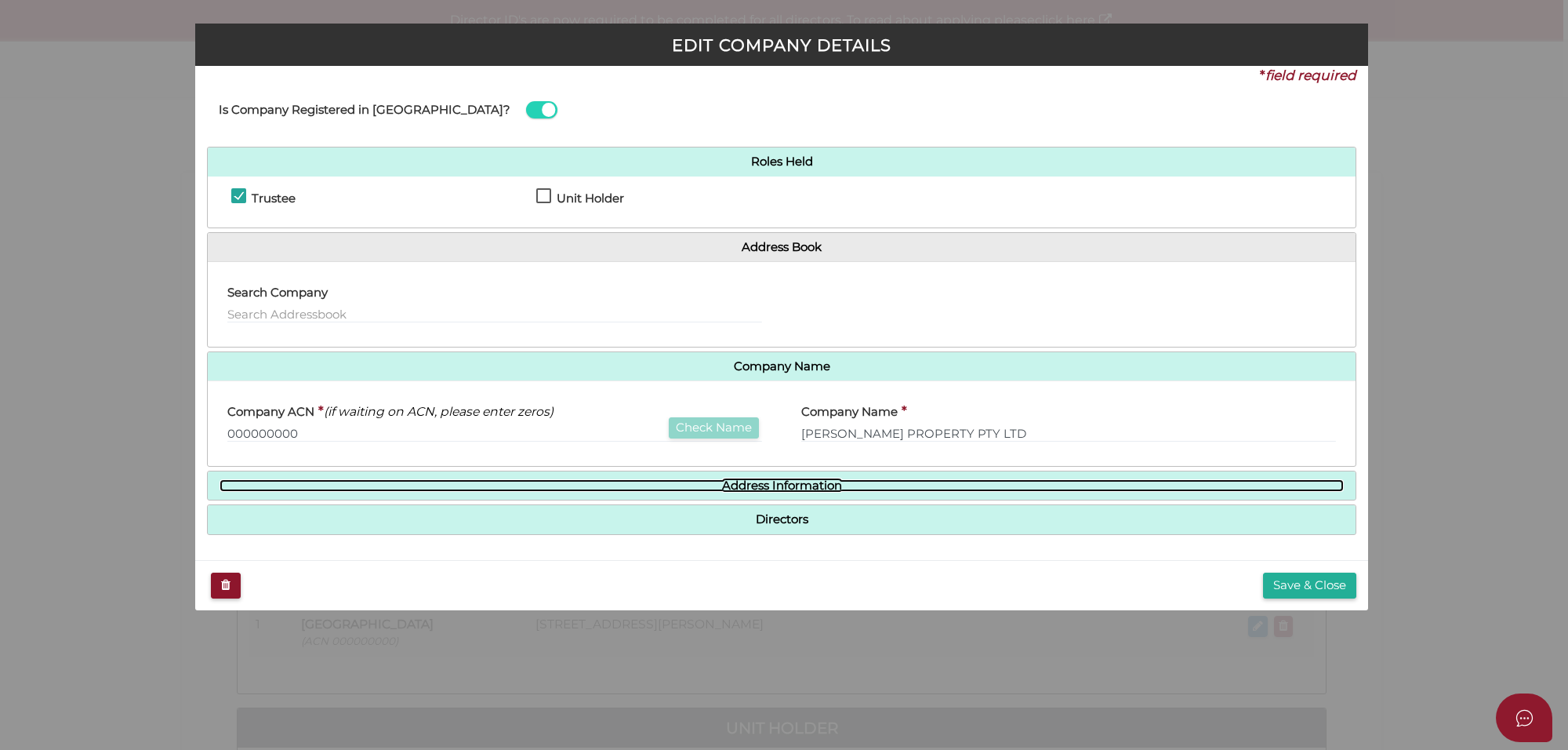
click at [764, 484] on link "Address Information" at bounding box center [782, 486] width 1125 height 13
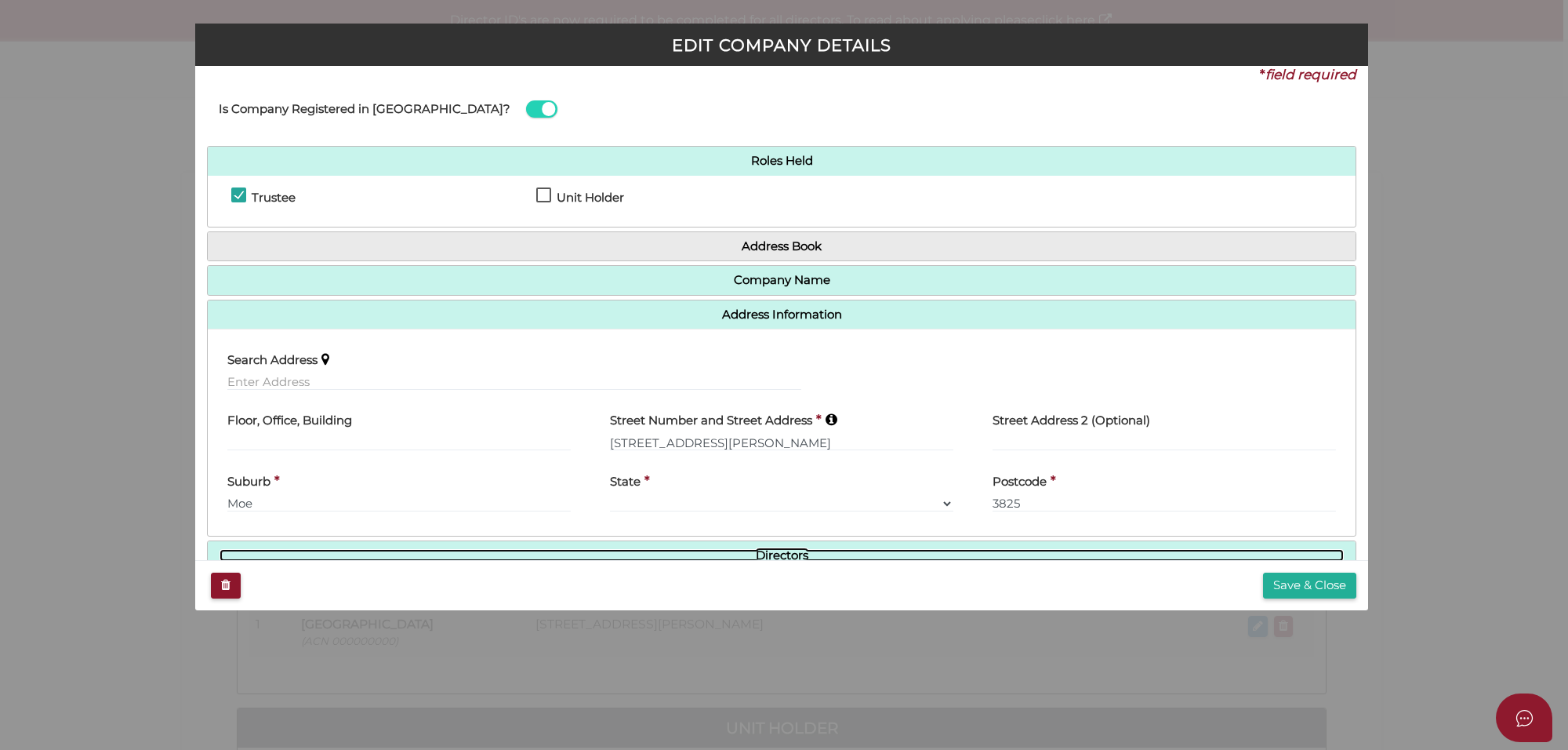
click at [790, 558] on link "Directors" at bounding box center [782, 556] width 1125 height 13
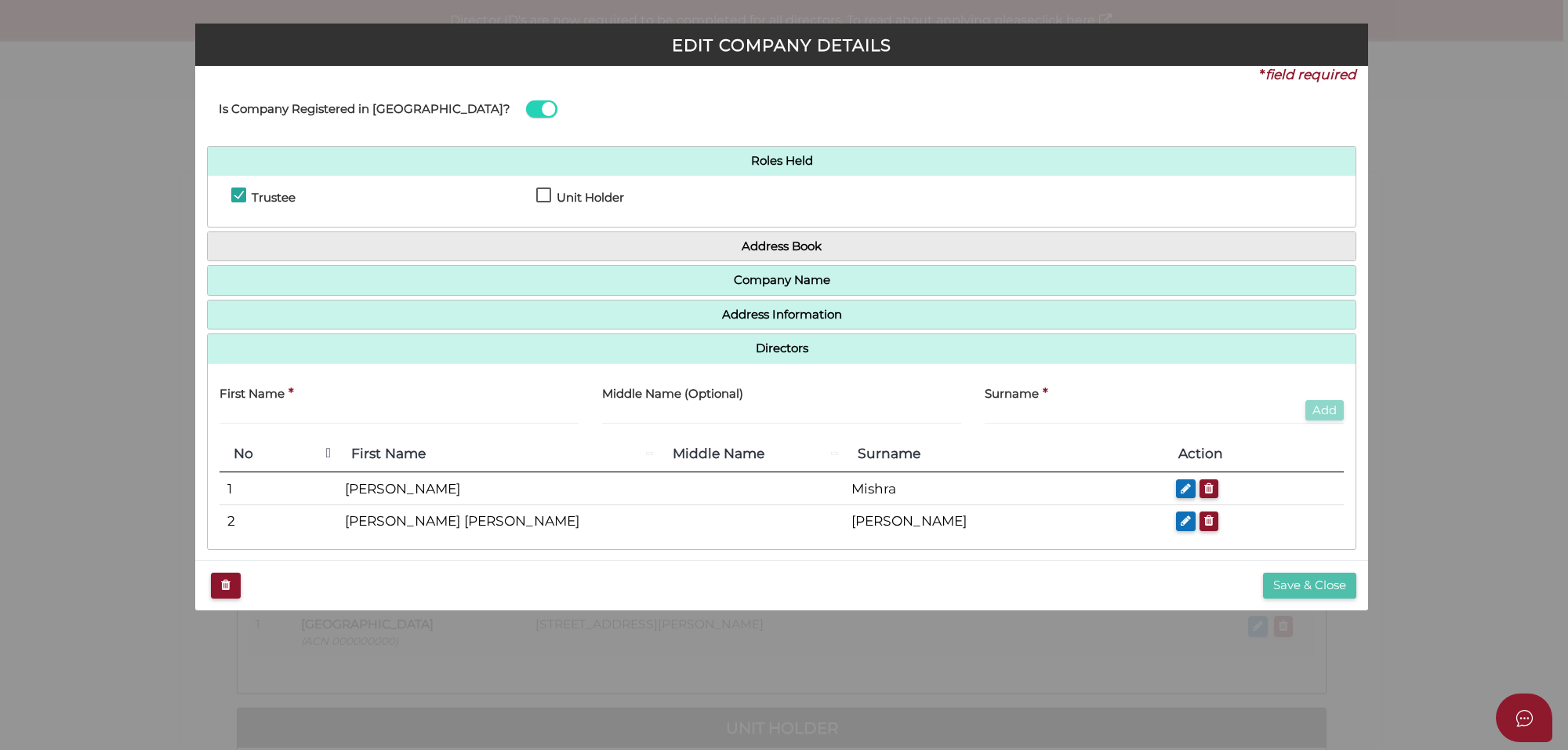
click at [1299, 586] on button "Save & Close" at bounding box center [1310, 586] width 93 height 26
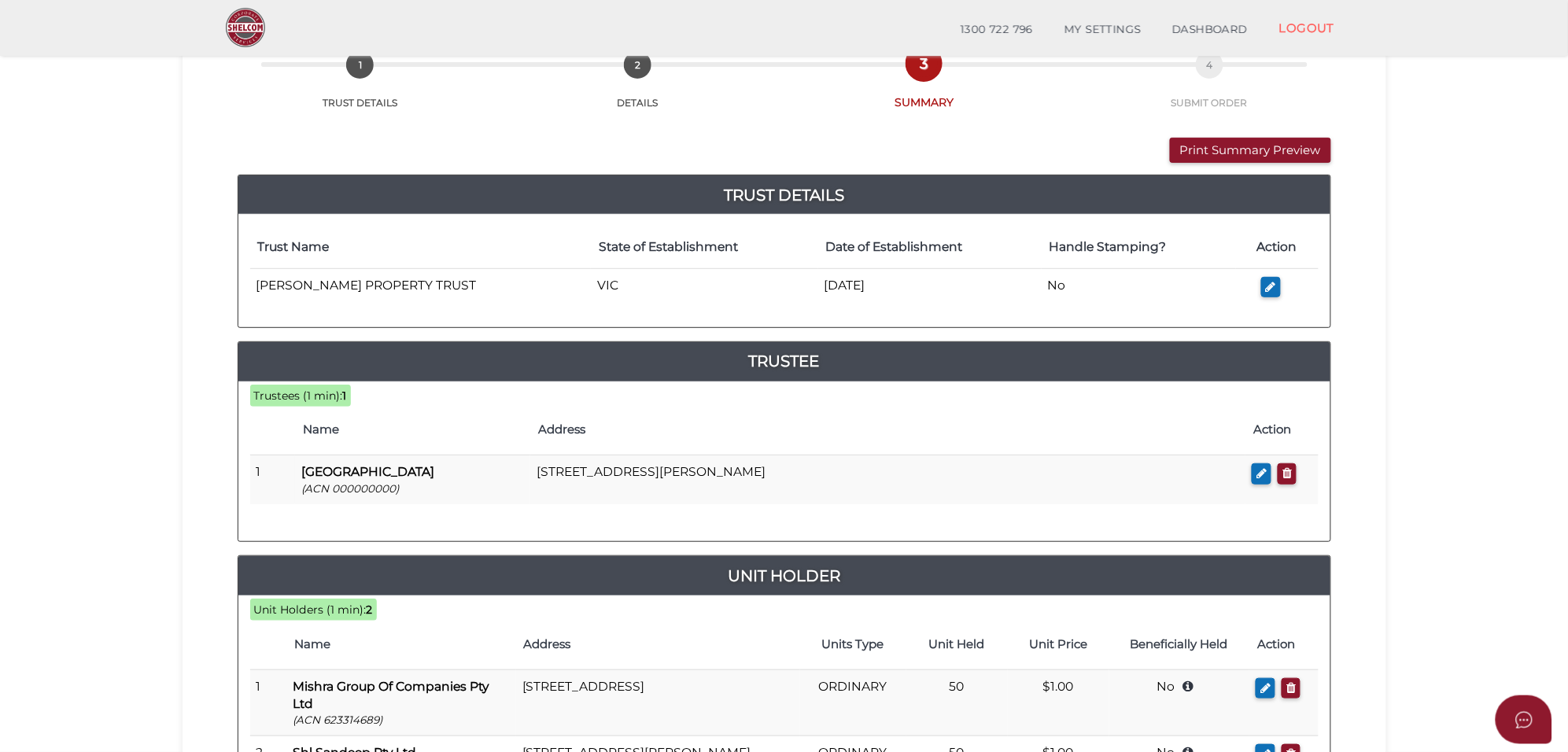
scroll to position [161, 0]
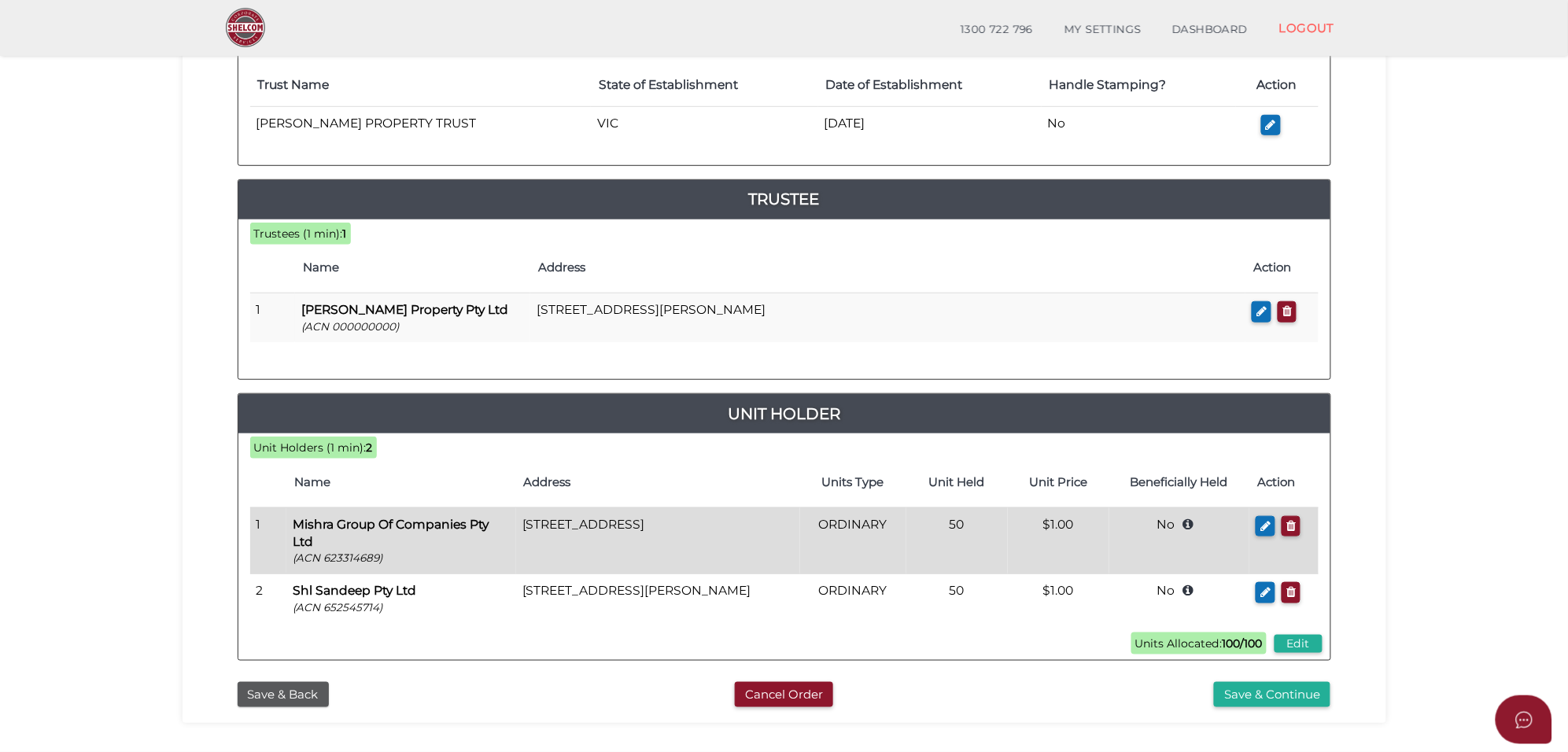
scroll to position [360, 0]
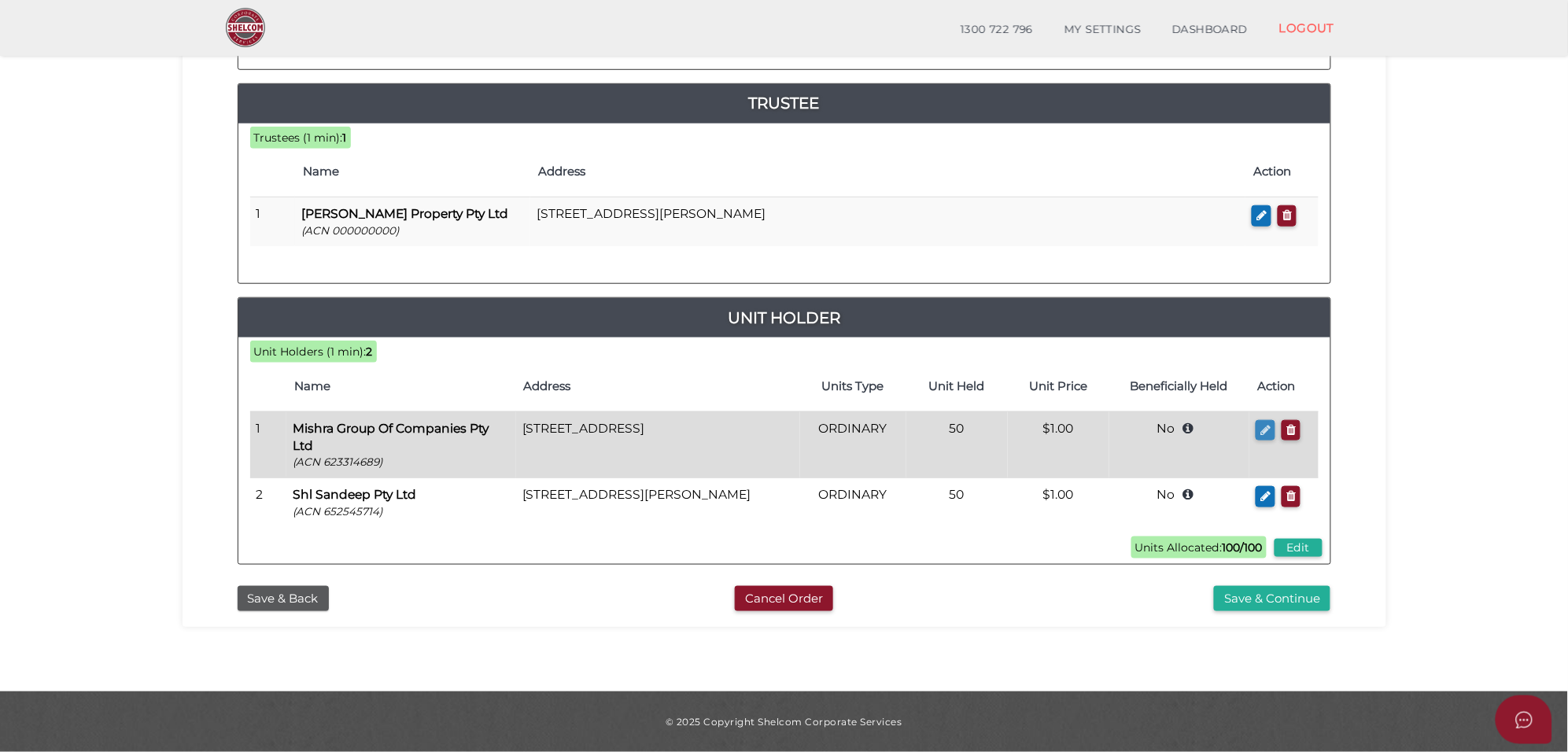
click at [1268, 430] on icon "button" at bounding box center [1266, 429] width 10 height 11
checkbox input "true"
type input "623314689"
type input "Mishra Group Of Companies Pty Ltd"
type input "50"
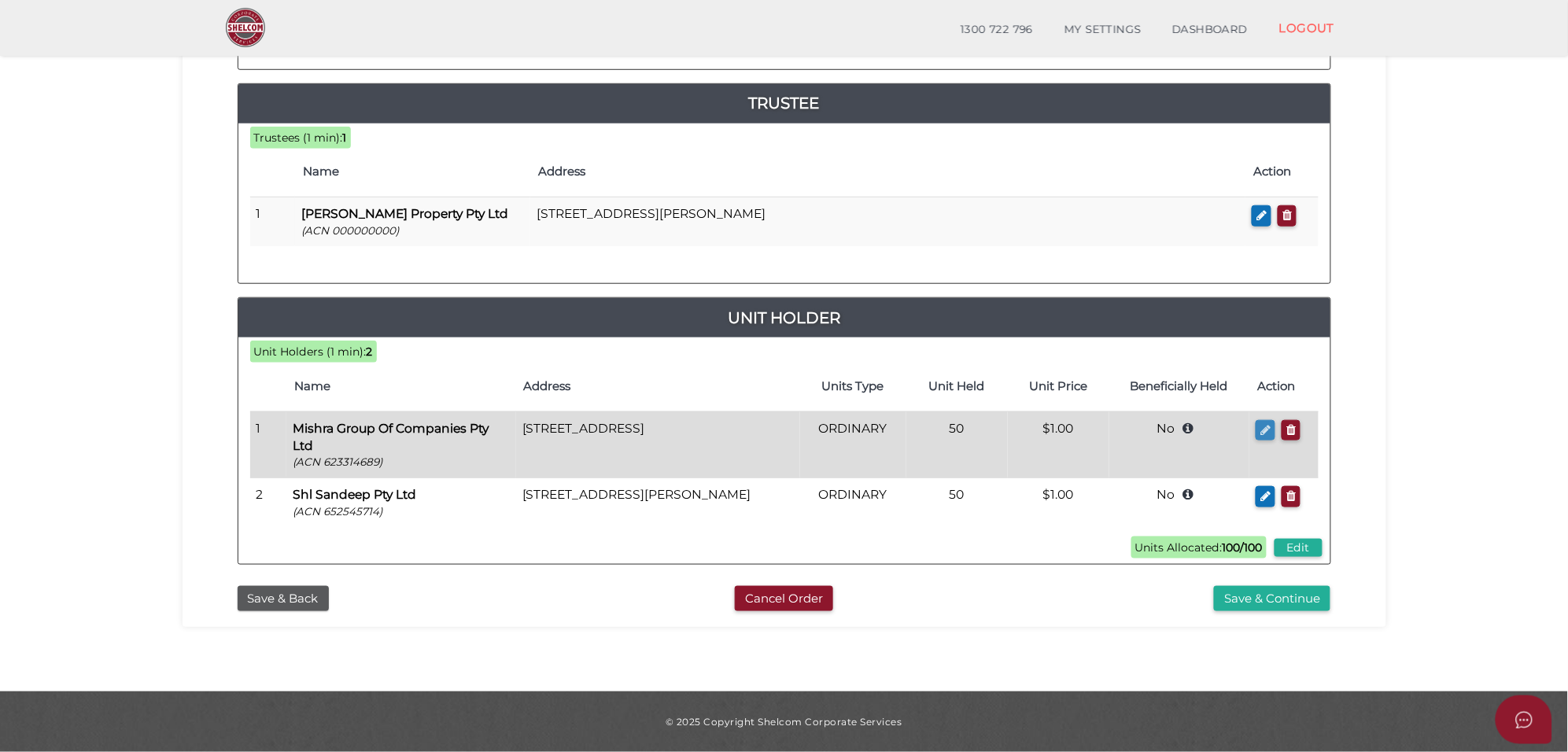
select select "$1.00"
type input "Mishra Family Trust"
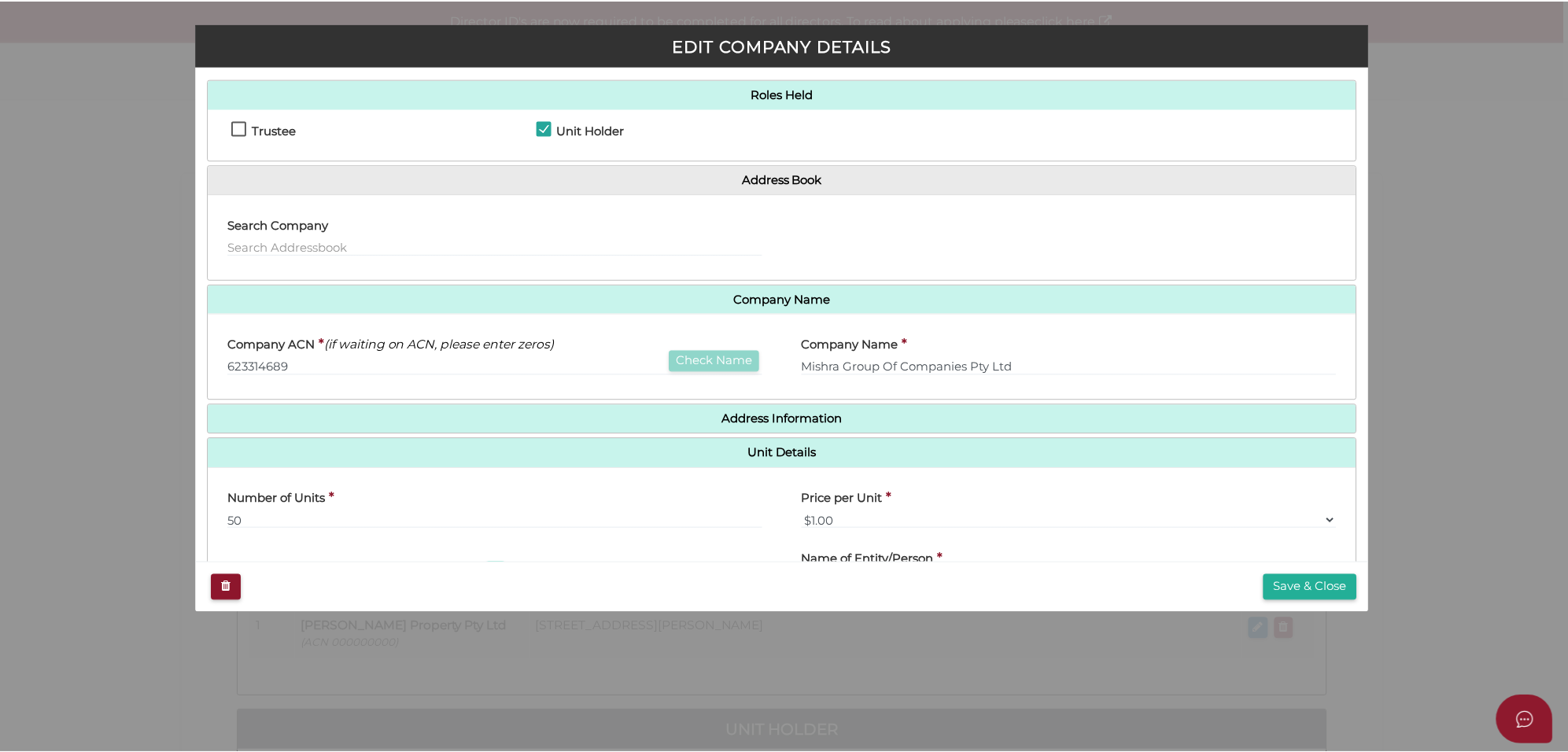
scroll to position [156, 0]
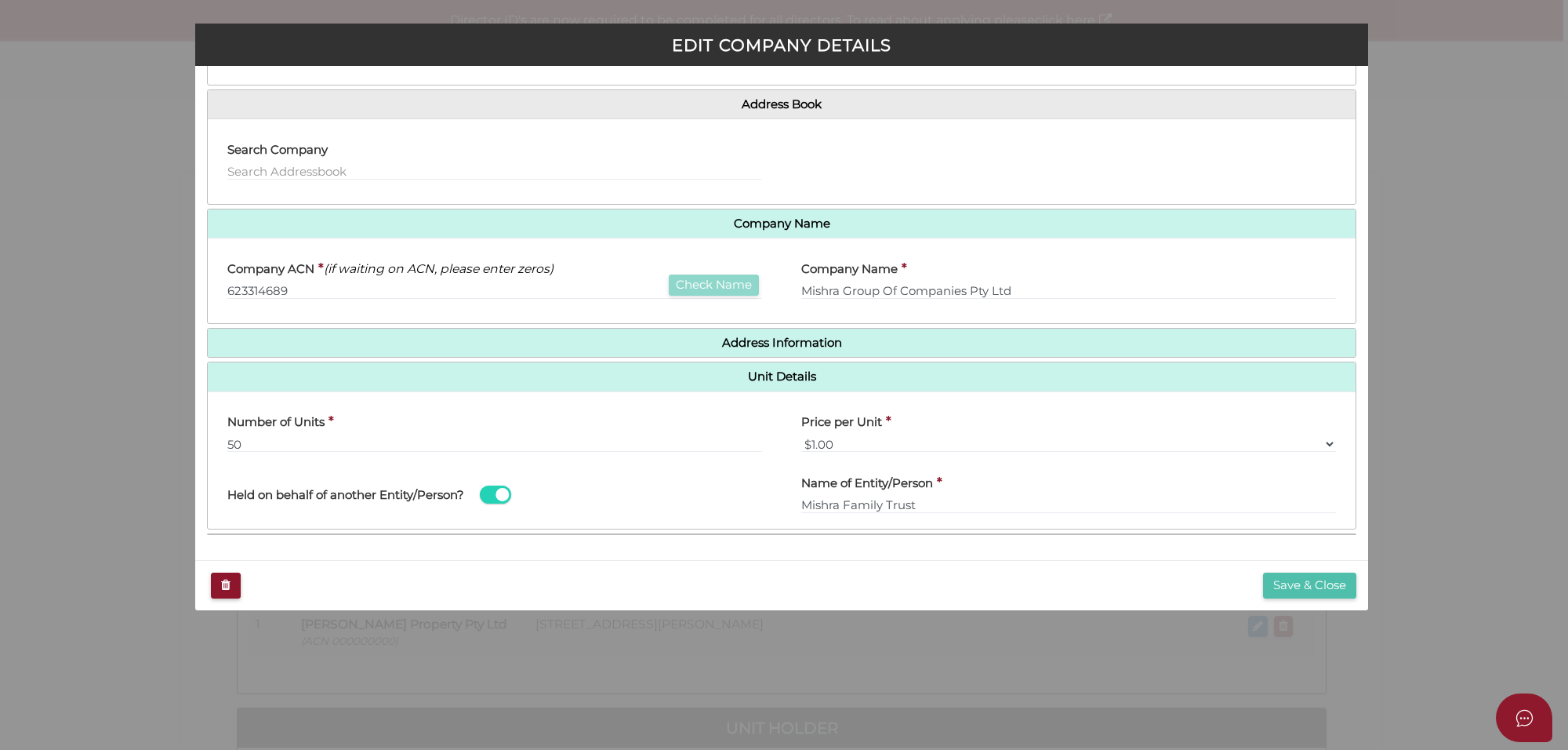
click at [1304, 587] on button "Save & Close" at bounding box center [1310, 586] width 93 height 26
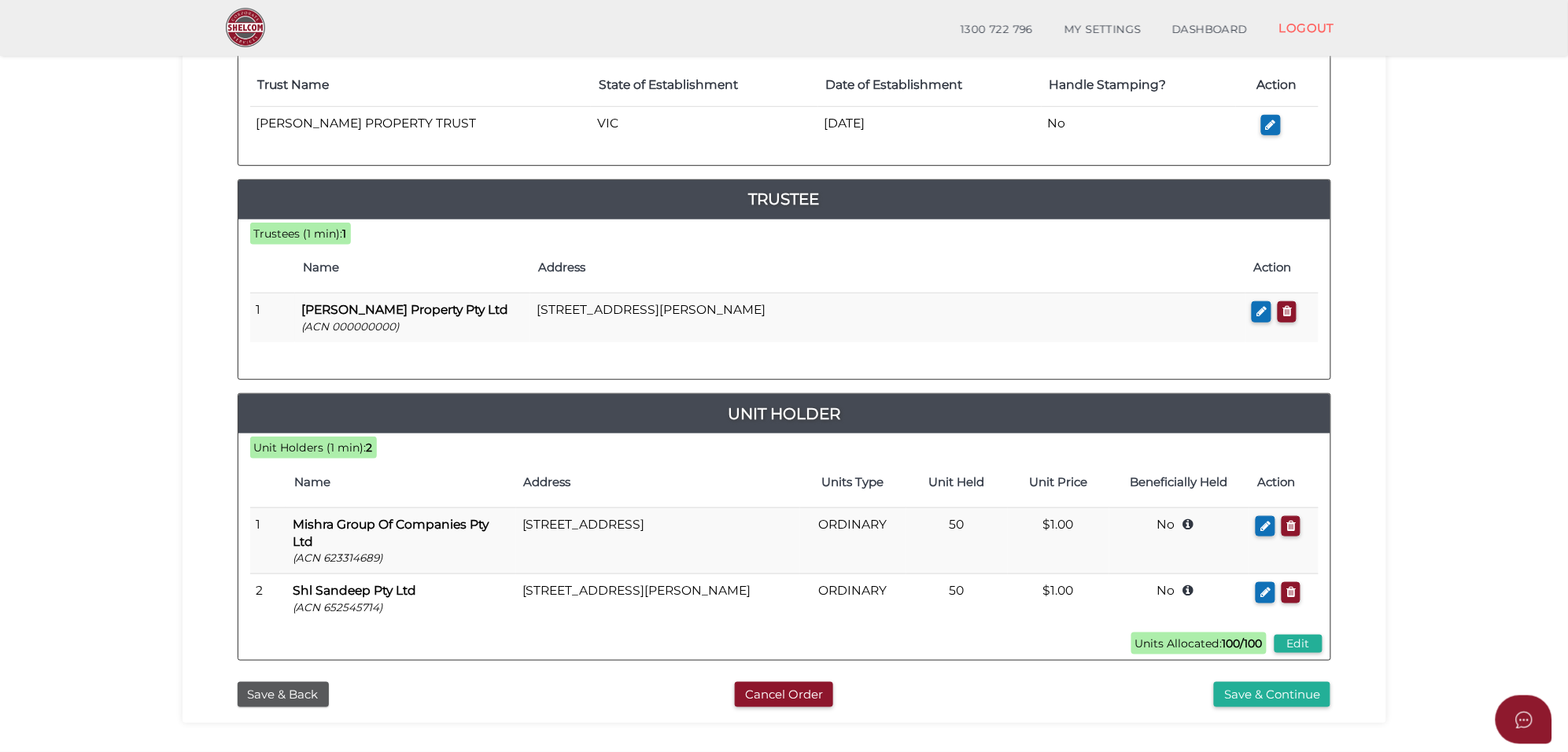
scroll to position [295, 0]
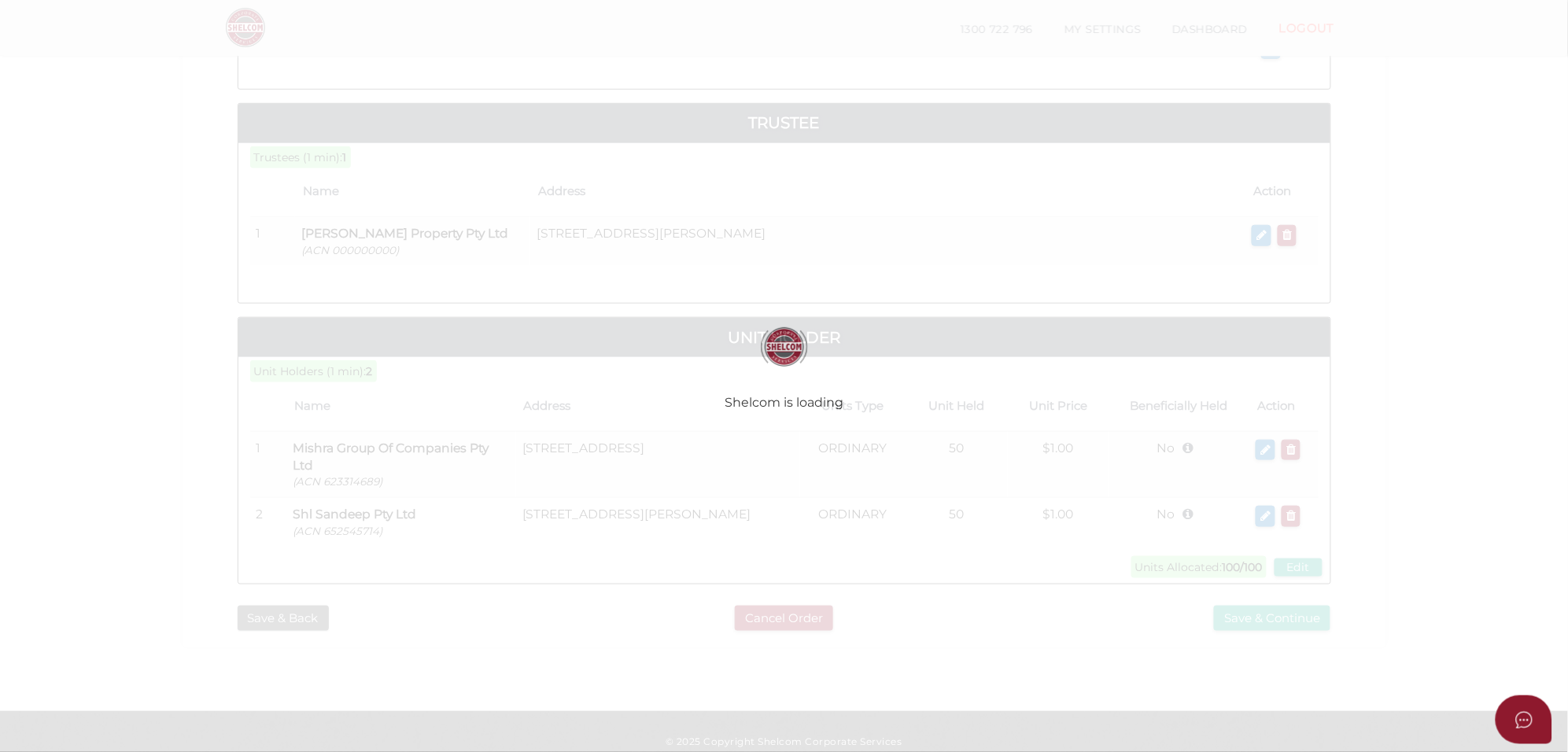
scroll to position [360, 0]
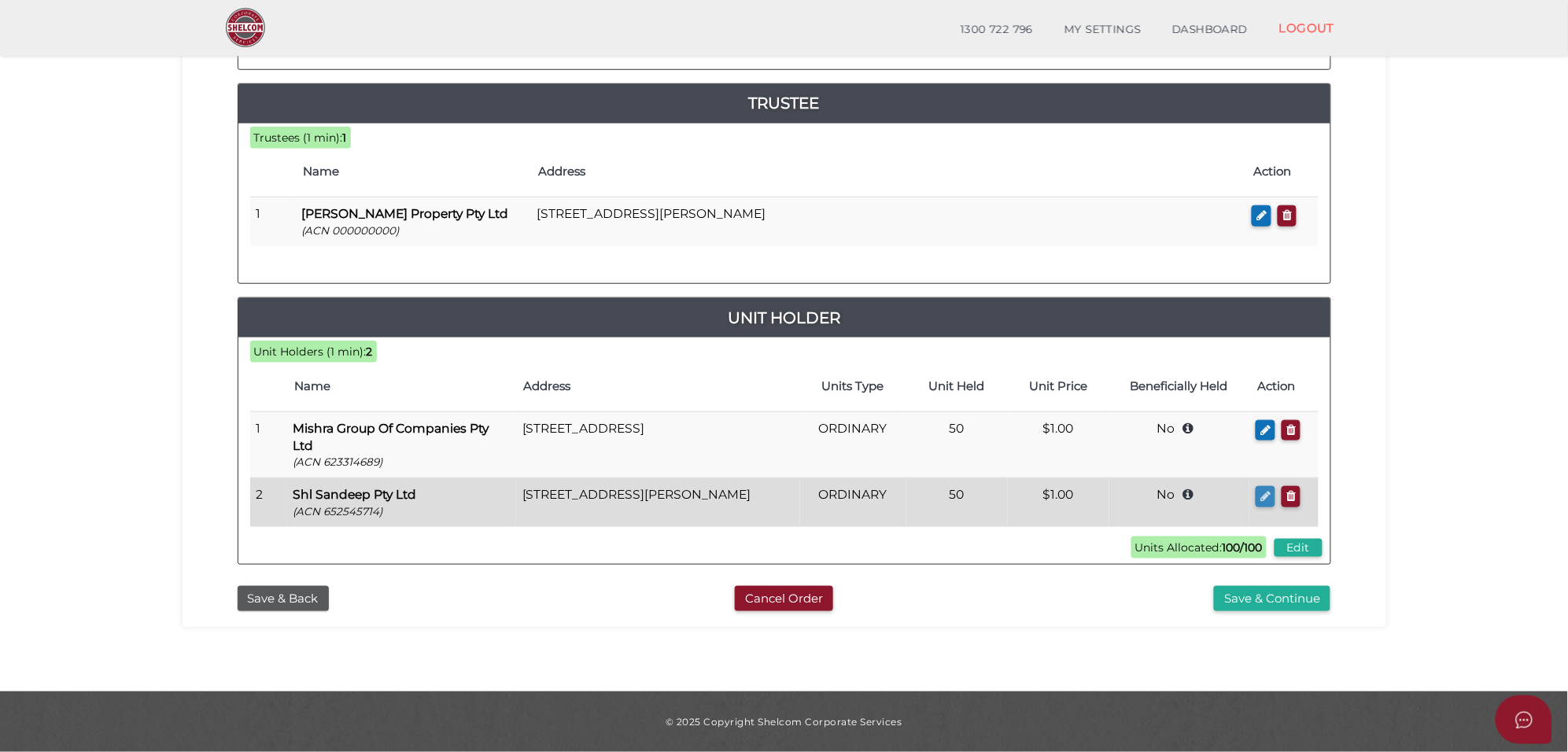
click at [1263, 492] on icon "button" at bounding box center [1266, 496] width 10 height 11
checkbox input "true"
type input "652545714"
type input "Shl Sandeep Pty Ltd"
type input "50"
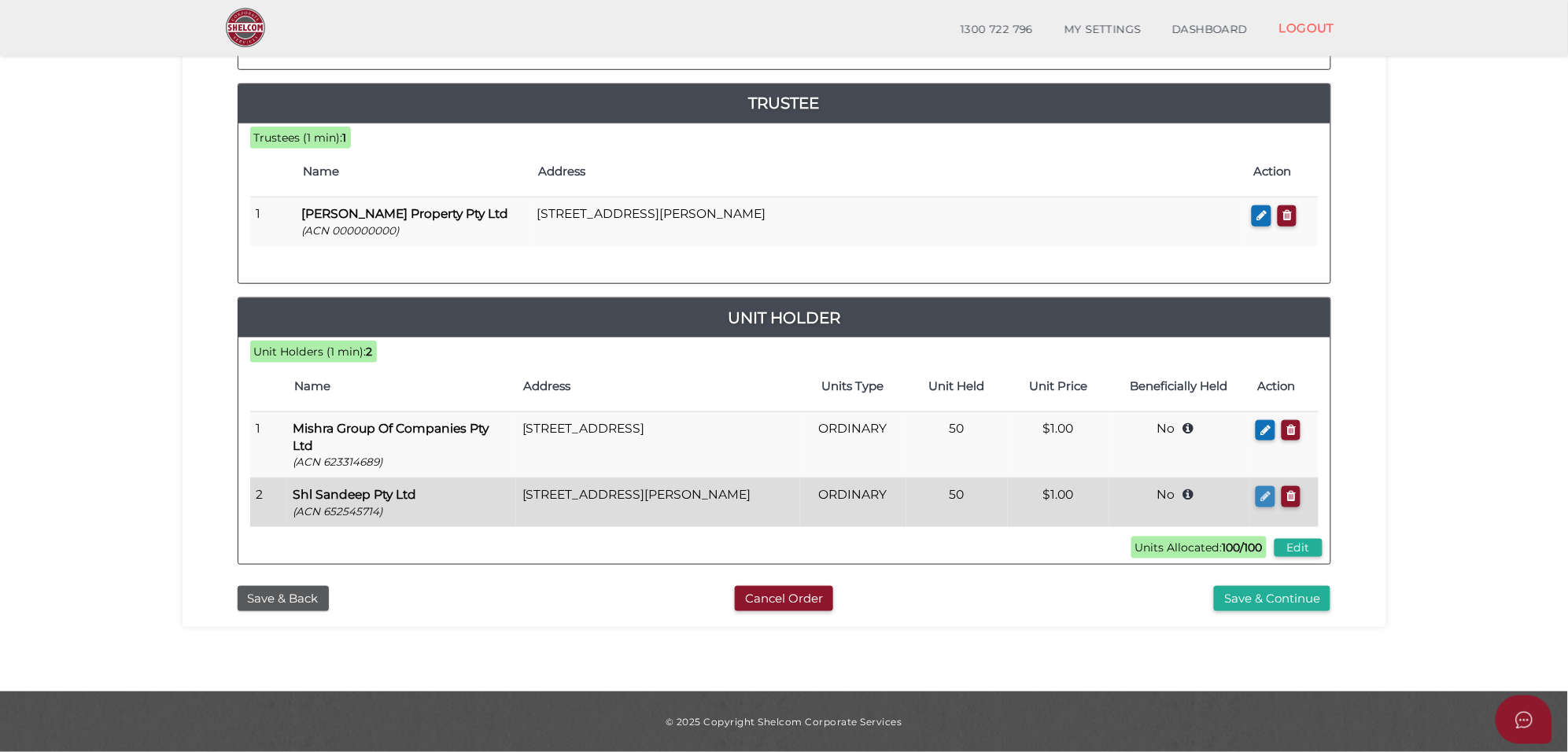
select select "$1.00"
type input "[PERSON_NAME] Investments Trust"
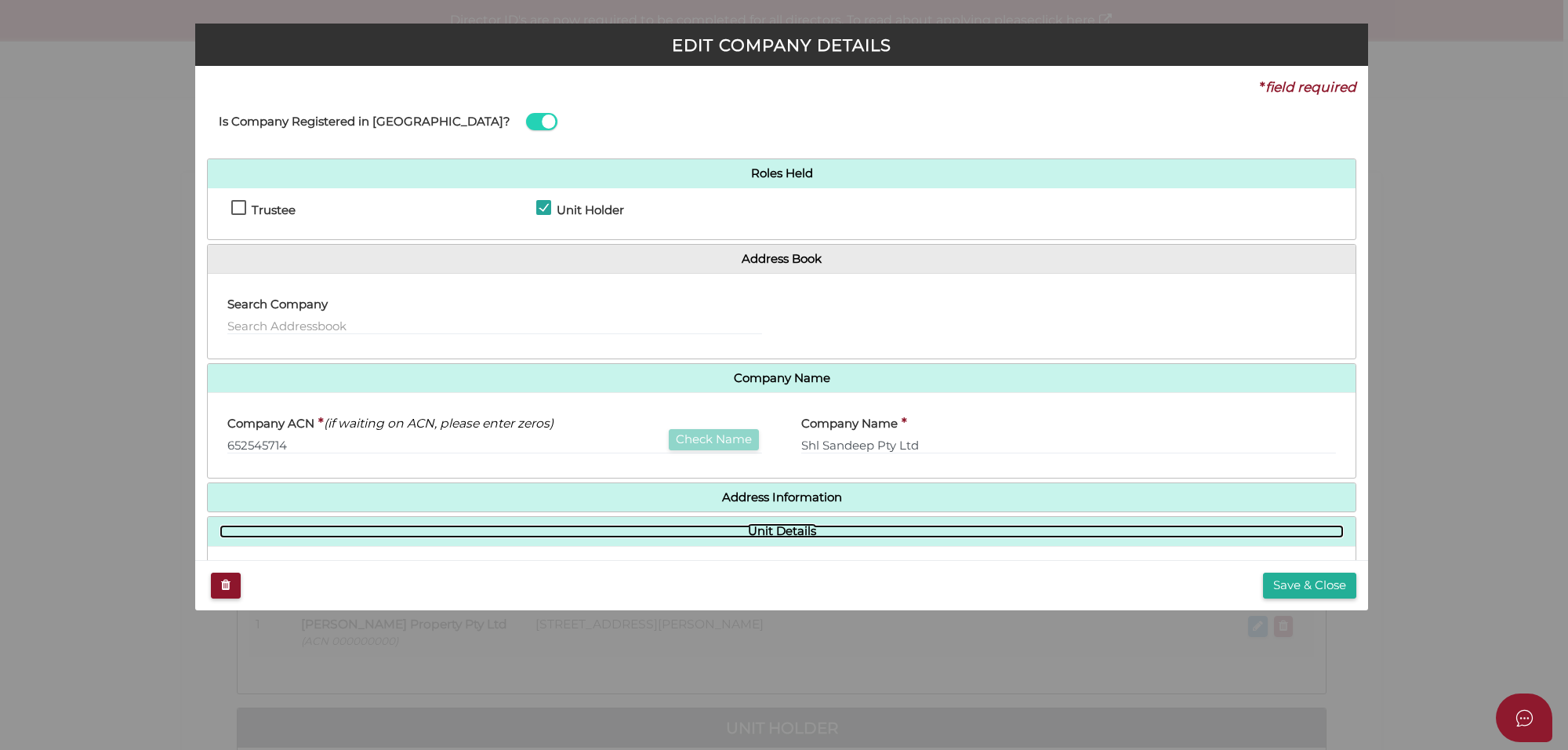
click at [770, 527] on link "Unit Details" at bounding box center [782, 531] width 1125 height 13
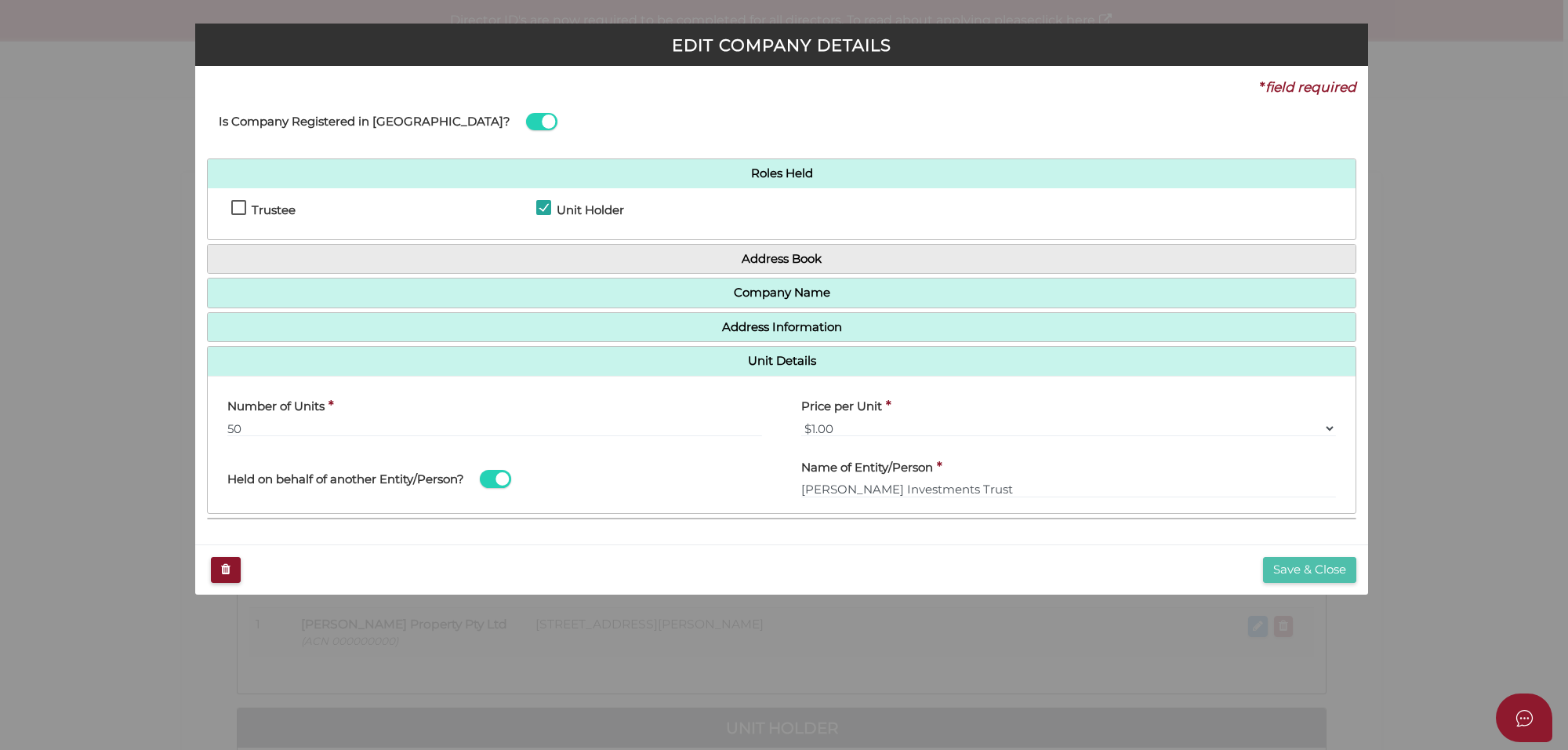
click at [1313, 570] on button "Save & Close" at bounding box center [1310, 570] width 93 height 26
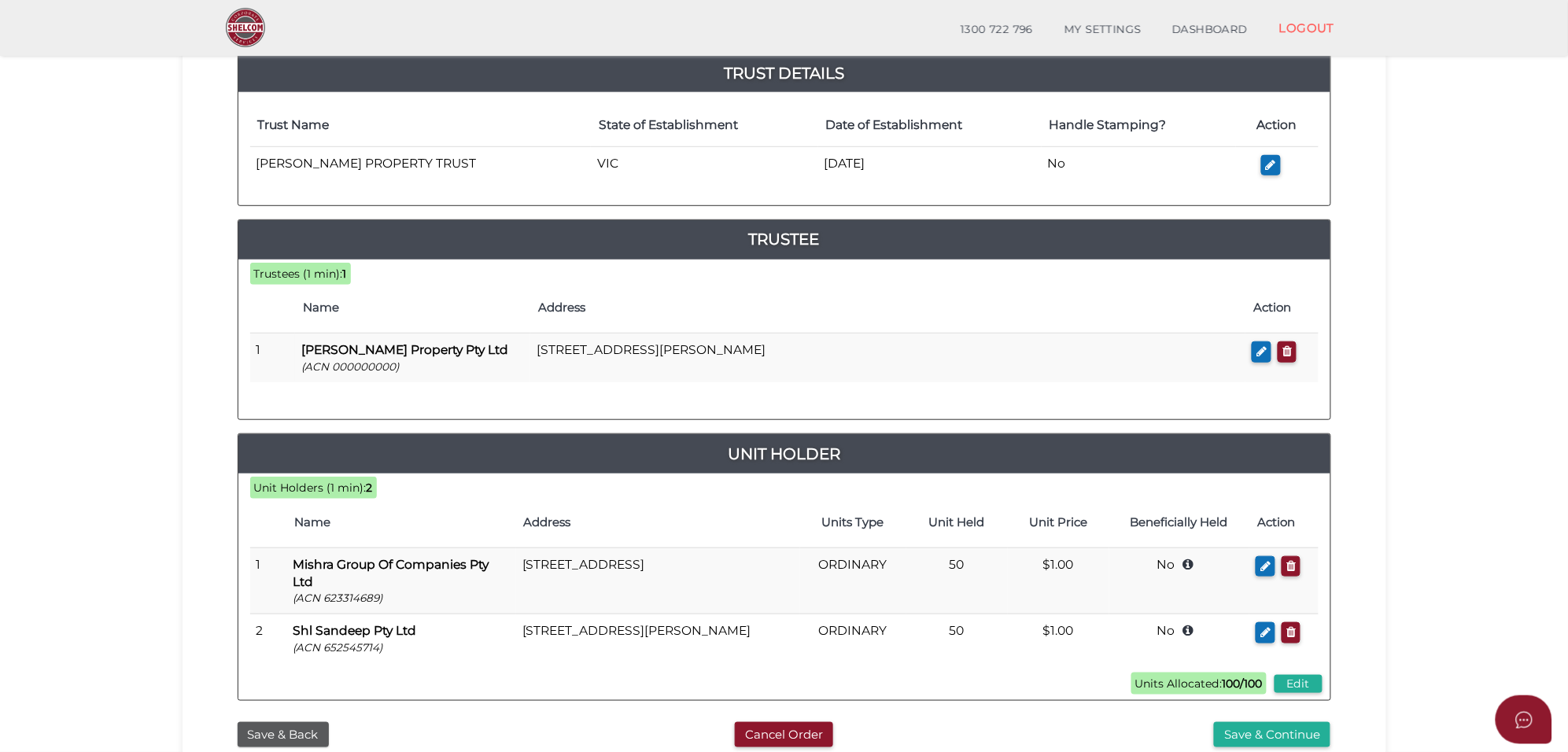
scroll to position [295, 0]
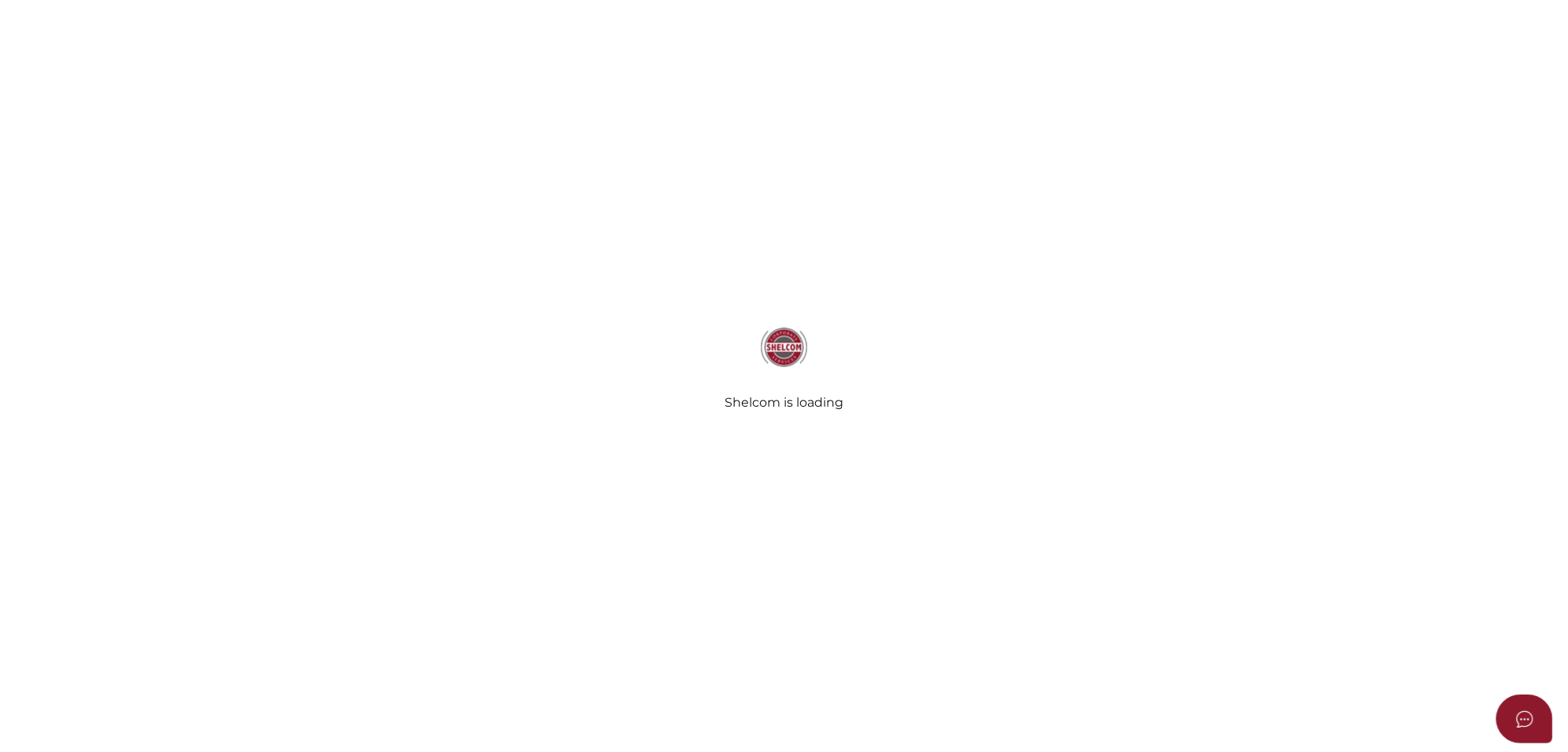
scroll to position [295, 0]
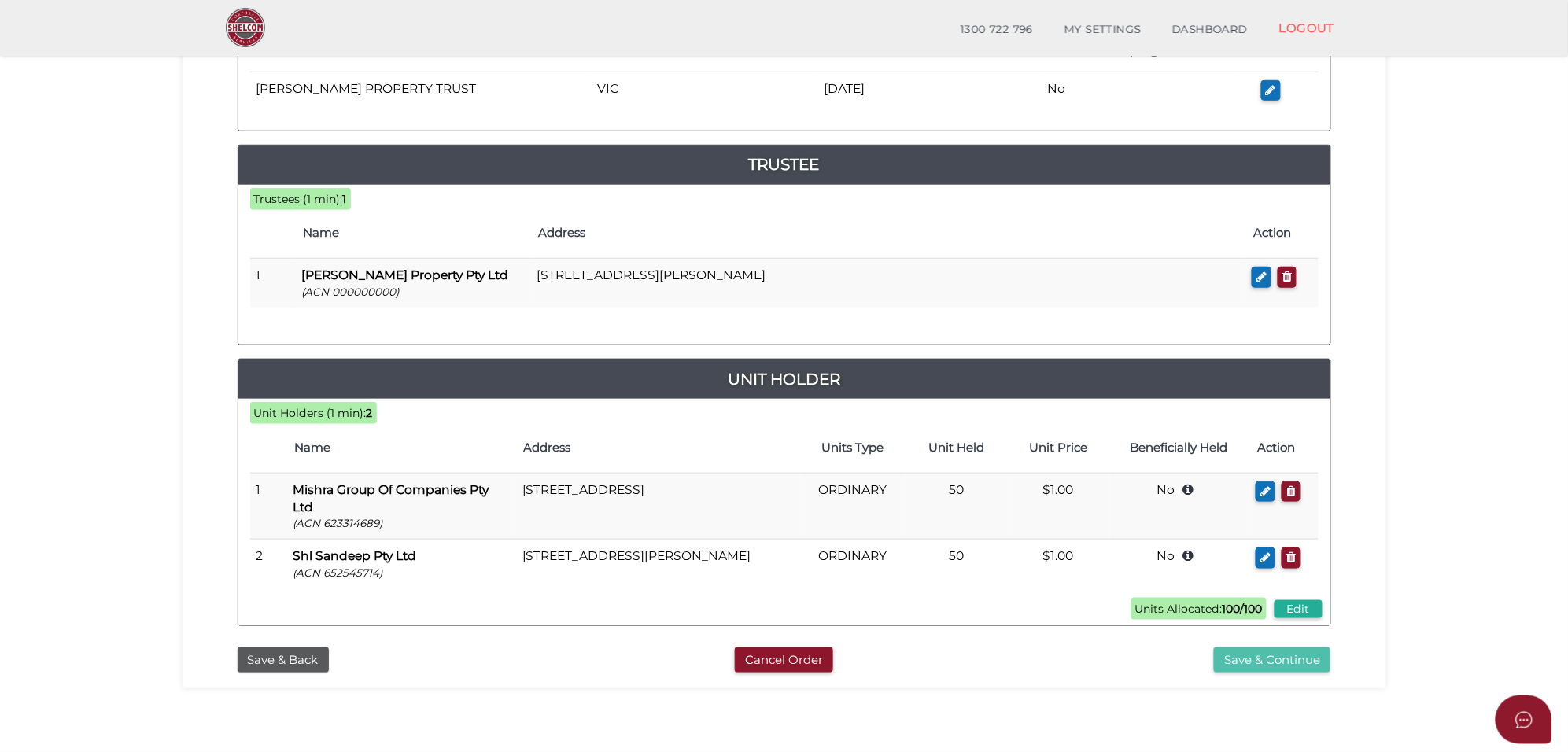
click at [1270, 662] on button "Save & Continue" at bounding box center [1272, 660] width 116 height 26
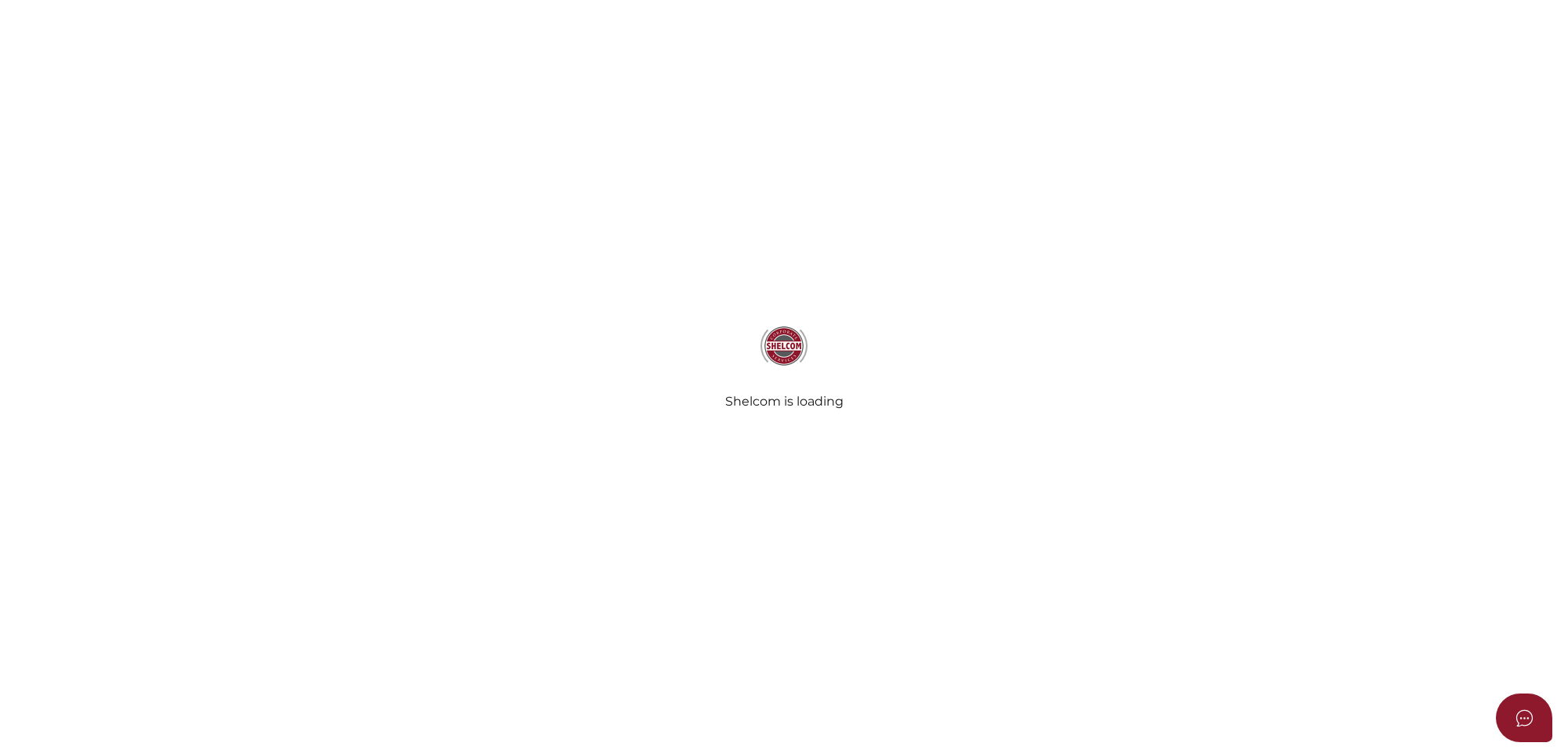
select select "Comb Binding"
select select "No"
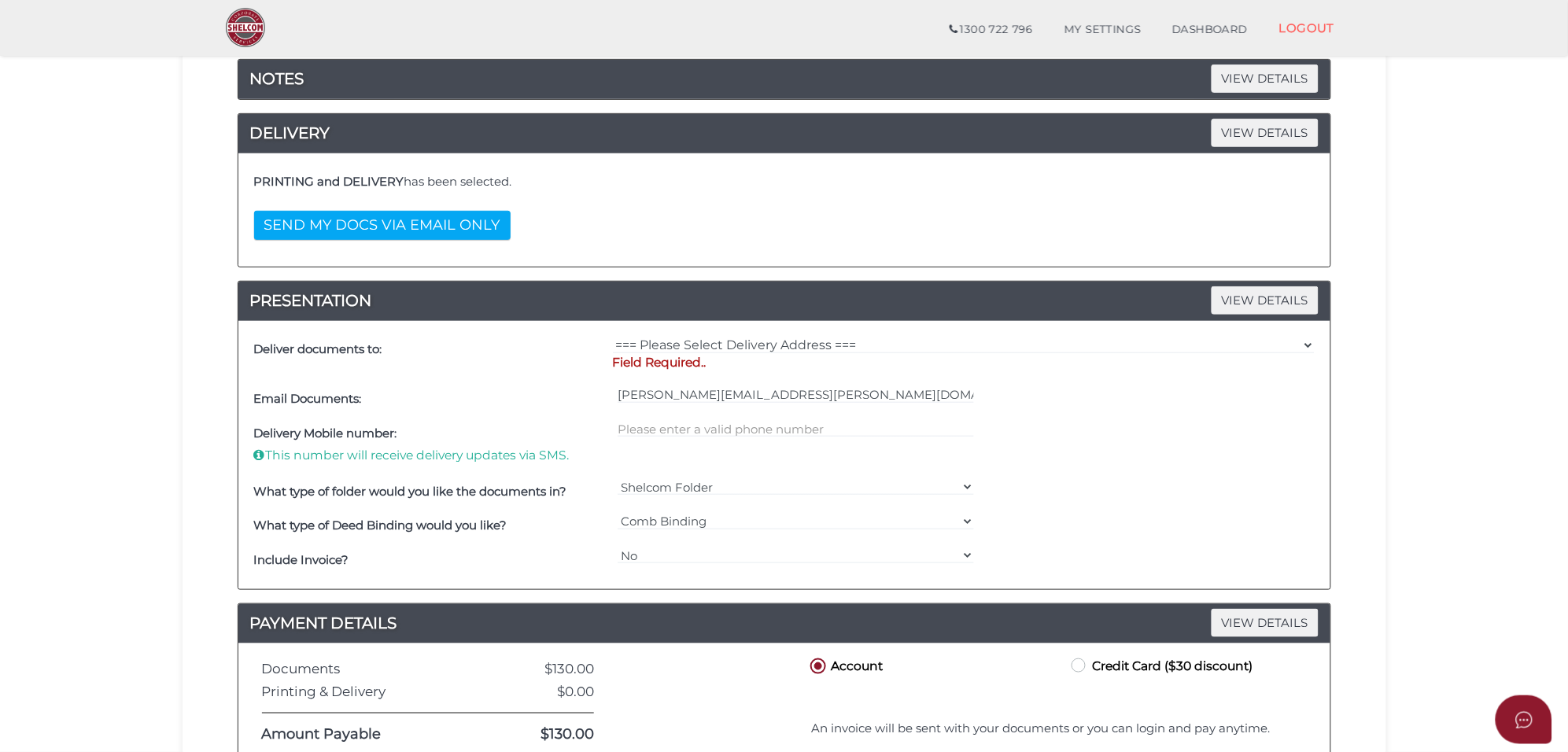
scroll to position [295, 0]
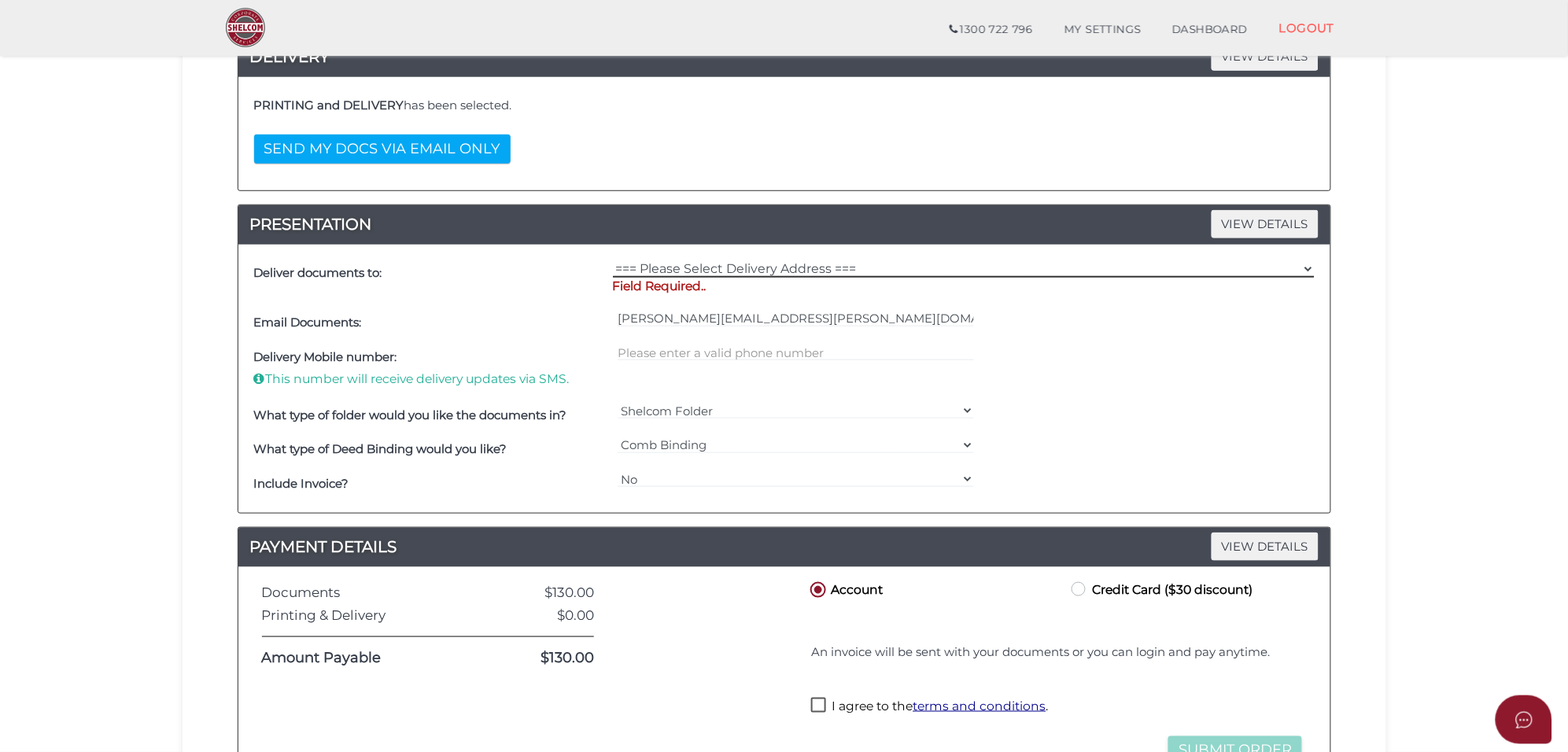
click at [670, 265] on select "=== Please Select Delivery Address === (User Address - Jessie Sidhu) Suite 1 61…" at bounding box center [964, 269] width 702 height 17
select select "Other"
click at [613, 262] on select "=== Please Select Delivery Address === (User Address - Jessie Sidhu) Suite 1 61…" at bounding box center [964, 269] width 702 height 17
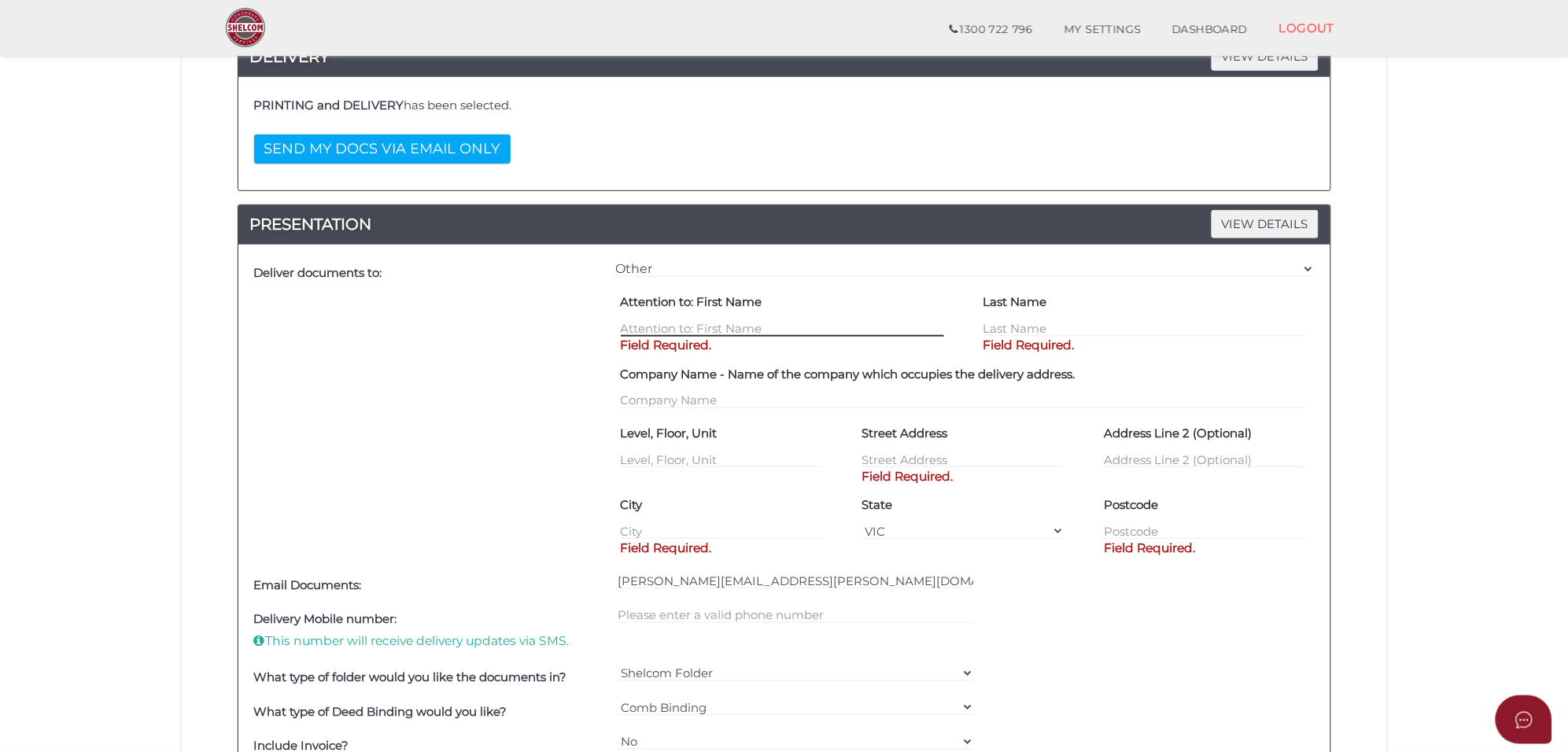
click at [656, 330] on input "text" at bounding box center [782, 328] width 324 height 17
type input "AVANTIKA"
type input "MISHRA"
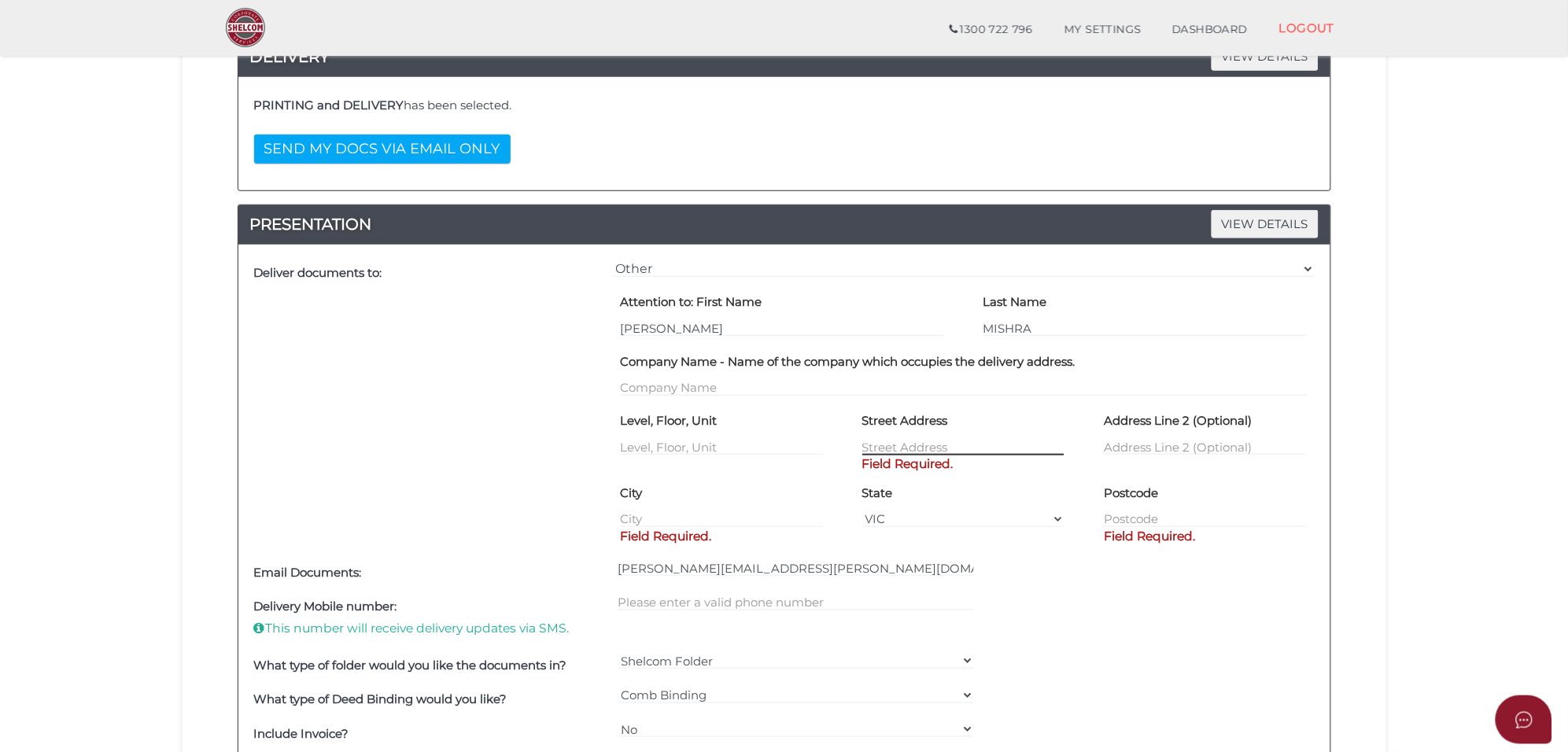
click at [895, 454] on input "text" at bounding box center [963, 446] width 202 height 17
paste input "MOE LLOYD"
drag, startPoint x: 946, startPoint y: 451, endPoint x: 603, endPoint y: 421, distance: 344.3
click at [603, 421] on div "Level, Floor, Unit Street Address MOE LLOYD Field Required. Address Line 2 (Opt…" at bounding box center [963, 443] width 725 height 71
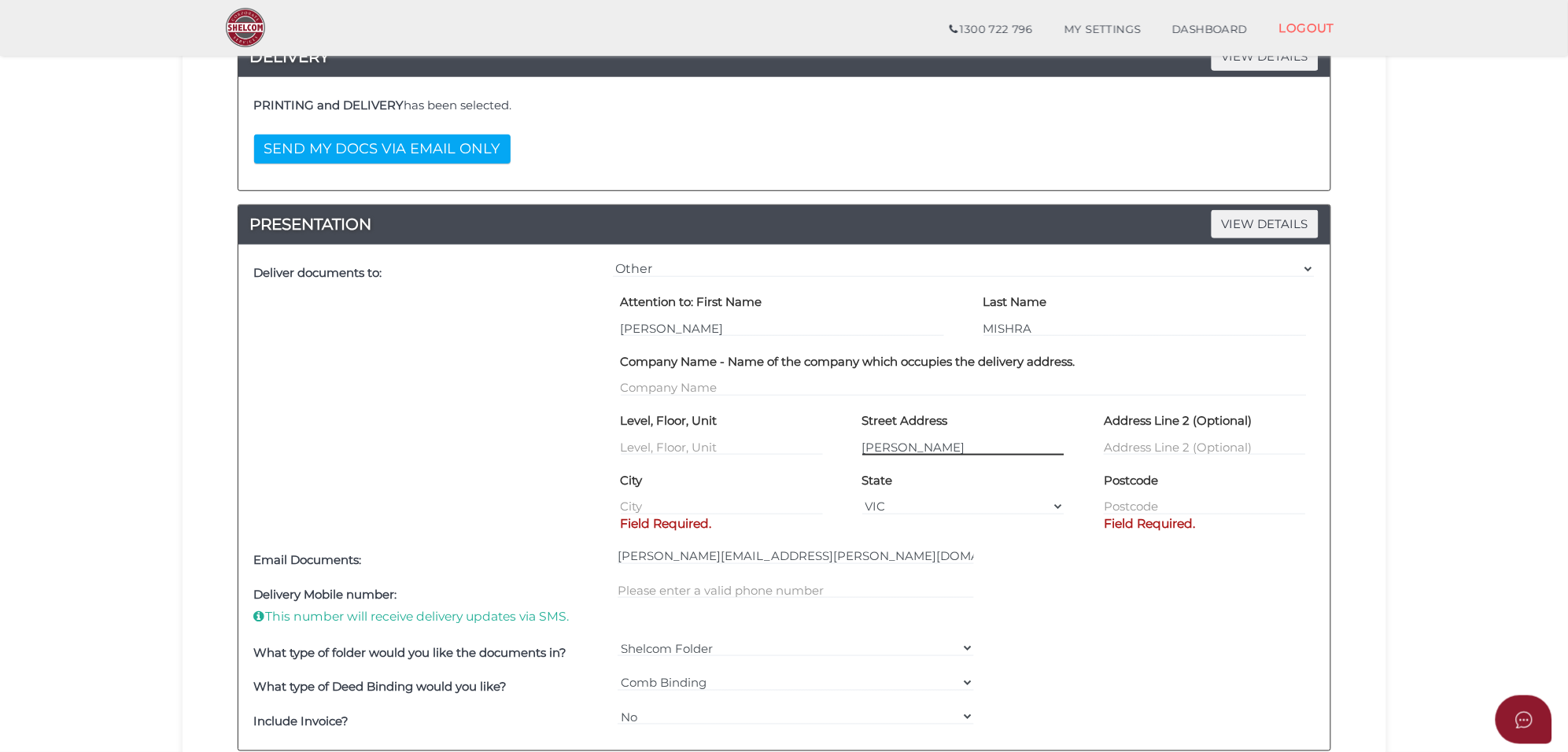
click at [957, 451] on input "MOE LLOYD" at bounding box center [963, 446] width 202 height 17
drag, startPoint x: 957, startPoint y: 451, endPoint x: 686, endPoint y: 423, distance: 272.4
click at [686, 423] on div "Level, Floor, Unit Street Address MOE LLOYD Address Line 2 (Optional)" at bounding box center [963, 437] width 725 height 60
paste input "2 Fortuna Avenue"
type input "2 Fortuna Avenue"
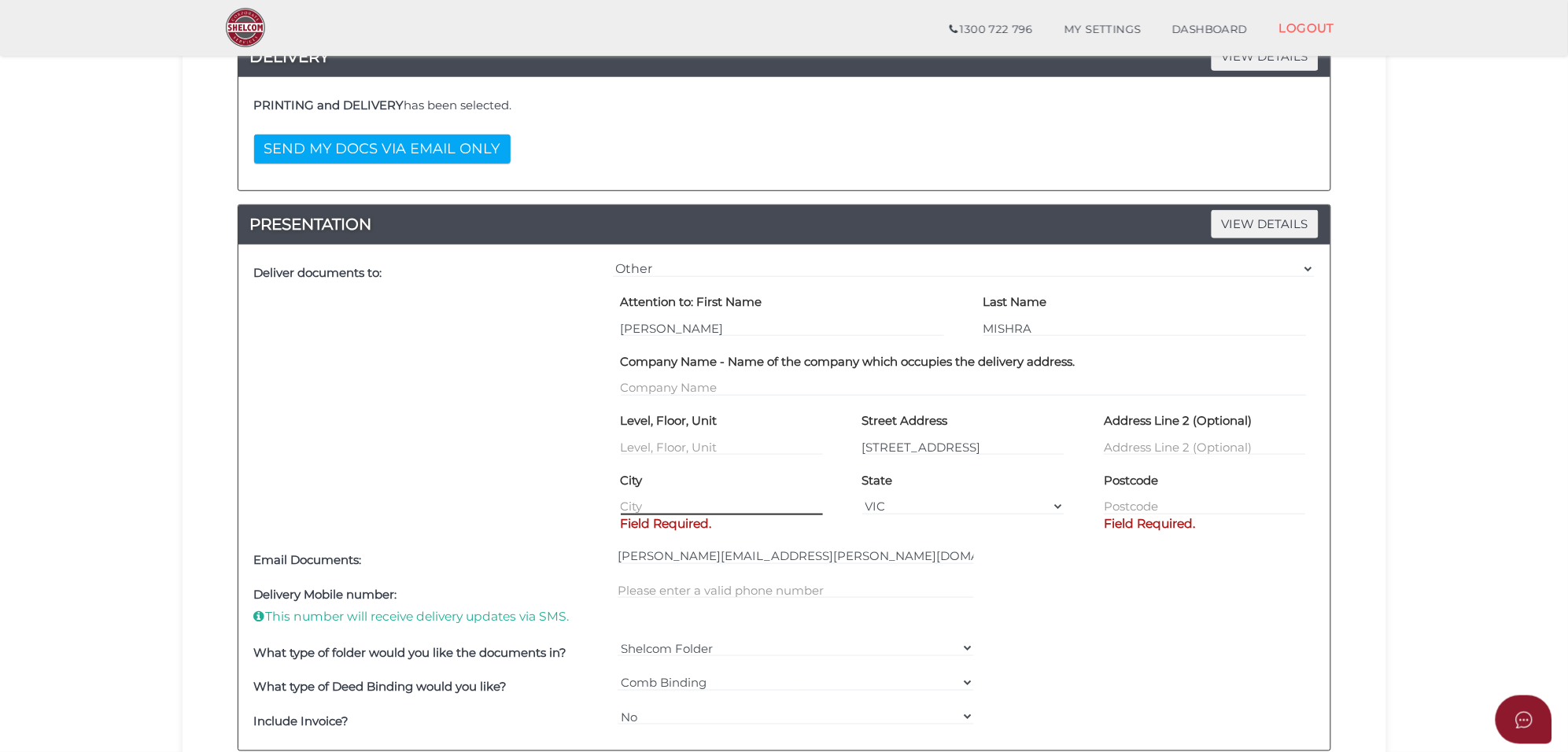
drag, startPoint x: 663, startPoint y: 500, endPoint x: 504, endPoint y: 498, distance: 159.0
click at [504, 498] on div "Deliver documents to: === Please Select Delivery Address === (User Address - Je…" at bounding box center [784, 400] width 1069 height 287
paste input "Balwyn North"
type input "Balwyn North"
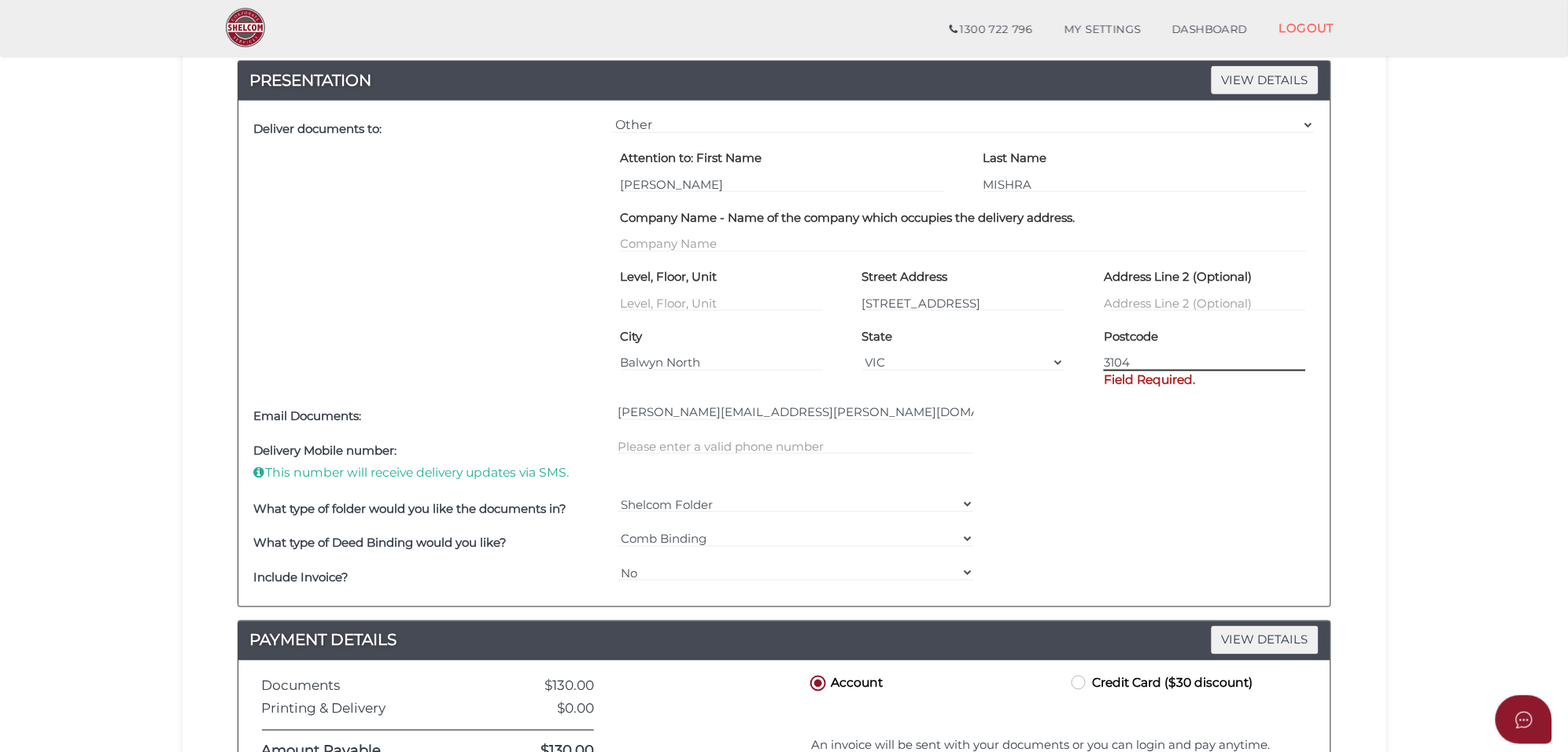
scroll to position [590, 0]
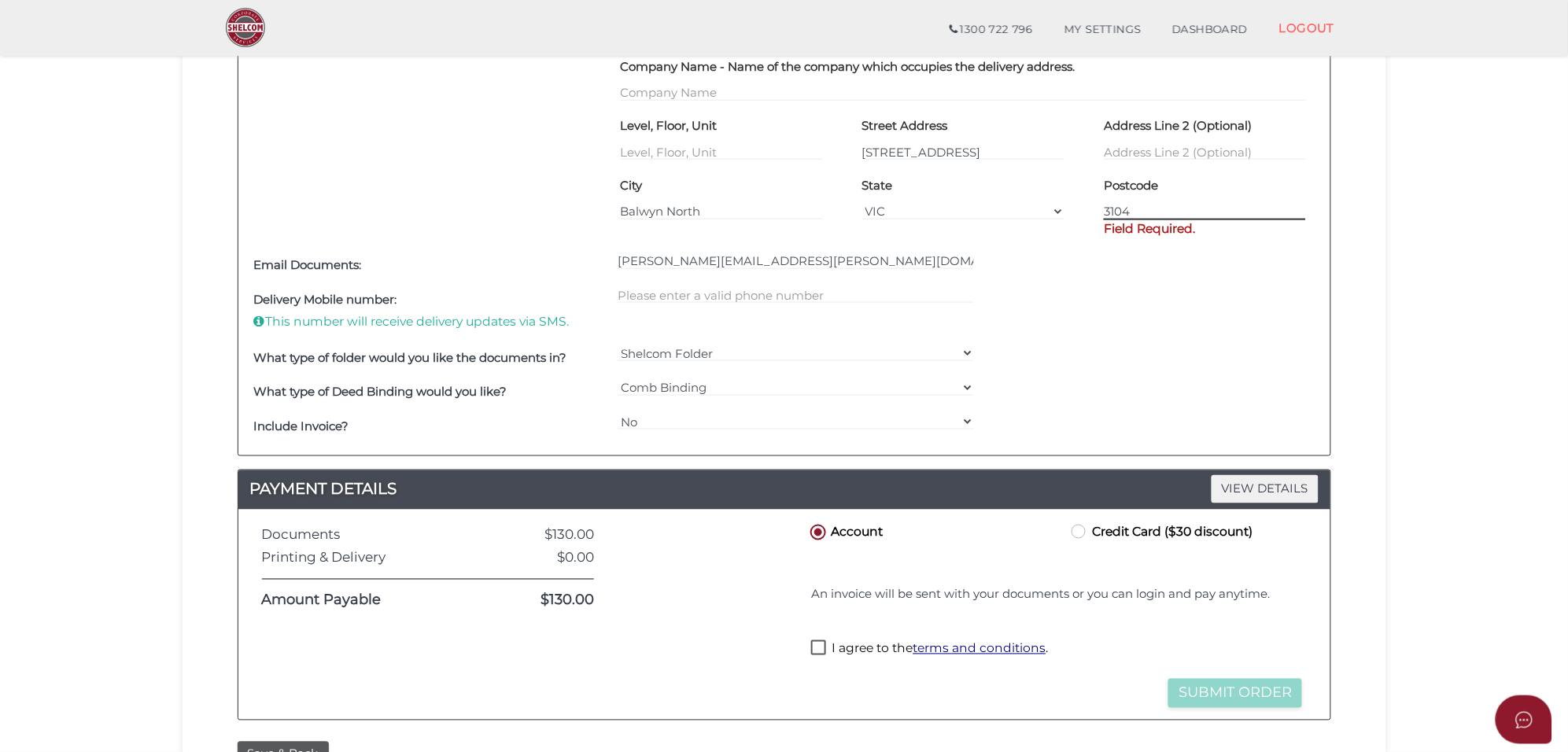
type input "3104"
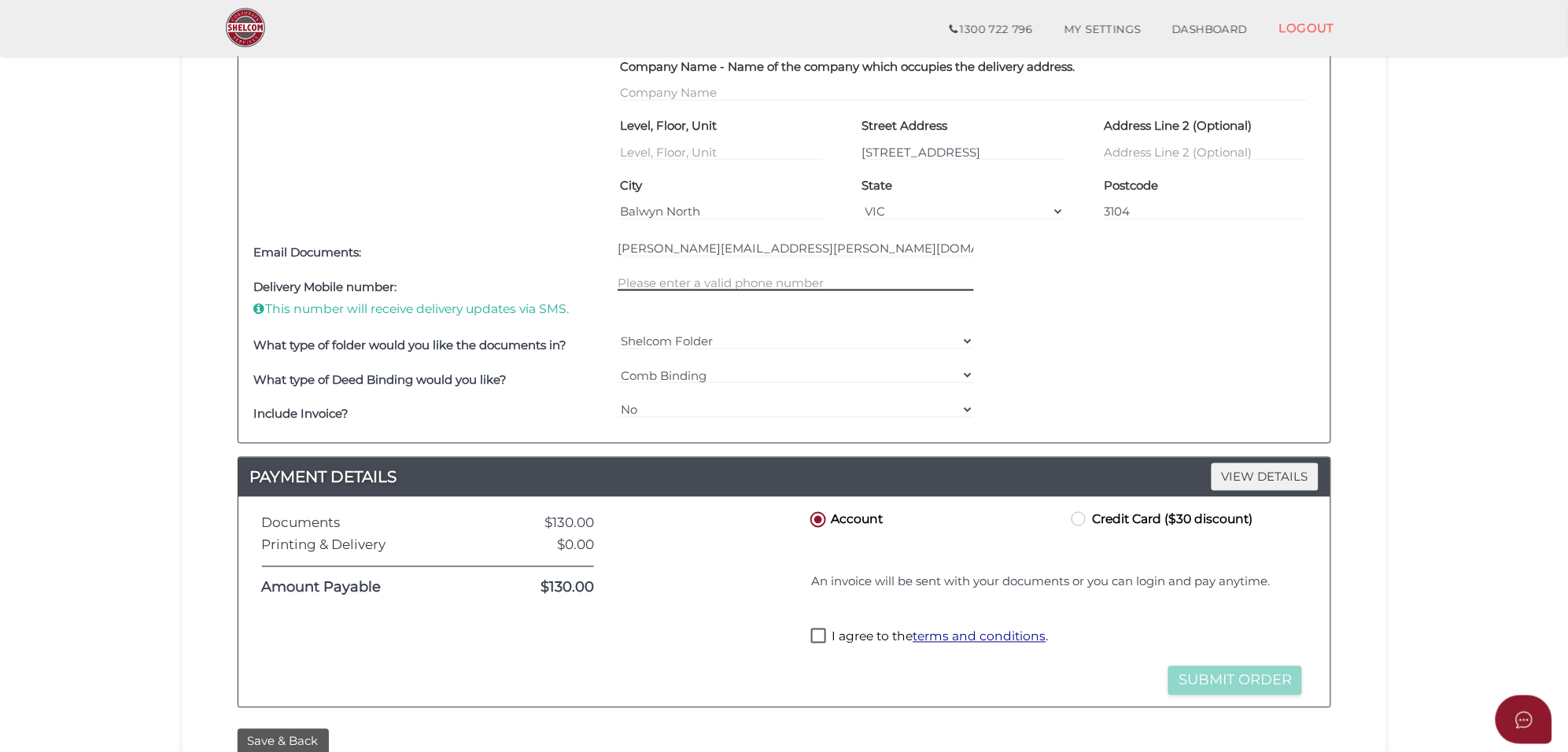
click at [641, 289] on input "text" at bounding box center [796, 282] width 357 height 17
type input "0421011383"
click at [1091, 520] on label "Credit Card ($30 discount)" at bounding box center [1161, 519] width 184 height 20
radio input "true"
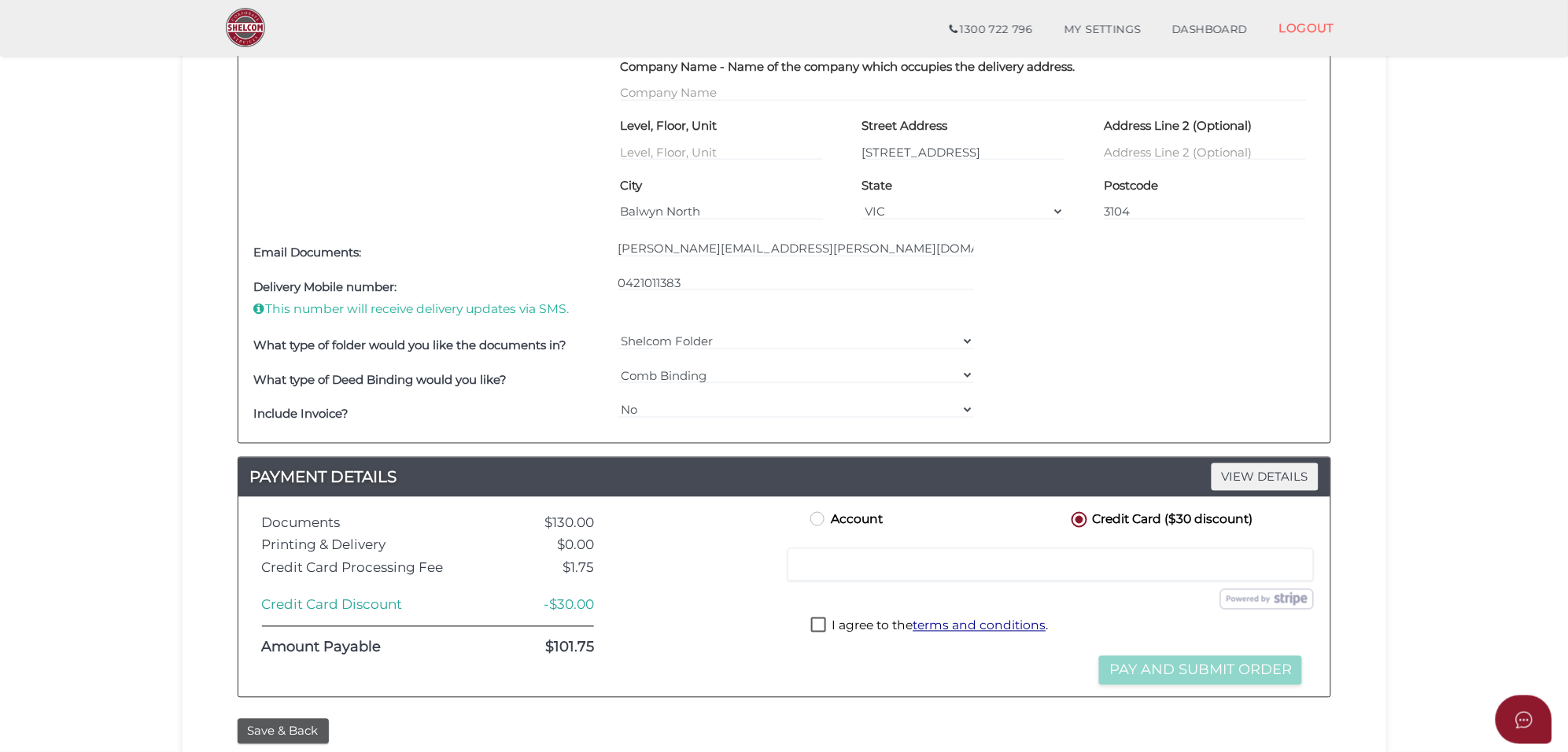
click at [816, 627] on label "I agree to the terms and conditions ." at bounding box center [929, 627] width 237 height 20
checkbox input "true"
click at [1214, 671] on button "Pay and Submit Order" at bounding box center [1201, 671] width 203 height 29
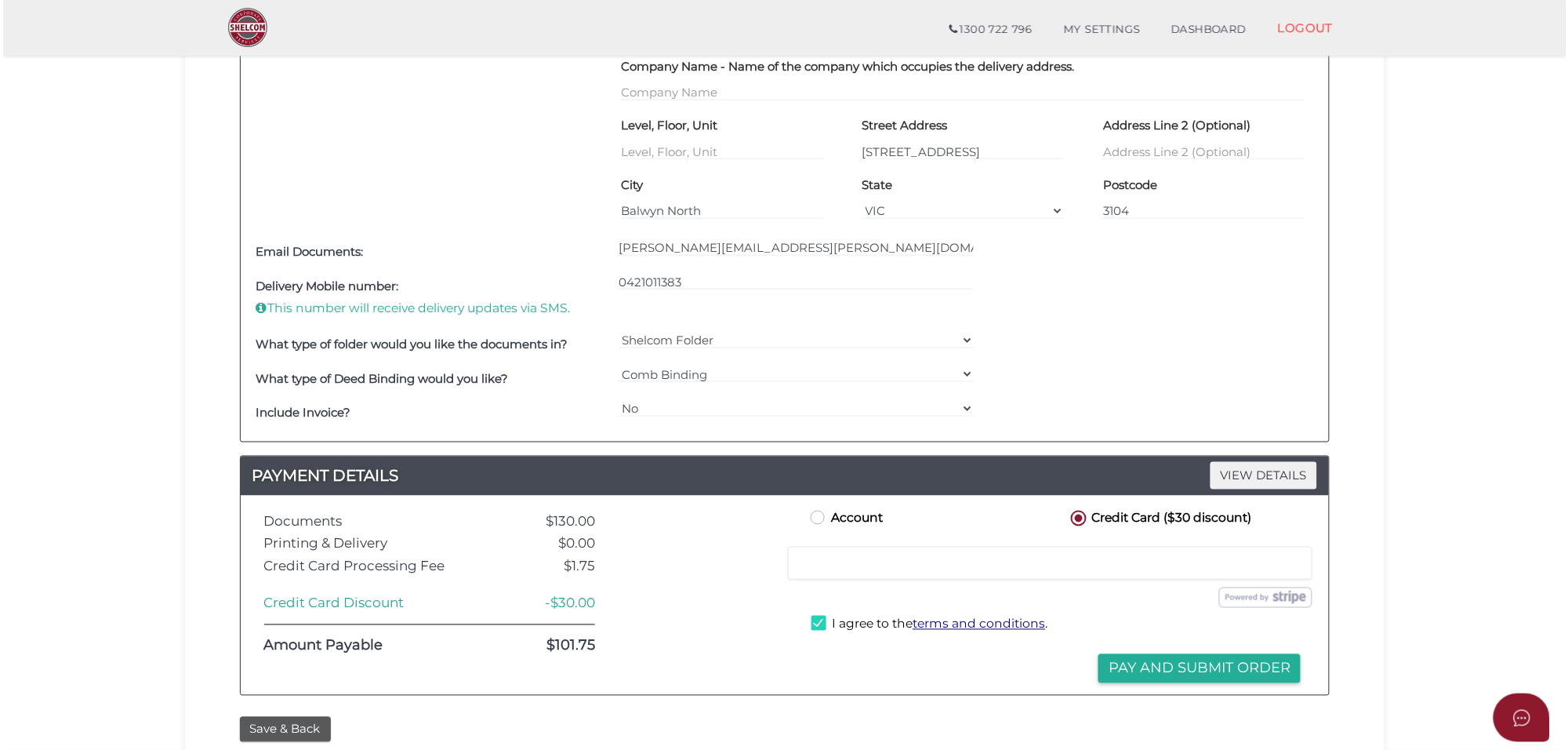
scroll to position [0, 0]
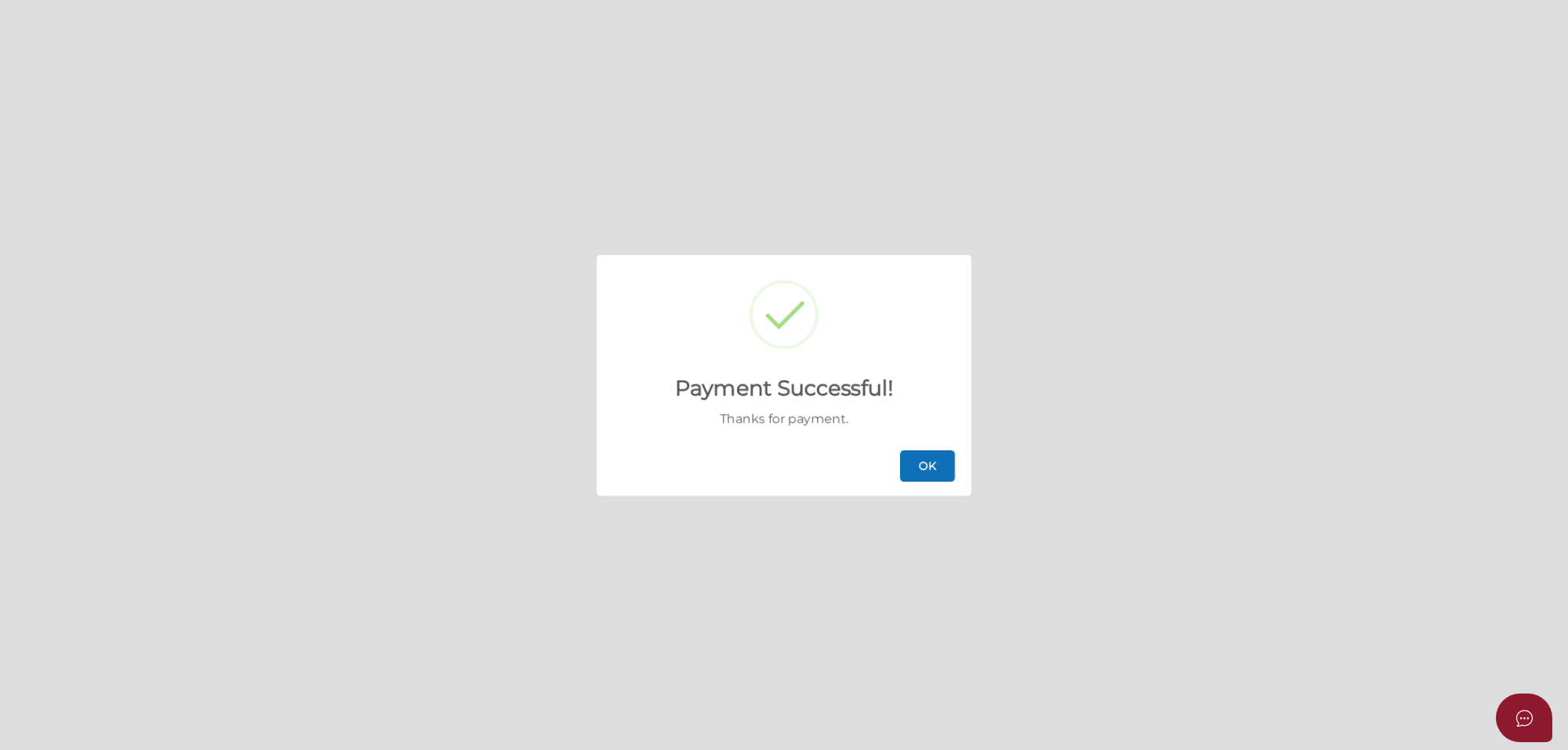
click at [939, 459] on button "OK" at bounding box center [927, 466] width 55 height 31
